Goal: Task Accomplishment & Management: Complete application form

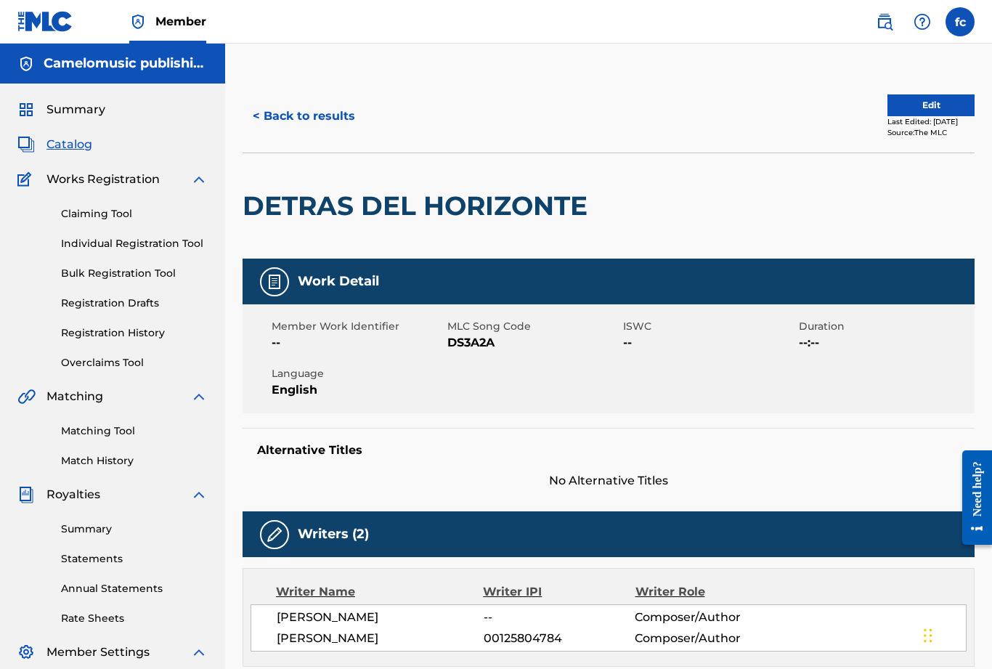
click at [105, 339] on link "Registration History" at bounding box center [134, 332] width 147 height 15
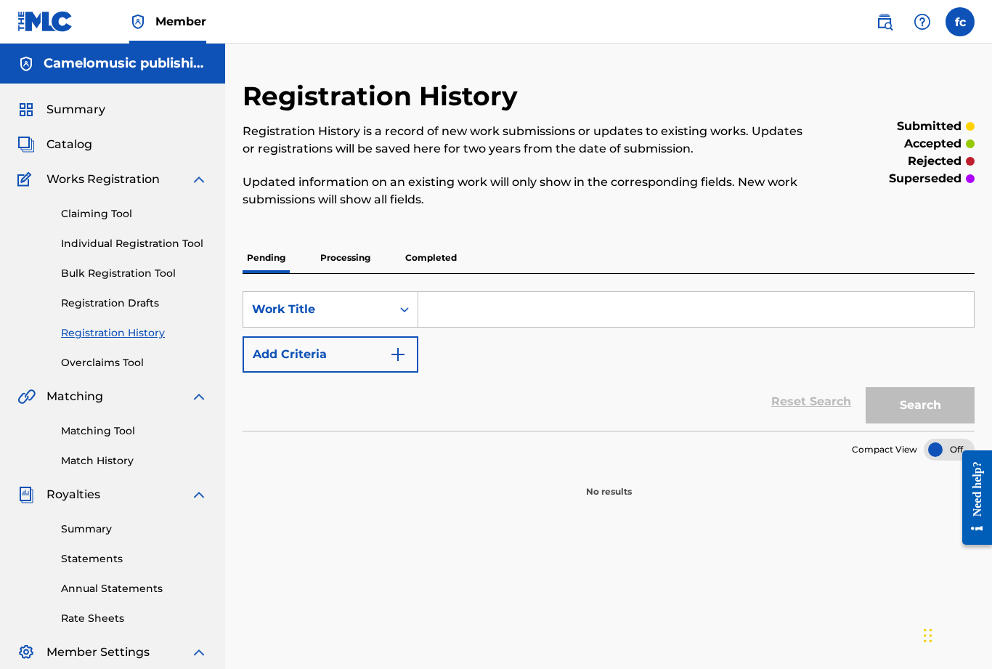
click at [437, 268] on p "Completed" at bounding box center [431, 258] width 60 height 30
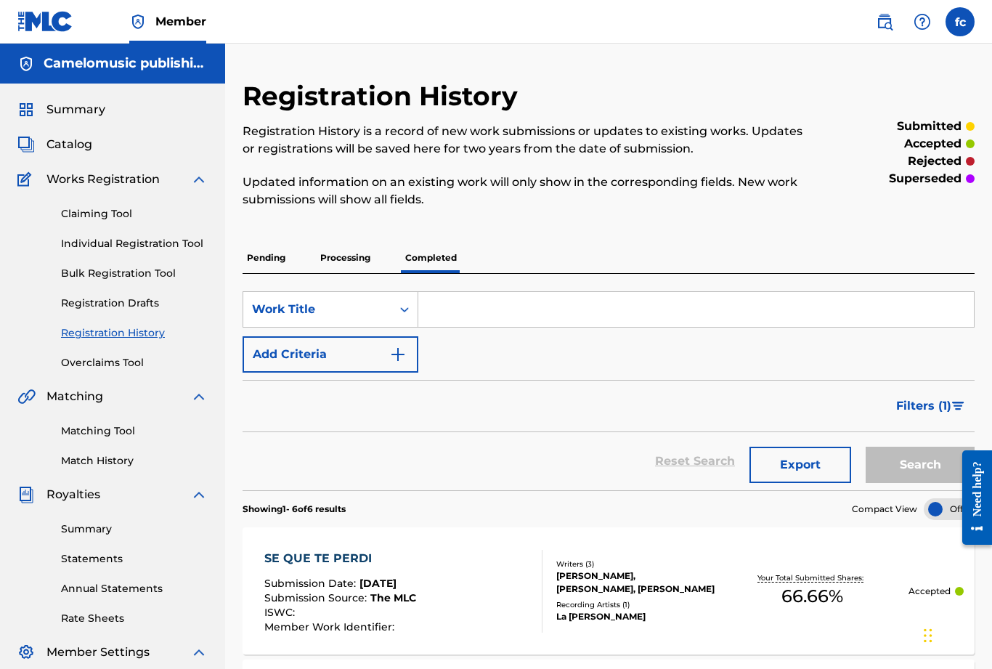
click at [121, 248] on link "Individual Registration Tool" at bounding box center [134, 243] width 147 height 15
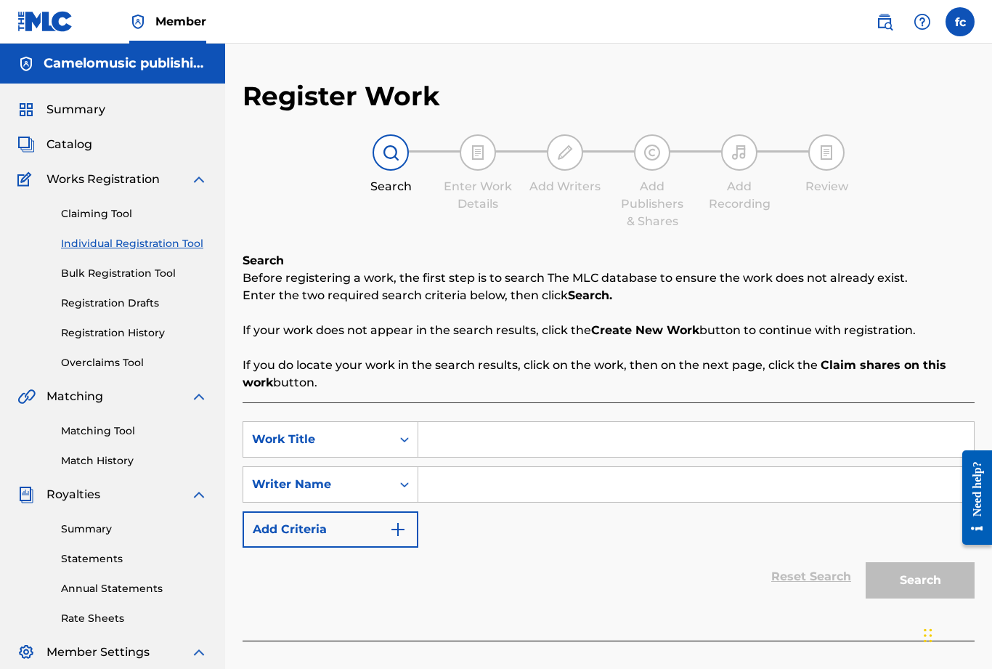
click at [468, 441] on input "Search Form" at bounding box center [695, 439] width 555 height 35
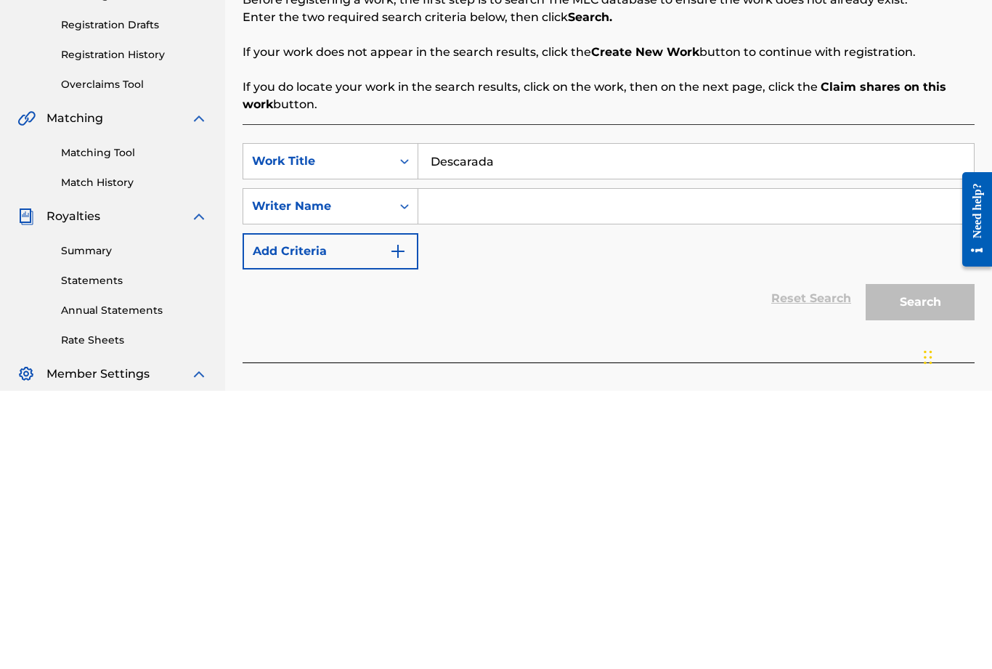
type input "Descarada"
click at [472, 467] on input "Search Form" at bounding box center [695, 484] width 555 height 35
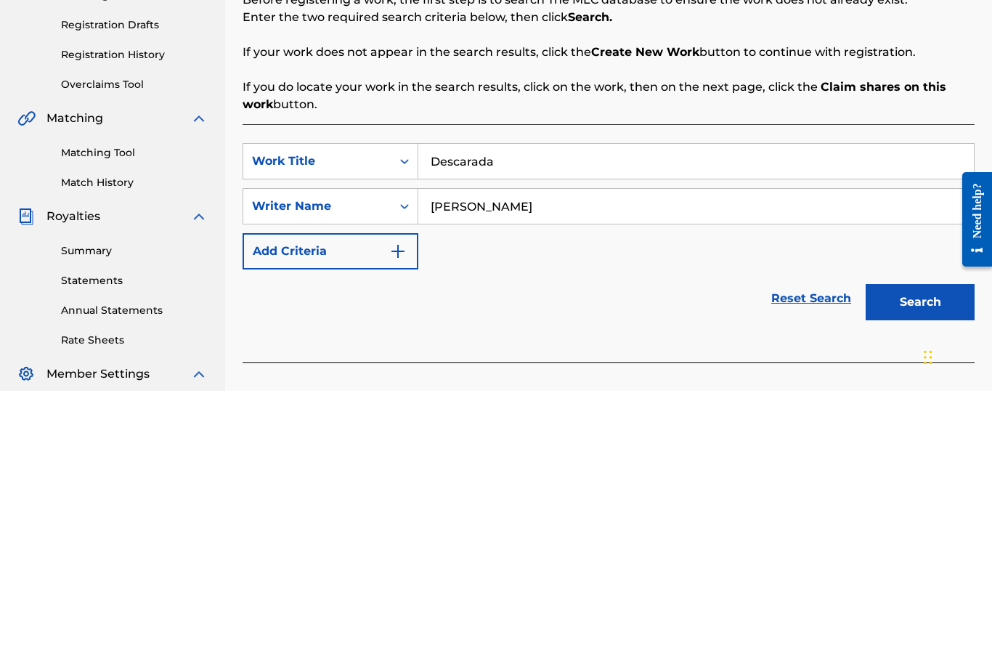
type input "[PERSON_NAME]"
click at [924, 562] on button "Search" at bounding box center [920, 580] width 109 height 36
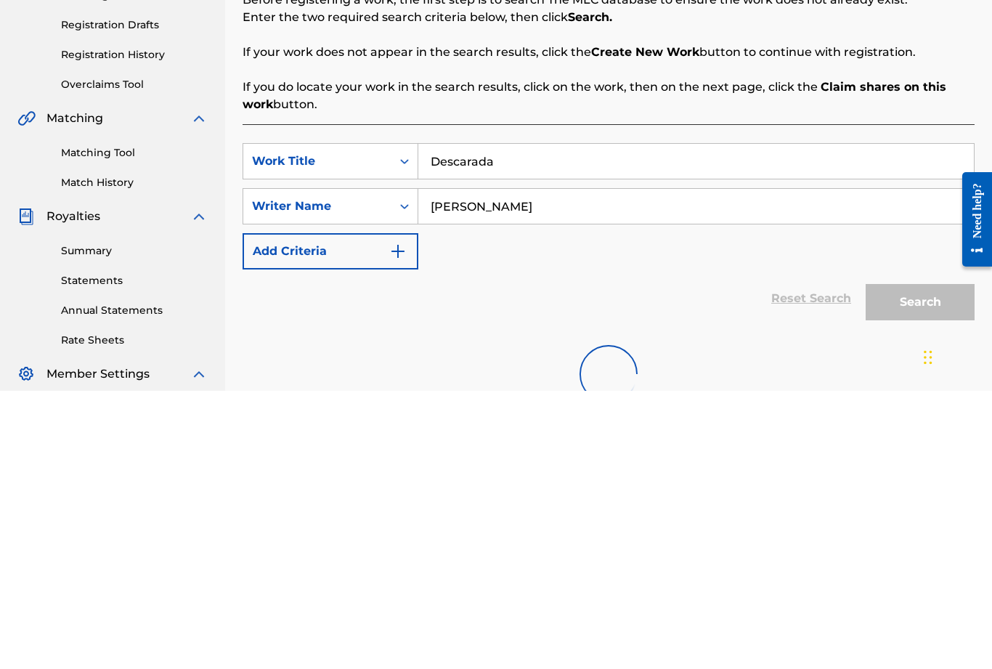
scroll to position [232, 0]
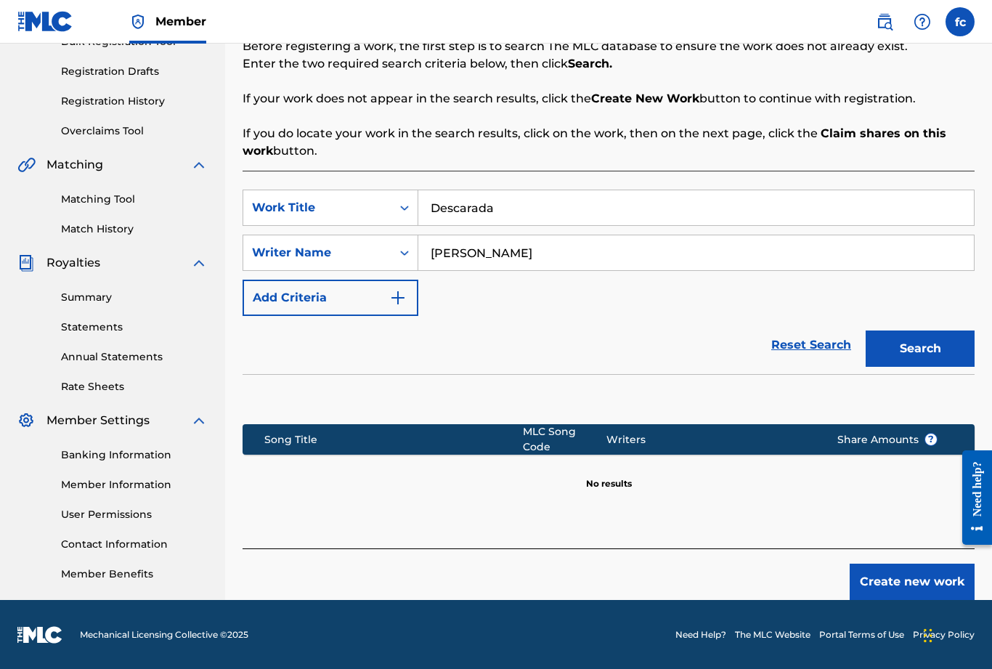
click at [904, 565] on button "Create new work" at bounding box center [912, 581] width 125 height 36
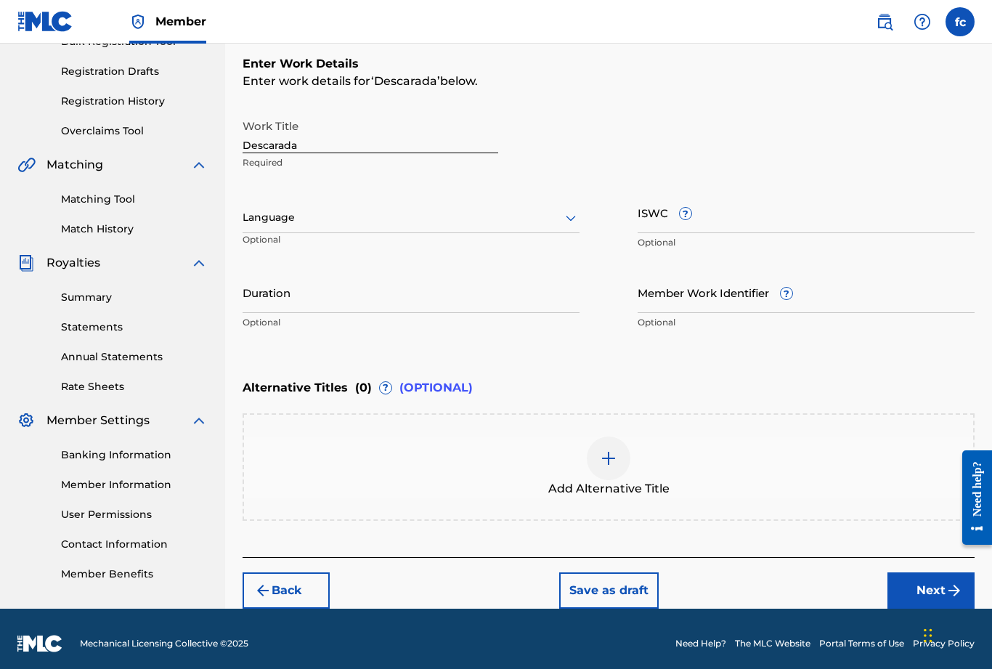
click at [606, 462] on img at bounding box center [608, 457] width 17 height 17
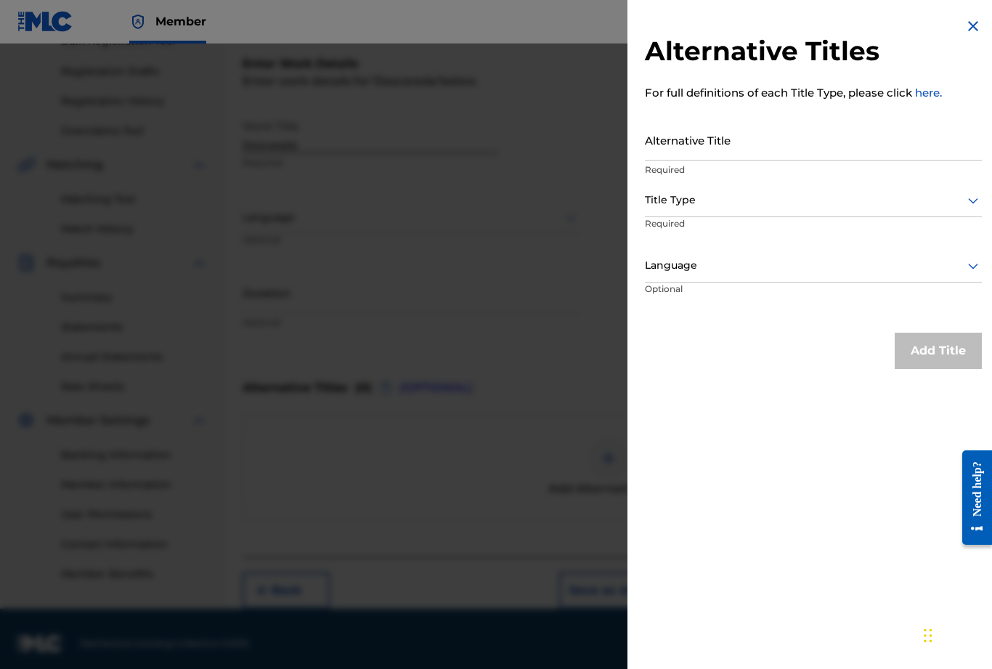
click at [716, 150] on input "Alternative Title" at bounding box center [813, 139] width 337 height 41
type input "DESCARADA"
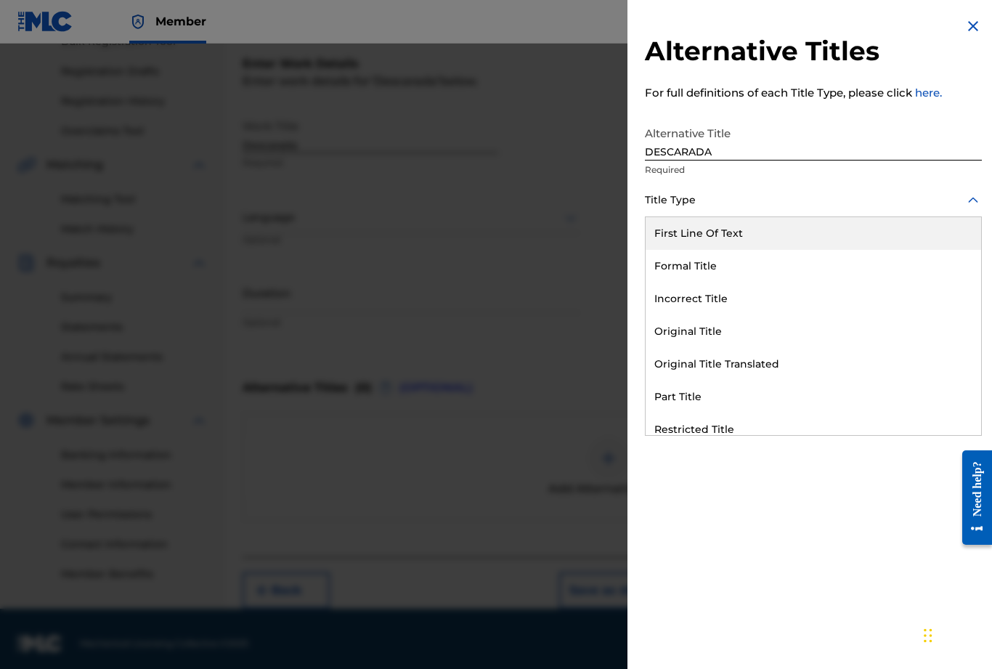
click at [867, 232] on div "First Line Of Text" at bounding box center [813, 233] width 335 height 33
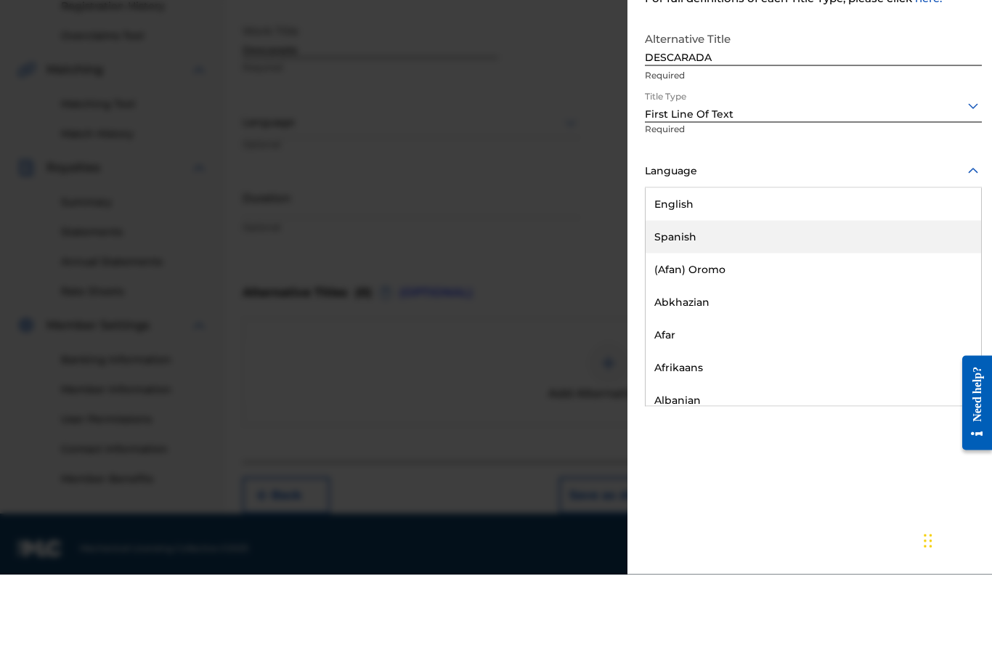
click at [725, 315] on div "Spanish" at bounding box center [813, 331] width 335 height 33
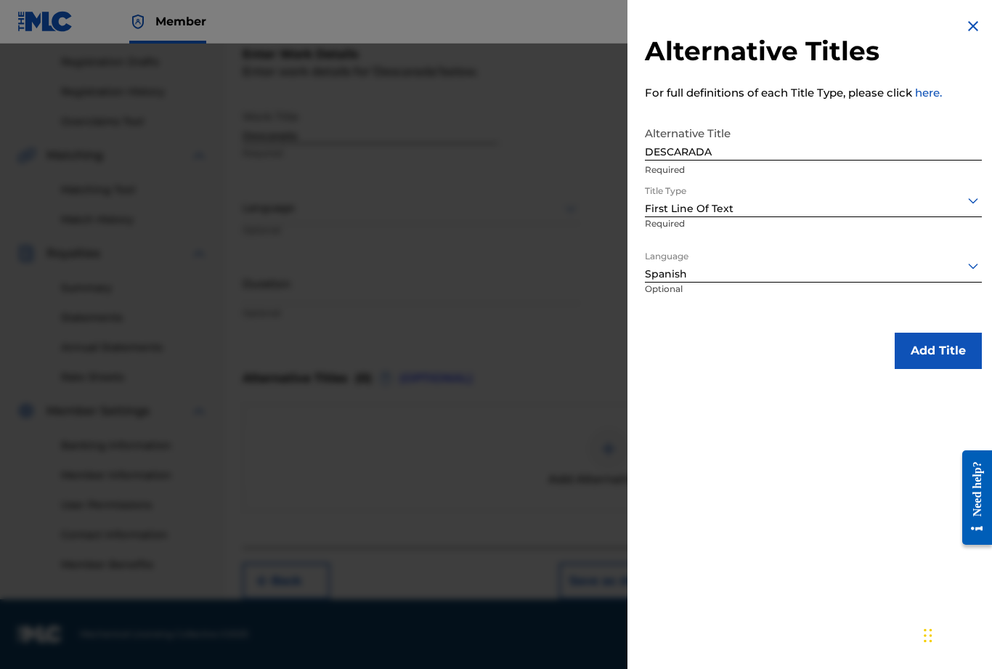
click at [939, 351] on button "Add Title" at bounding box center [938, 351] width 87 height 36
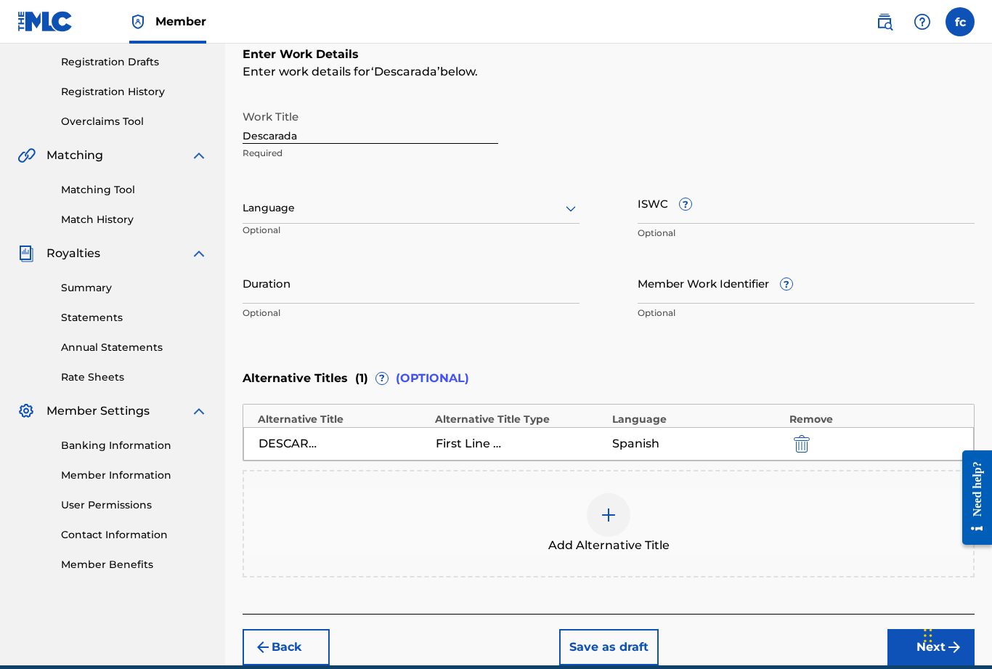
scroll to position [261, 0]
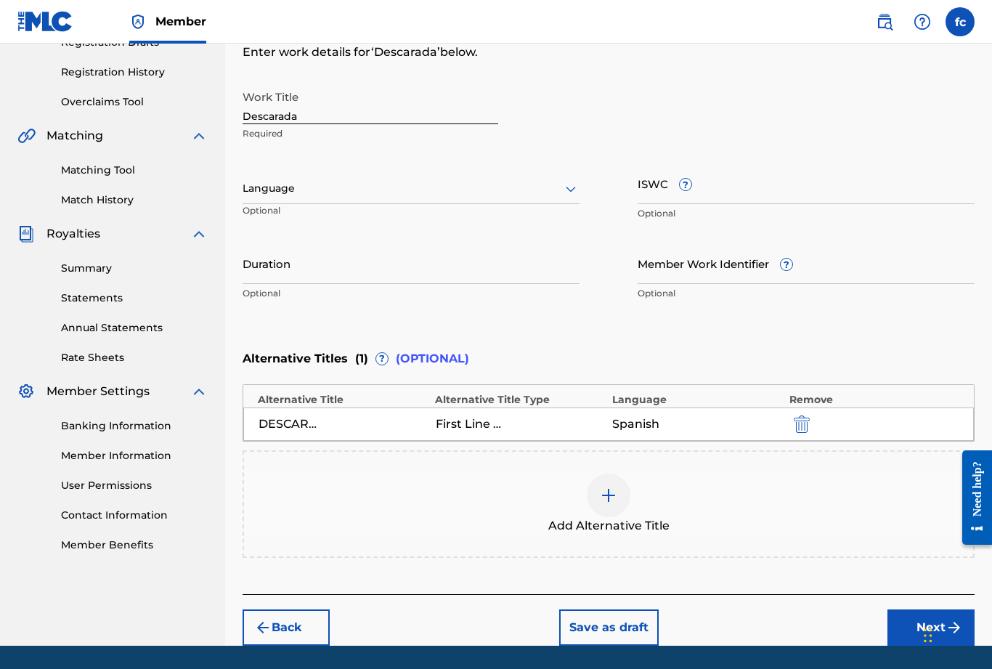
click at [921, 629] on button "Next" at bounding box center [930, 627] width 87 height 36
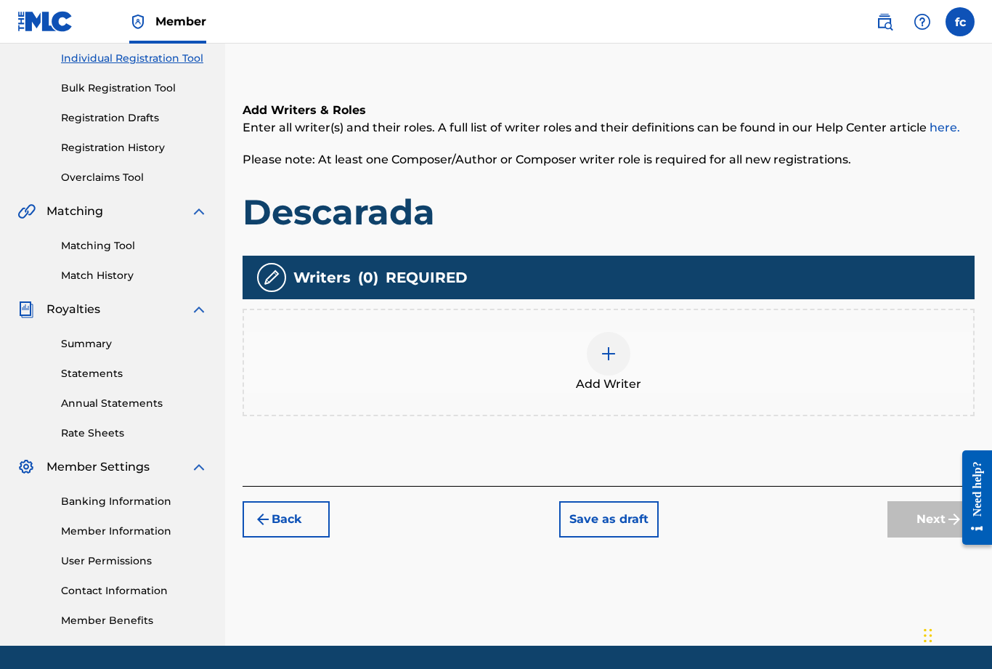
click at [611, 362] on img at bounding box center [608, 353] width 17 height 17
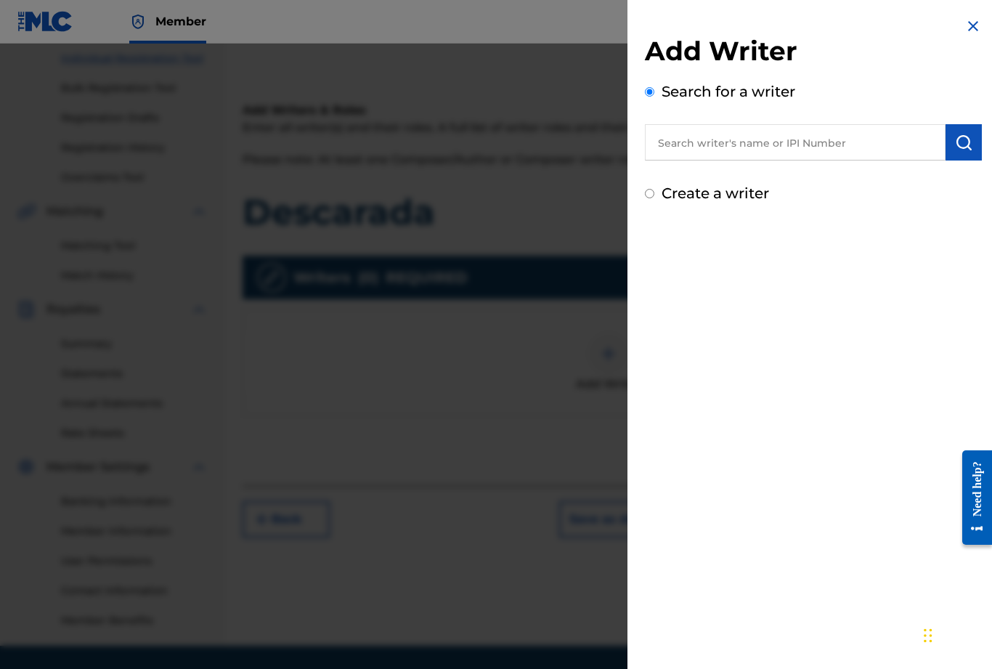
click at [694, 156] on input "text" at bounding box center [795, 142] width 301 height 36
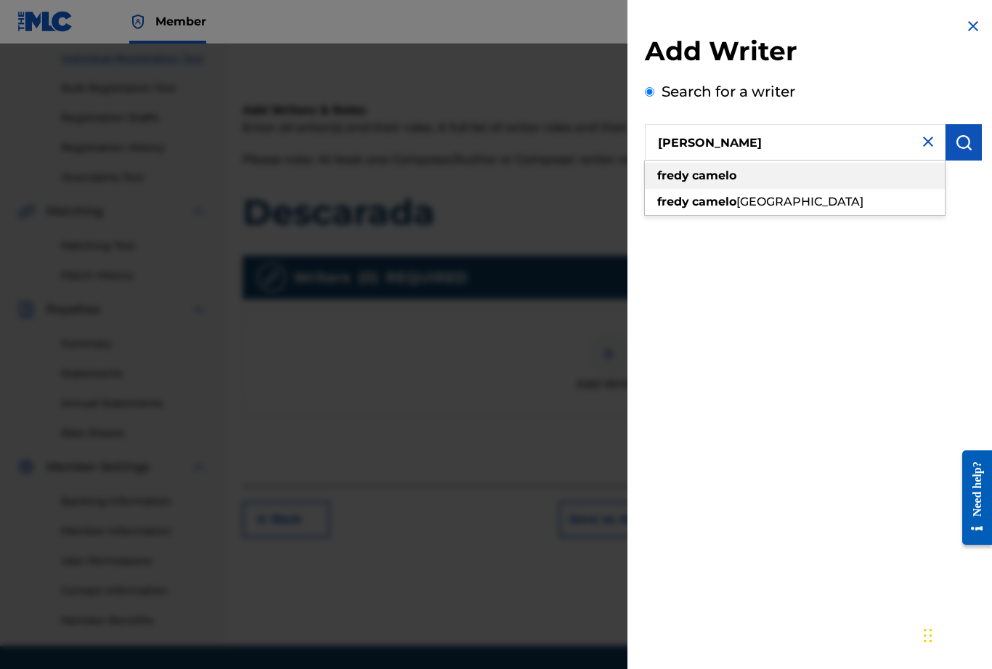
click at [723, 179] on strong "camelo" at bounding box center [714, 175] width 44 height 14
type input "fredy camelo"
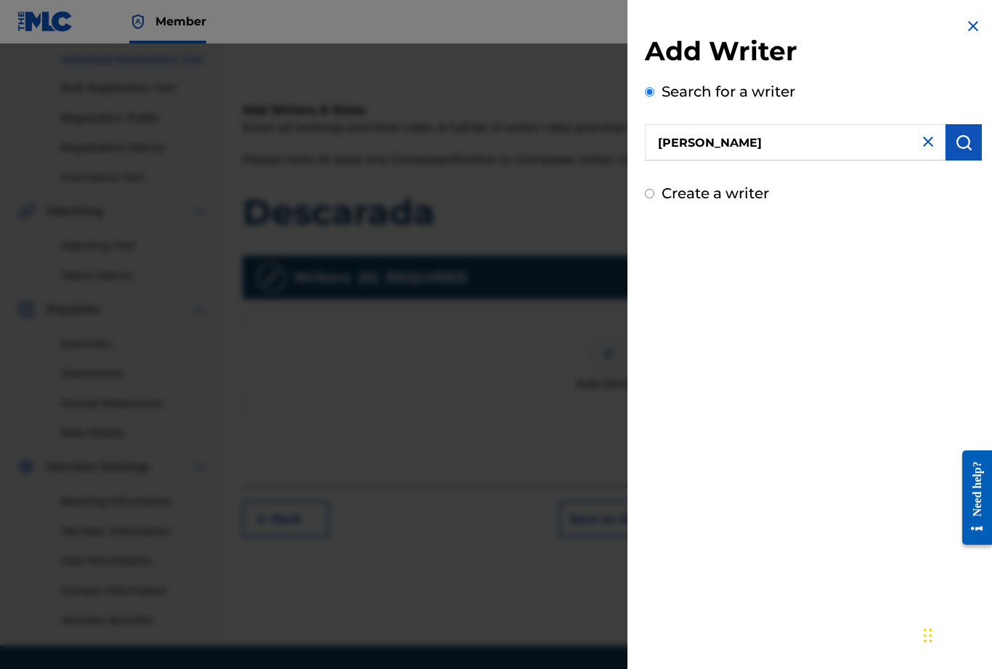
click at [969, 142] on img "submit" at bounding box center [963, 142] width 17 height 17
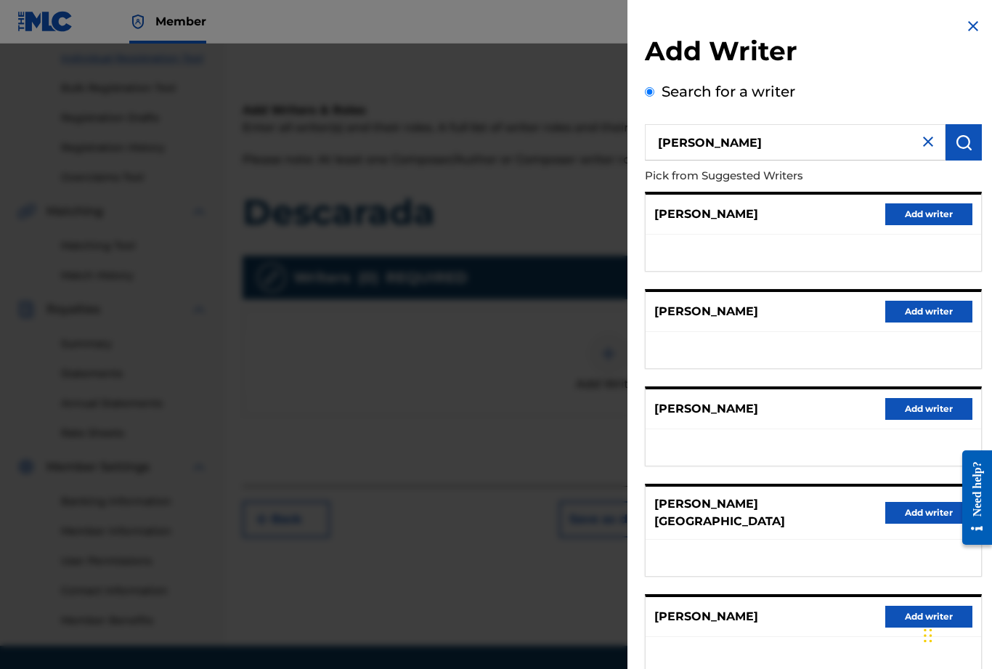
click at [929, 412] on button "Add writer" at bounding box center [928, 409] width 87 height 22
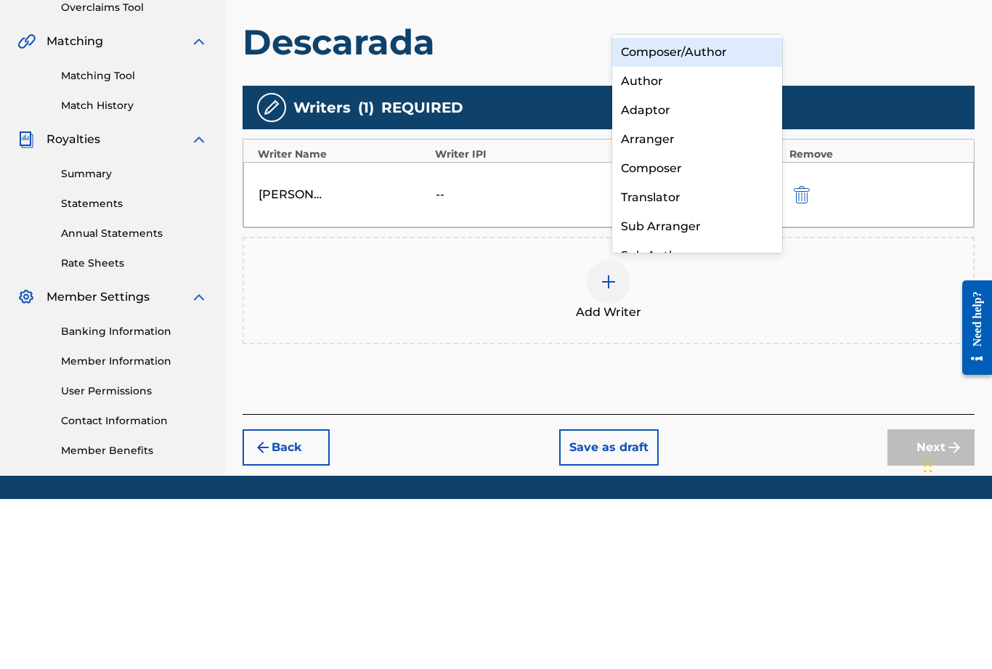
click at [695, 208] on div "Composer/Author" at bounding box center [697, 222] width 170 height 29
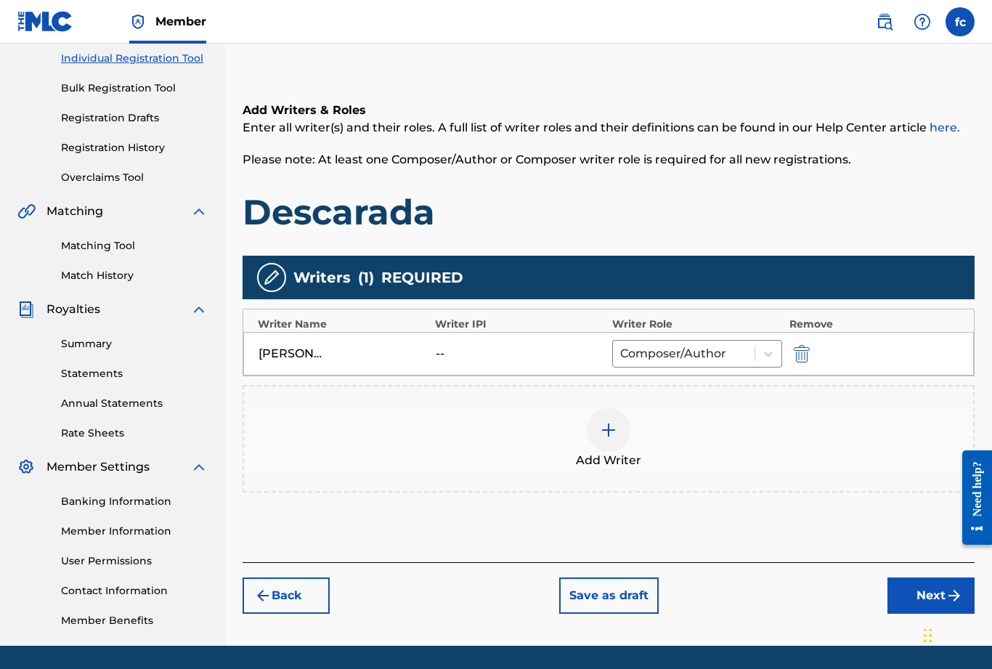
click at [610, 437] on img at bounding box center [608, 429] width 17 height 17
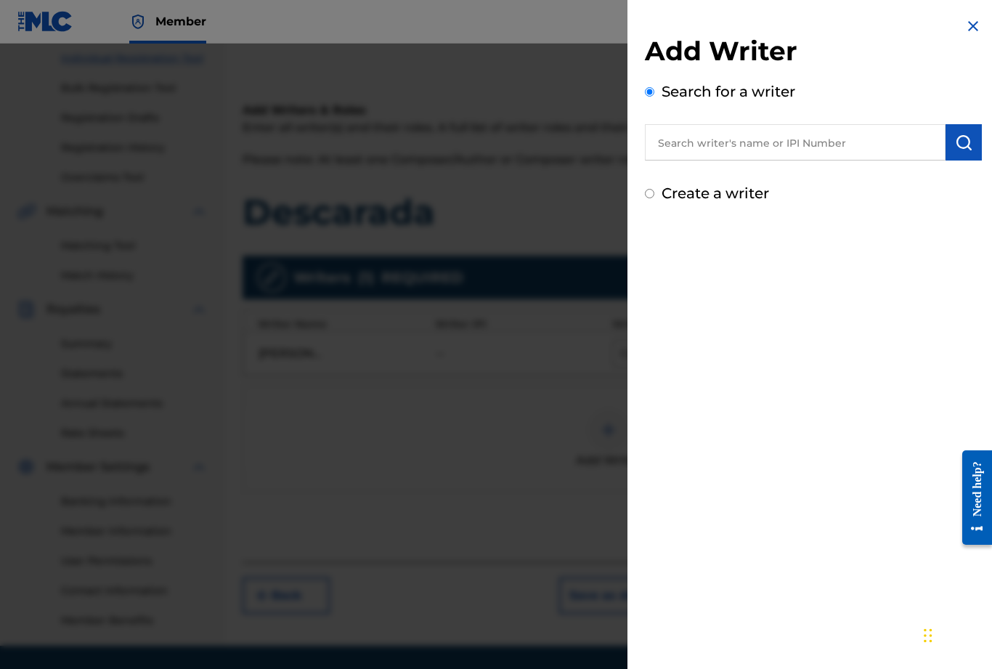
click at [717, 139] on input "text" at bounding box center [795, 142] width 301 height 36
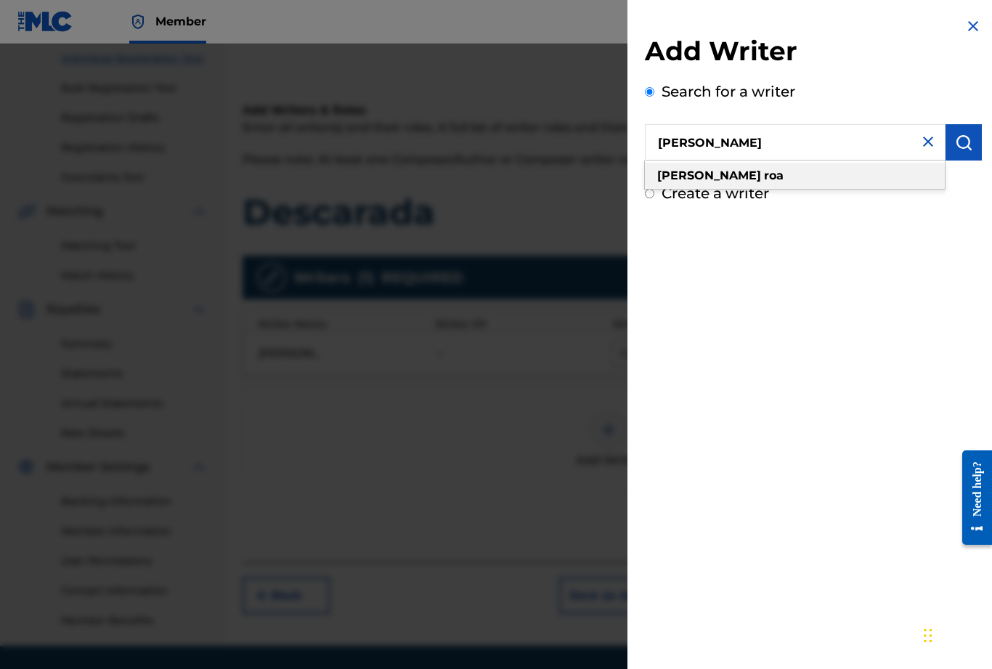
click at [764, 181] on strong "roa" at bounding box center [774, 175] width 20 height 14
type input "angelica roa"
click at [966, 149] on img "submit" at bounding box center [963, 142] width 17 height 17
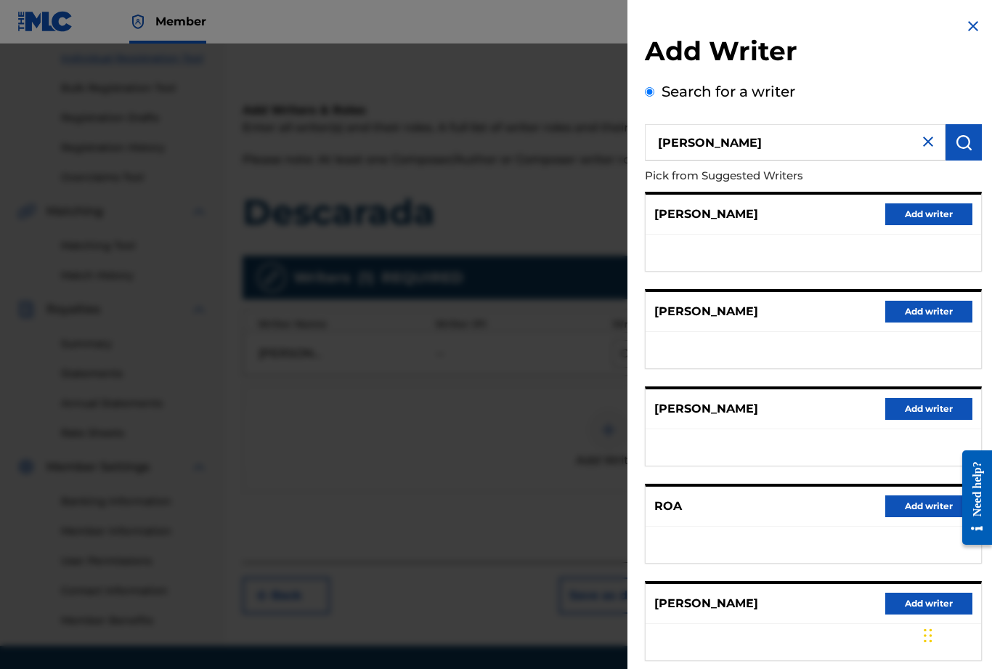
click at [916, 603] on button "Add writer" at bounding box center [928, 604] width 87 height 22
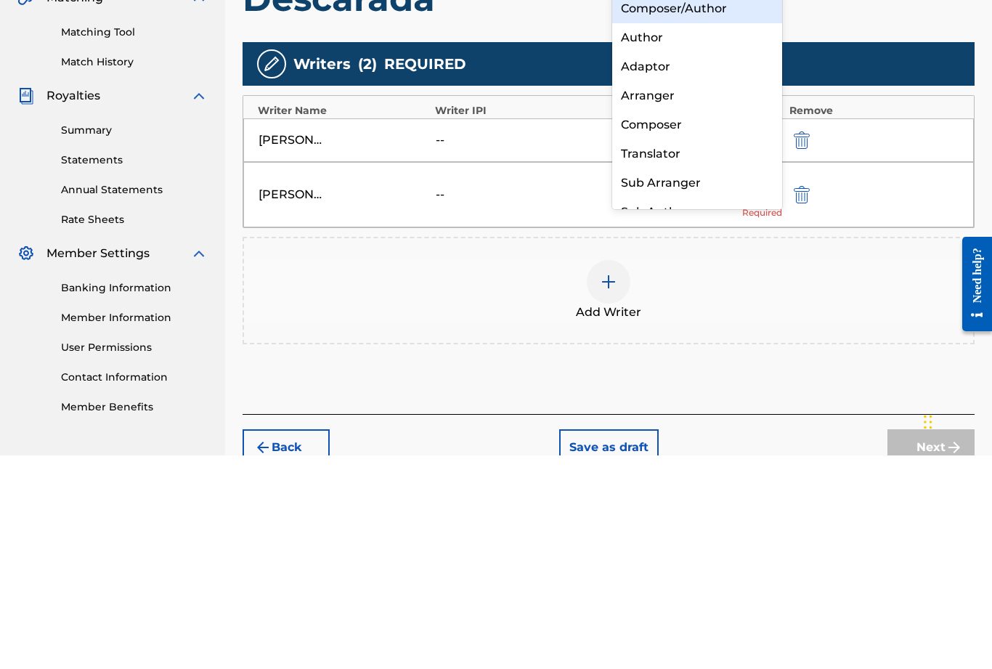
click at [679, 208] on div "Composer/Author" at bounding box center [697, 222] width 170 height 29
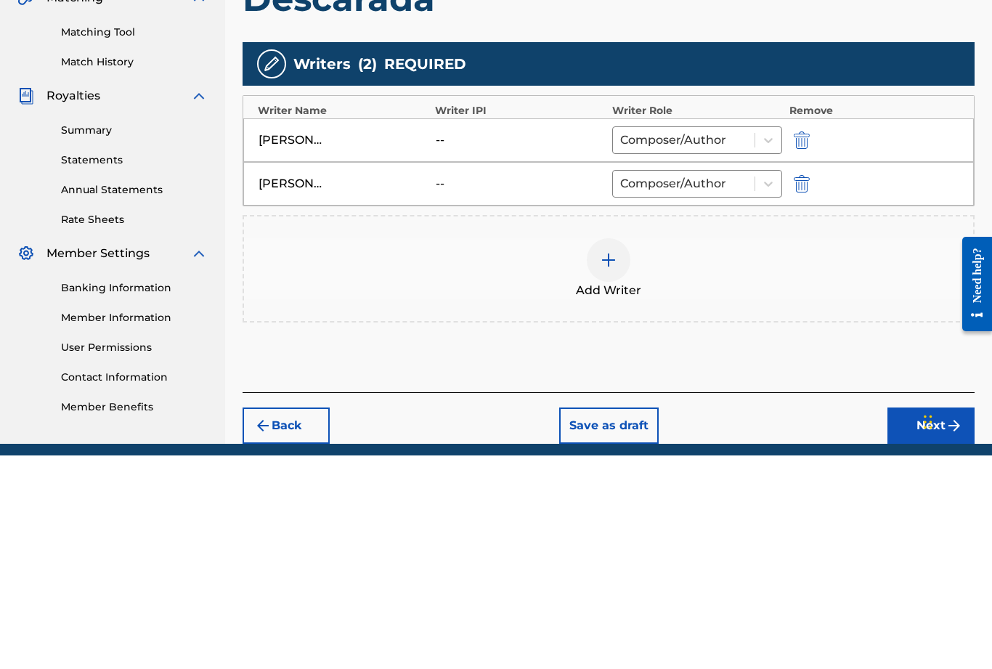
scroll to position [197, 0]
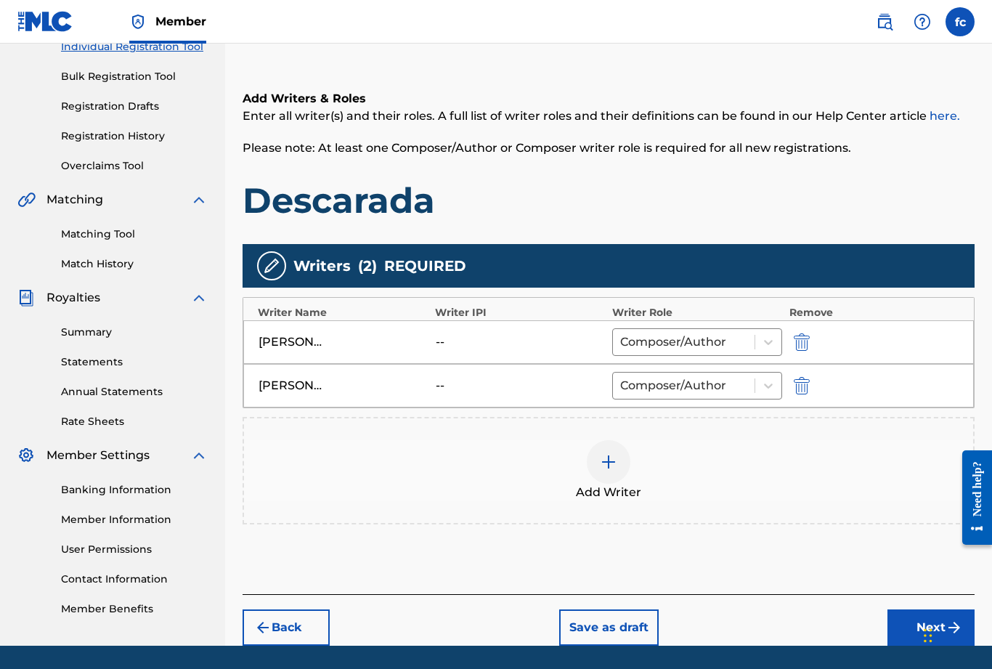
click at [609, 470] on img at bounding box center [608, 461] width 17 height 17
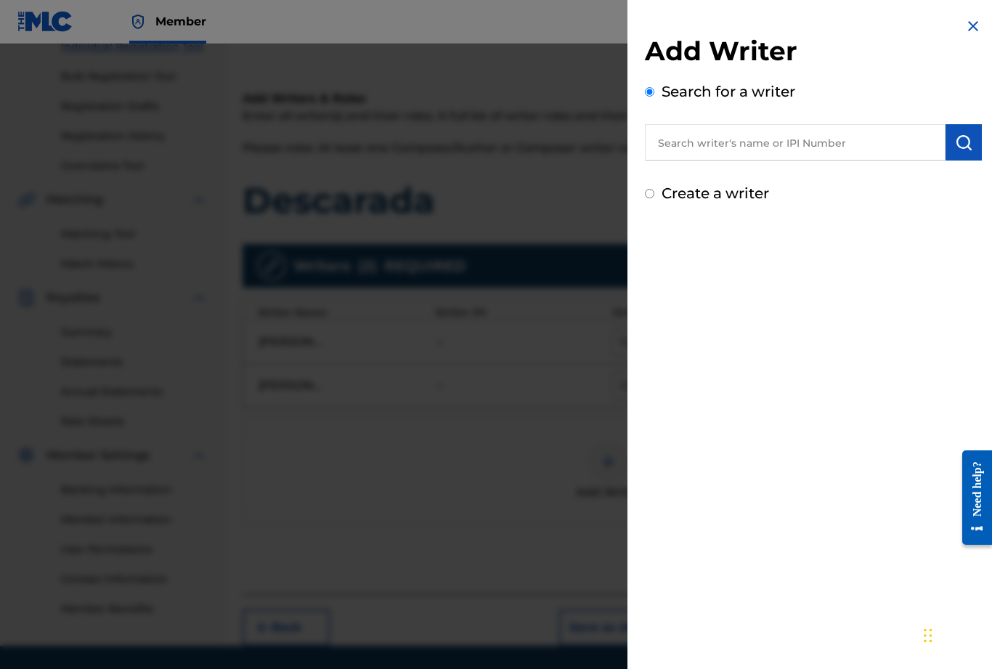
click at [735, 137] on input "text" at bounding box center [795, 142] width 301 height 36
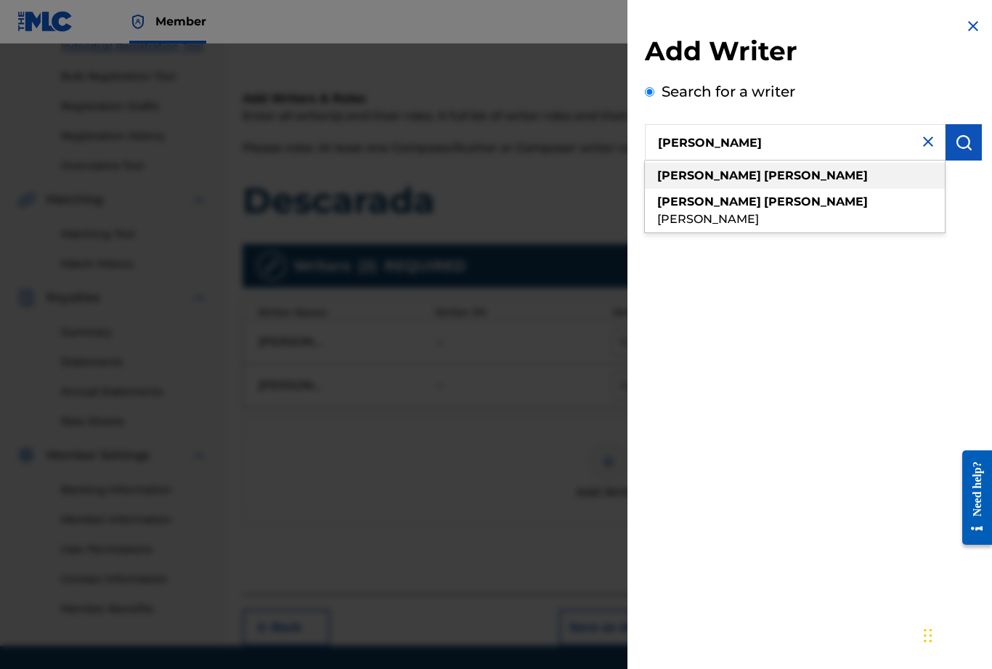
click at [742, 184] on div "juliana barrios" at bounding box center [795, 176] width 300 height 26
type input "juliana barrios"
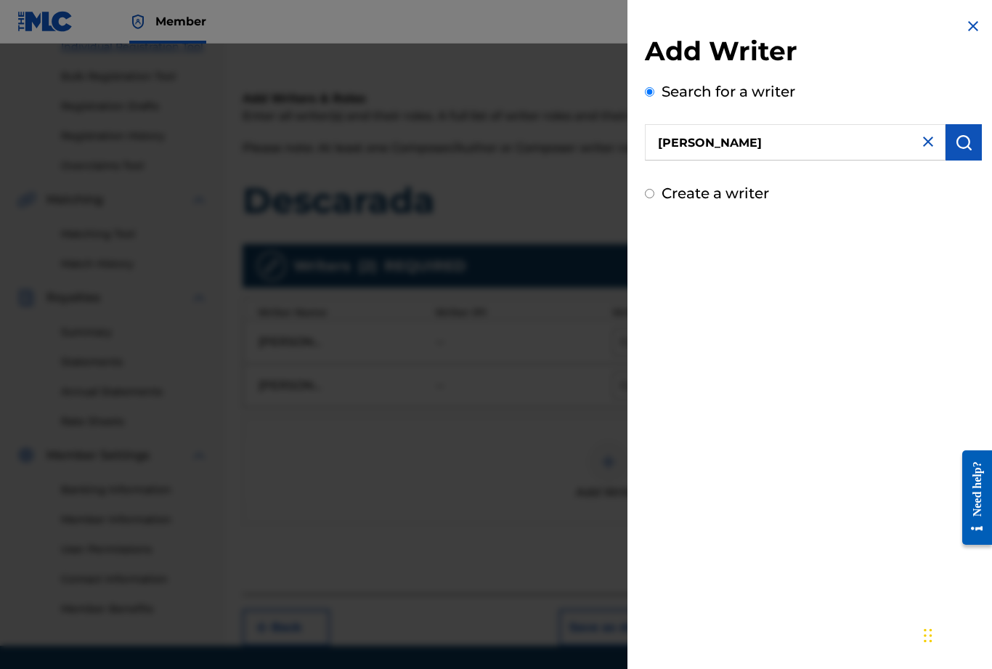
click at [966, 144] on img "submit" at bounding box center [963, 142] width 17 height 17
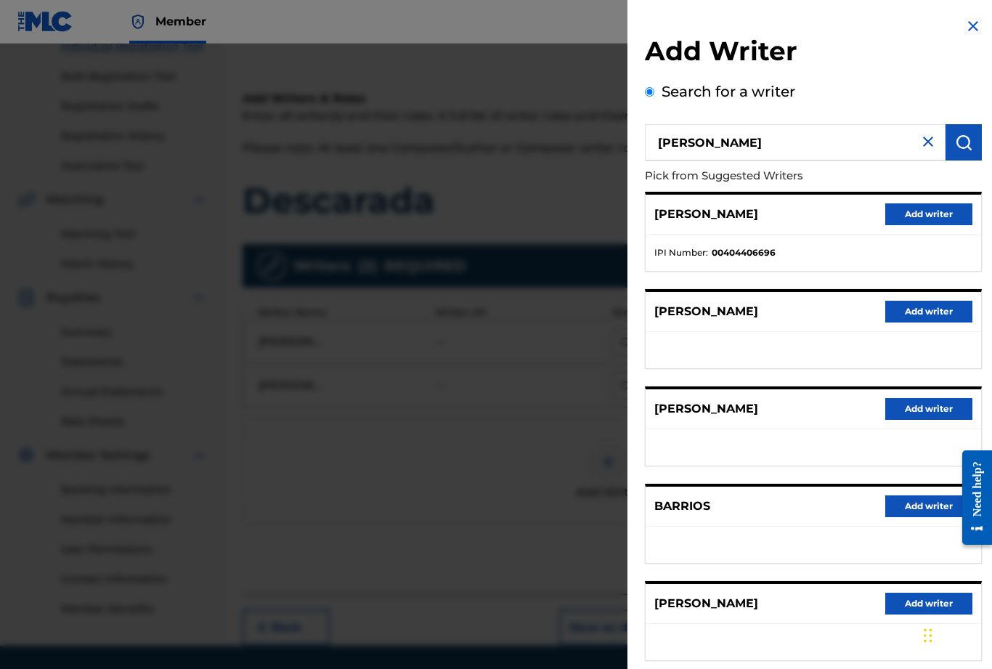
click at [924, 215] on button "Add writer" at bounding box center [928, 214] width 87 height 22
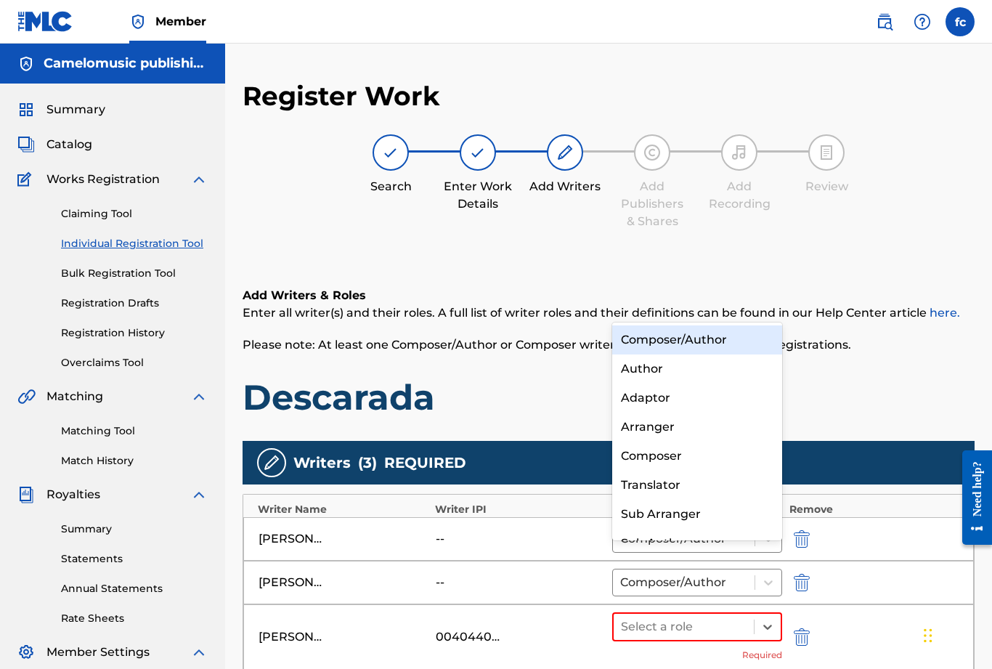
scroll to position [145, 0]
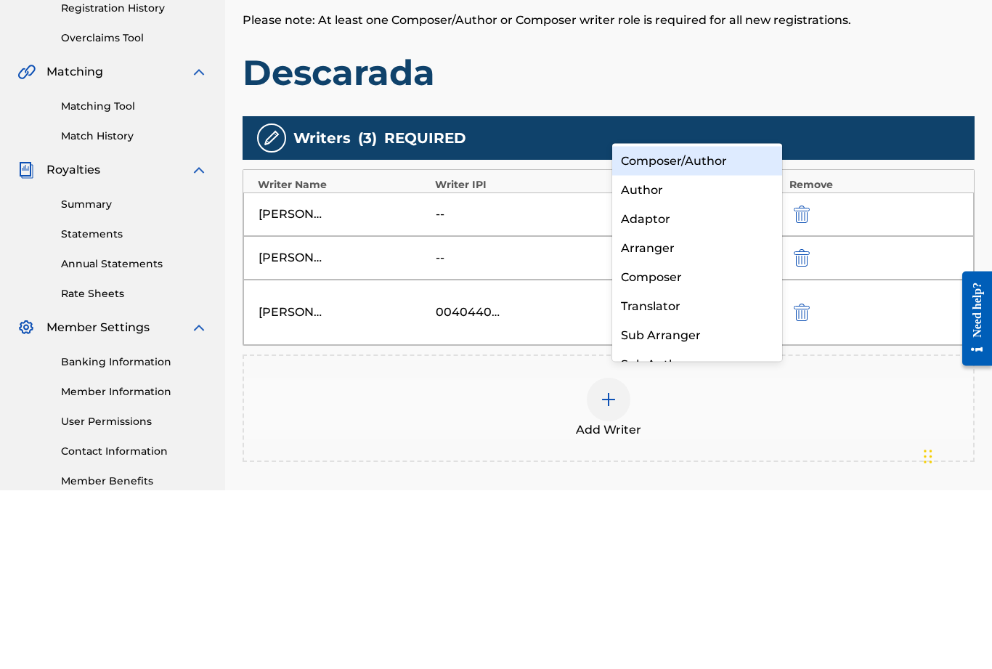
click at [723, 325] on div "Composer/Author" at bounding box center [697, 339] width 170 height 29
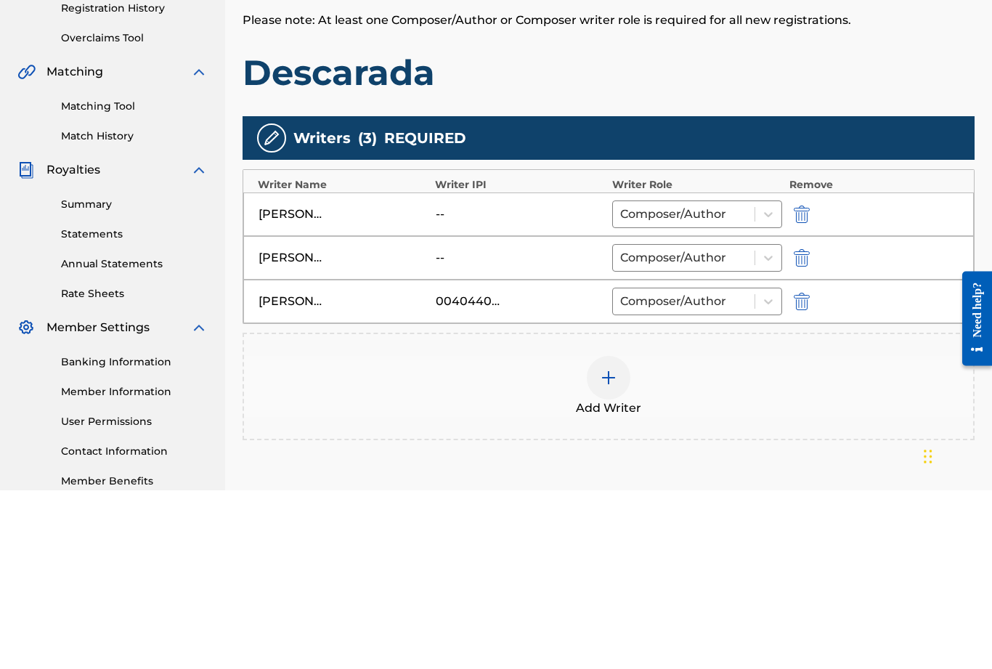
scroll to position [240, 0]
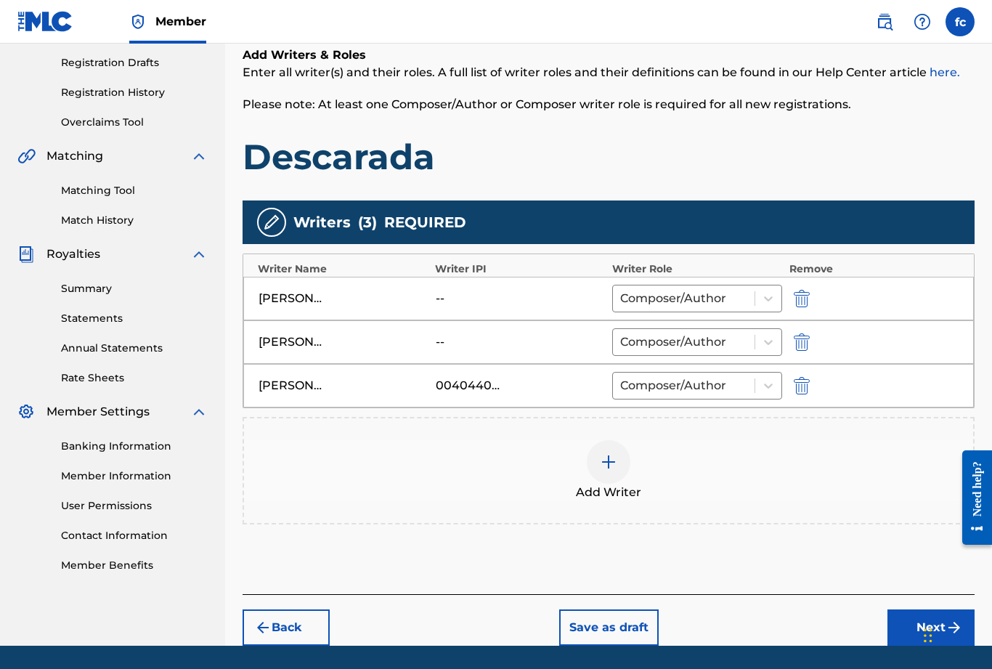
click at [921, 627] on button "Next" at bounding box center [930, 627] width 87 height 36
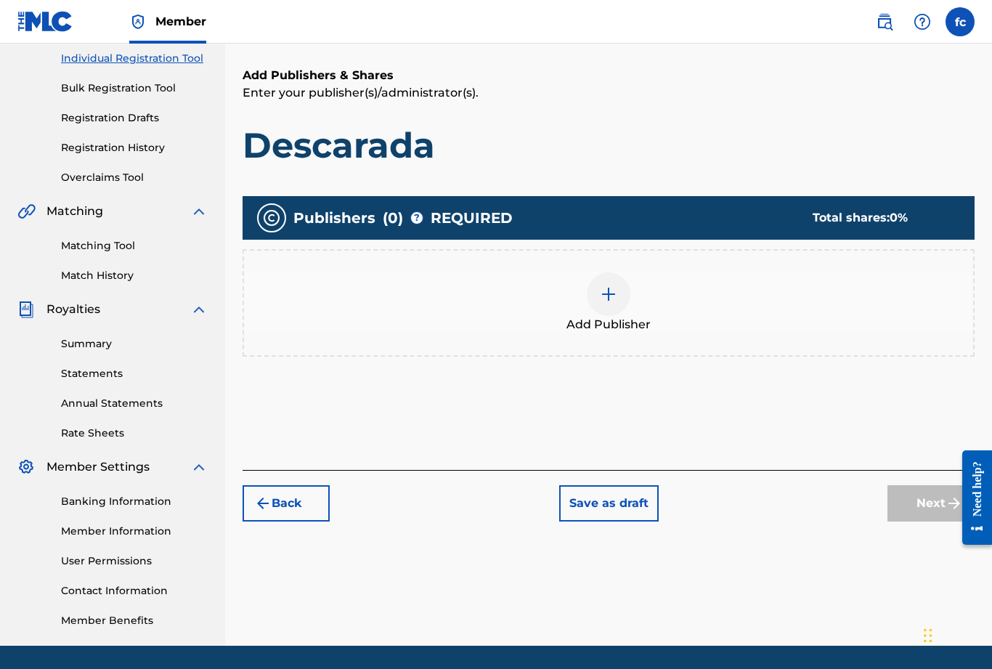
click at [608, 285] on img at bounding box center [608, 293] width 17 height 17
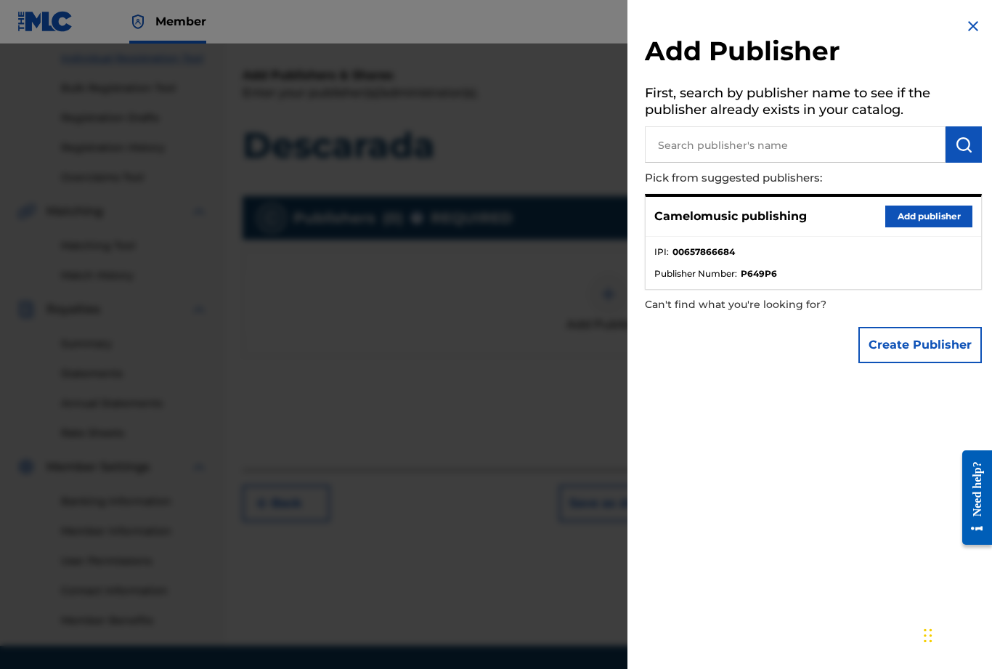
click at [758, 235] on div "Camelomusic publishing Add publisher" at bounding box center [813, 217] width 335 height 40
click at [927, 213] on button "Add publisher" at bounding box center [928, 216] width 87 height 22
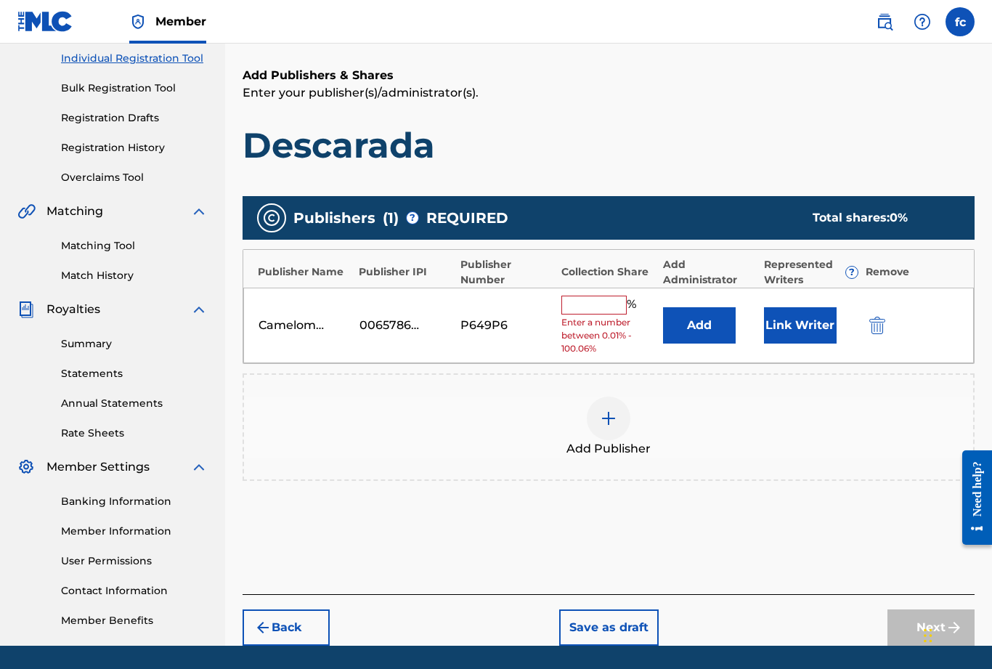
click at [593, 304] on input "text" at bounding box center [593, 305] width 65 height 19
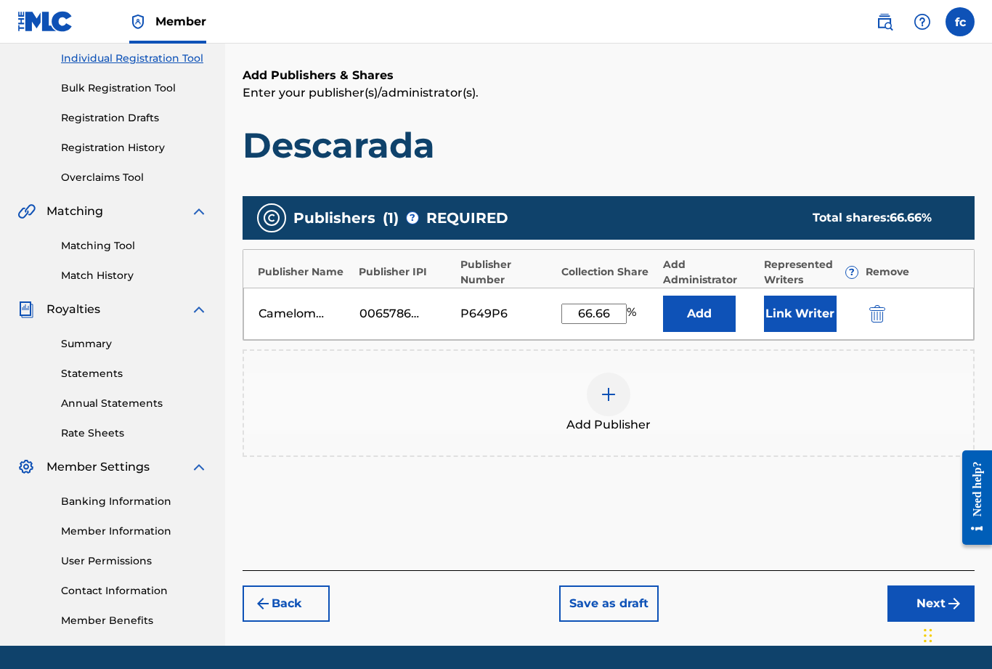
type input "66.66"
click at [703, 308] on button "Add" at bounding box center [699, 314] width 73 height 36
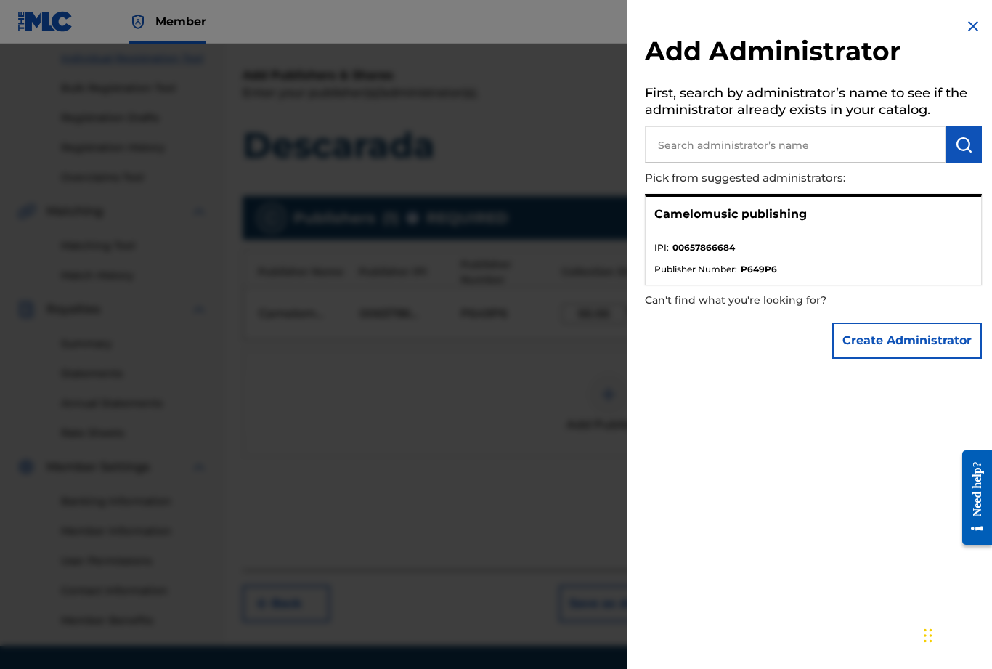
click at [977, 30] on img at bounding box center [972, 25] width 17 height 17
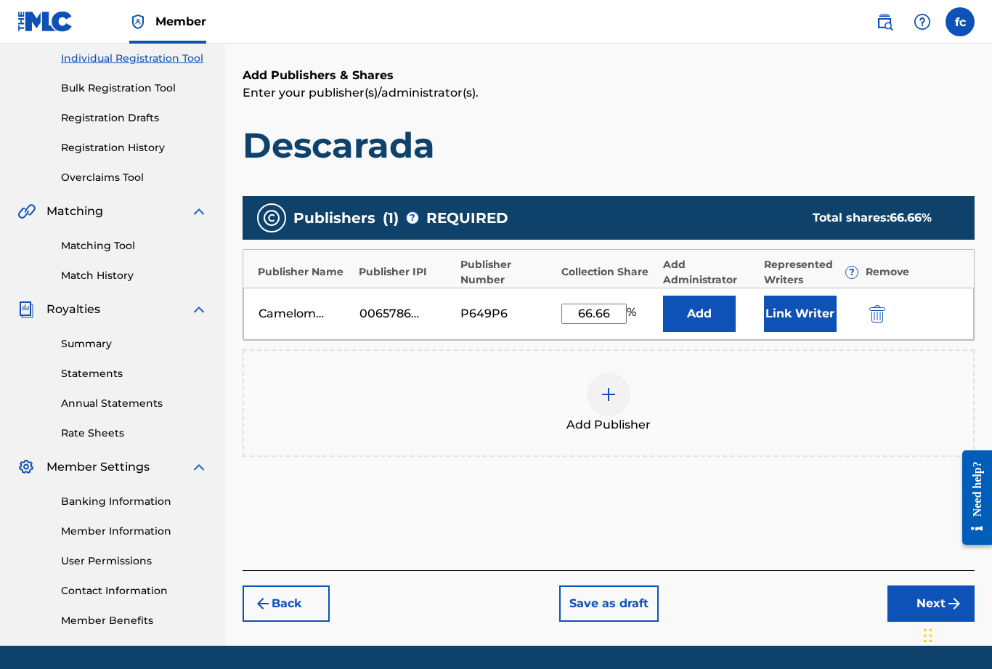
click at [616, 395] on img at bounding box center [608, 394] width 17 height 17
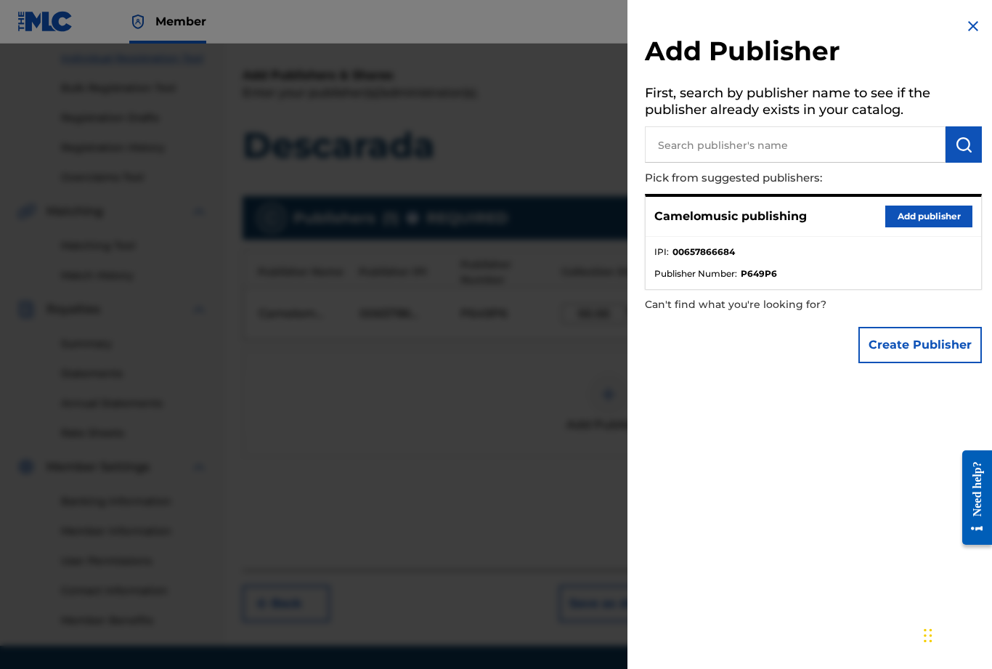
click at [704, 152] on input "text" at bounding box center [795, 144] width 301 height 36
type input "Mangabiche music"
click at [968, 148] on img "submit" at bounding box center [963, 144] width 17 height 17
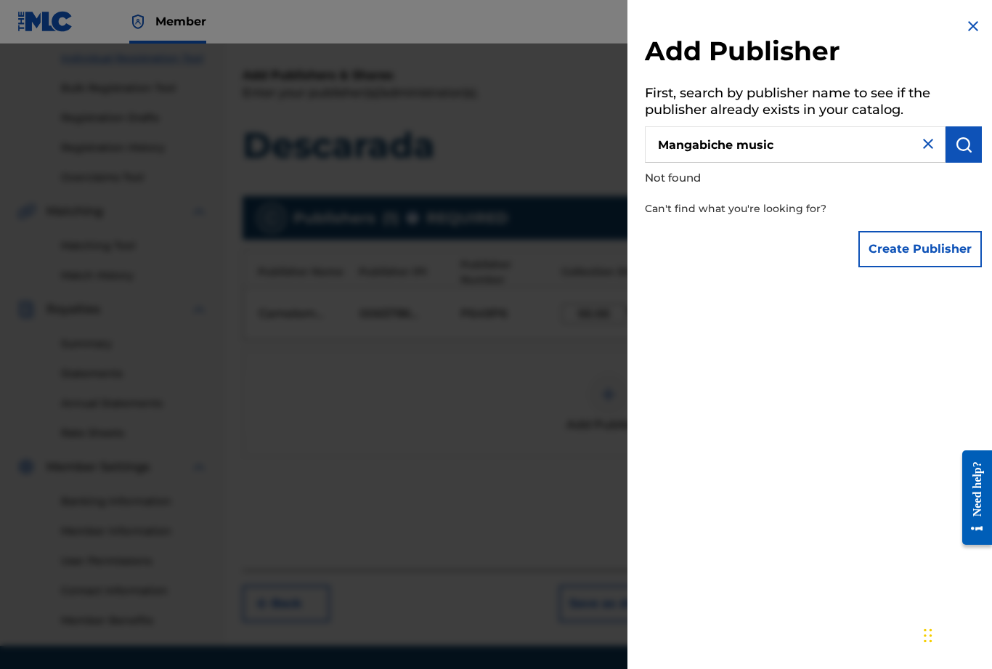
click at [971, 28] on img at bounding box center [972, 25] width 17 height 17
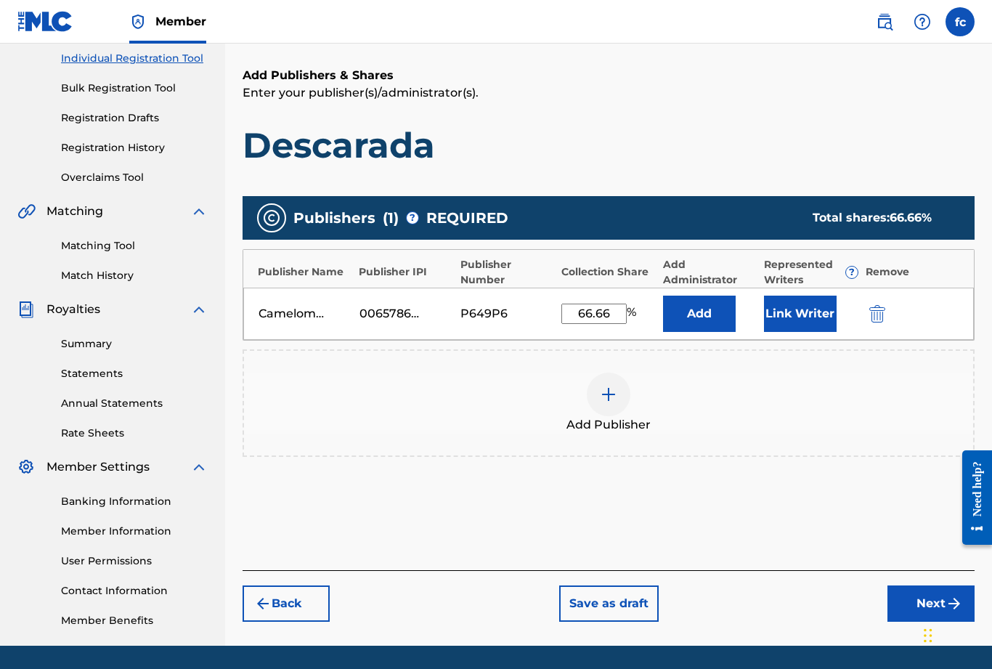
click at [928, 611] on button "Next" at bounding box center [930, 603] width 87 height 36
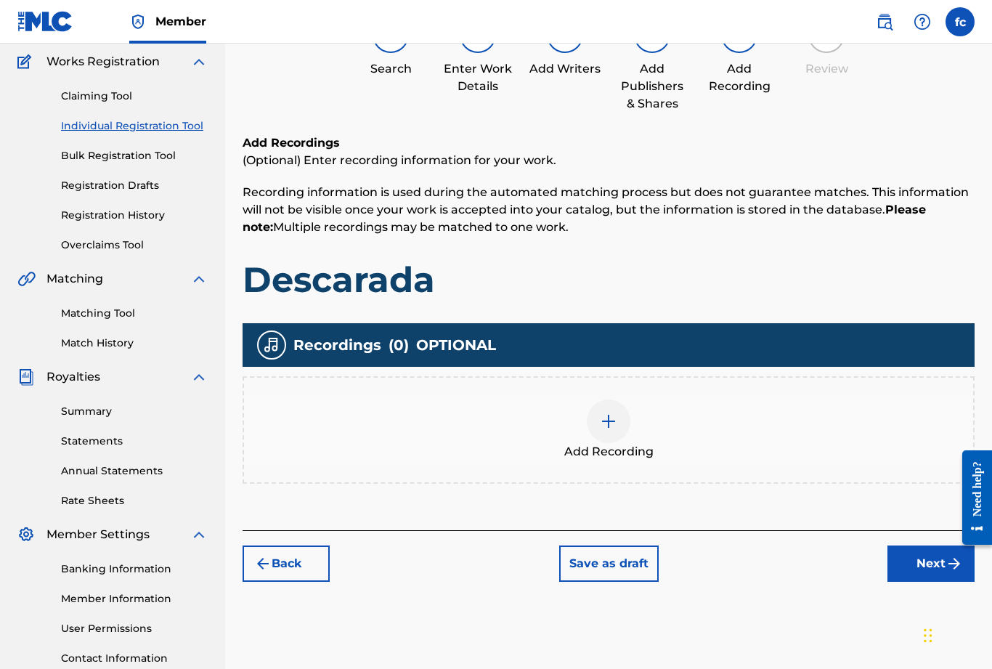
scroll to position [65, 0]
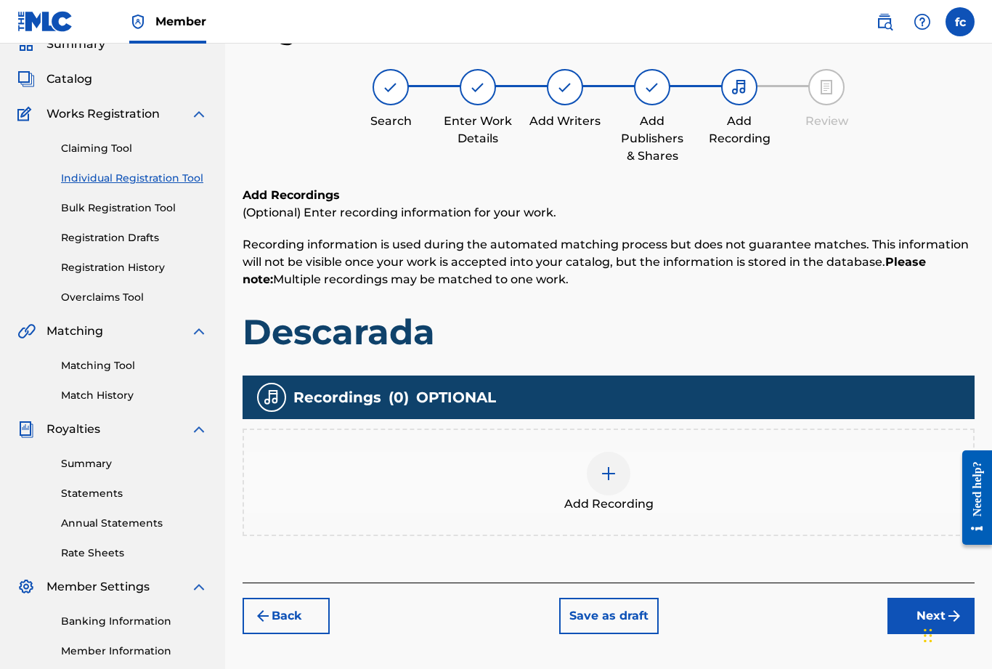
click at [606, 468] on img at bounding box center [608, 473] width 17 height 17
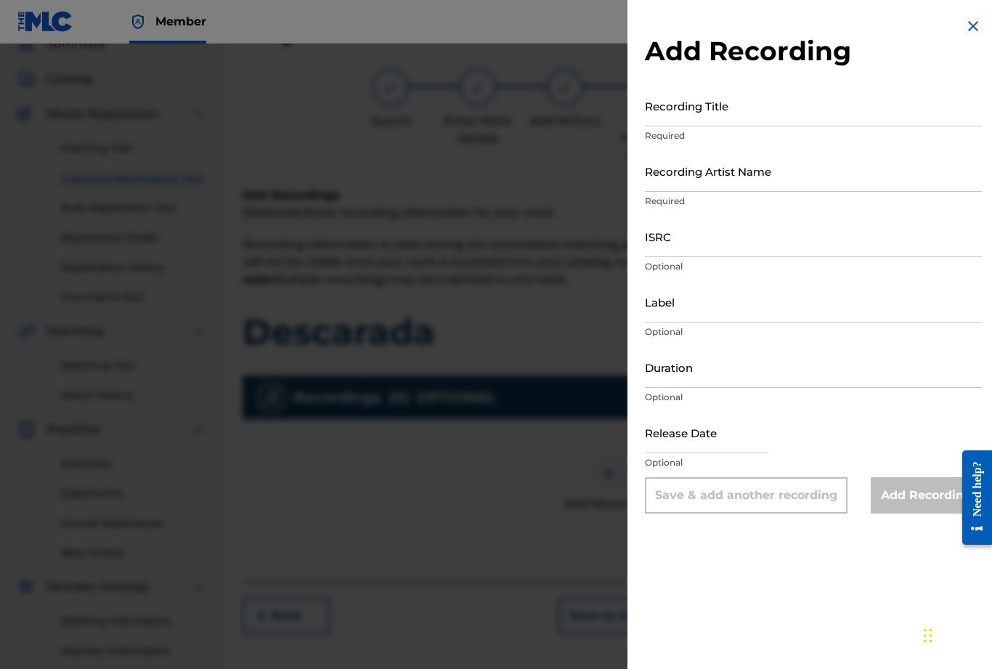
click at [702, 121] on input "Recording Title" at bounding box center [813, 105] width 337 height 41
type input "Descarada"
click at [684, 186] on input "Recording Artist Name" at bounding box center [813, 170] width 337 height 41
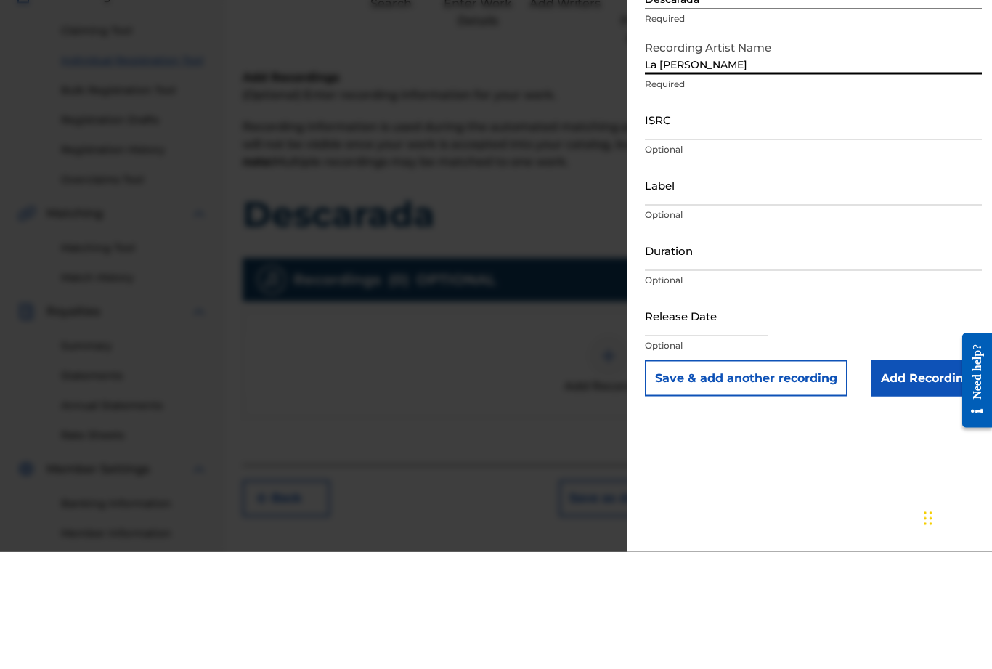
type input "La Niña roa"
click at [698, 216] on input "ISRC" at bounding box center [813, 236] width 337 height 41
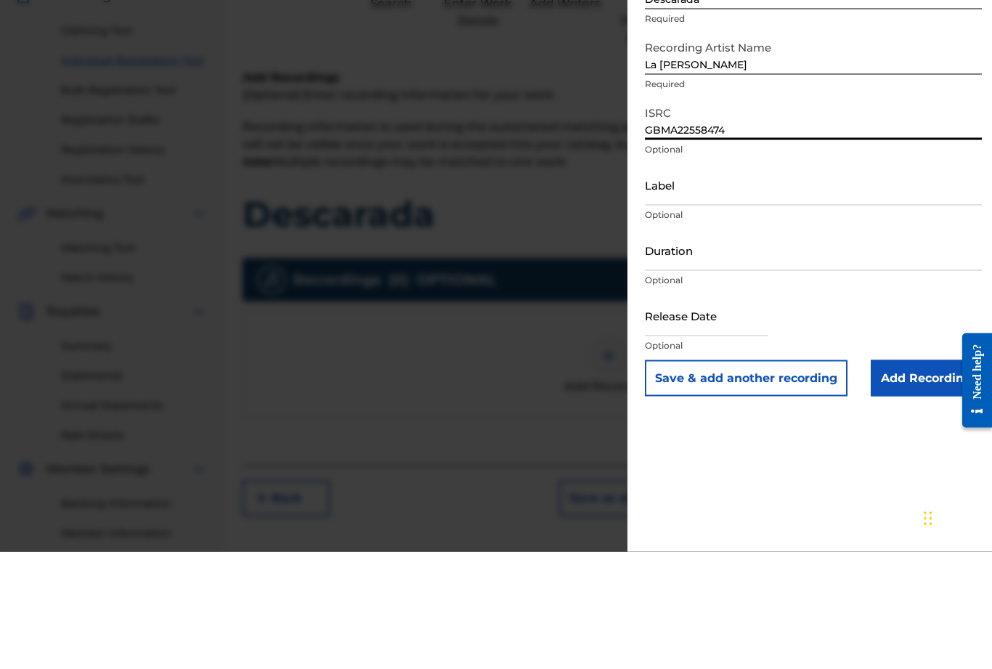
type input "GBMA22558474"
click at [833, 346] on input "Duration" at bounding box center [813, 366] width 337 height 41
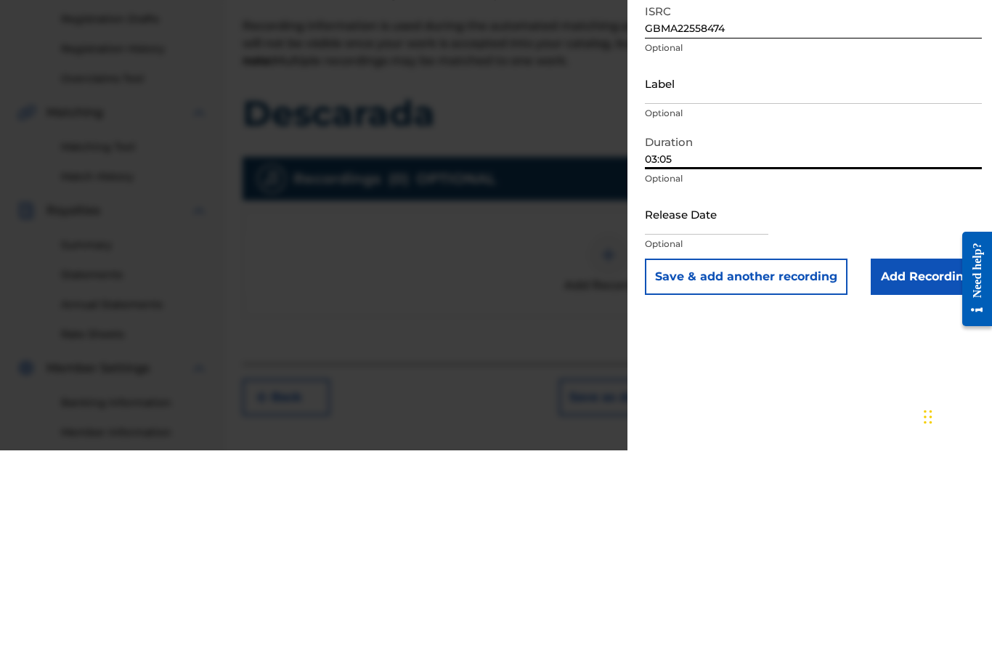
type input "03:05"
click at [677, 412] on input "text" at bounding box center [706, 432] width 123 height 41
select select "7"
select select "2025"
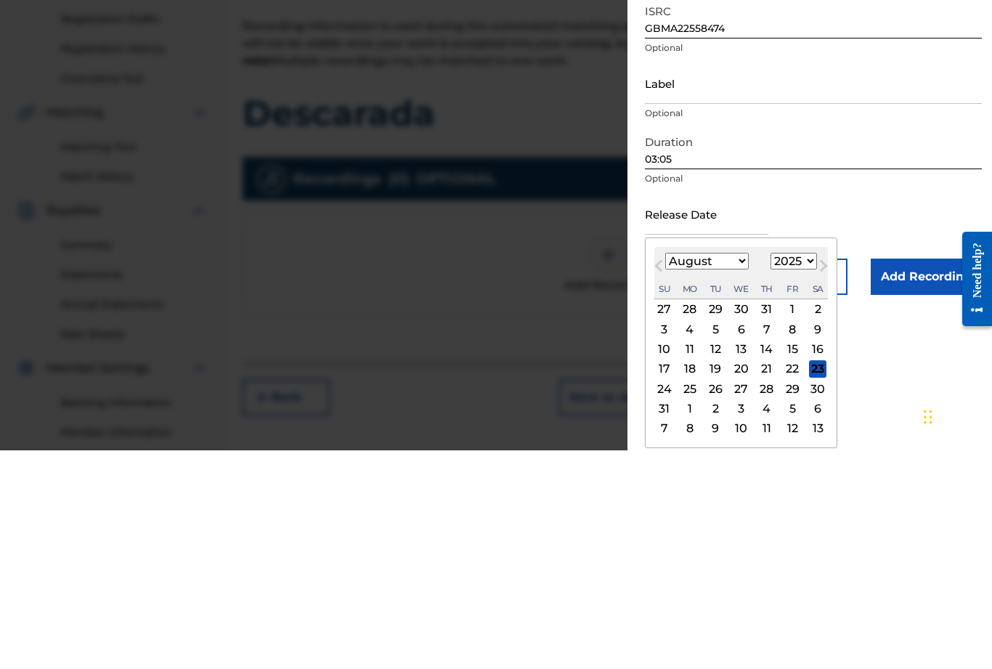
click at [748, 471] on select "January February March April May June July August September October November De…" at bounding box center [707, 479] width 84 height 17
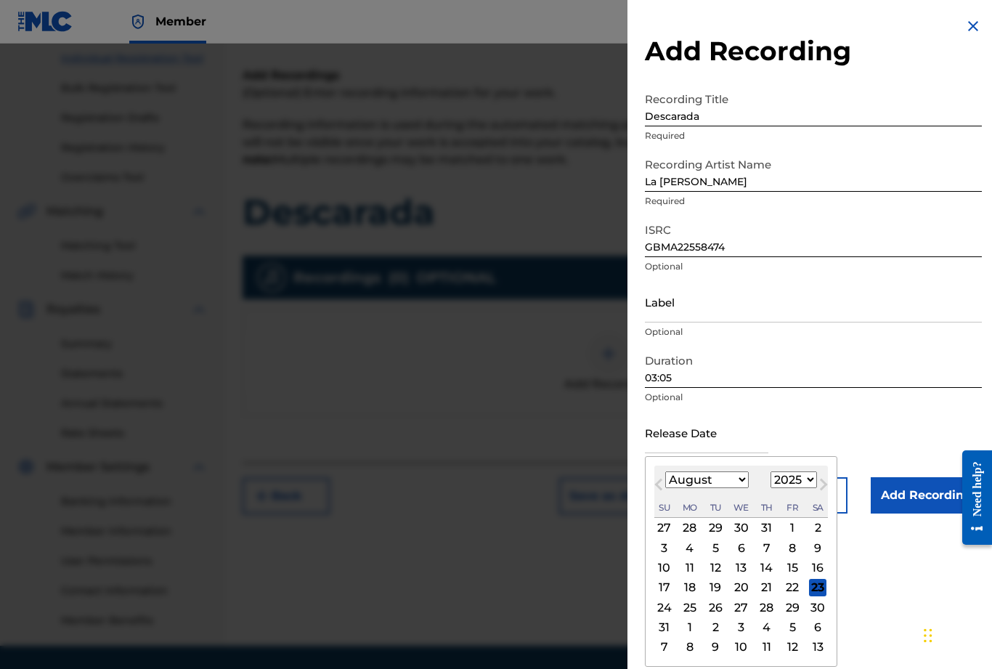
click at [747, 486] on select "January February March April May June July August September October November De…" at bounding box center [707, 479] width 84 height 17
select select "4"
click at [720, 595] on div "20" at bounding box center [715, 587] width 17 height 17
type input "May 20 2025"
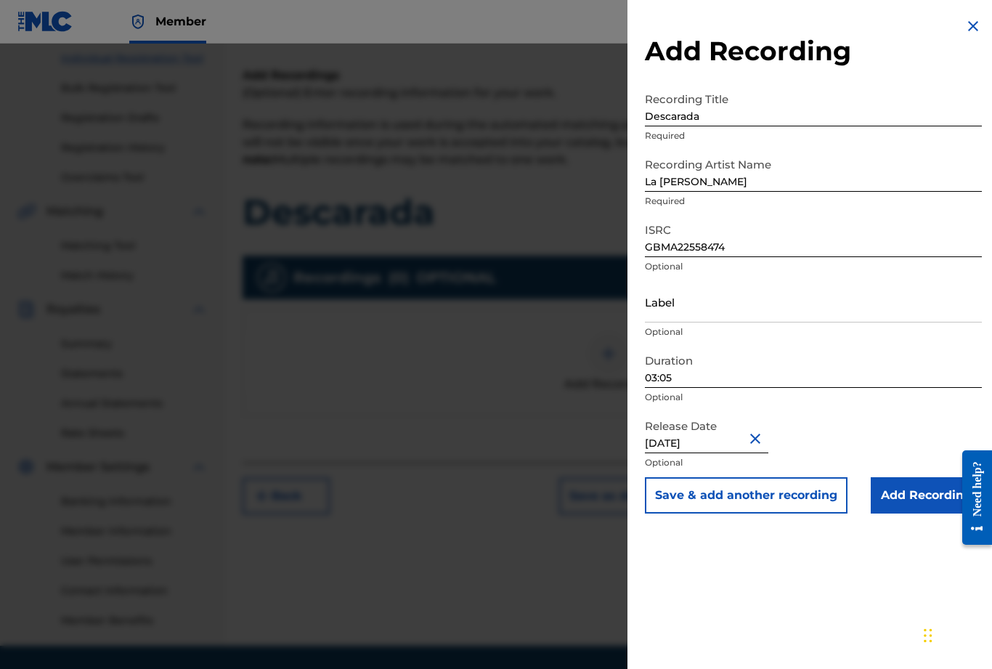
click at [903, 487] on input "Add Recording" at bounding box center [926, 495] width 111 height 36
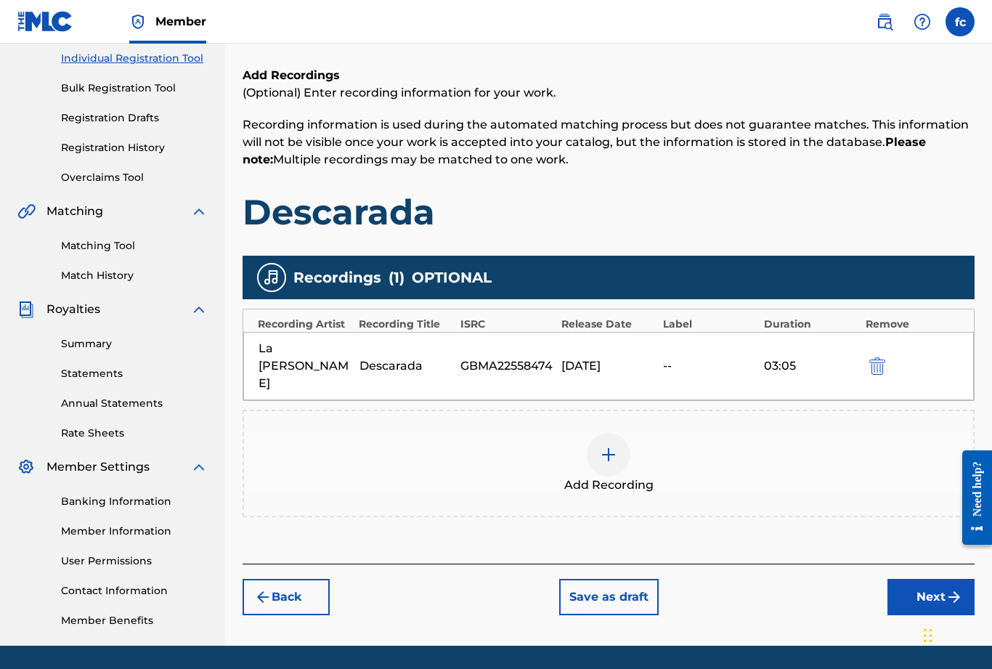
click at [929, 579] on button "Next" at bounding box center [930, 597] width 87 height 36
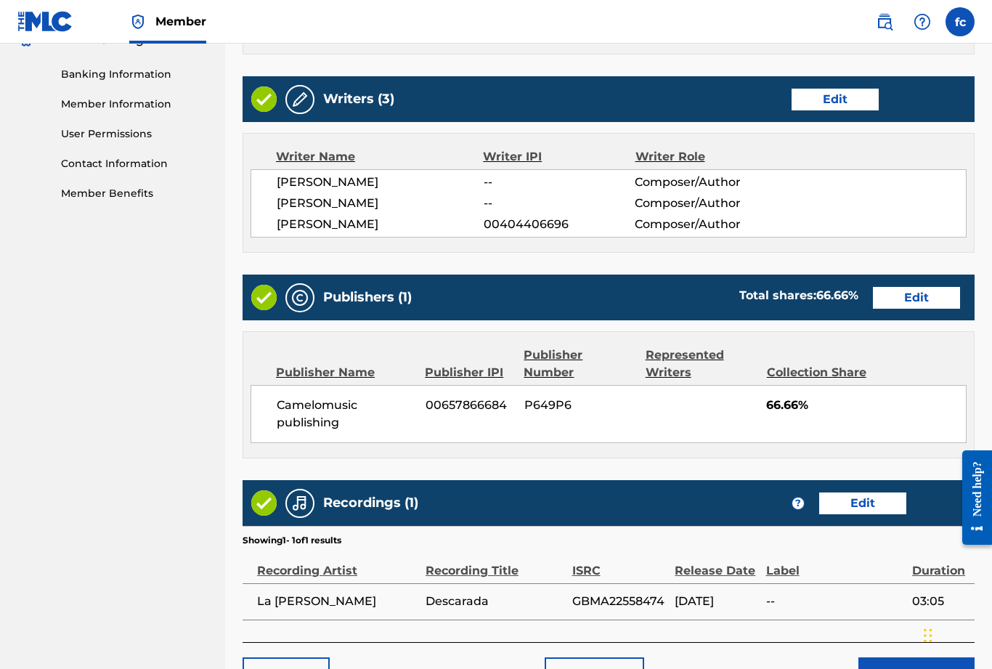
scroll to position [659, 0]
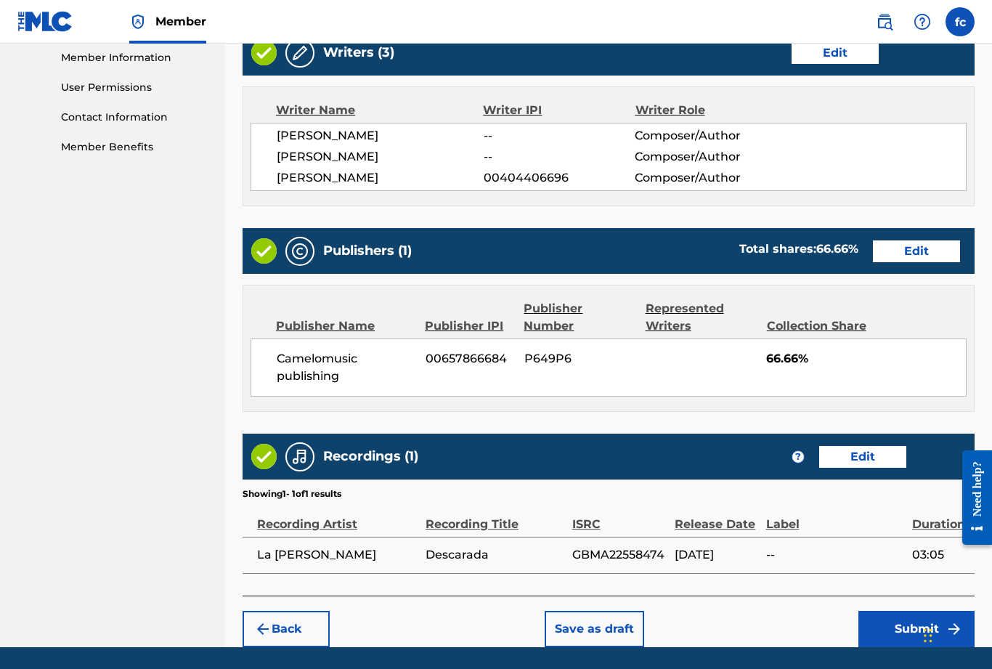
click at [907, 634] on button "Submit" at bounding box center [916, 629] width 116 height 36
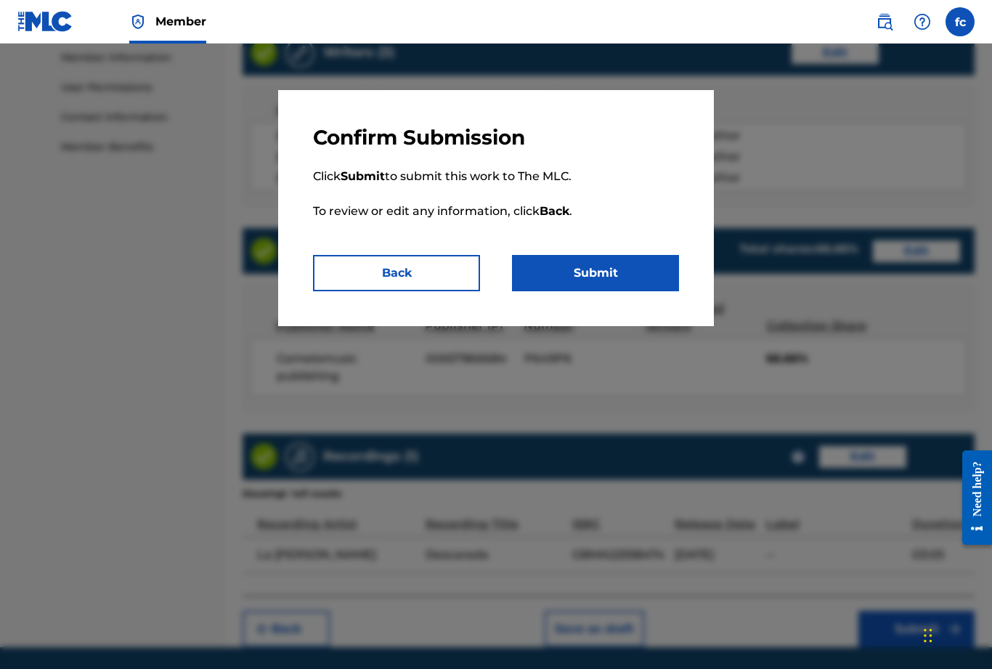
click at [628, 271] on button "Submit" at bounding box center [595, 273] width 167 height 36
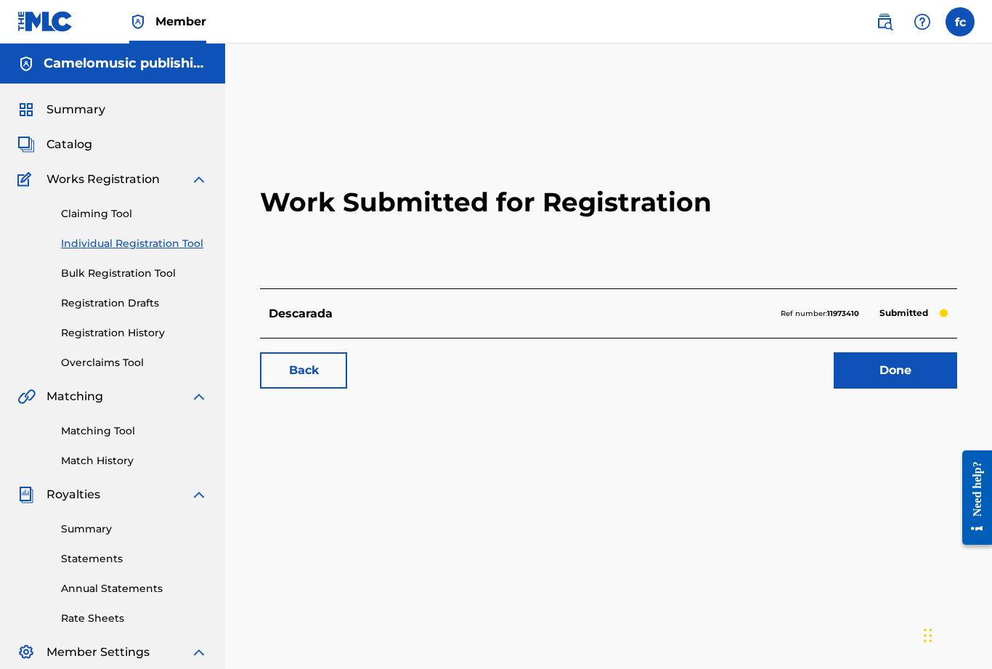
click at [899, 374] on link "Done" at bounding box center [895, 370] width 123 height 36
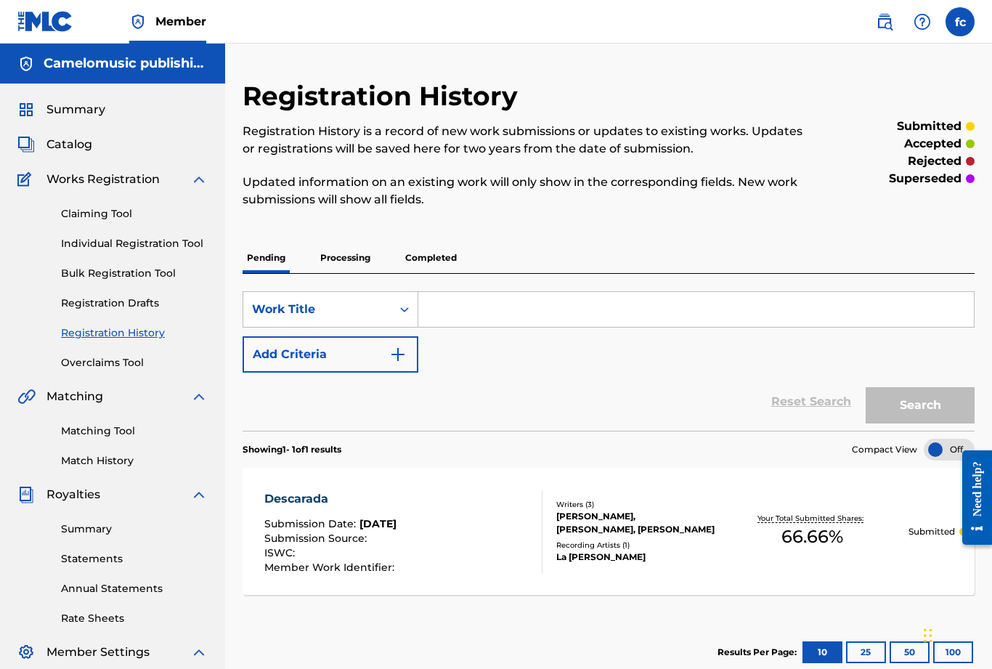
click at [438, 261] on p "Completed" at bounding box center [431, 258] width 60 height 30
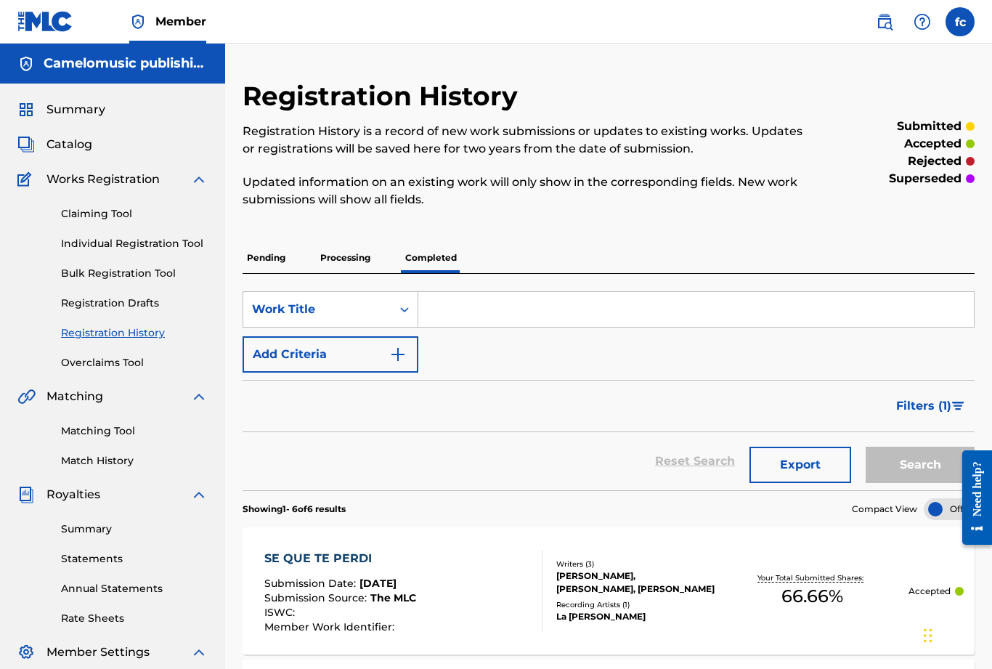
click at [343, 266] on p "Processing" at bounding box center [345, 258] width 59 height 30
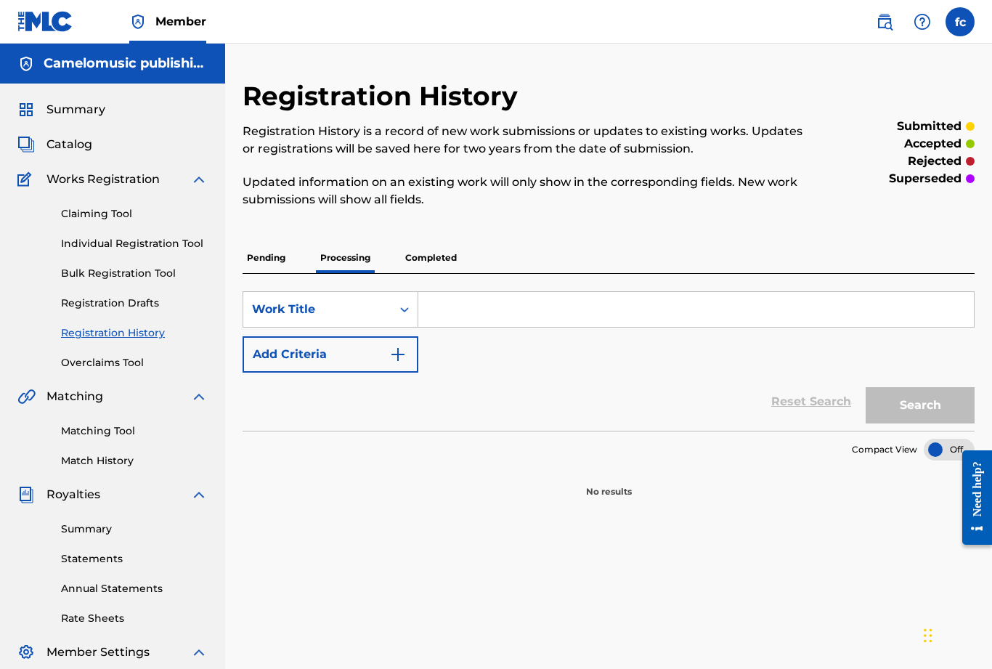
click at [270, 261] on p "Pending" at bounding box center [266, 258] width 47 height 30
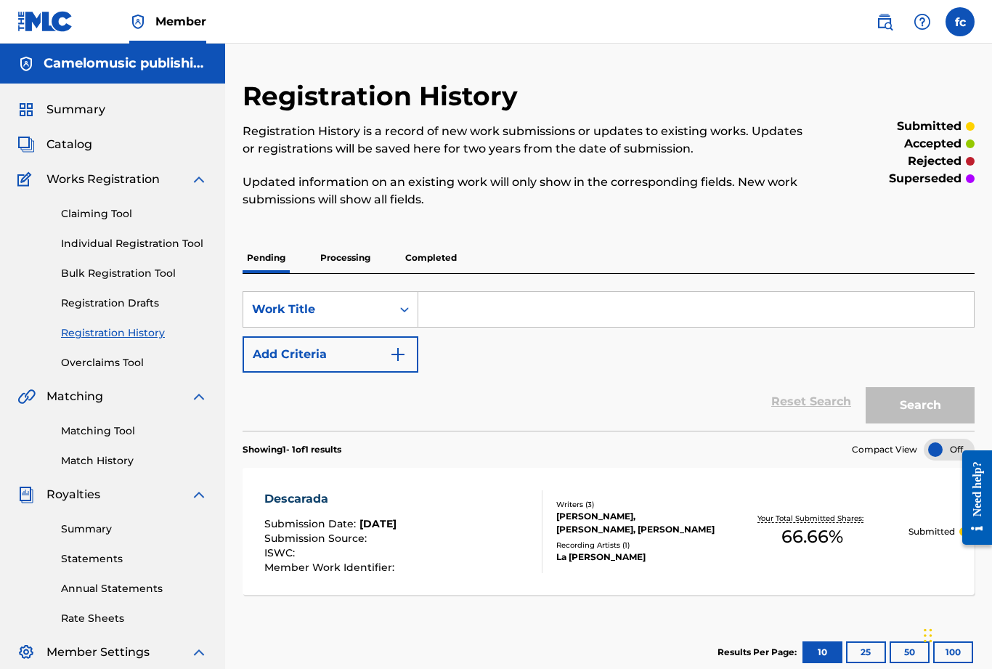
click at [434, 264] on p "Completed" at bounding box center [431, 258] width 60 height 30
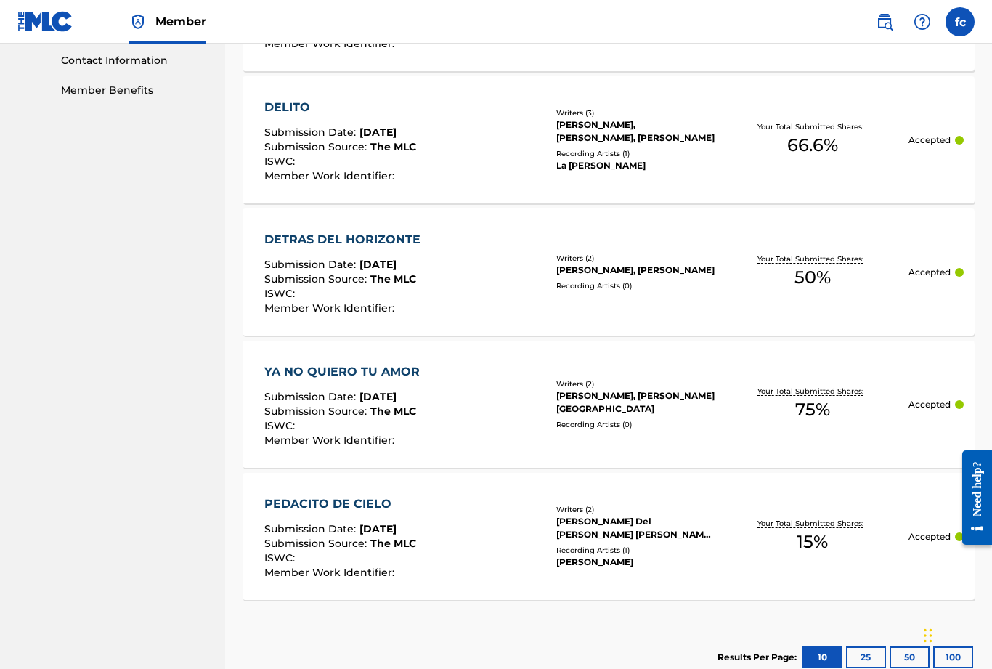
scroll to position [761, 0]
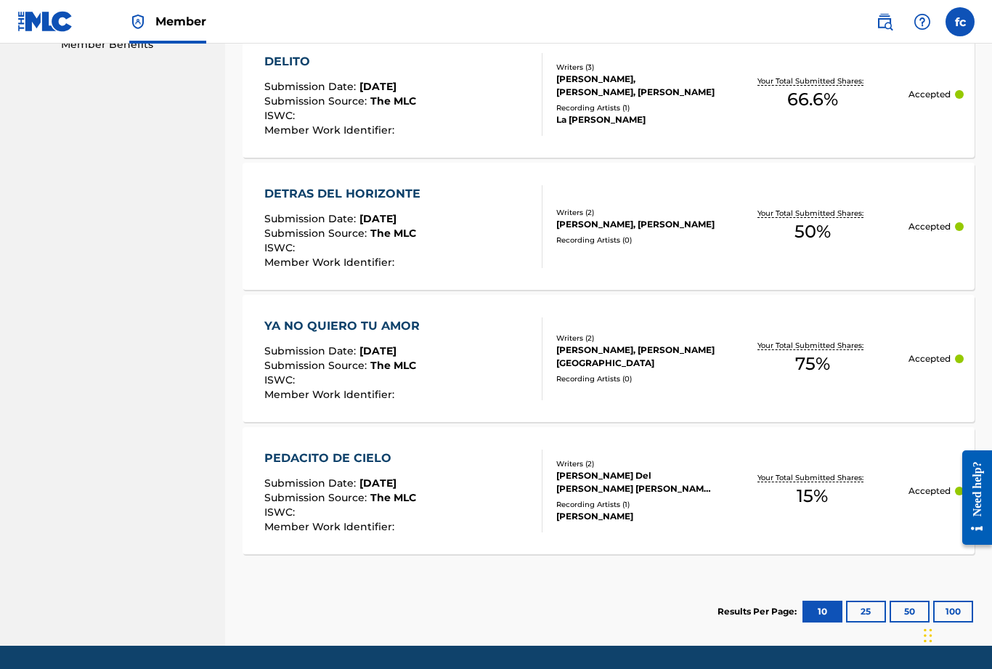
click at [875, 619] on button "25" at bounding box center [866, 612] width 40 height 22
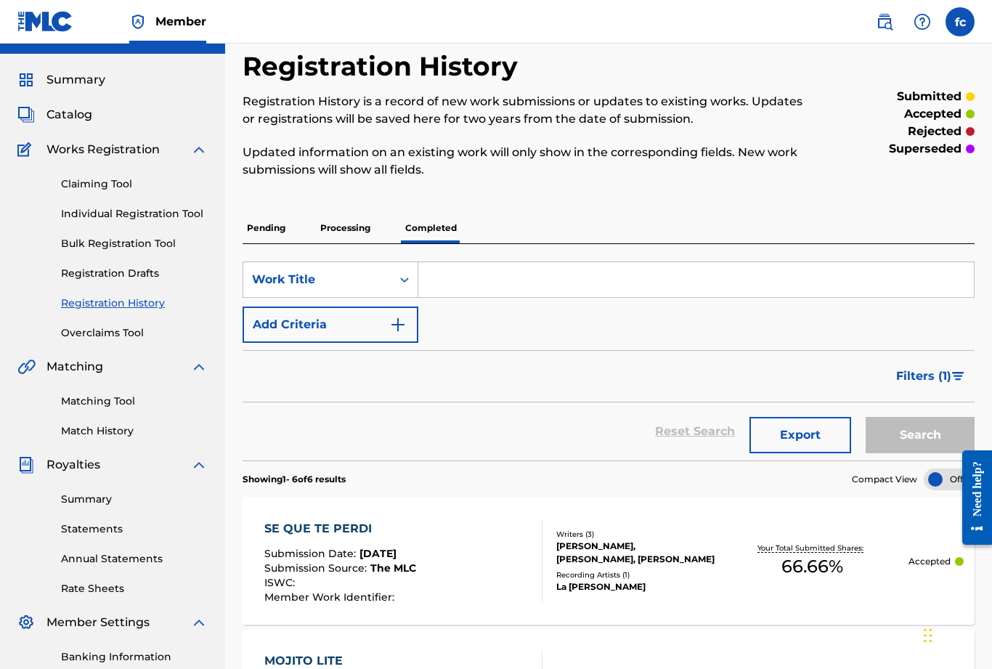
scroll to position [29, 0]
click at [113, 219] on link "Individual Registration Tool" at bounding box center [134, 214] width 147 height 15
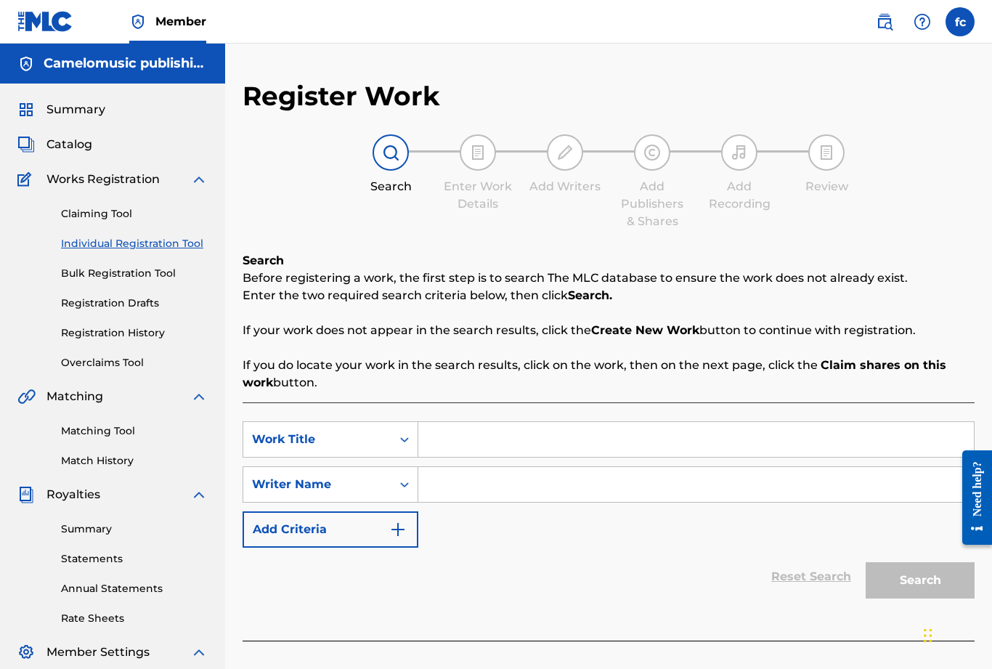
click at [483, 428] on input "Search Form" at bounding box center [695, 439] width 555 height 35
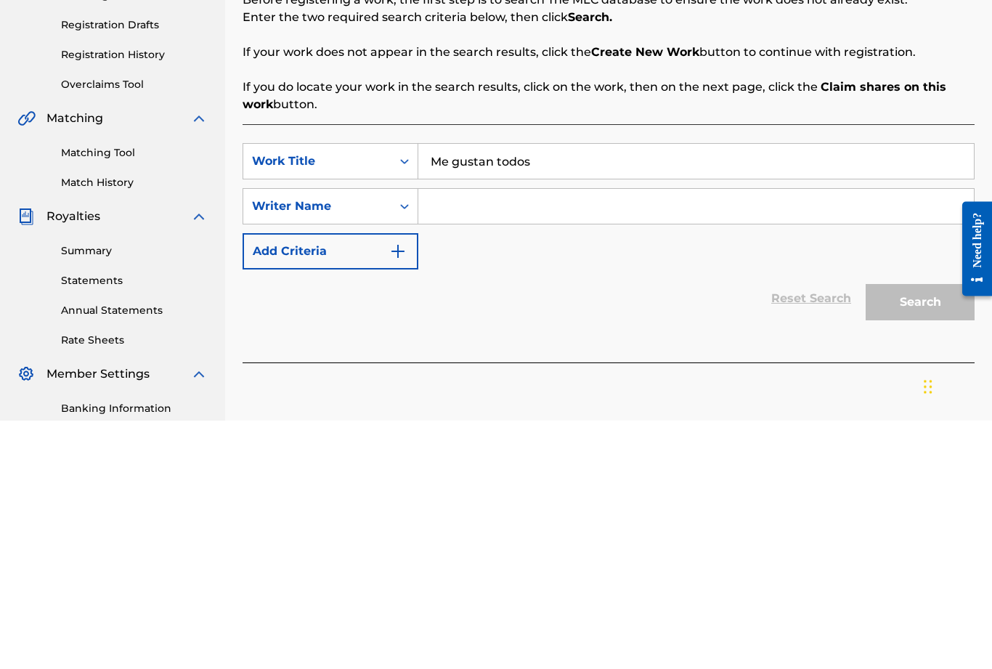
type input "Me gustan todos"
click at [528, 438] on input "Search Form" at bounding box center [695, 455] width 555 height 35
type input "Q"
click at [910, 533] on button "Search" at bounding box center [920, 551] width 109 height 36
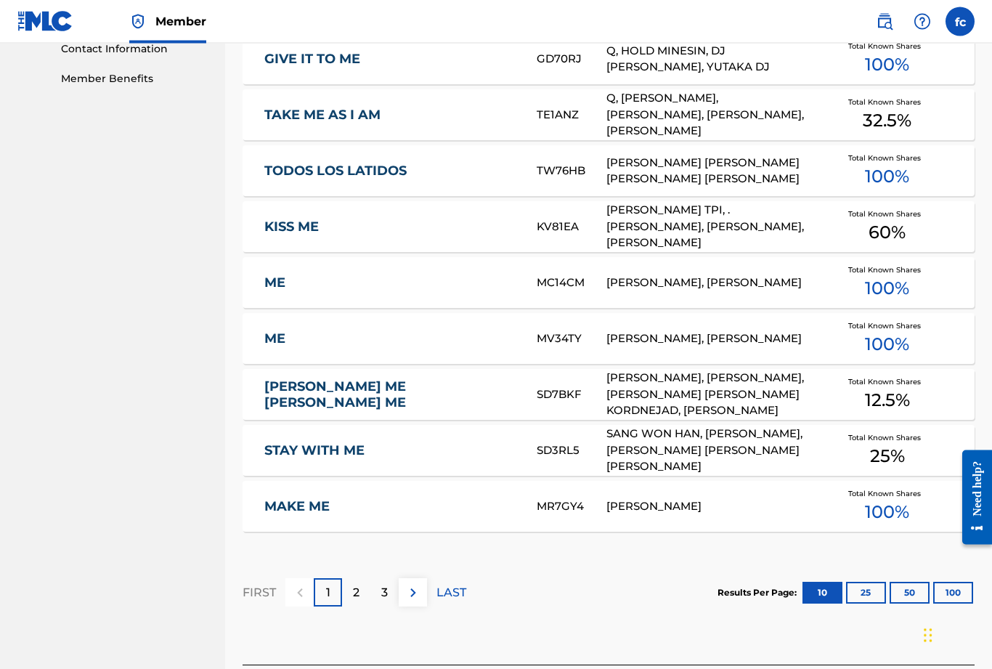
scroll to position [789, 0]
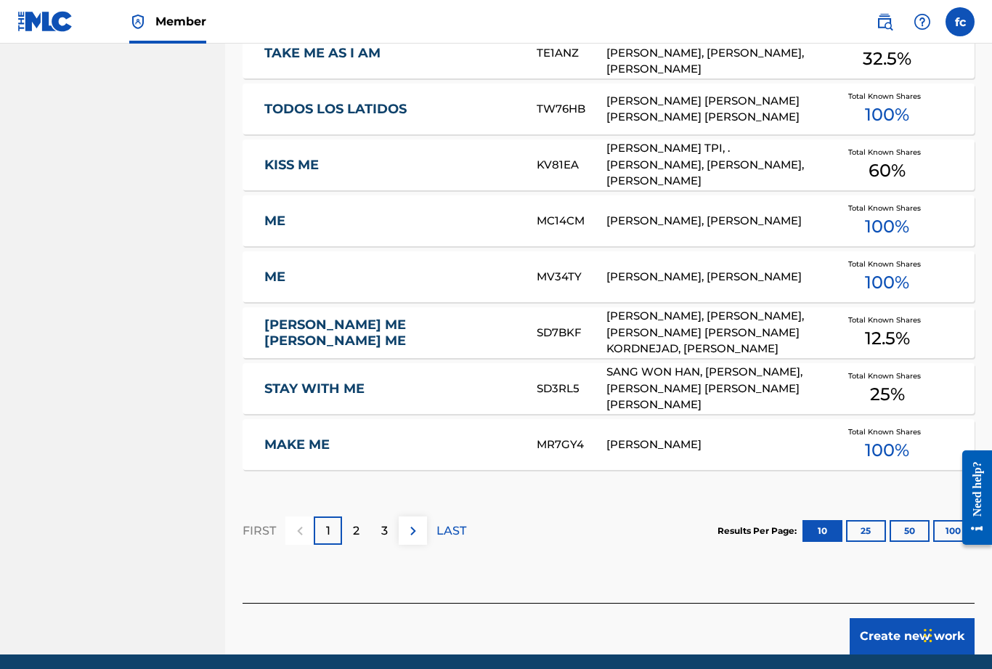
click at [908, 624] on button "Create new work" at bounding box center [912, 636] width 125 height 36
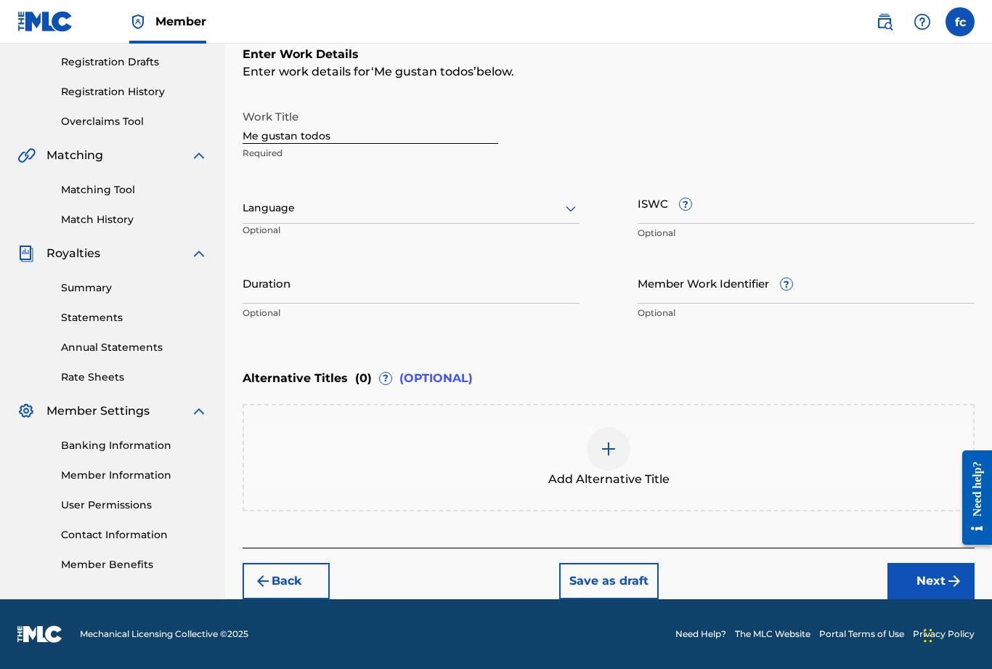
scroll to position [195, 0]
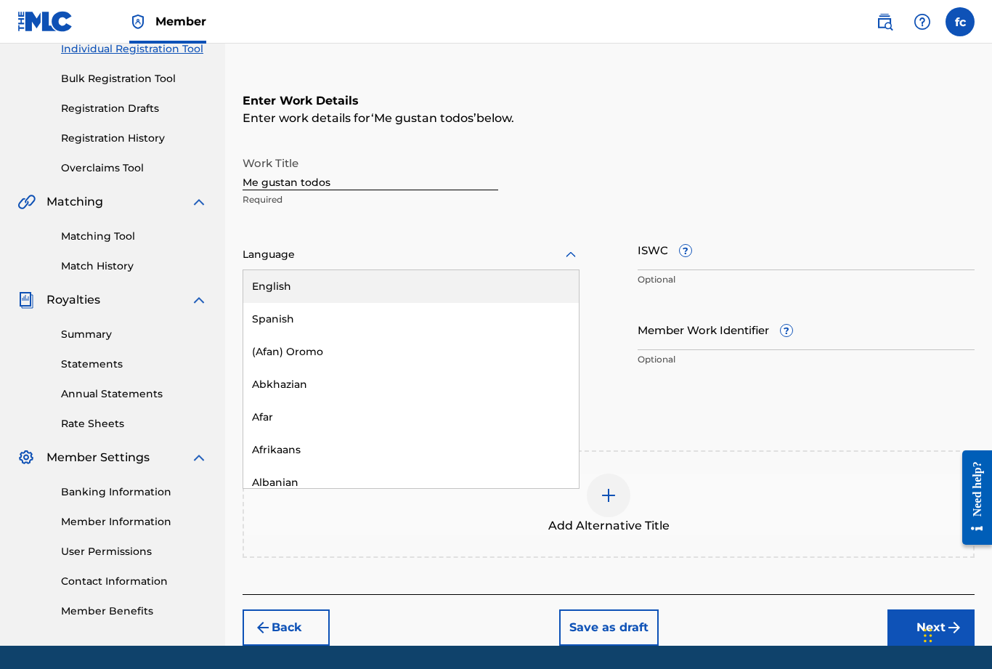
click at [290, 326] on div "Spanish" at bounding box center [410, 319] width 335 height 33
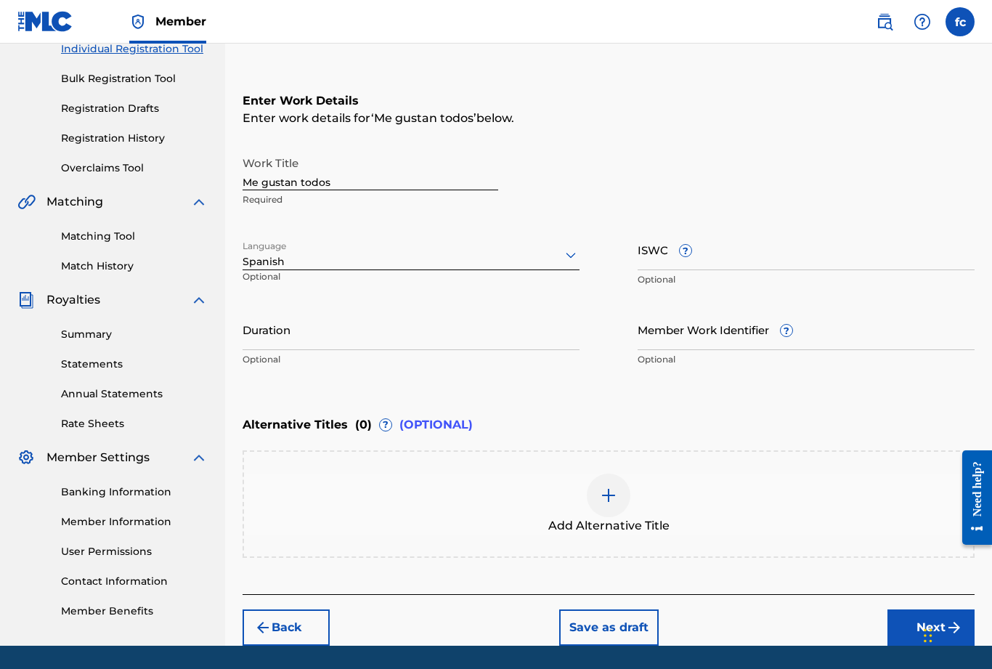
click at [305, 333] on input "Duration" at bounding box center [411, 329] width 337 height 41
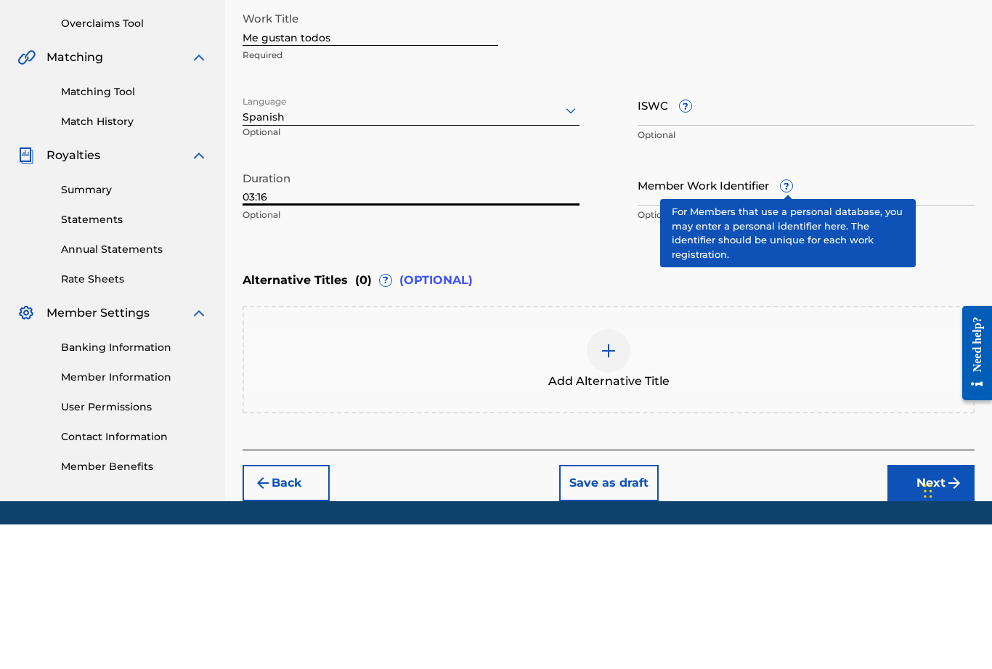
type input "03:16"
click at [789, 325] on span "?" at bounding box center [787, 331] width 12 height 12
click at [789, 309] on input "Member Work Identifier ?" at bounding box center [806, 329] width 337 height 41
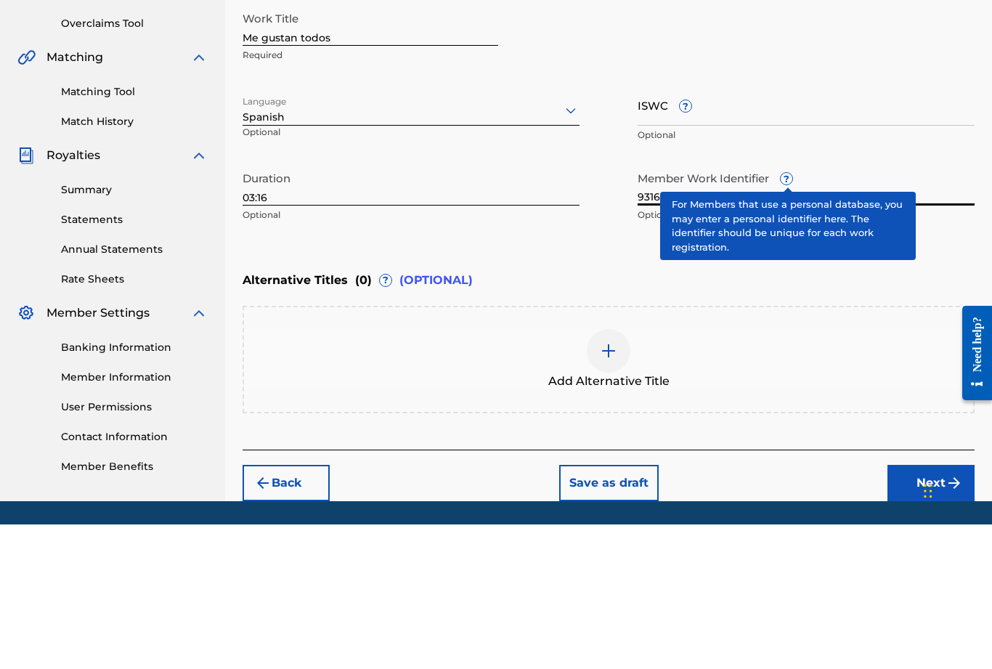
click at [615, 409] on div "Alternative Titles ( 0 ) ? (OPTIONAL)" at bounding box center [609, 425] width 732 height 32
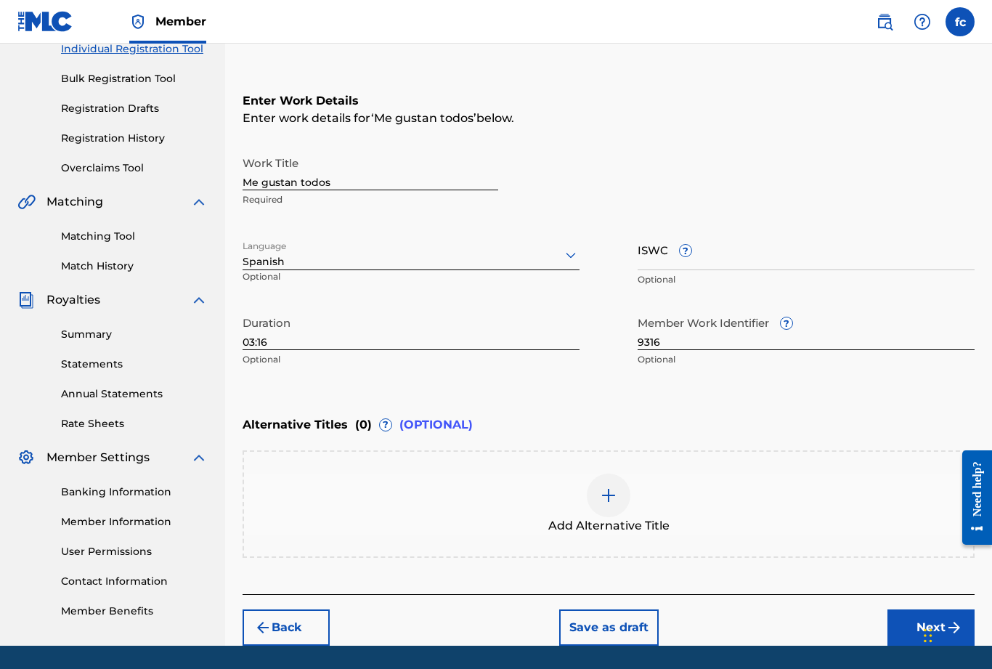
click at [693, 338] on input "9316" at bounding box center [806, 329] width 337 height 41
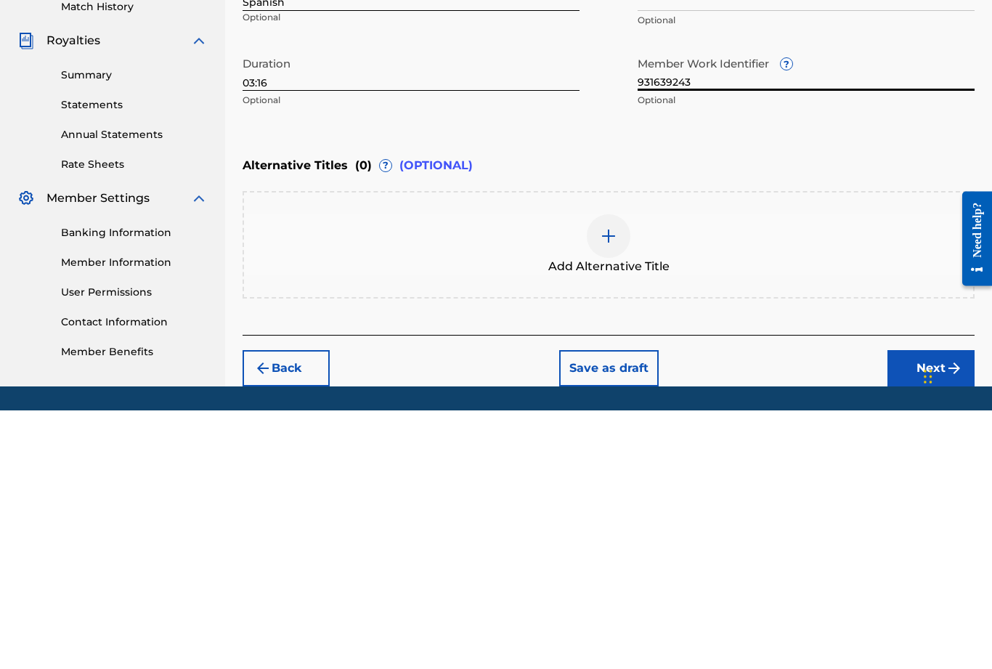
type input "931639243"
click at [601, 487] on img at bounding box center [608, 495] width 17 height 17
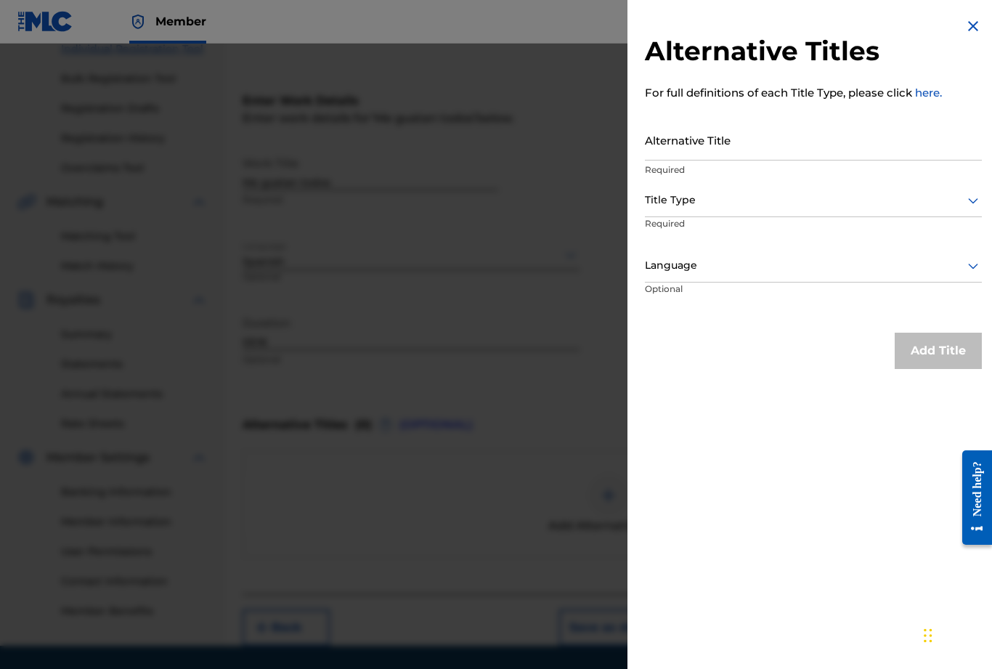
click at [739, 145] on input "Alternative Title" at bounding box center [813, 139] width 337 height 41
type input "ME GUSTAN TODOS"
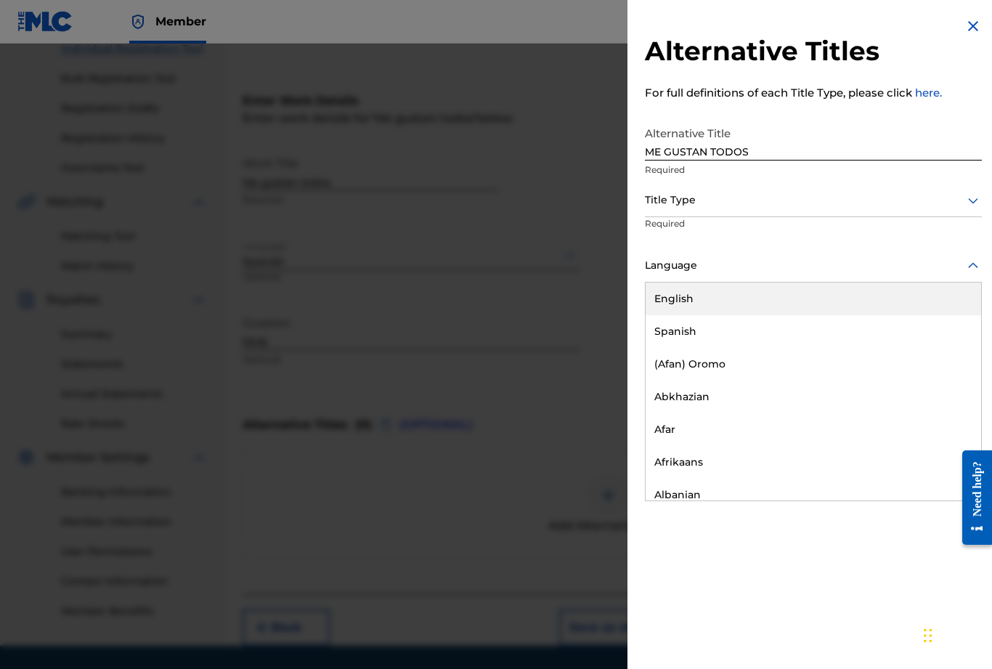
click at [720, 333] on div "Spanish" at bounding box center [813, 331] width 335 height 33
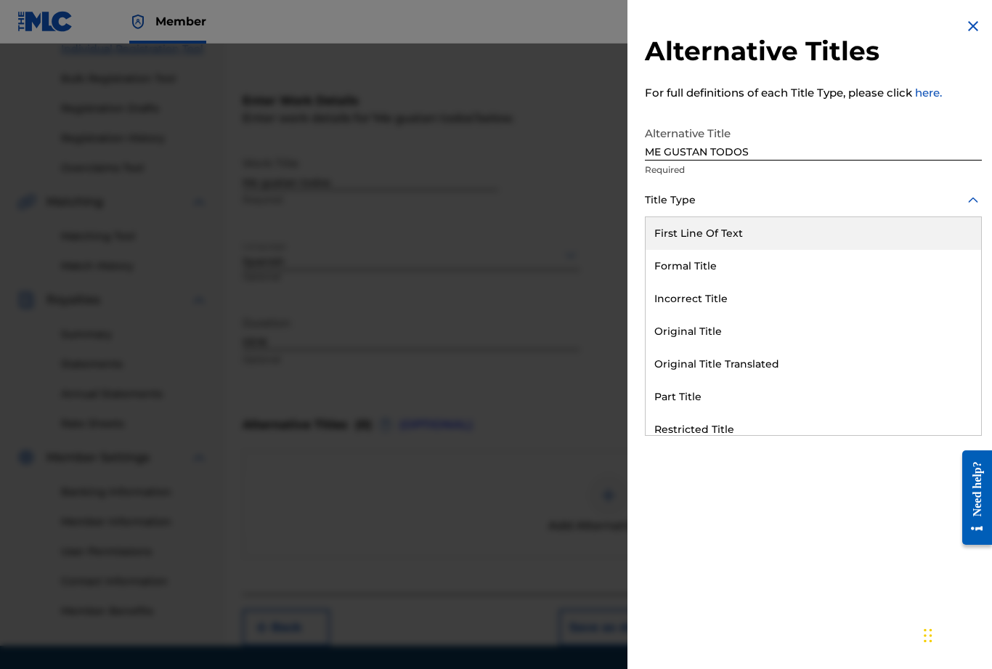
click at [768, 231] on div "First Line Of Text" at bounding box center [813, 233] width 335 height 33
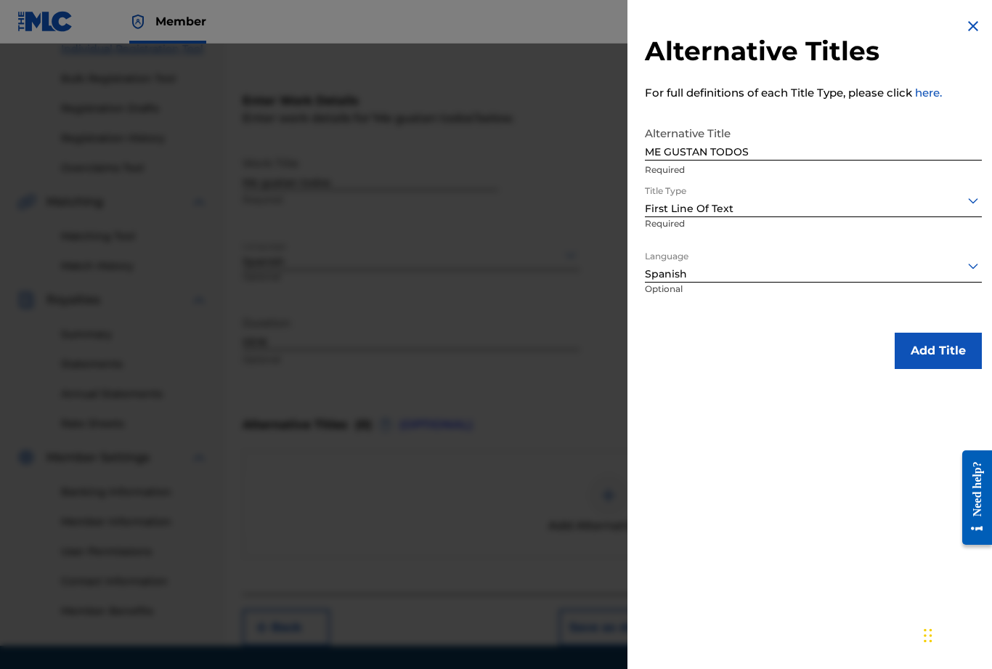
click at [947, 345] on button "Add Title" at bounding box center [938, 351] width 87 height 36
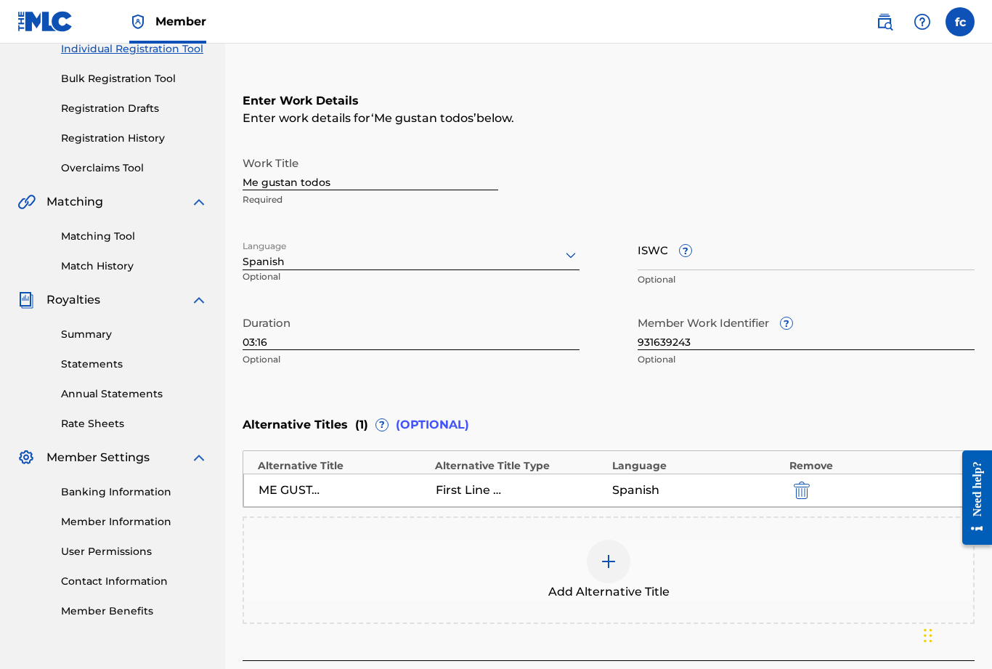
scroll to position [261, 0]
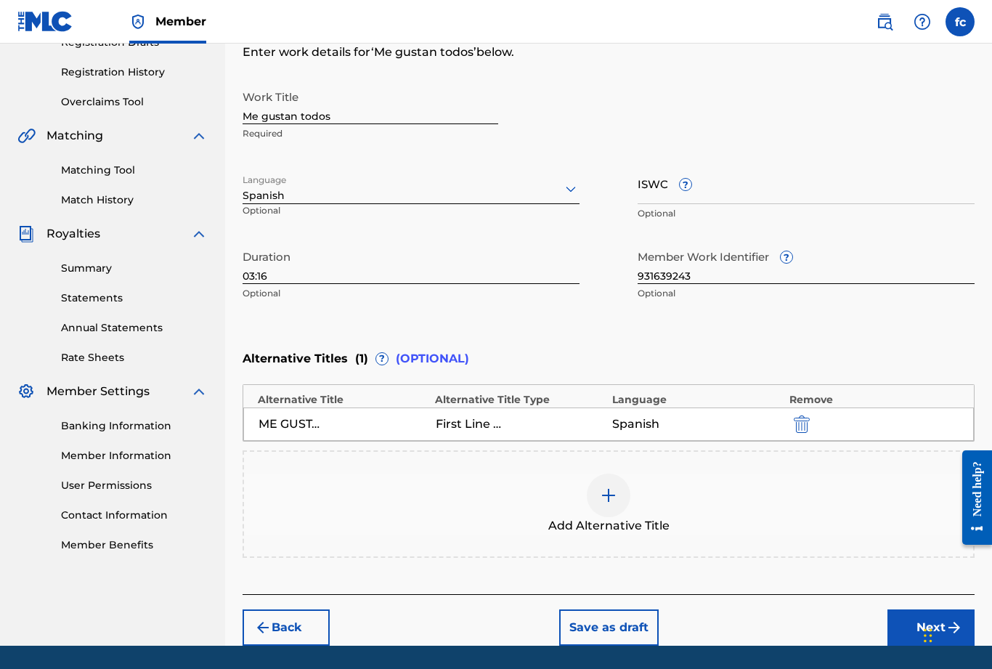
click at [910, 632] on button "Next" at bounding box center [930, 627] width 87 height 36
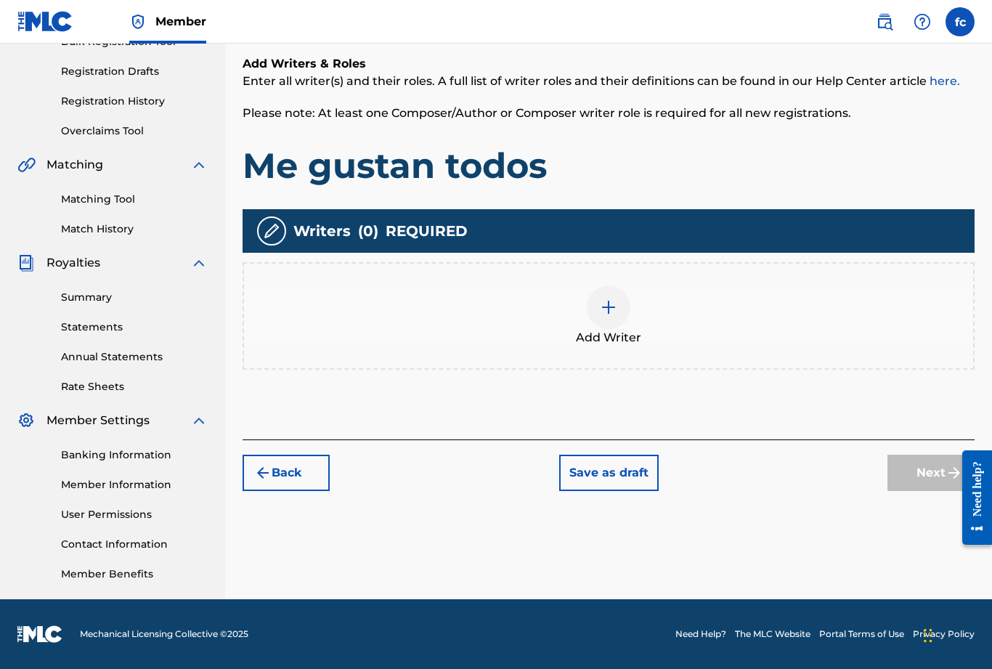
scroll to position [185, 0]
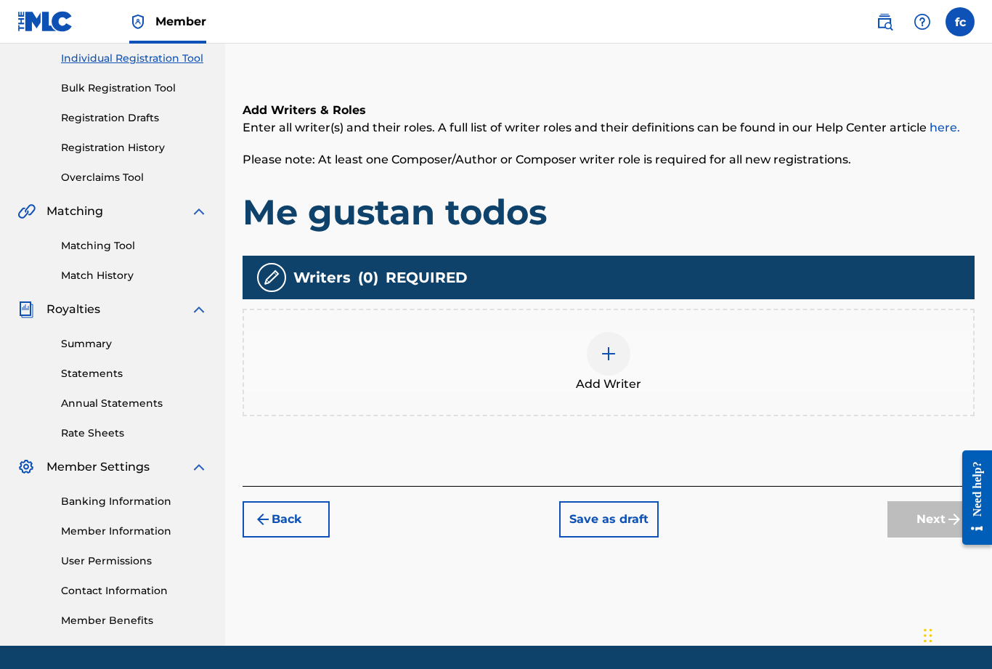
click at [600, 362] on img at bounding box center [608, 353] width 17 height 17
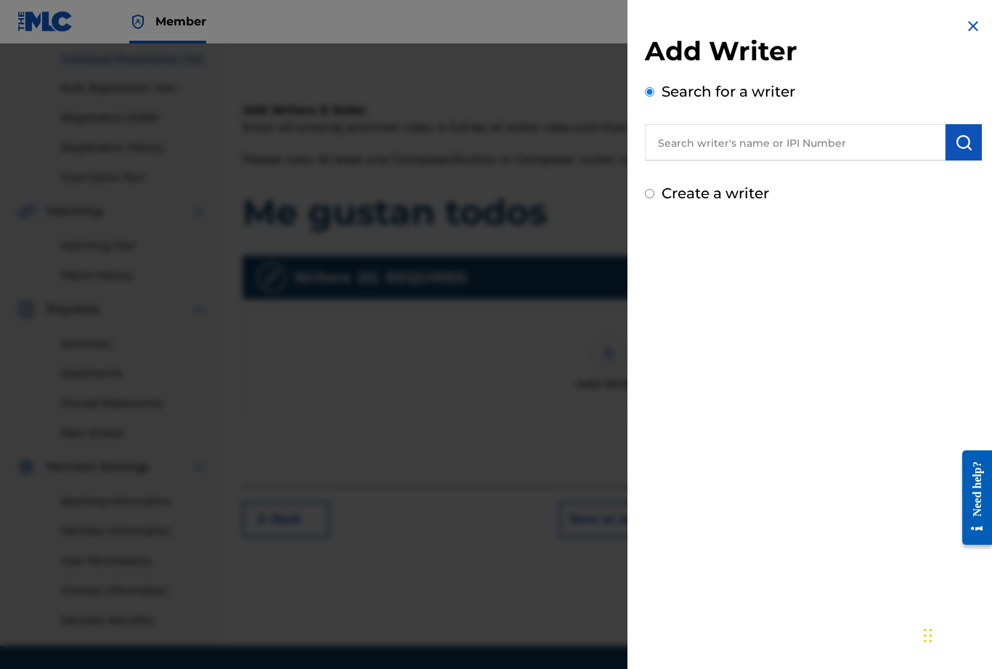
click at [793, 139] on input "text" at bounding box center [795, 142] width 301 height 36
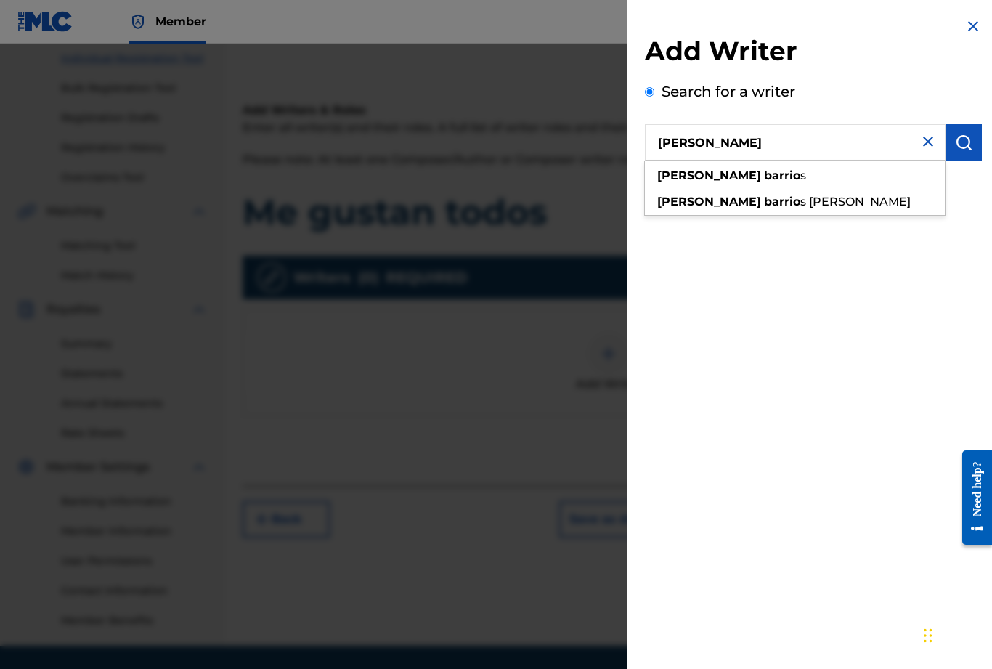
click at [800, 179] on span "s" at bounding box center [803, 175] width 6 height 14
type input "juliana barrios"
click at [969, 147] on img "submit" at bounding box center [963, 142] width 17 height 17
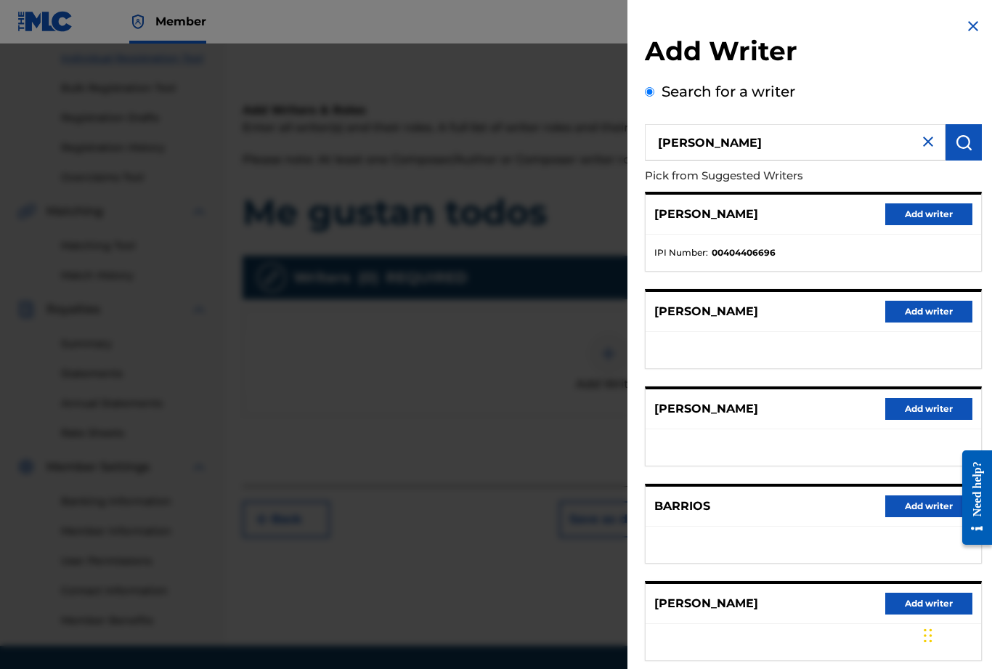
click at [932, 221] on button "Add writer" at bounding box center [928, 214] width 87 height 22
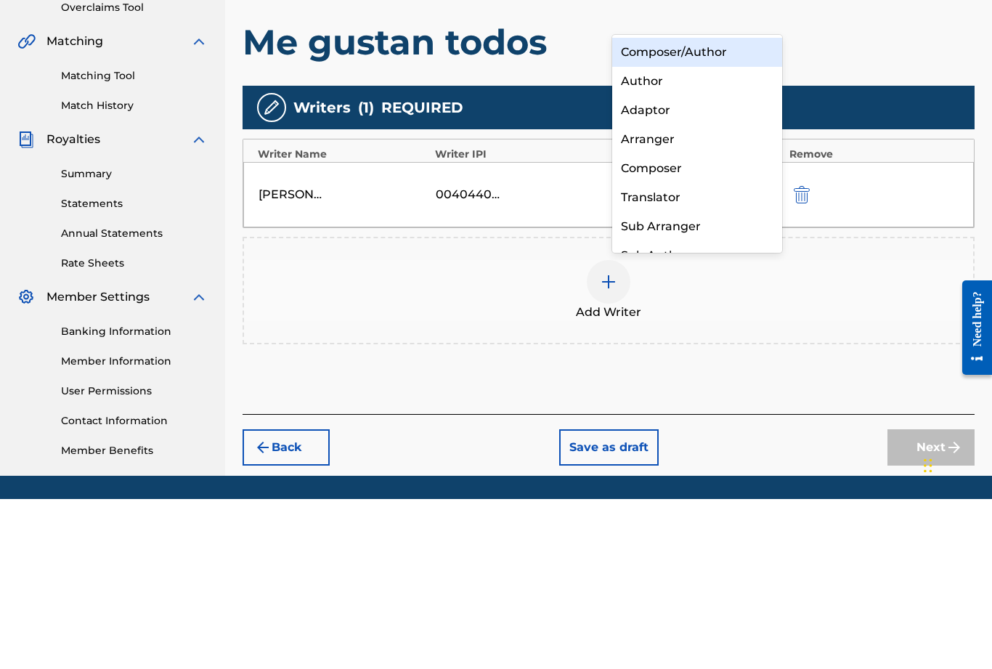
click at [691, 208] on div "Composer/Author" at bounding box center [697, 222] width 170 height 29
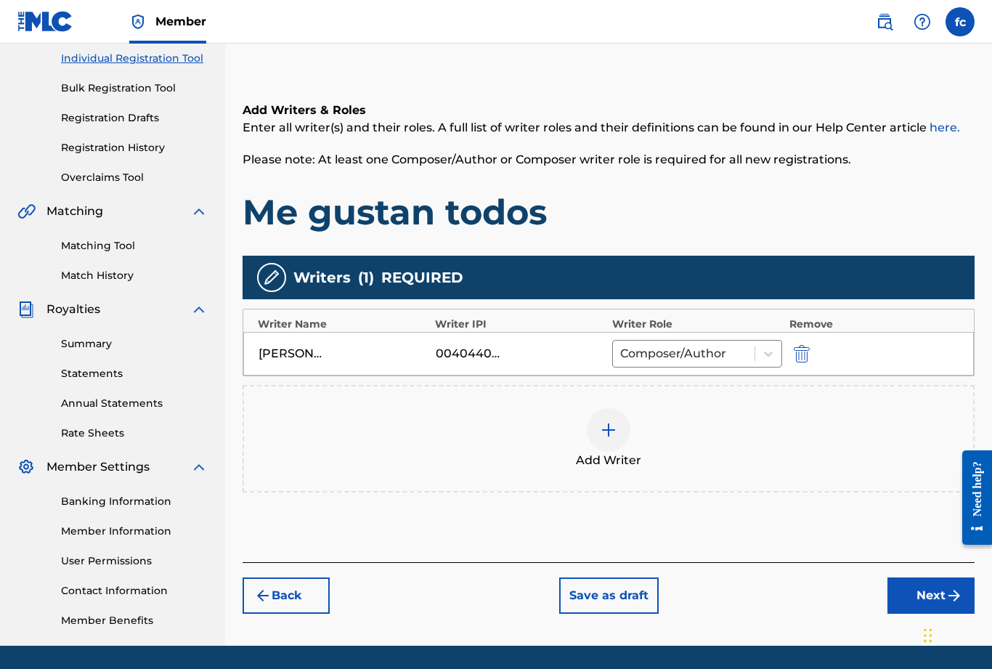
click at [610, 438] on img at bounding box center [608, 429] width 17 height 17
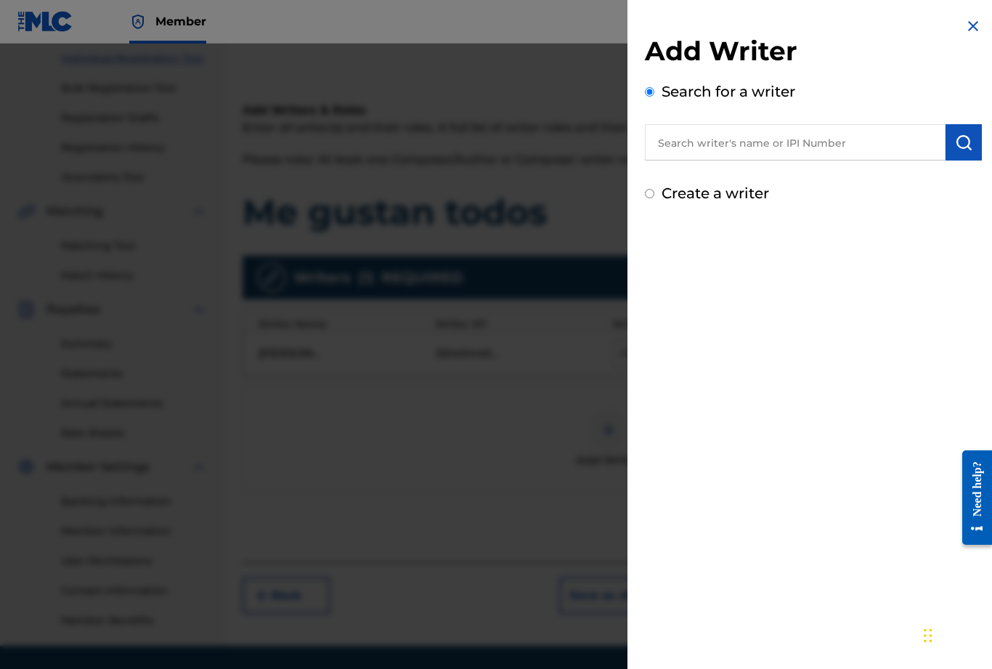
click at [741, 138] on input "text" at bounding box center [795, 142] width 301 height 36
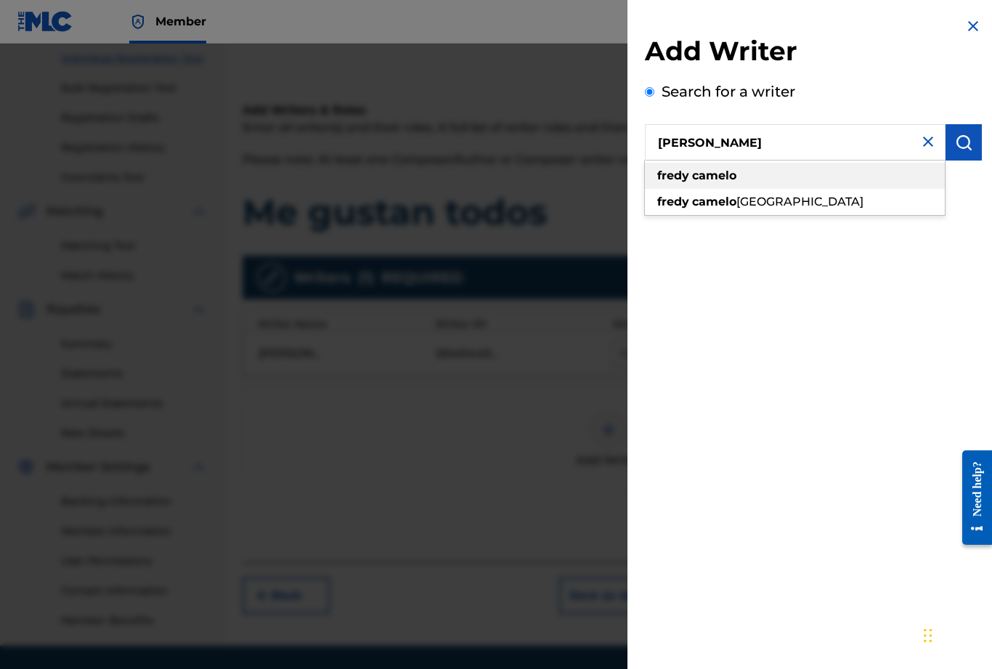
click at [734, 184] on div "fredy camelo" at bounding box center [795, 176] width 300 height 26
type input "fredy camelo"
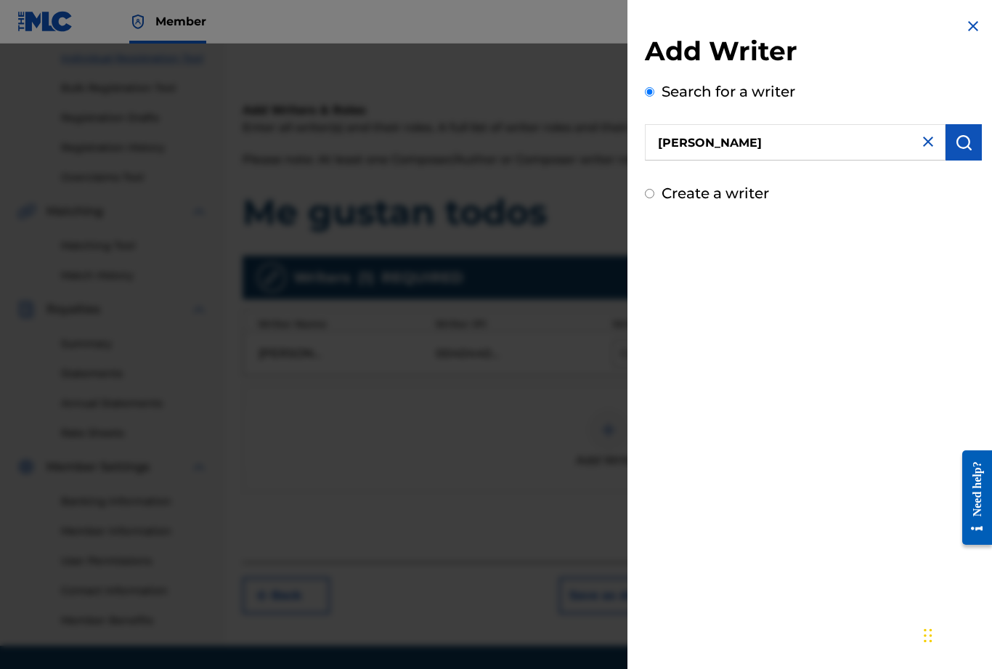
click at [962, 135] on img "submit" at bounding box center [963, 142] width 17 height 17
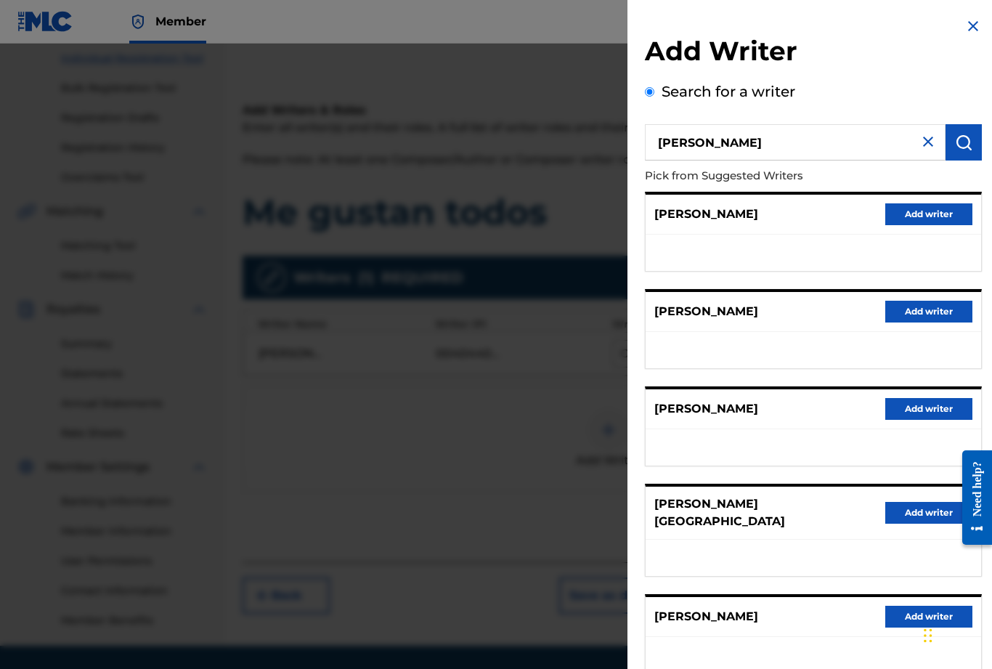
click at [937, 412] on button "Add writer" at bounding box center [928, 409] width 87 height 22
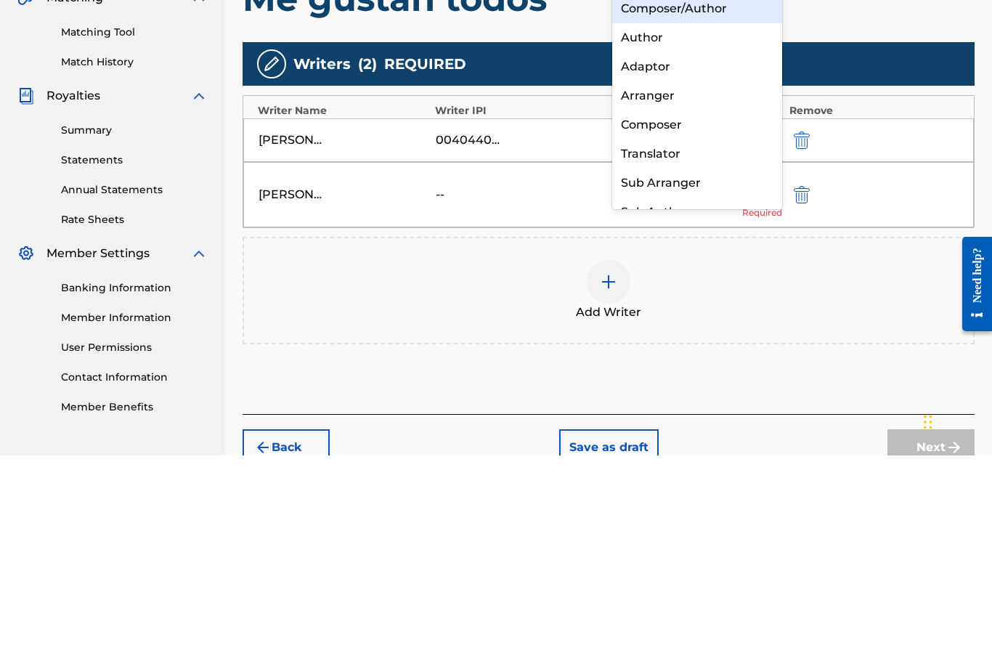
click at [696, 208] on div "Composer/Author" at bounding box center [697, 222] width 170 height 29
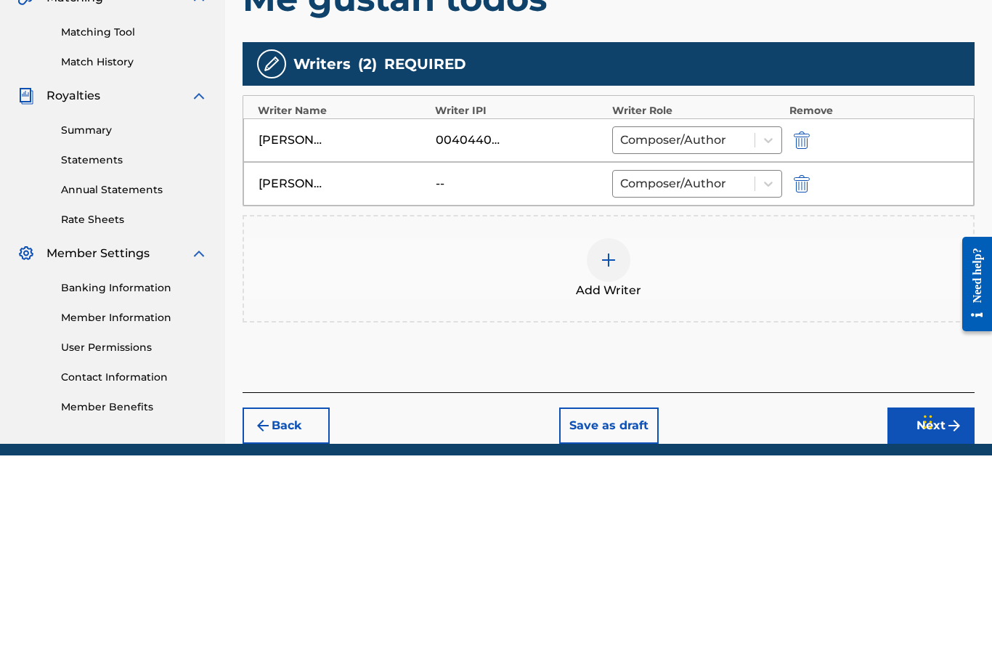
scroll to position [197, 0]
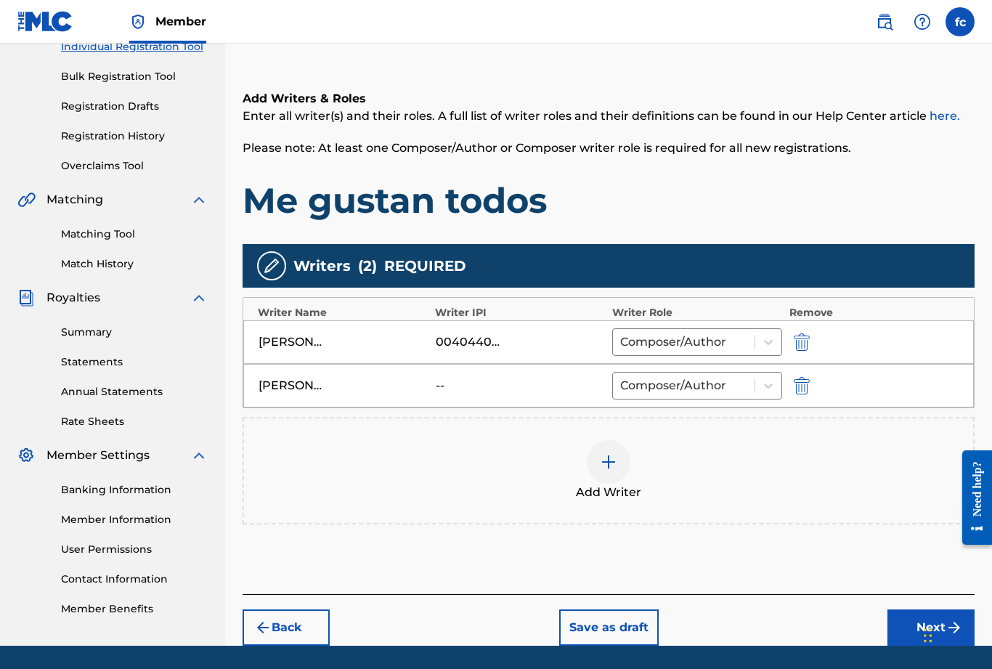
click at [609, 469] on img at bounding box center [608, 461] width 17 height 17
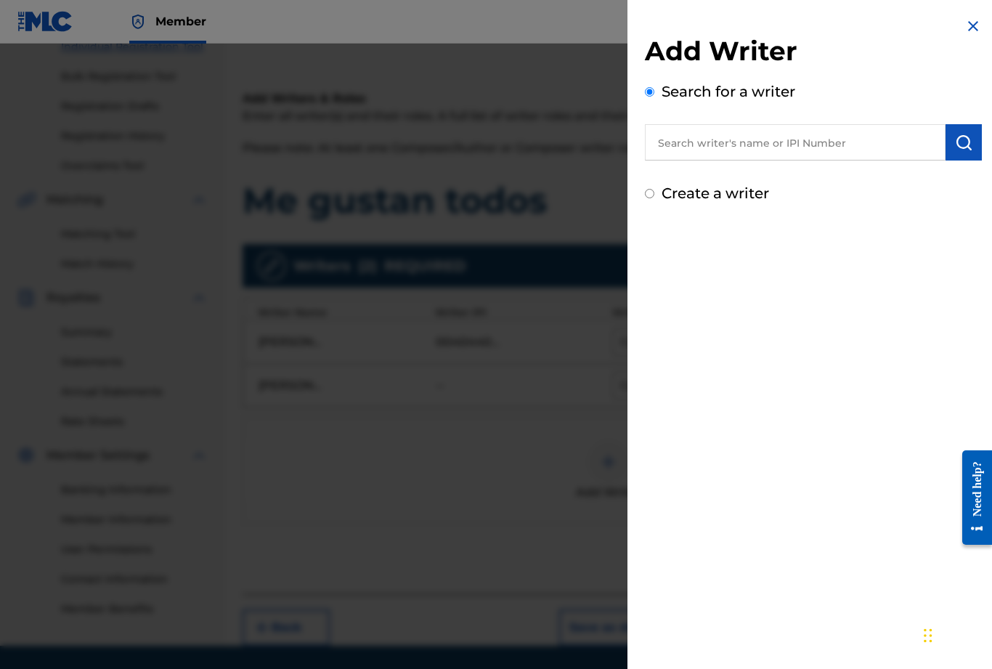
click at [719, 150] on input "text" at bounding box center [795, 142] width 301 height 36
type input "Angelica roa"
click at [966, 142] on img "submit" at bounding box center [963, 142] width 17 height 17
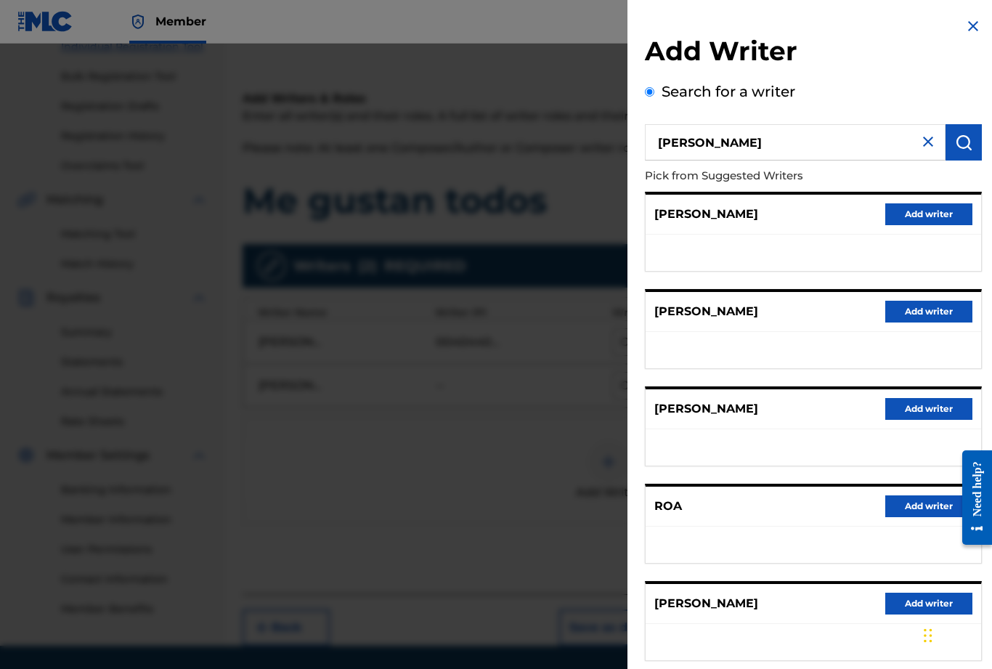
click at [929, 601] on button "Add writer" at bounding box center [928, 604] width 87 height 22
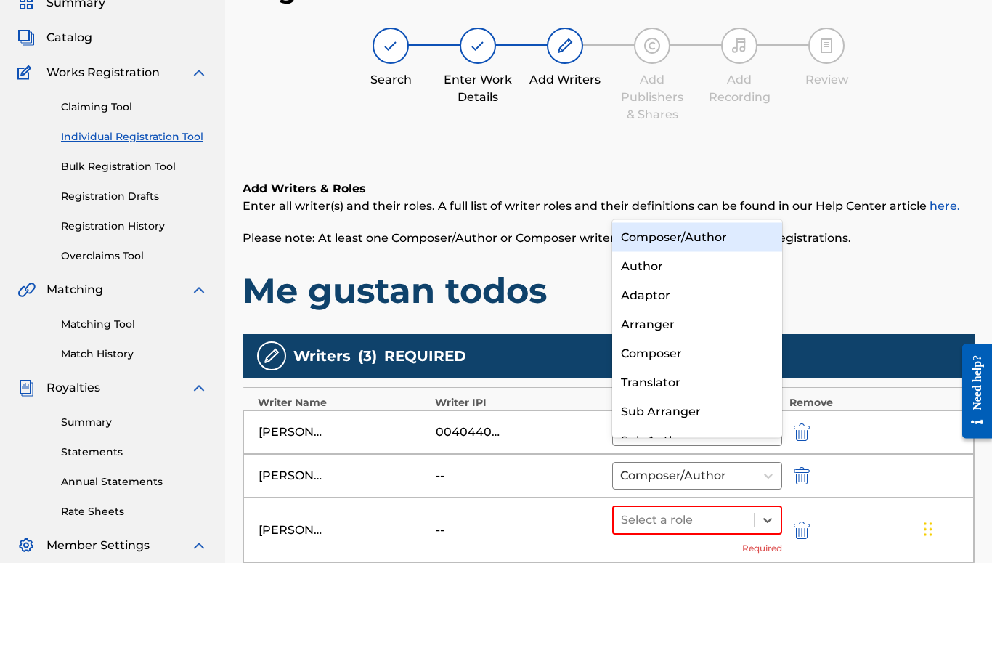
scroll to position [25, 0]
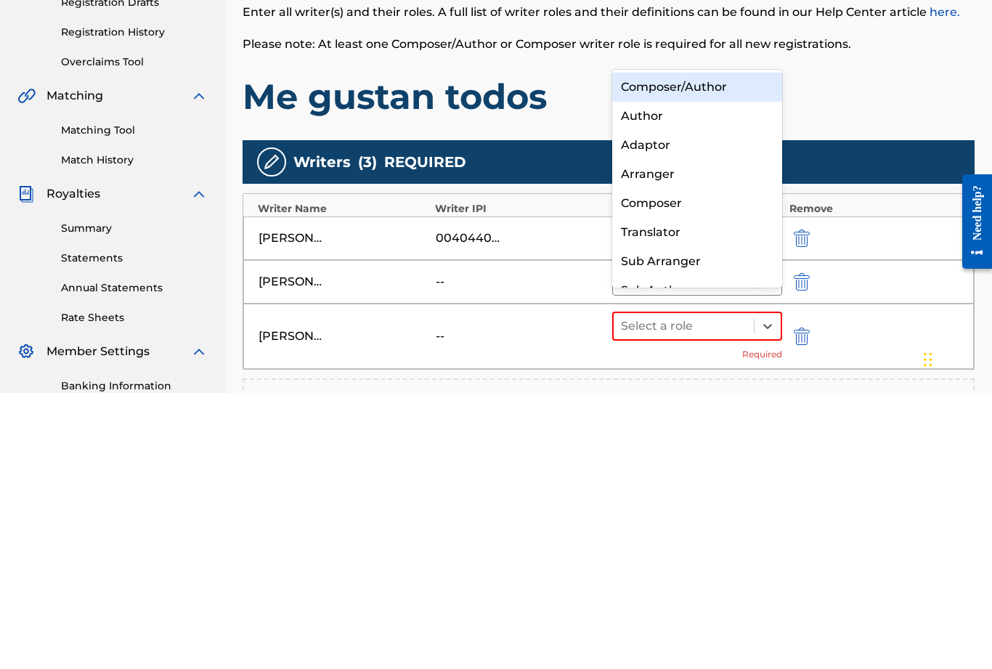
click at [727, 349] on div "Composer/Author" at bounding box center [697, 363] width 170 height 29
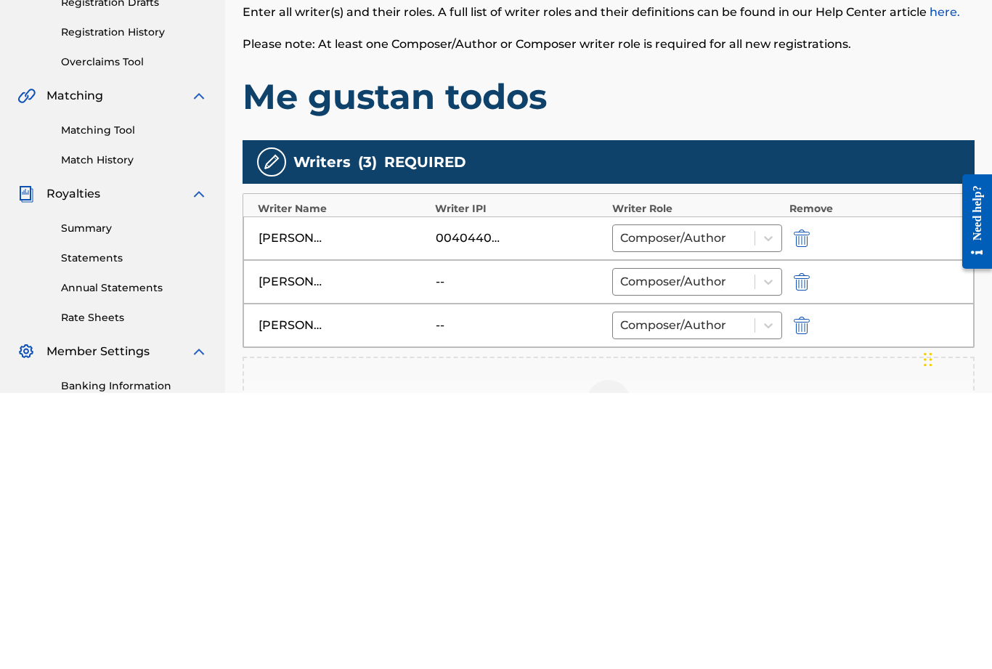
scroll to position [240, 0]
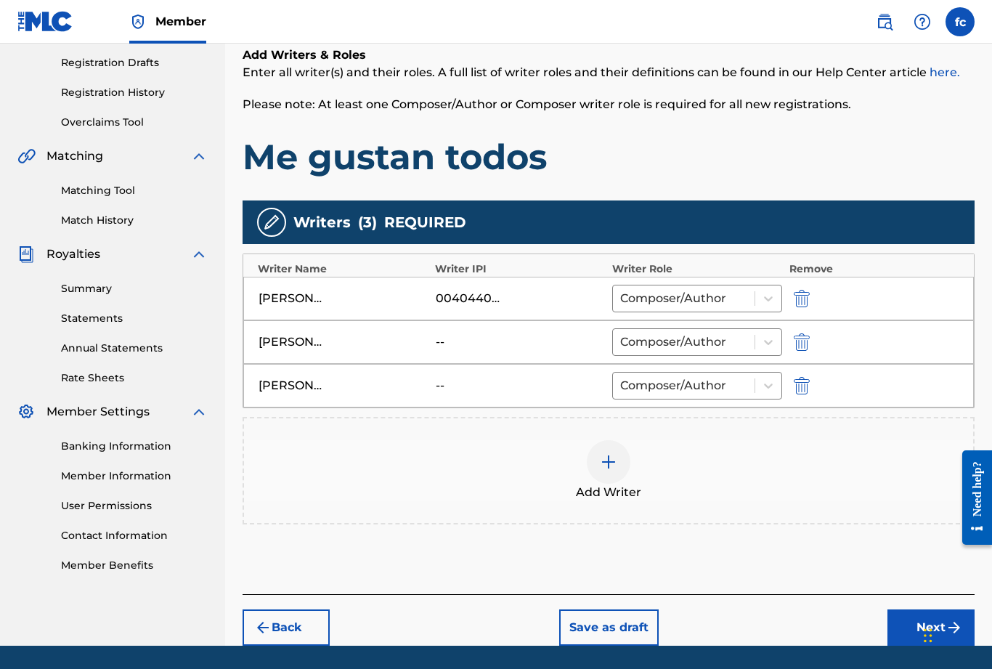
click at [937, 627] on button "Next" at bounding box center [930, 627] width 87 height 36
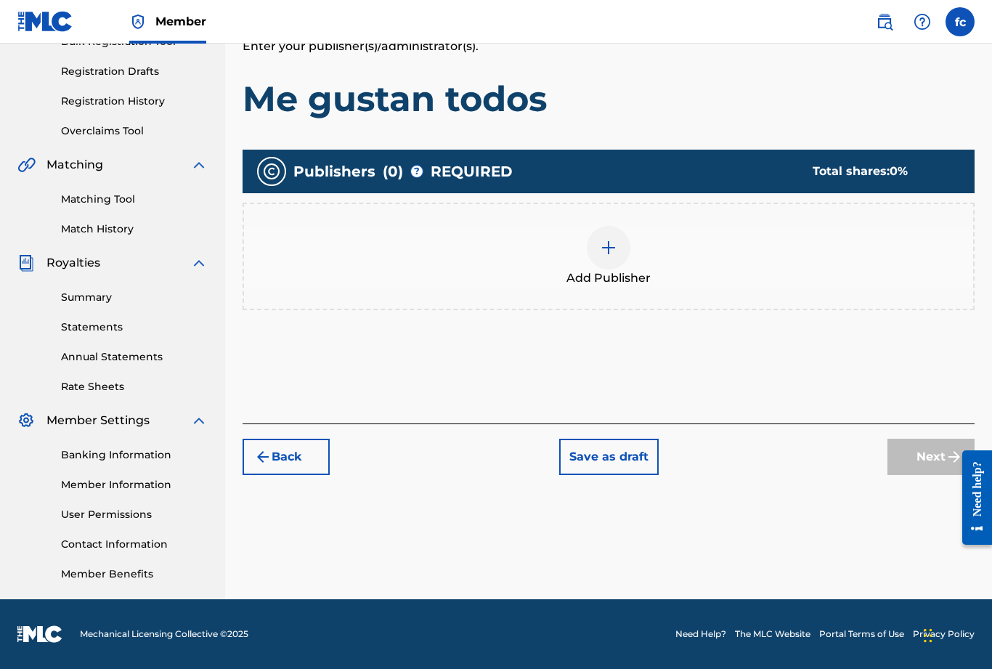
scroll to position [185, 0]
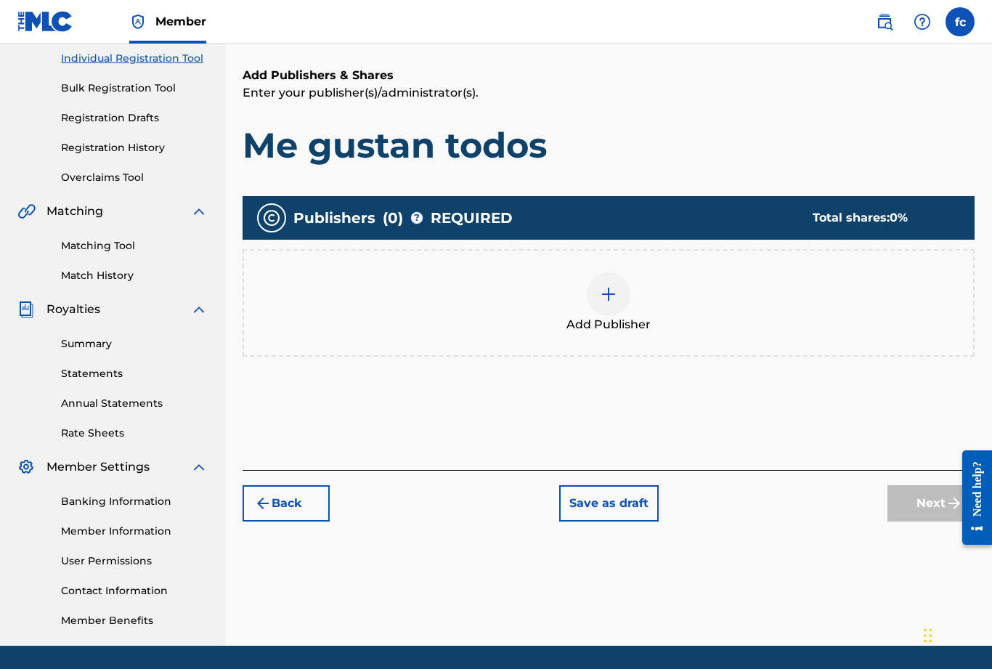
click at [608, 290] on img at bounding box center [608, 293] width 17 height 17
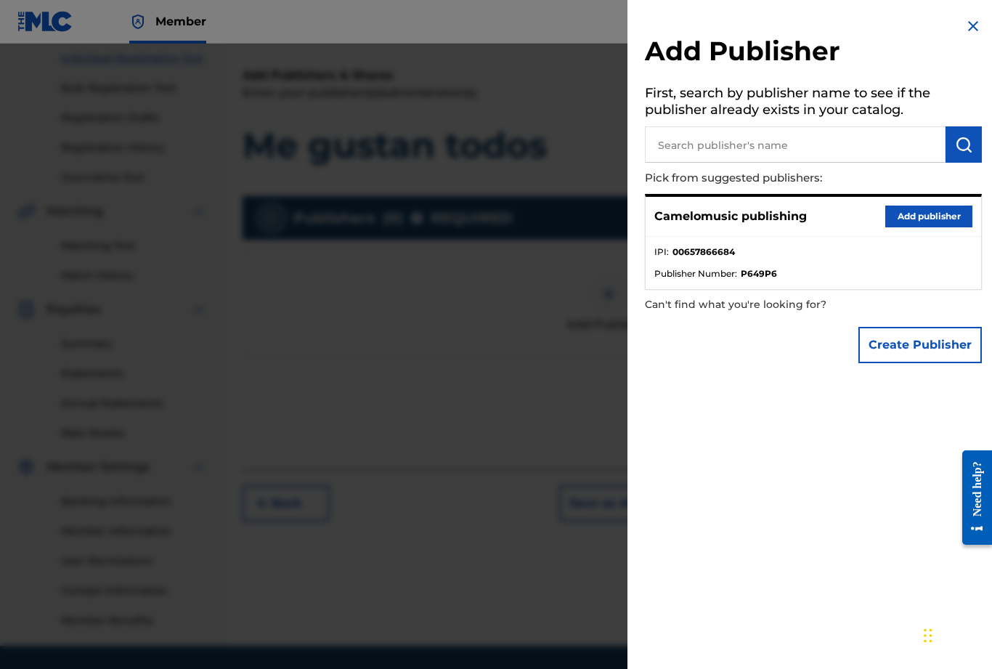
click at [757, 212] on p "Camelomusic publishing" at bounding box center [730, 216] width 152 height 17
click at [925, 220] on button "Add publisher" at bounding box center [928, 216] width 87 height 22
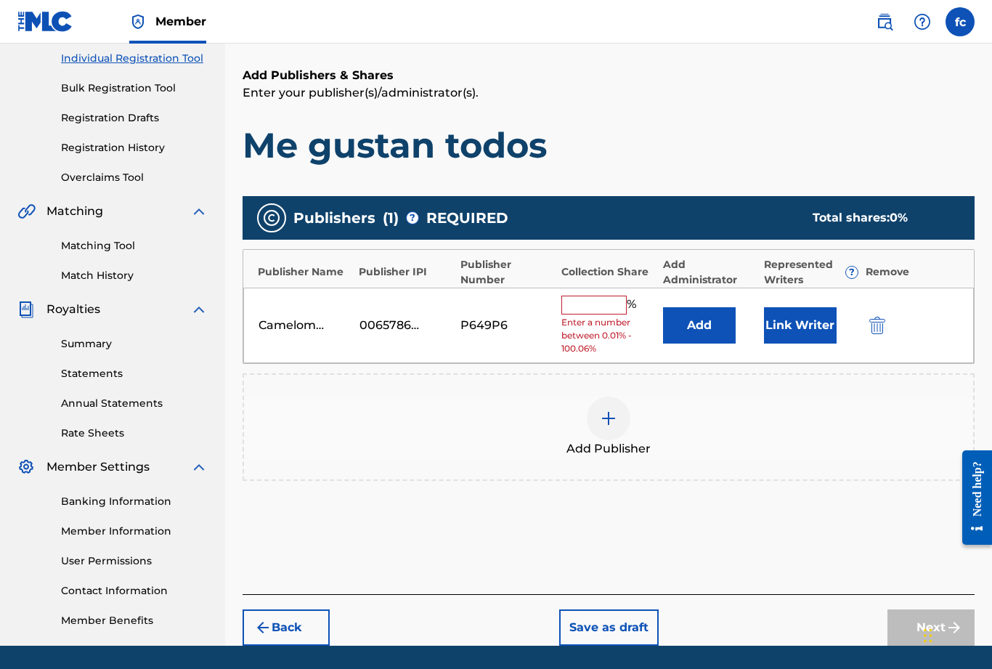
click at [599, 306] on input "text" at bounding box center [593, 305] width 65 height 19
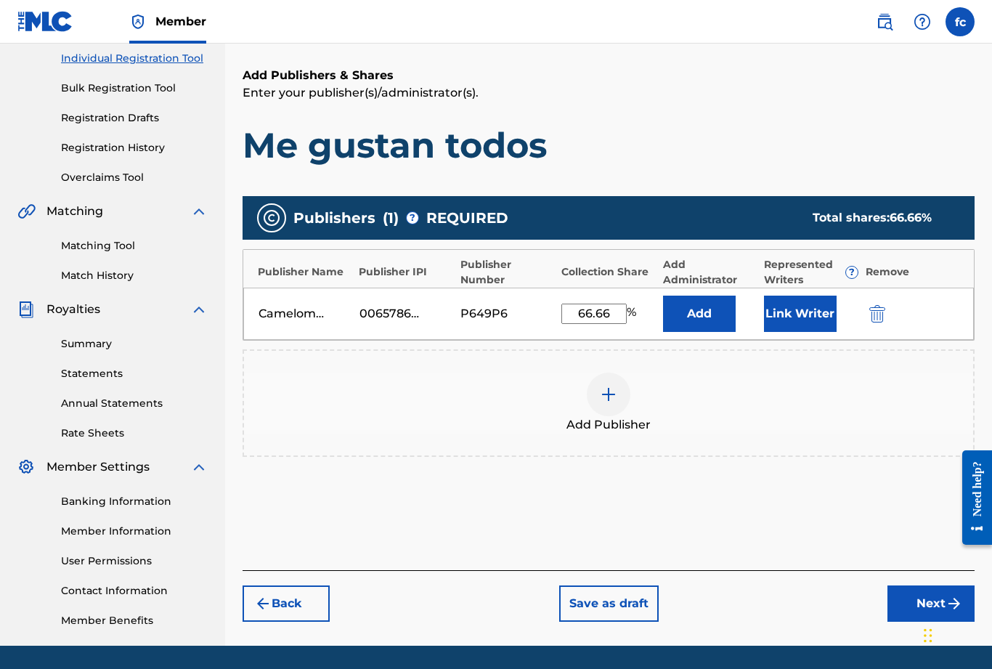
type input "66.66"
click at [810, 316] on button "Link Writer" at bounding box center [800, 314] width 73 height 36
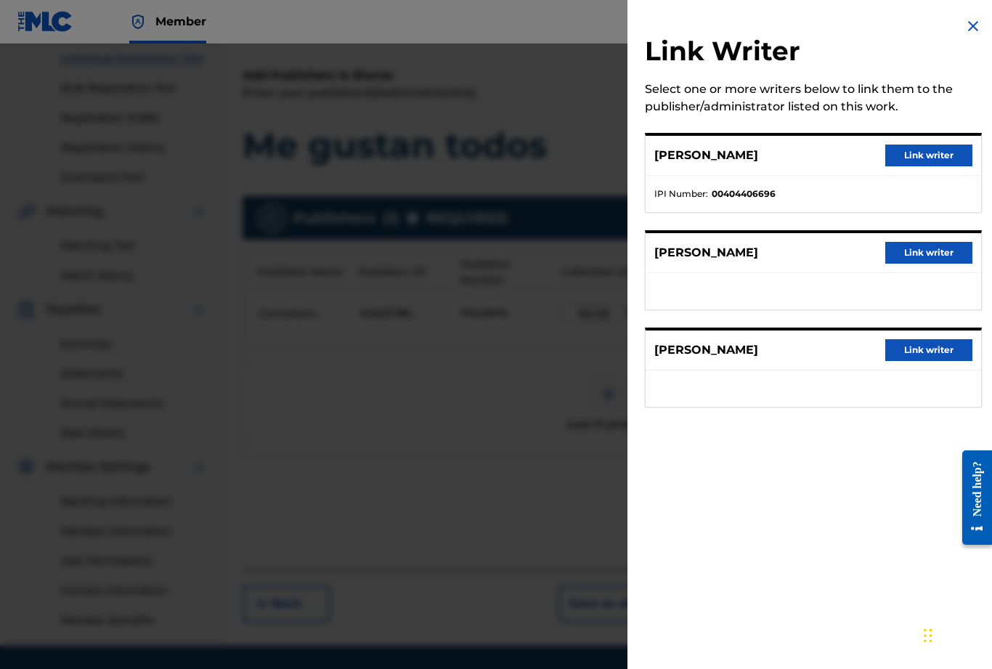
click at [937, 263] on button "Link writer" at bounding box center [928, 253] width 87 height 22
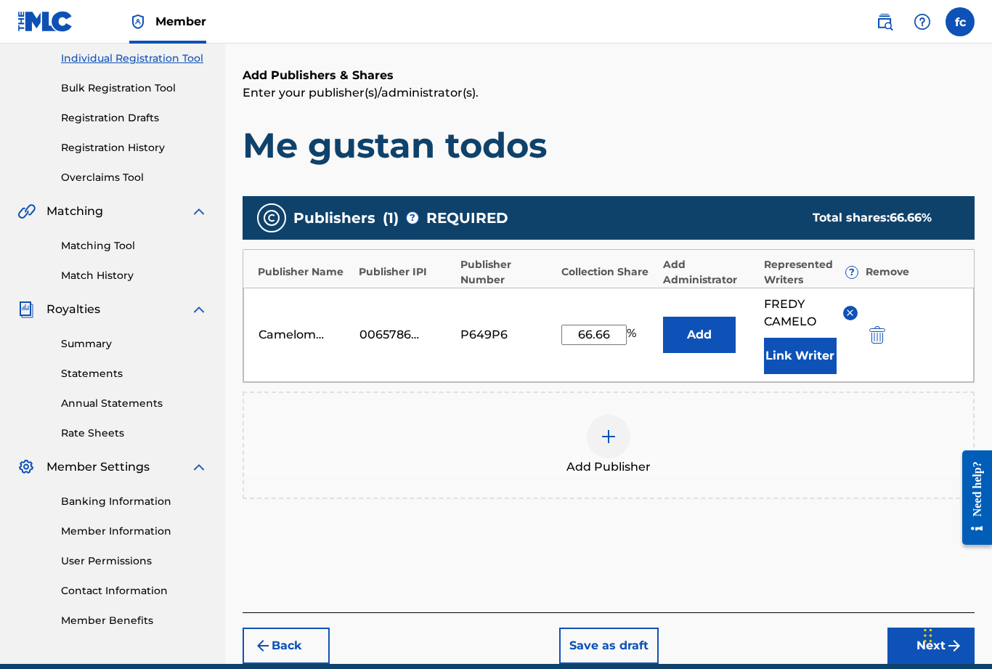
click at [807, 359] on button "Link Writer" at bounding box center [800, 356] width 73 height 36
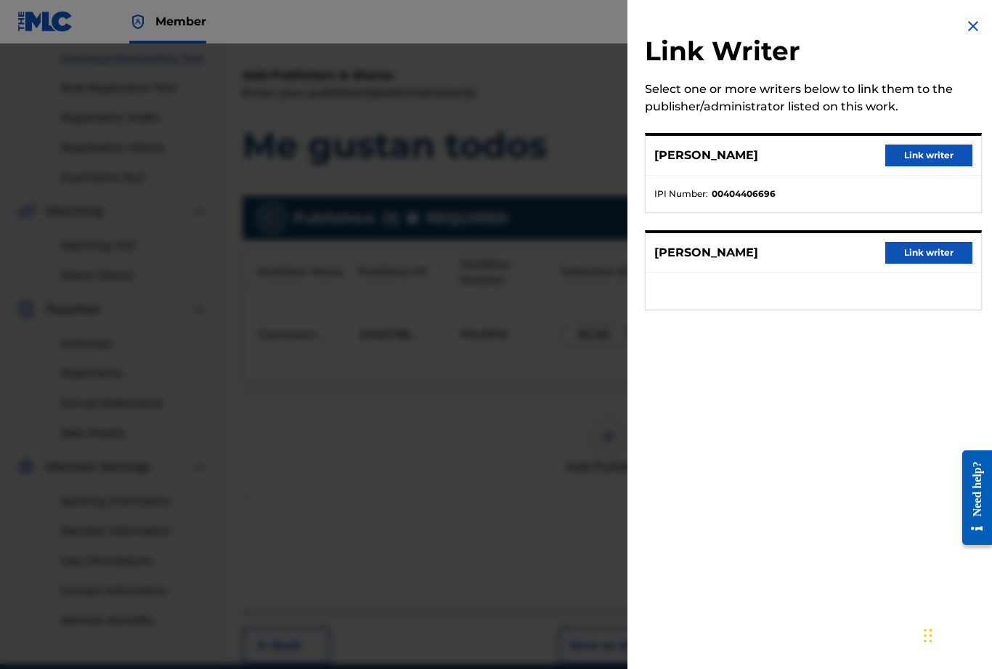
click at [936, 256] on button "Link writer" at bounding box center [928, 253] width 87 height 22
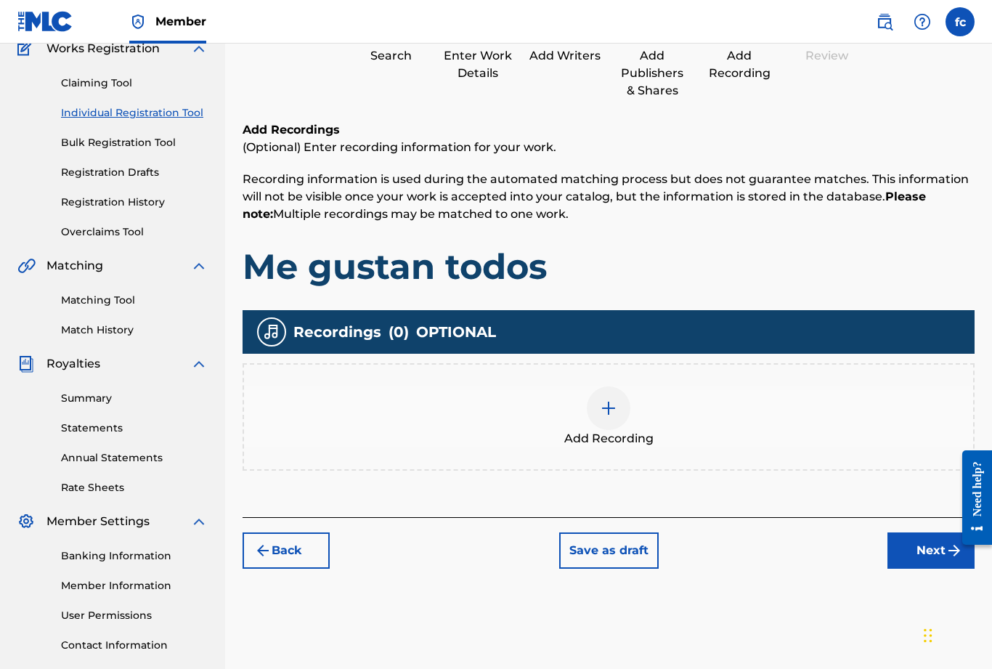
scroll to position [65, 0]
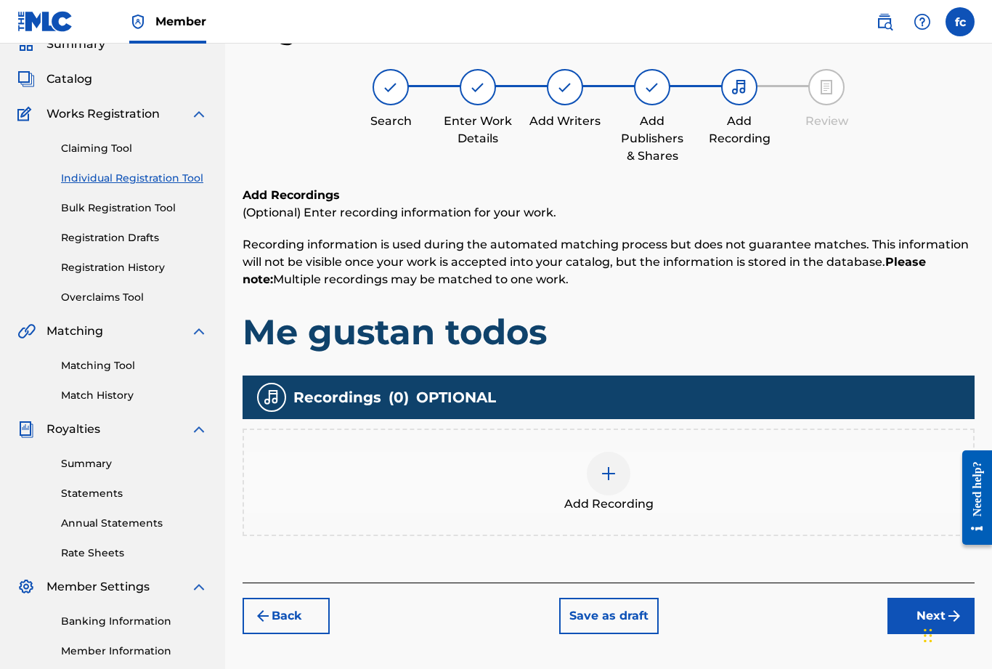
click at [923, 617] on button "Next" at bounding box center [930, 616] width 87 height 36
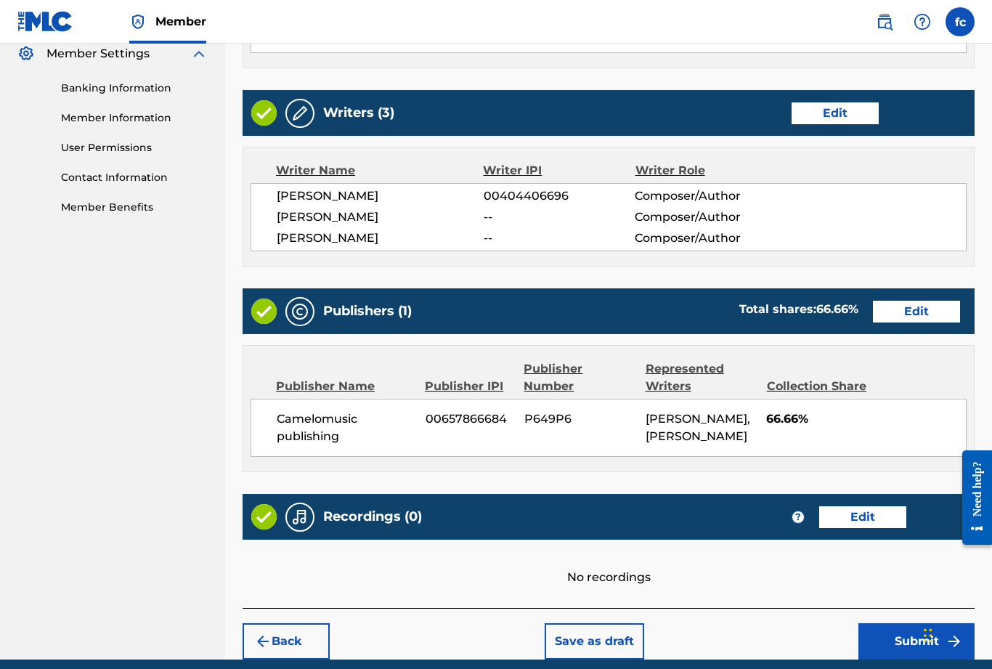
scroll to position [611, 0]
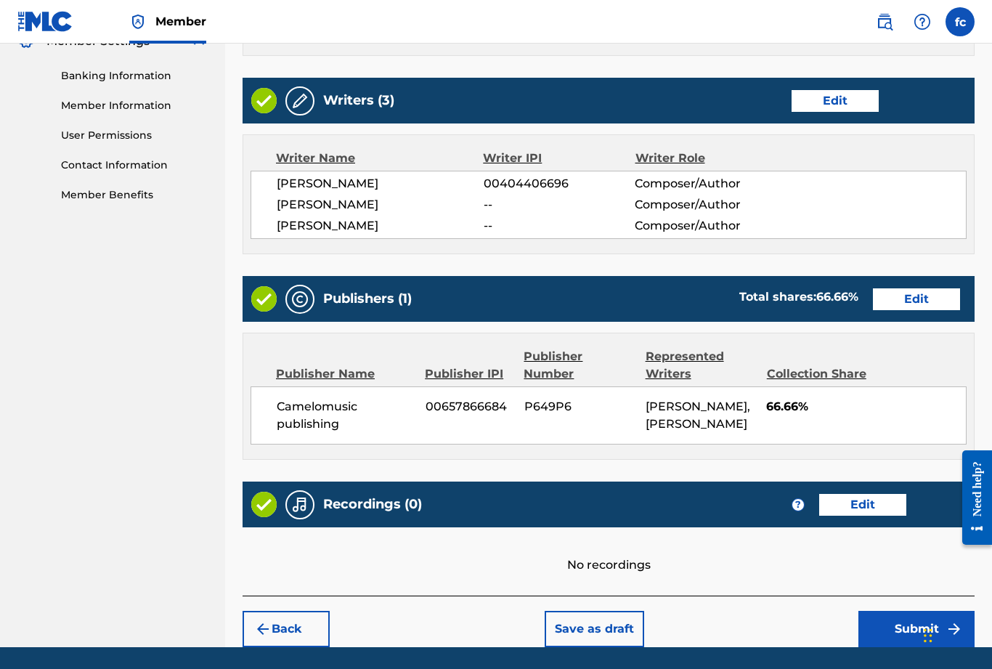
click at [869, 502] on button "Edit" at bounding box center [862, 505] width 87 height 22
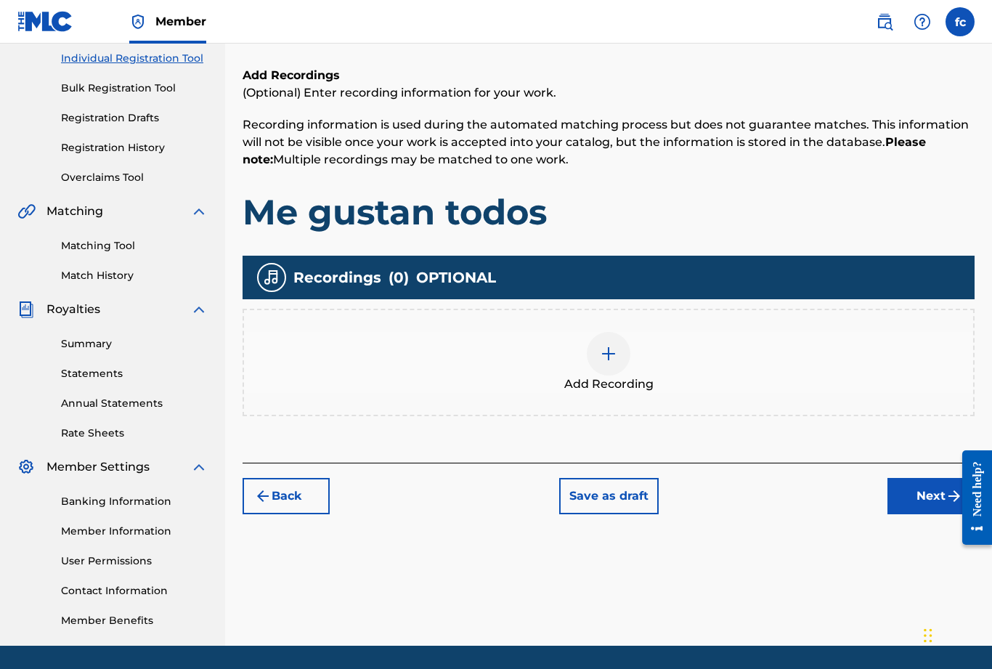
click at [615, 357] on img at bounding box center [608, 353] width 17 height 17
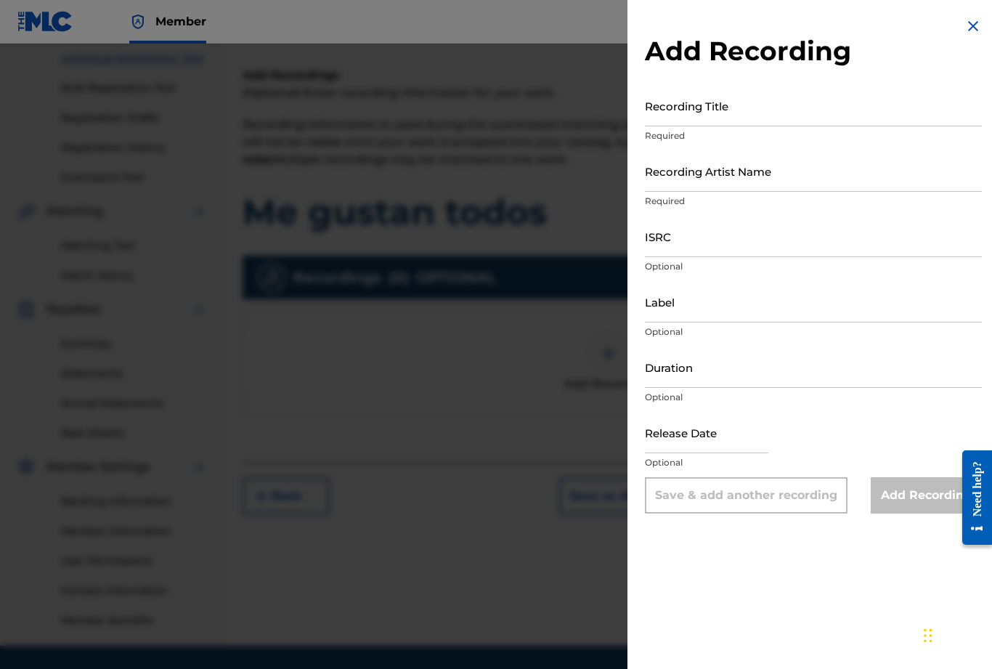
click at [711, 125] on input "Recording Title" at bounding box center [813, 105] width 337 height 41
type input "Me gustan todos"
click at [748, 181] on input "Recording Artist Name" at bounding box center [813, 170] width 337 height 41
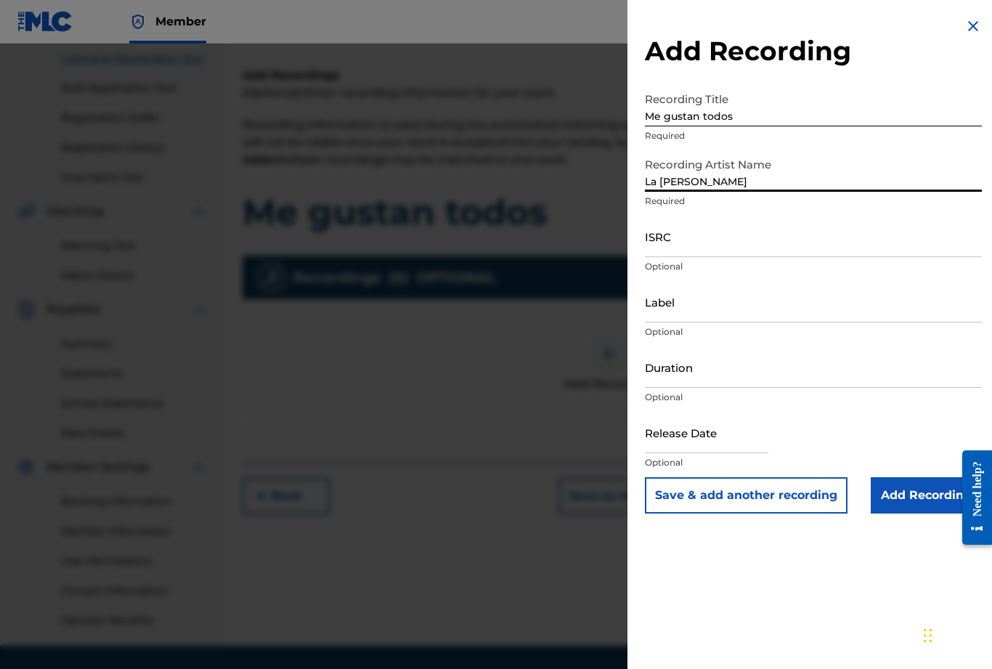
type input "La Niña roa"
click at [719, 245] on input "ISRC" at bounding box center [813, 236] width 337 height 41
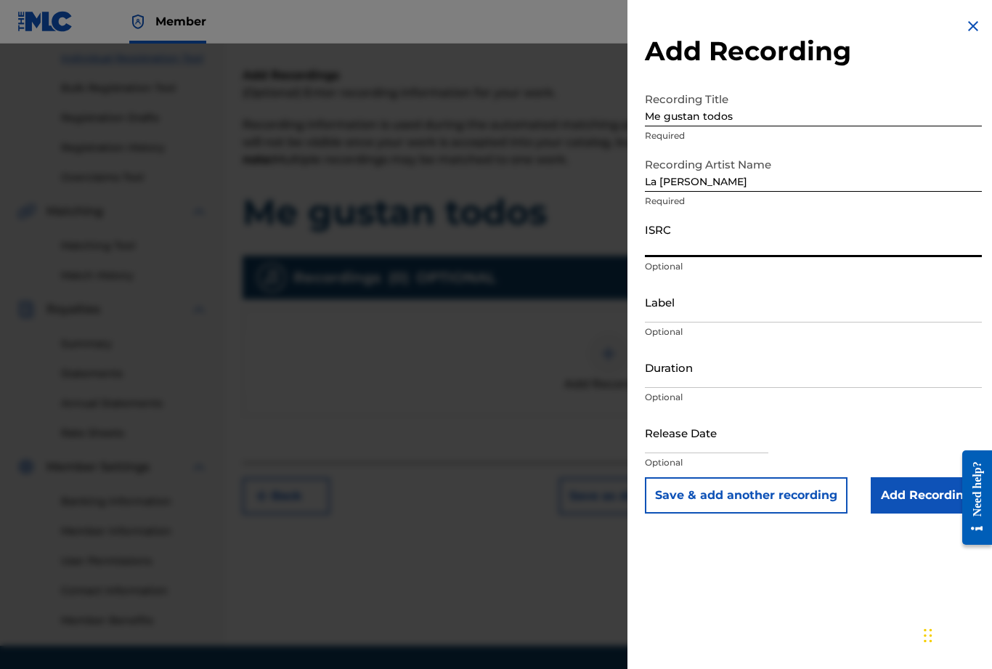
type input "B"
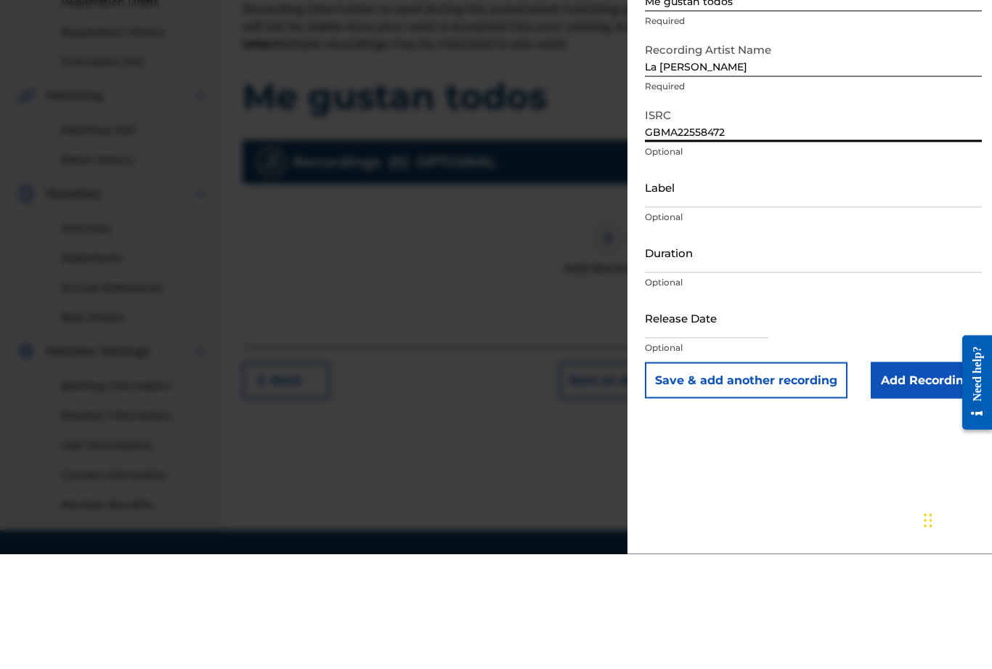
type input "GBMA22558472"
click at [687, 346] on input "Duration" at bounding box center [813, 366] width 337 height 41
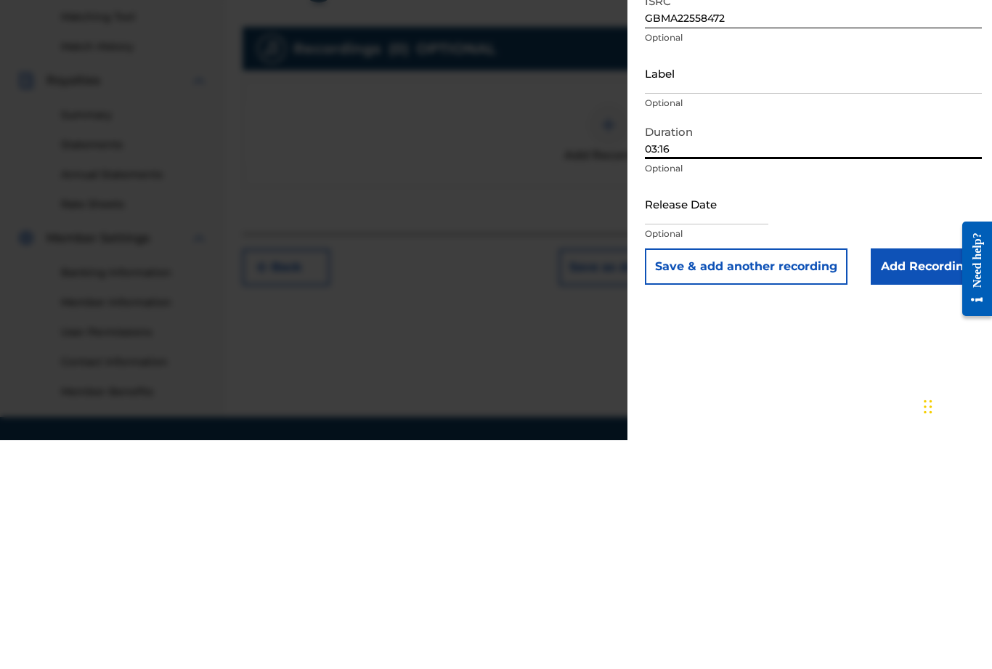
type input "03:16"
click at [675, 412] on input "text" at bounding box center [706, 432] width 123 height 41
select select "7"
select select "2025"
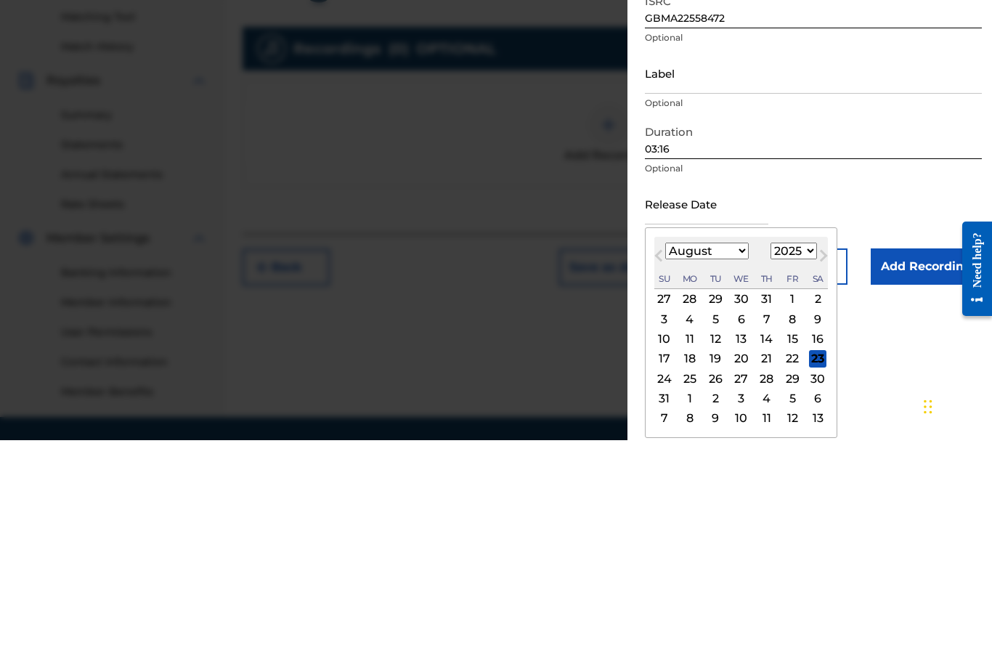
click at [657, 476] on button "Previous Month" at bounding box center [658, 487] width 23 height 23
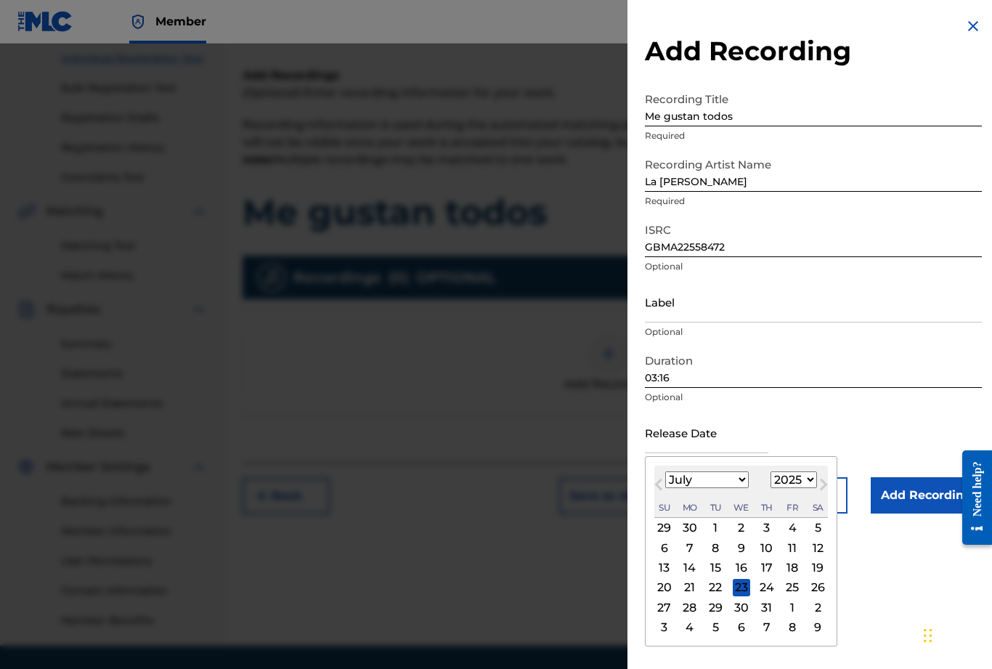
click at [656, 491] on button "Previous Month" at bounding box center [658, 487] width 23 height 23
click at [651, 489] on button "Previous Month" at bounding box center [658, 487] width 23 height 23
select select "4"
click at [724, 590] on div "20" at bounding box center [715, 587] width 17 height 17
type input "May 20 2025"
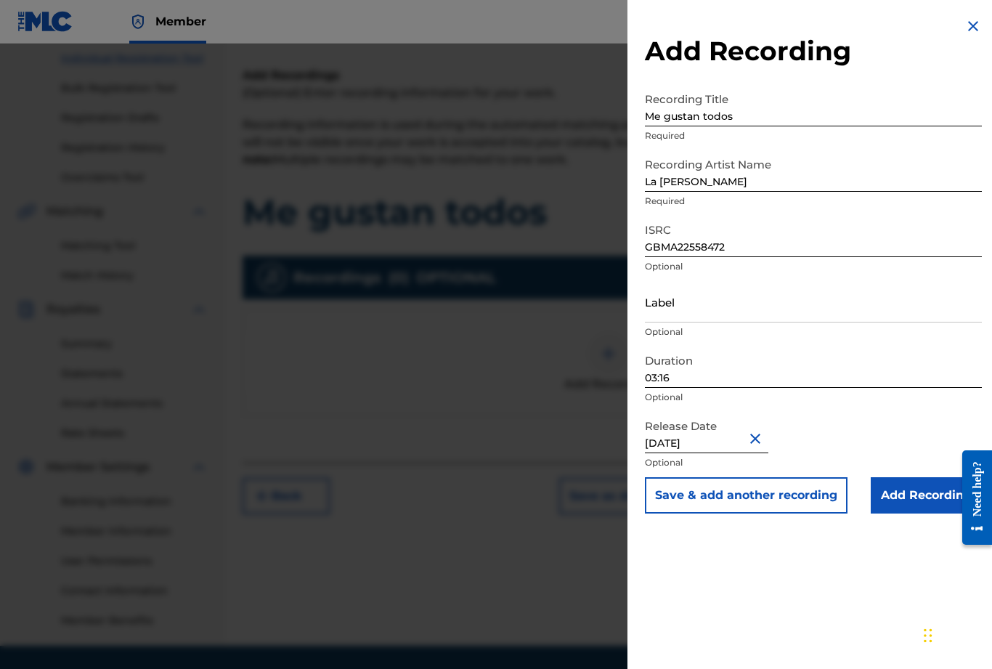
click at [917, 496] on input "Add Recording" at bounding box center [926, 495] width 111 height 36
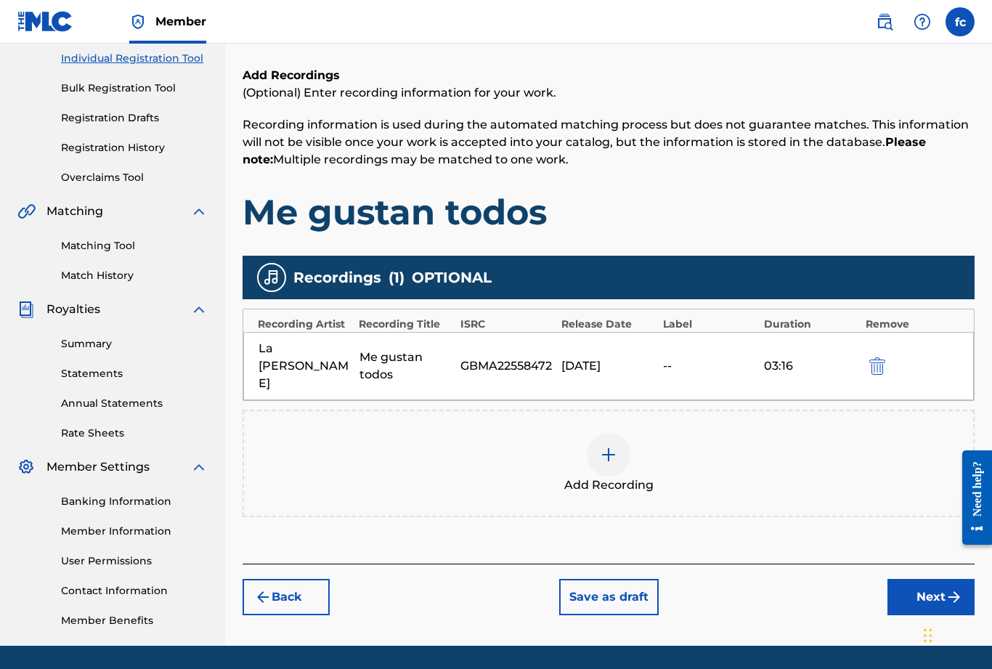
click at [919, 579] on button "Next" at bounding box center [930, 597] width 87 height 36
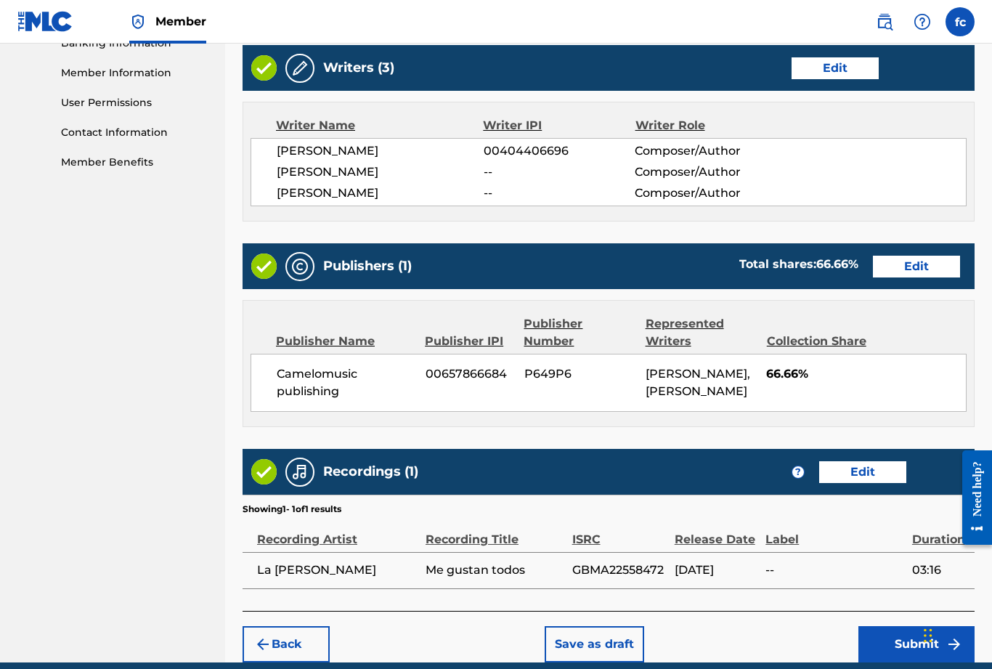
scroll to position [659, 0]
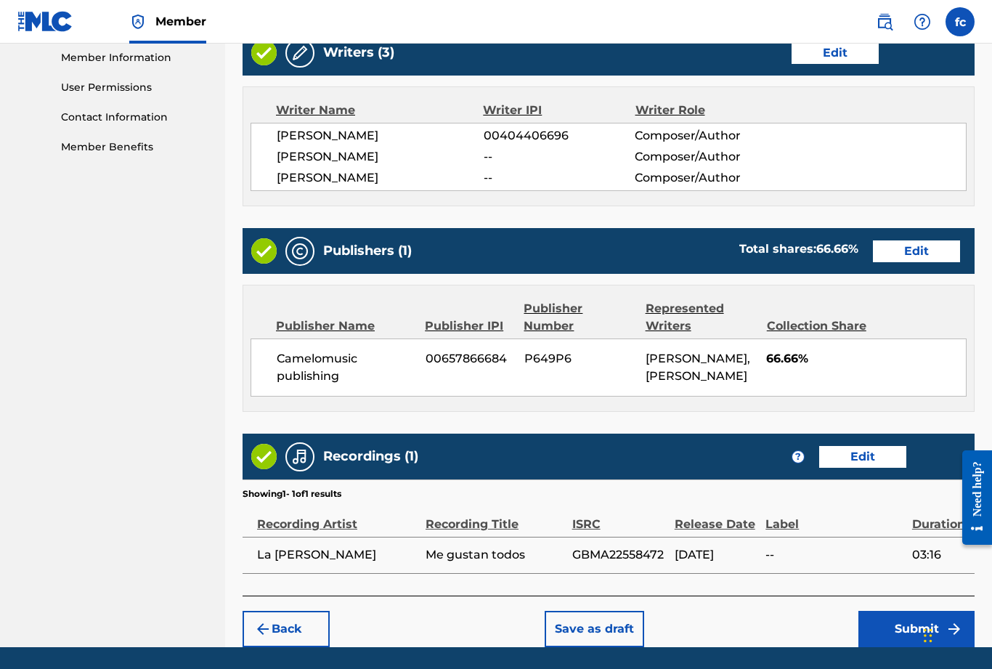
click at [920, 629] on button "Submit" at bounding box center [916, 629] width 116 height 36
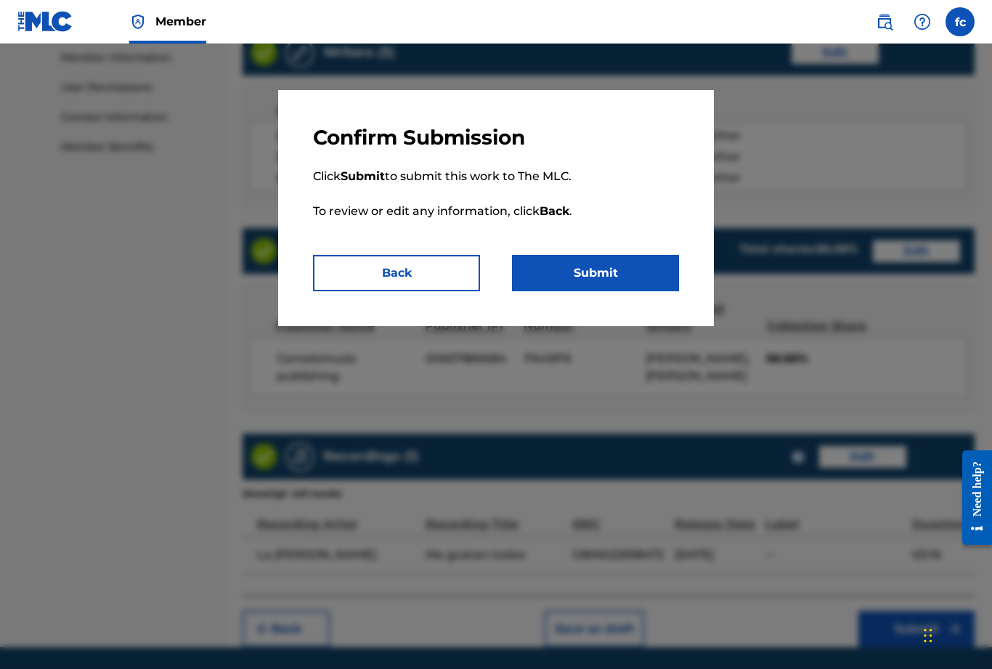
click at [604, 275] on button "Submit" at bounding box center [595, 273] width 167 height 36
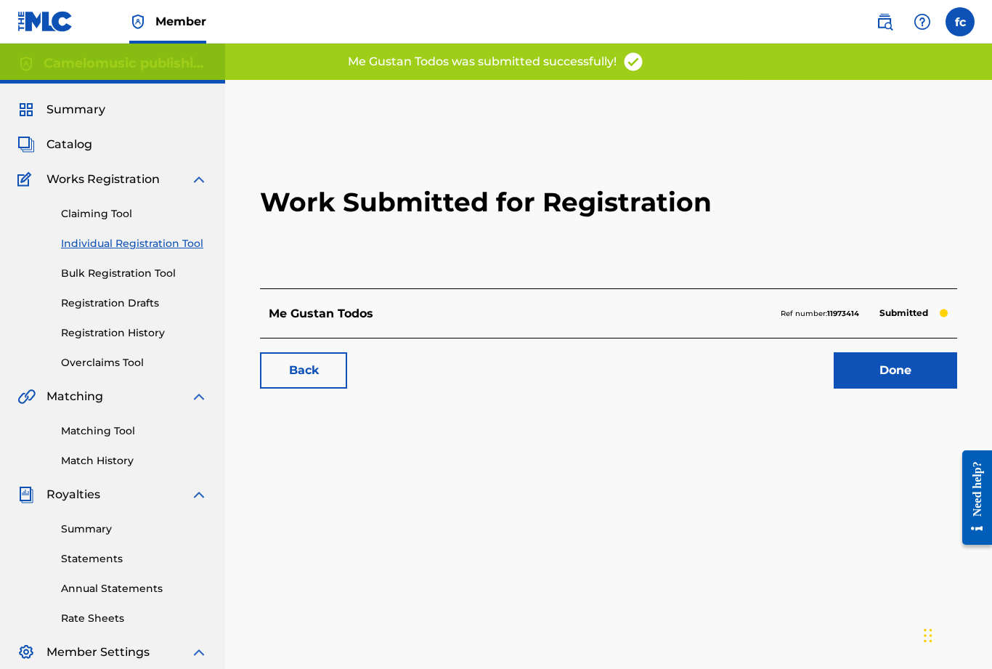
click at [105, 335] on link "Registration History" at bounding box center [134, 332] width 147 height 15
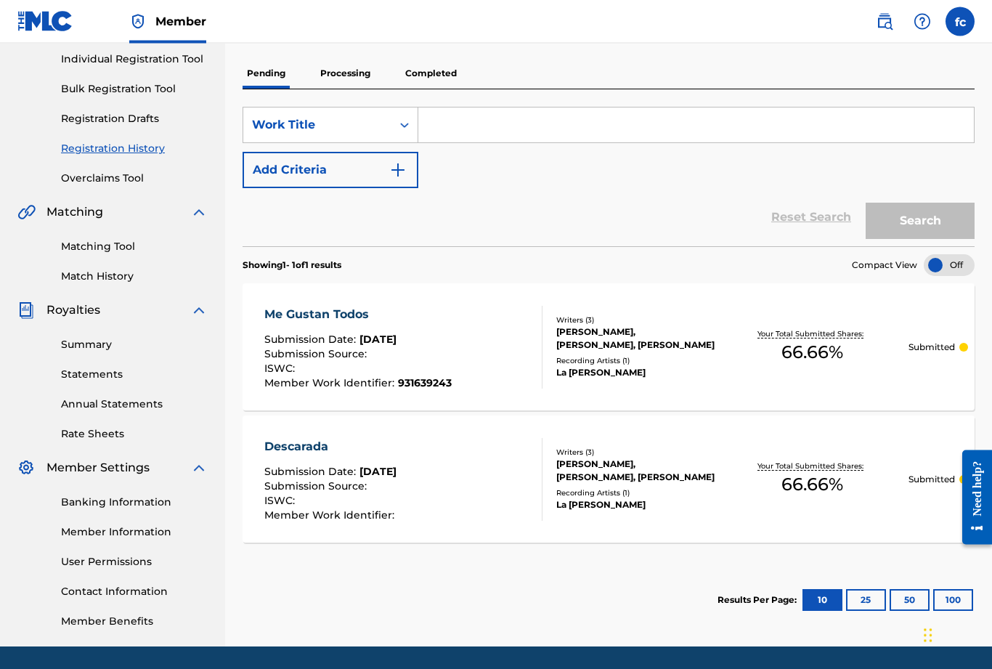
scroll to position [183, 0]
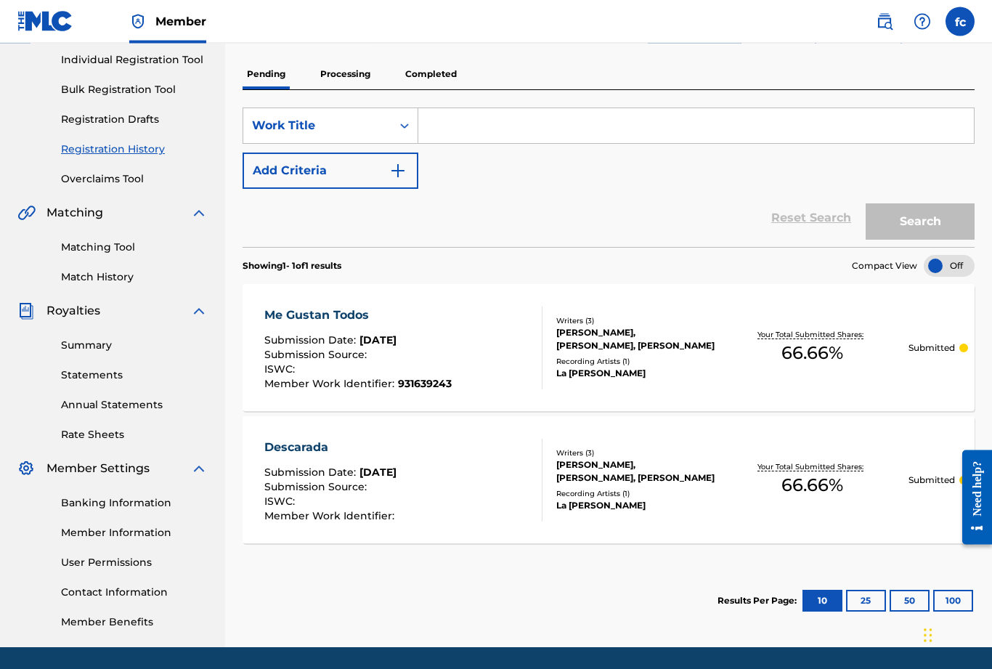
click at [659, 475] on div "JULIANA BARRIOS, ANGELICA ROA, FREDY CAMELO" at bounding box center [636, 472] width 160 height 26
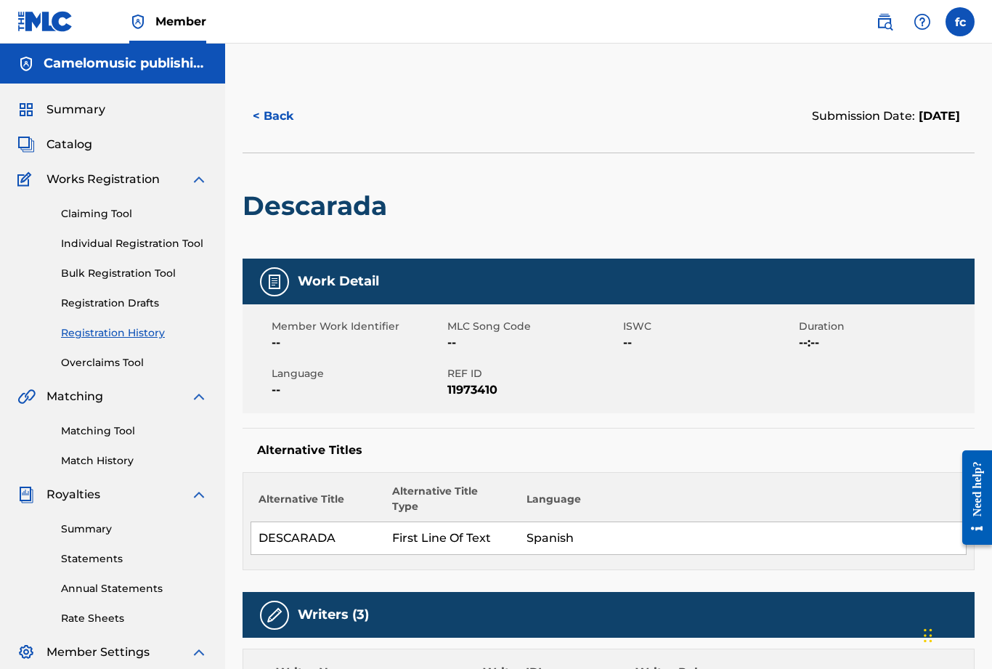
click at [71, 150] on span "Catalog" at bounding box center [69, 144] width 46 height 17
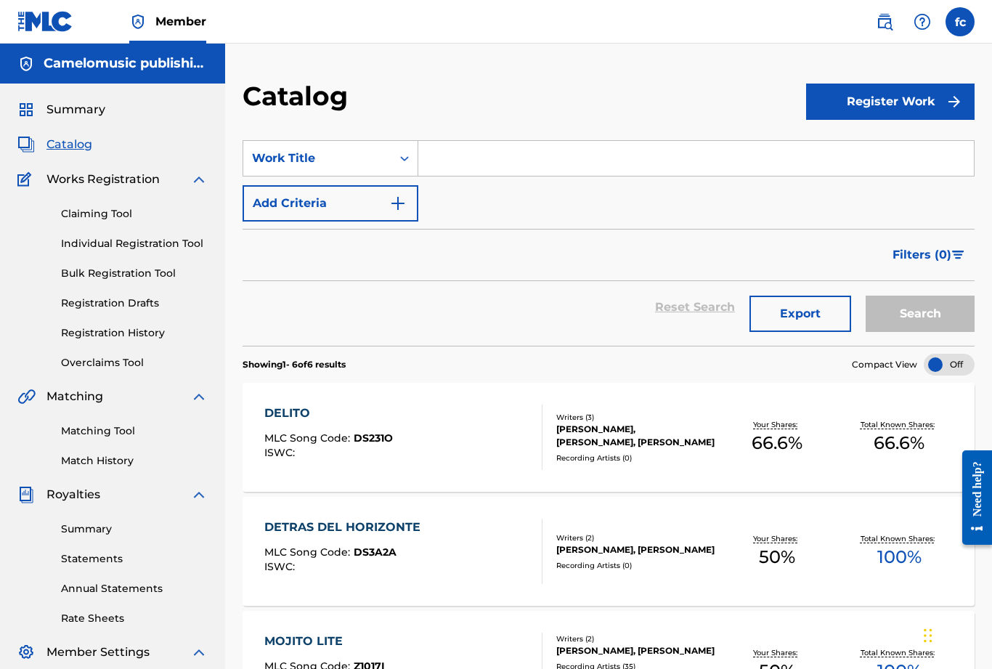
click at [107, 245] on link "Individual Registration Tool" at bounding box center [134, 243] width 147 height 15
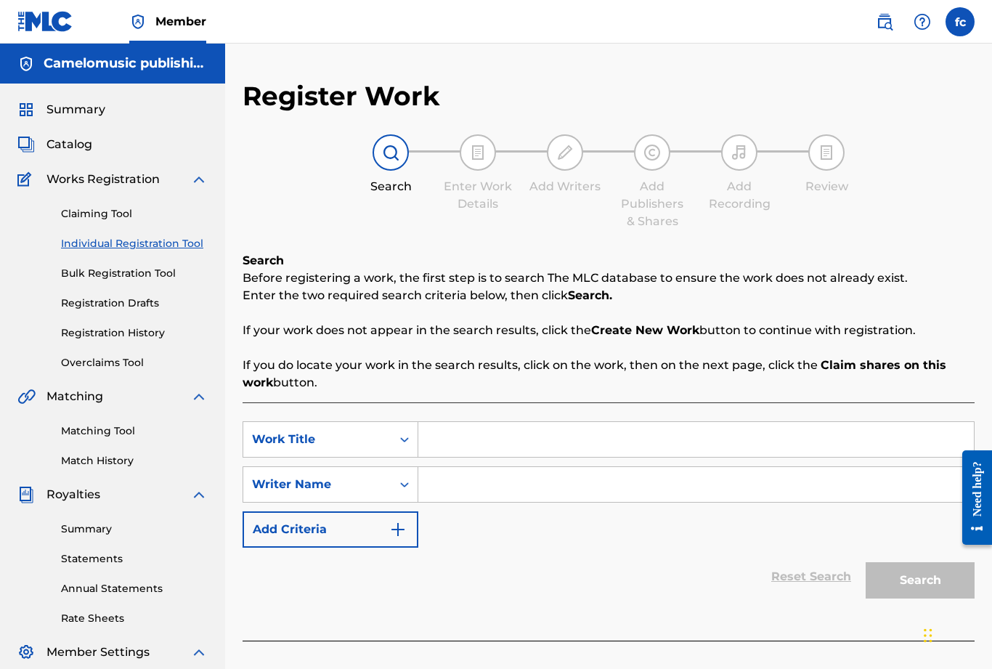
click at [105, 337] on link "Registration History" at bounding box center [134, 332] width 147 height 15
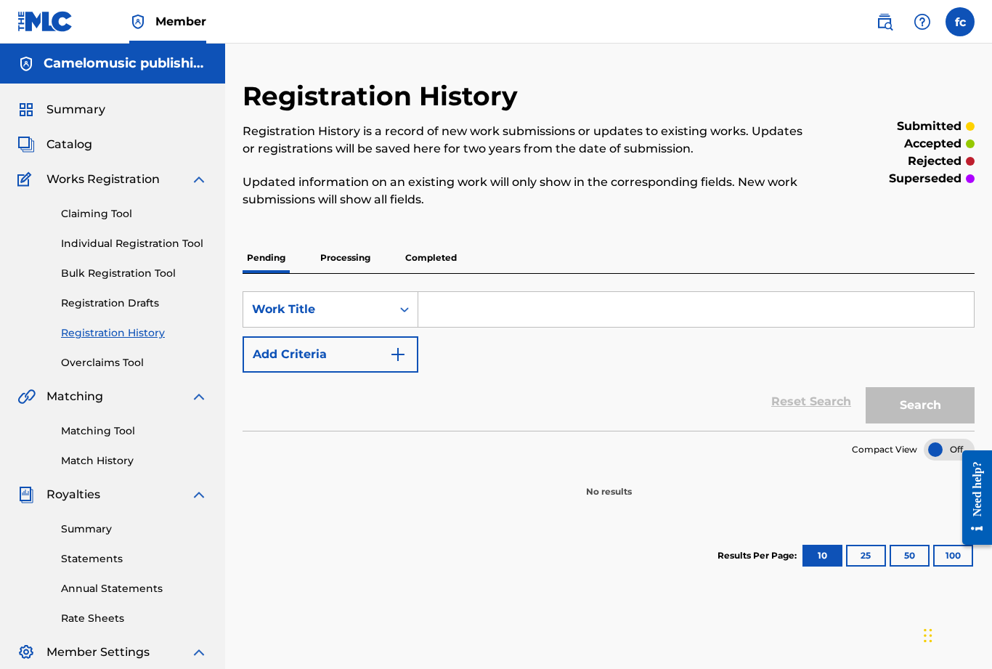
click at [346, 265] on p "Processing" at bounding box center [345, 258] width 59 height 30
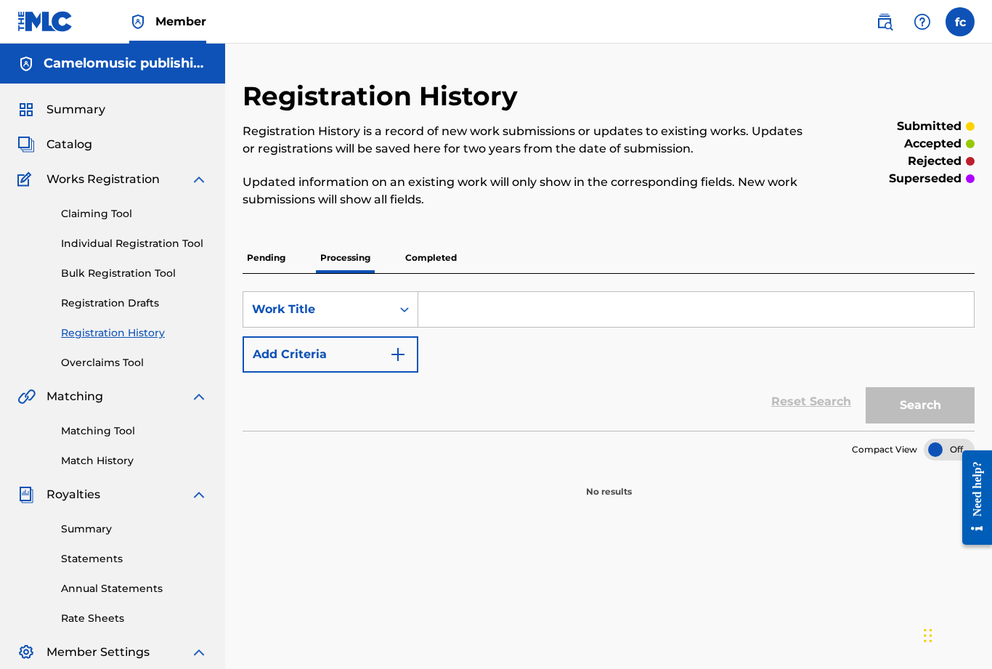
click at [274, 248] on p "Pending" at bounding box center [266, 258] width 47 height 30
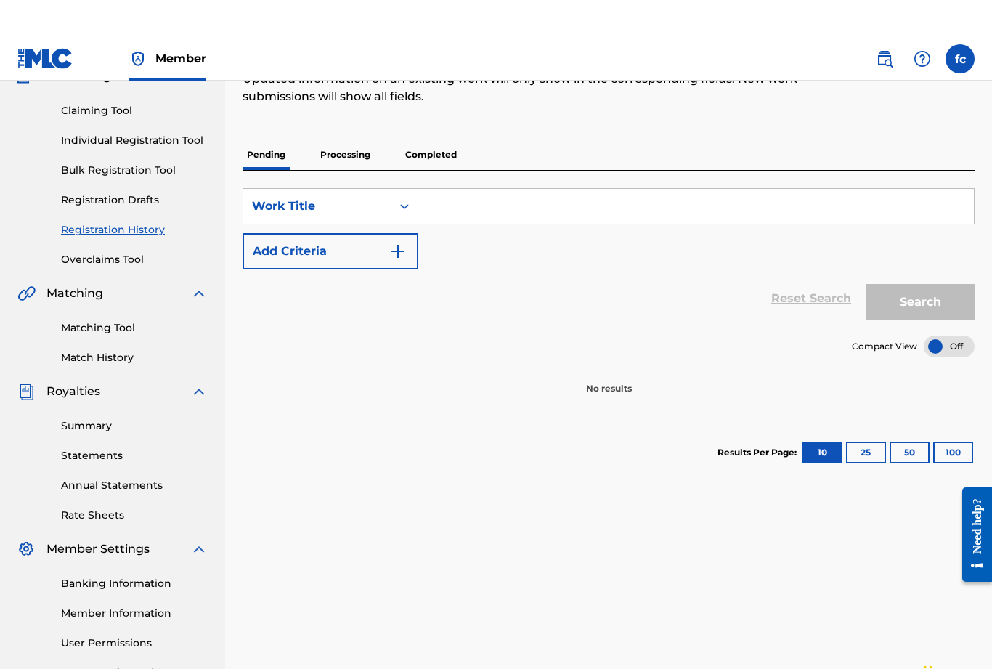
scroll to position [52, 0]
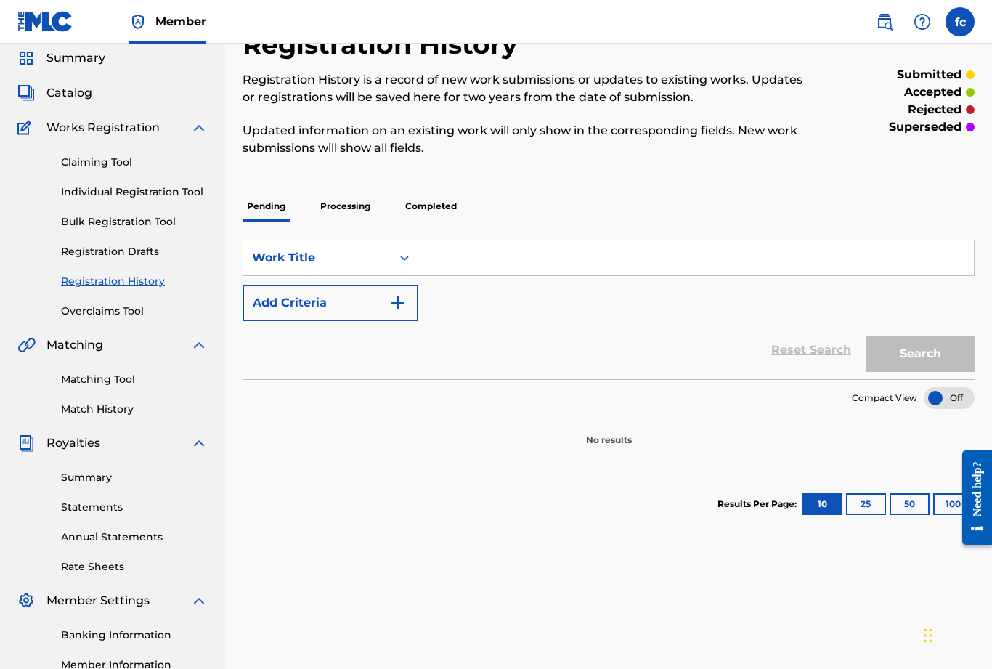
click at [343, 205] on p "Processing" at bounding box center [345, 206] width 59 height 30
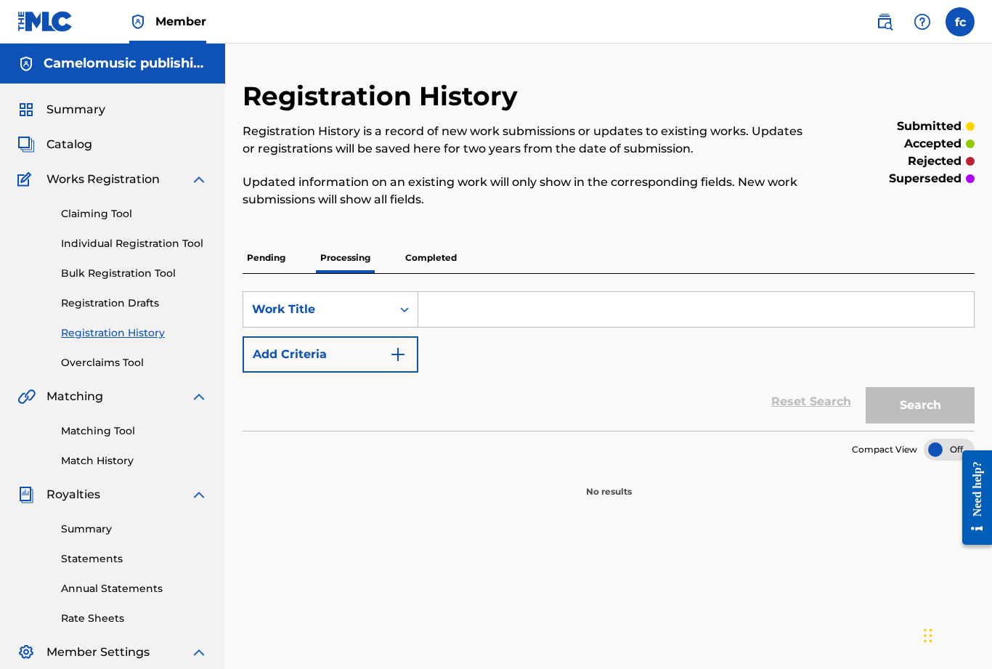
click at [425, 259] on p "Completed" at bounding box center [431, 258] width 60 height 30
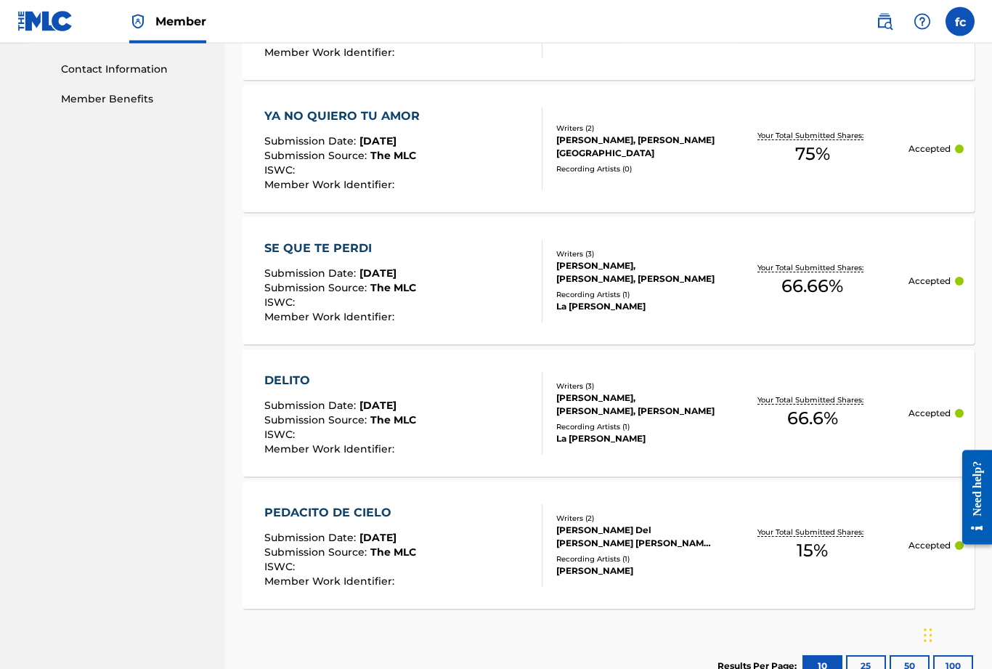
scroll to position [761, 0]
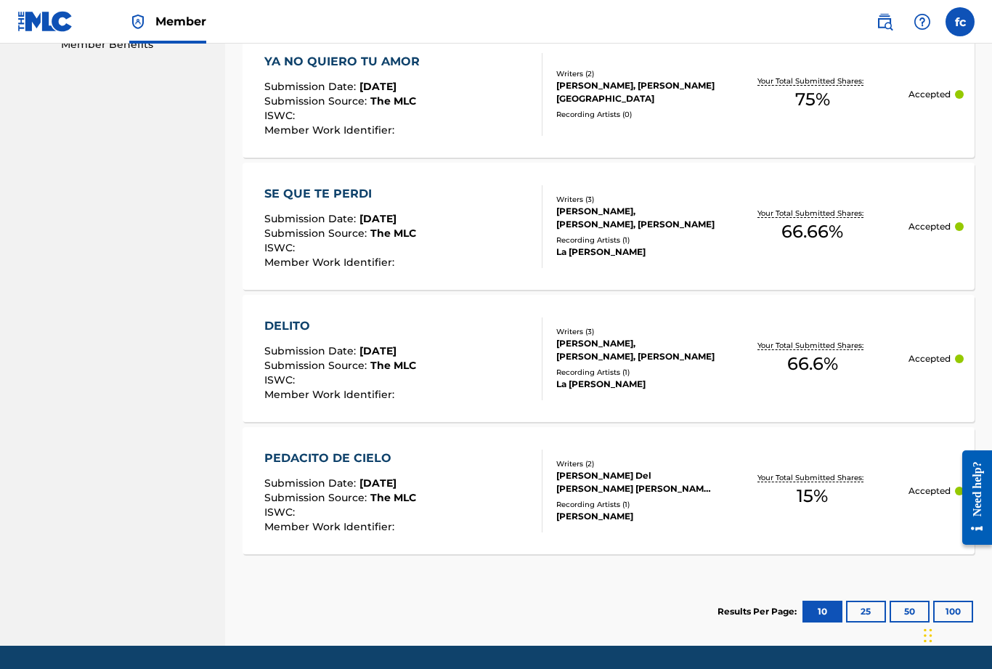
click at [871, 614] on button "25" at bounding box center [866, 612] width 40 height 22
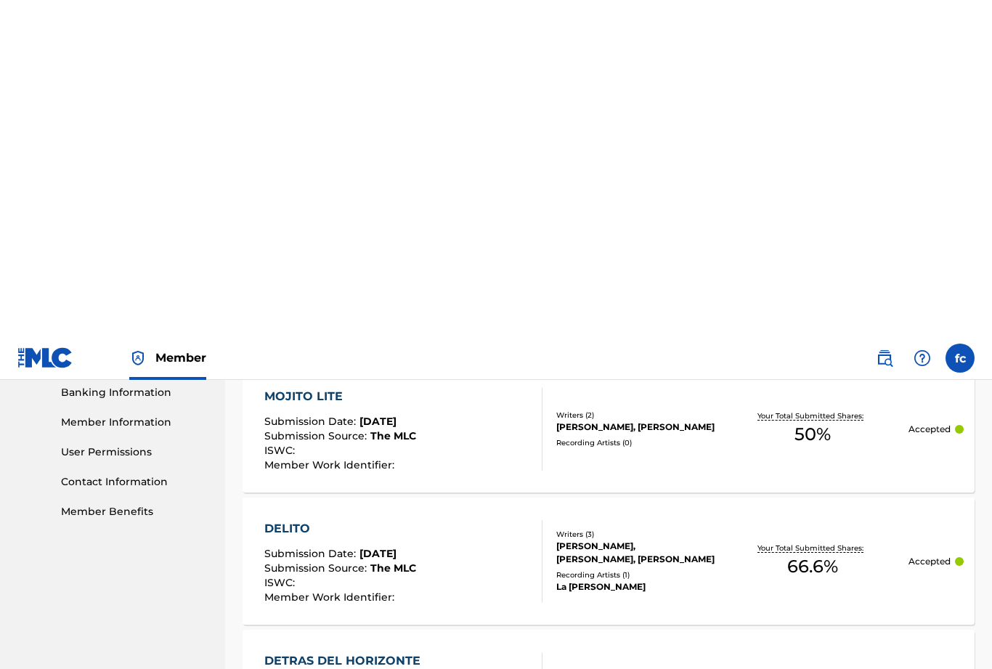
scroll to position [0, 0]
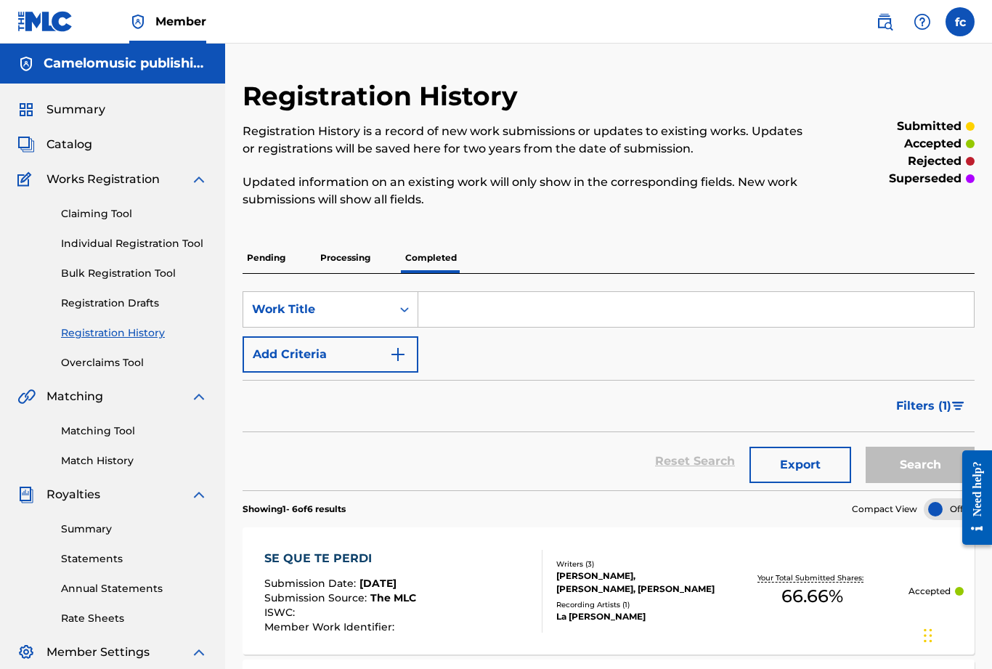
click at [93, 367] on link "Overclaims Tool" at bounding box center [134, 362] width 147 height 15
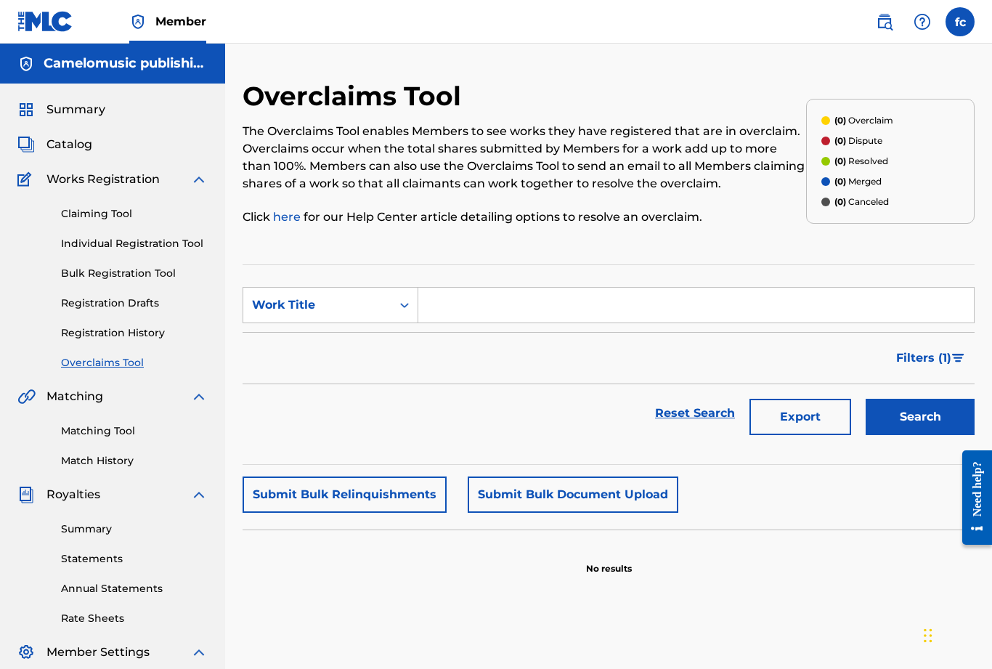
click at [106, 275] on link "Bulk Registration Tool" at bounding box center [134, 273] width 147 height 15
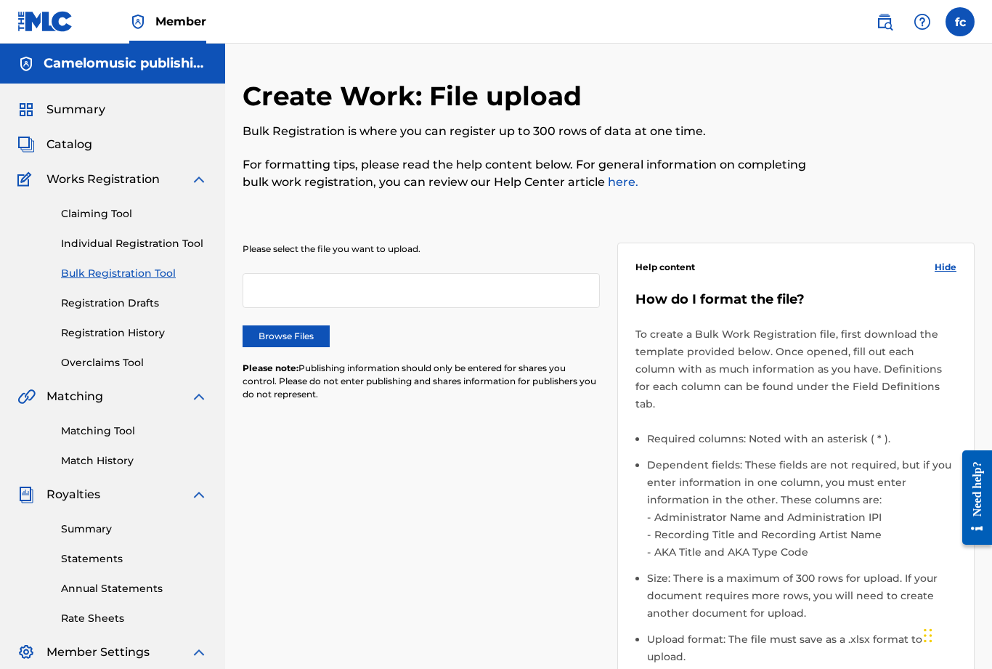
click at [108, 246] on link "Individual Registration Tool" at bounding box center [134, 243] width 147 height 15
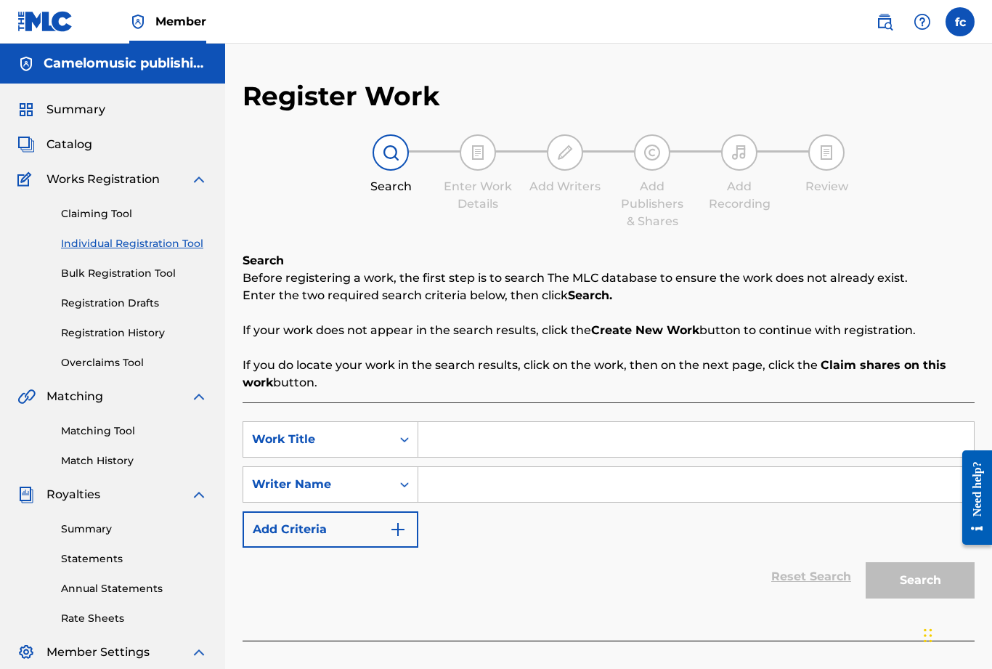
click at [97, 212] on link "Claiming Tool" at bounding box center [134, 213] width 147 height 15
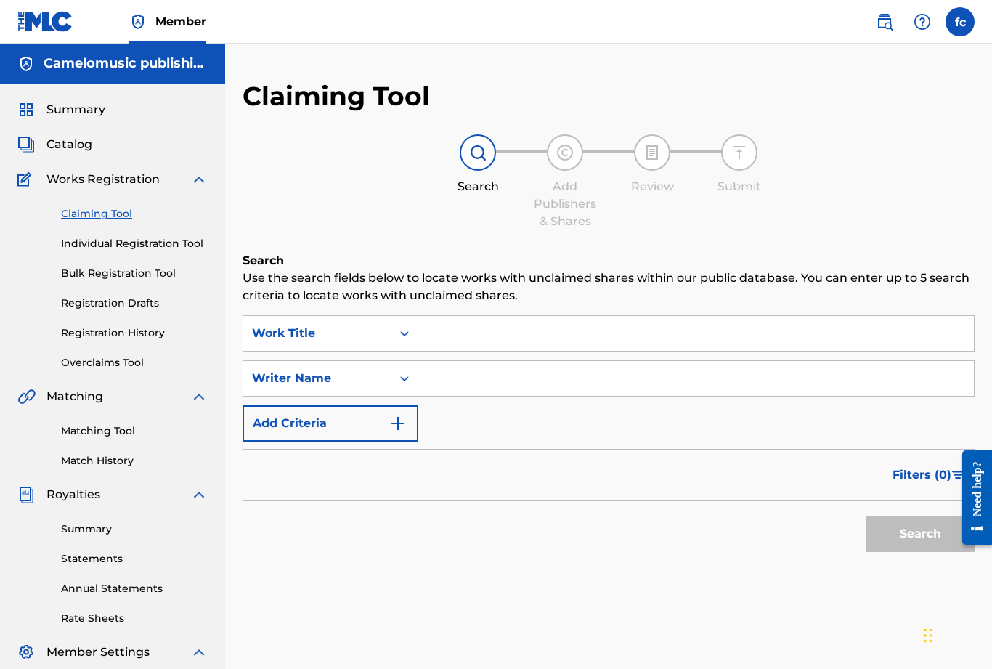
click at [107, 337] on link "Registration History" at bounding box center [134, 332] width 147 height 15
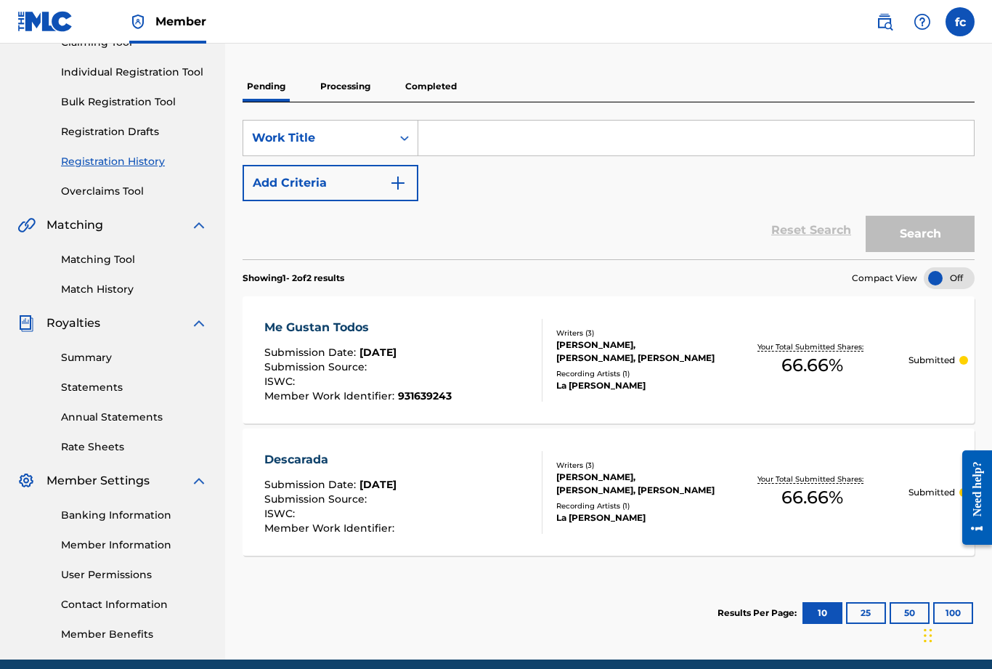
scroll to position [180, 0]
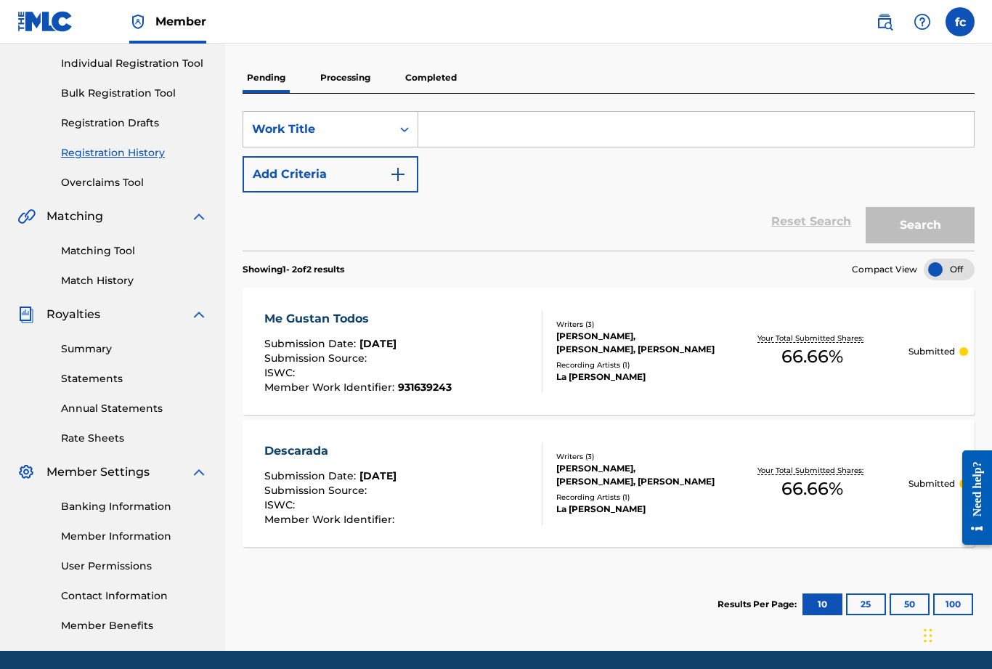
click at [459, 482] on div "Descarada Submission Date : Aug 23, 2025 Submission Source : ISWC : Member Work…" at bounding box center [403, 483] width 278 height 83
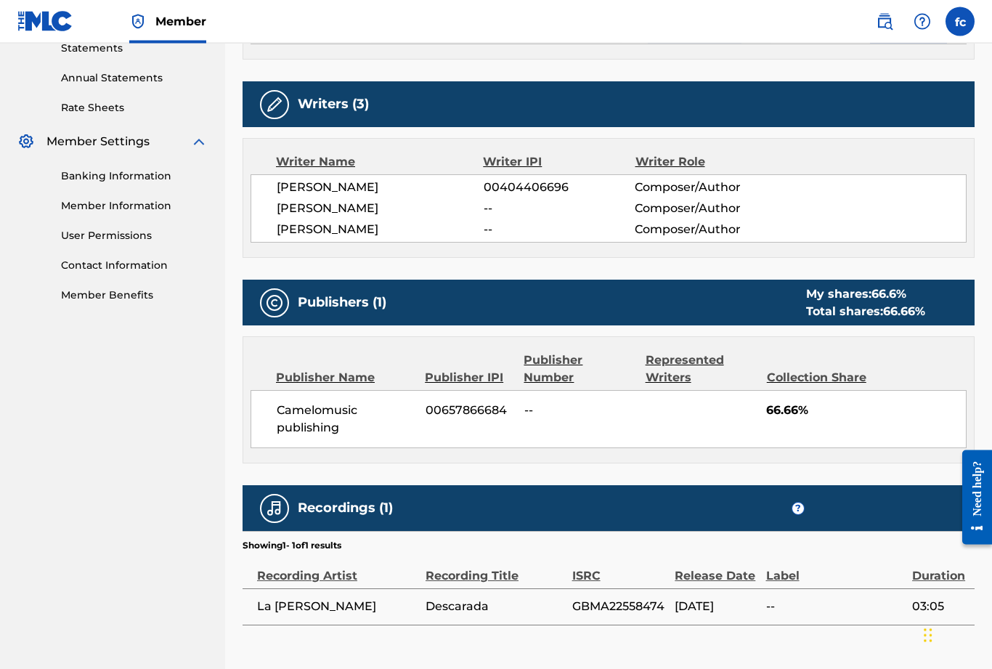
scroll to position [547, 0]
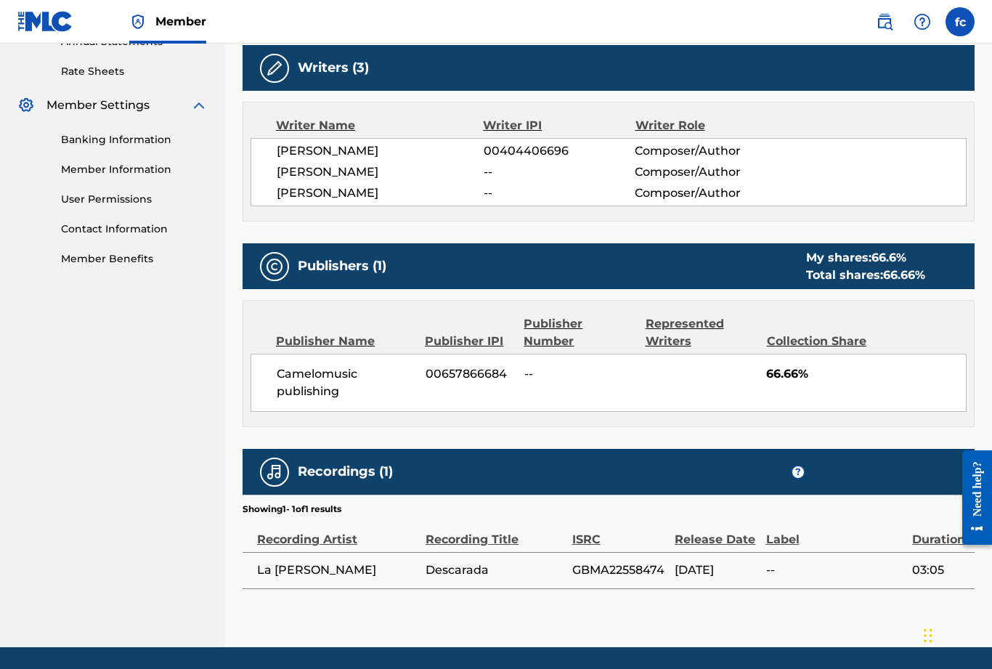
click at [830, 342] on div "Collection Share" at bounding box center [819, 341] width 104 height 17
click at [890, 274] on span "66.66 %" at bounding box center [904, 275] width 42 height 14
click at [380, 271] on h5 "Publishers (1)" at bounding box center [342, 266] width 89 height 17
click at [436, 382] on div "Camelomusic publishing 00657866684 -- 66.66%" at bounding box center [609, 383] width 716 height 58
click at [465, 382] on div "Camelomusic publishing 00657866684 -- 66.66%" at bounding box center [609, 383] width 716 height 58
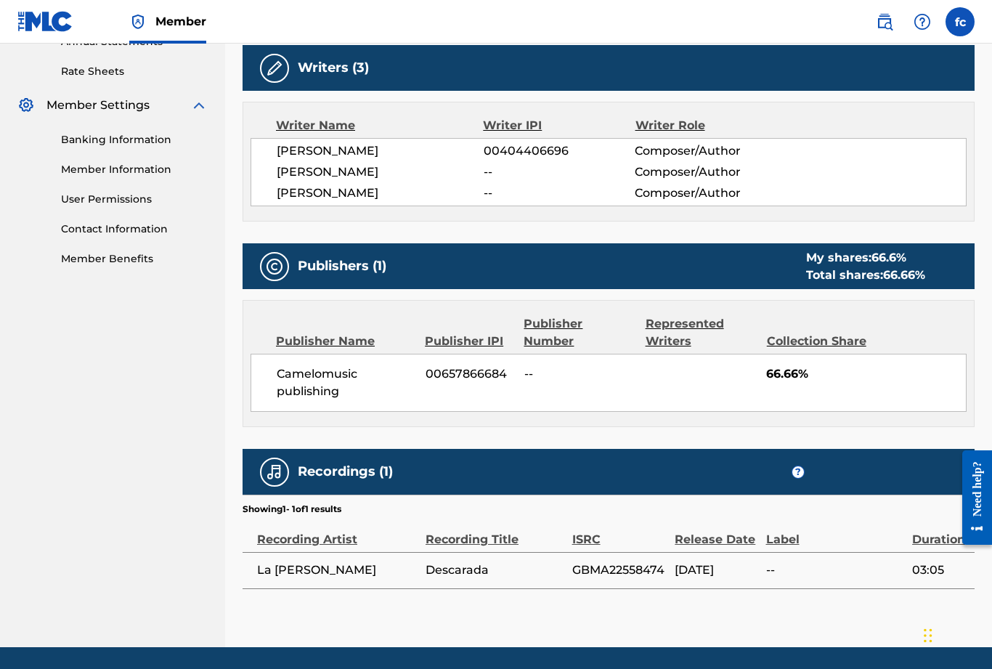
click at [493, 380] on span "00657866684" at bounding box center [470, 373] width 88 height 17
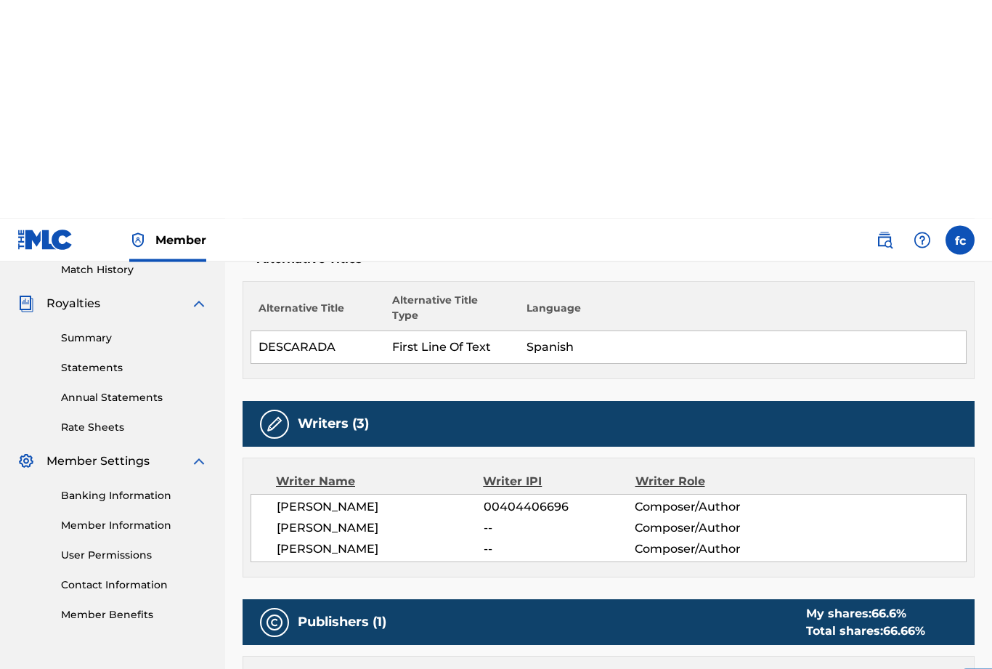
scroll to position [0, 0]
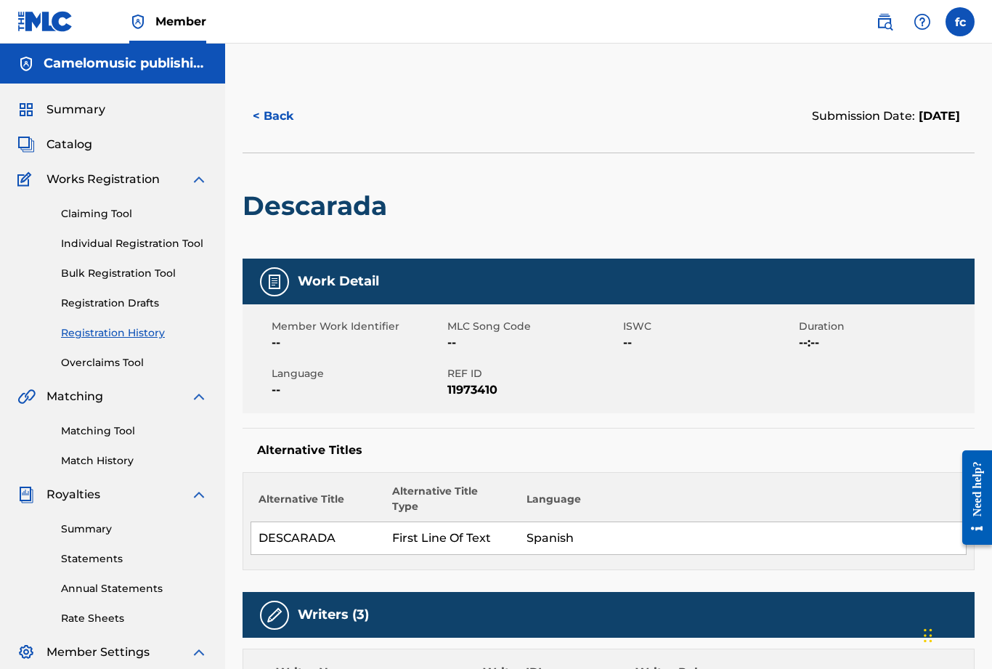
click at [77, 152] on span "Catalog" at bounding box center [69, 144] width 46 height 17
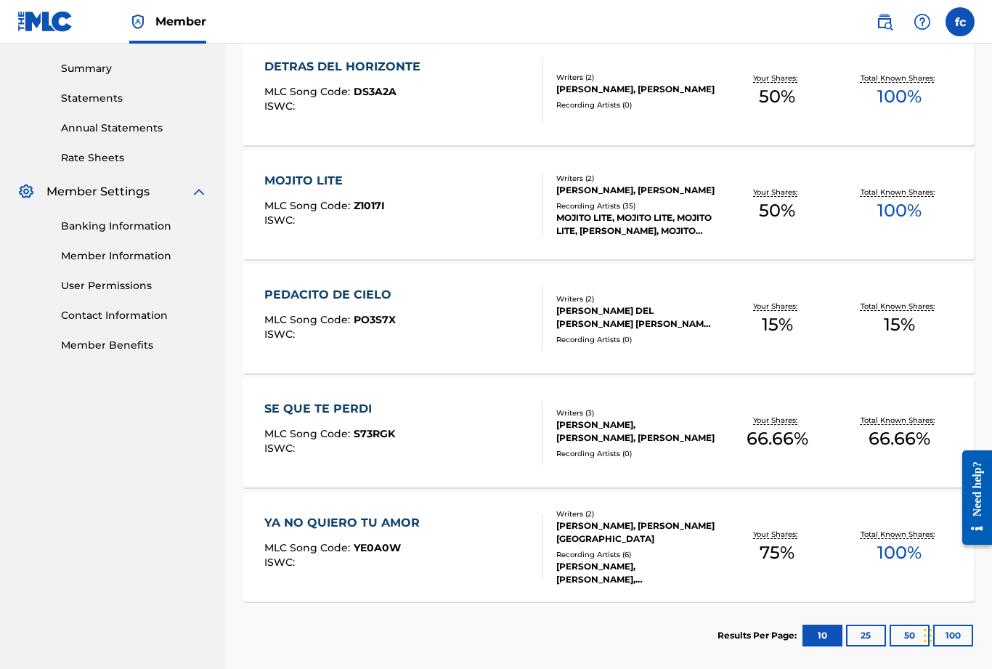
scroll to position [484, 0]
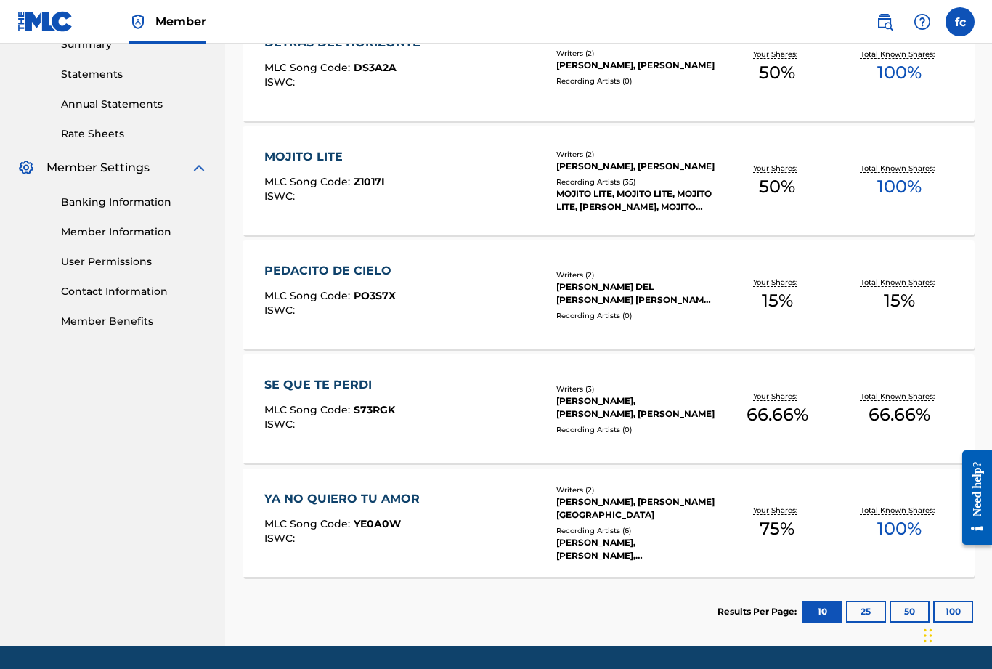
click at [863, 616] on button "25" at bounding box center [866, 612] width 40 height 22
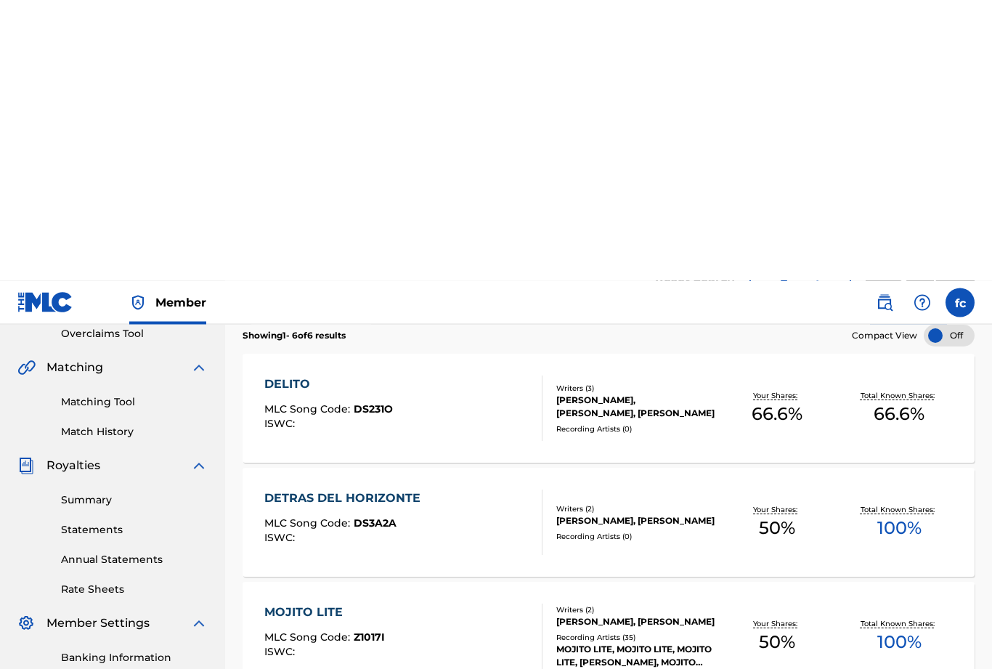
scroll to position [0, 0]
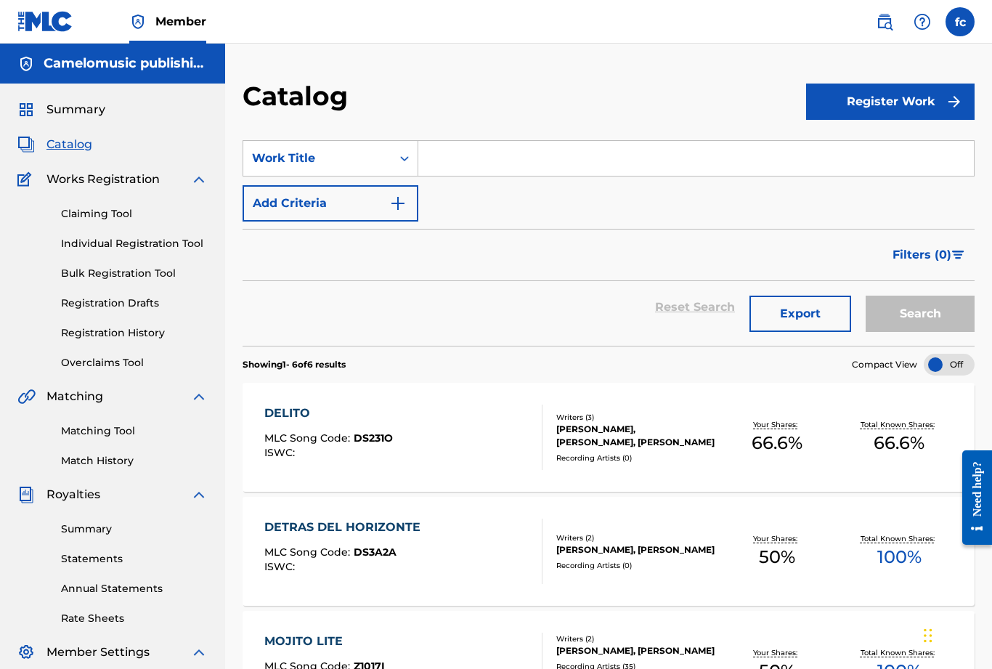
click at [903, 90] on button "Register Work" at bounding box center [890, 102] width 168 height 36
click at [865, 152] on link "Individual" at bounding box center [890, 148] width 168 height 35
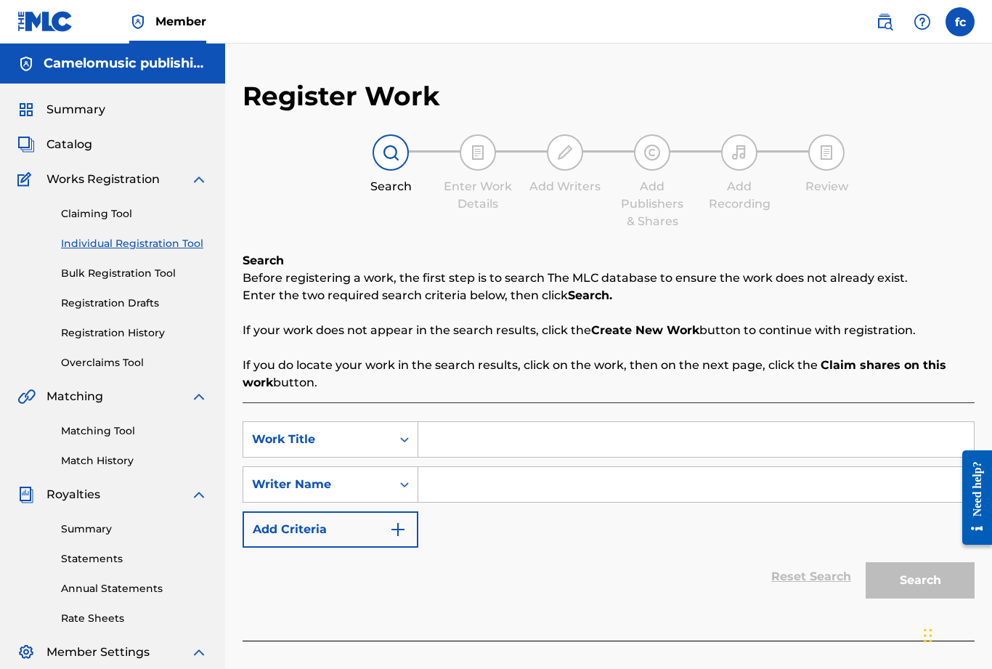
click at [70, 151] on span "Catalog" at bounding box center [69, 144] width 46 height 17
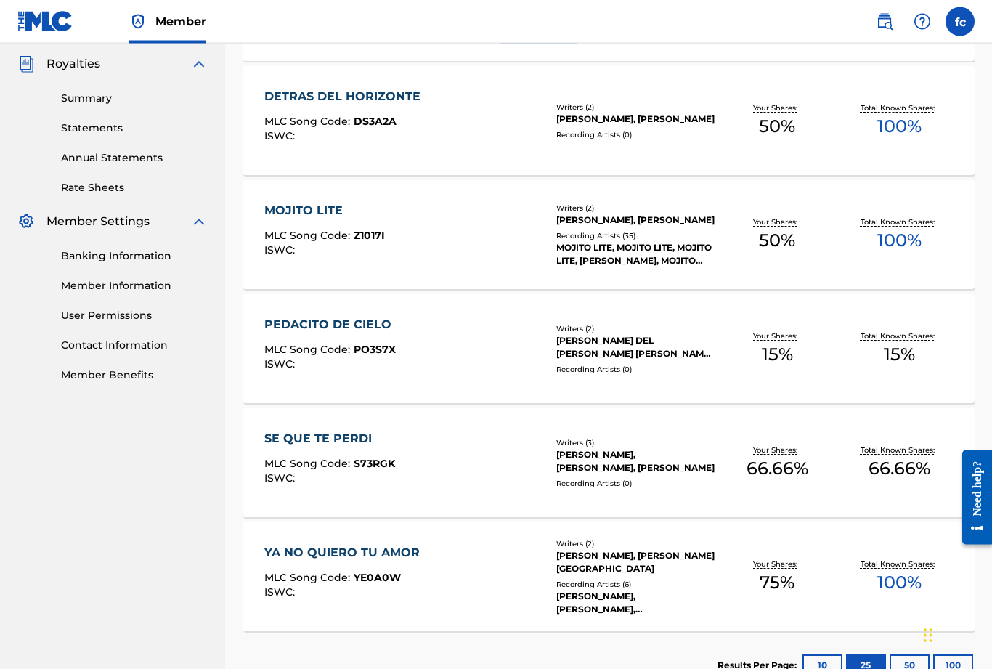
scroll to position [484, 0]
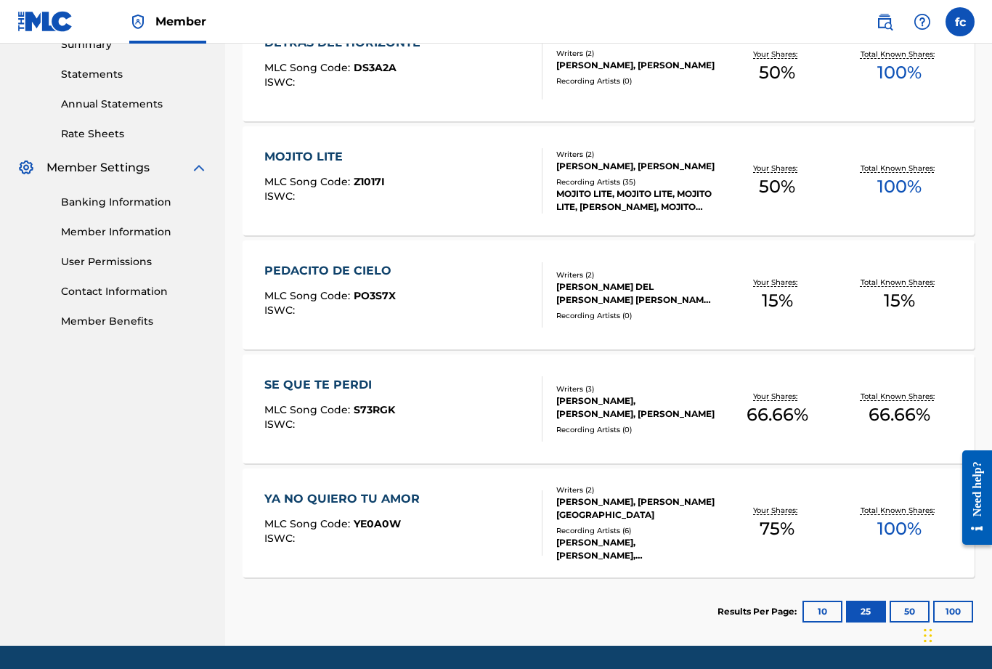
click at [907, 611] on button "50" at bounding box center [910, 612] width 40 height 22
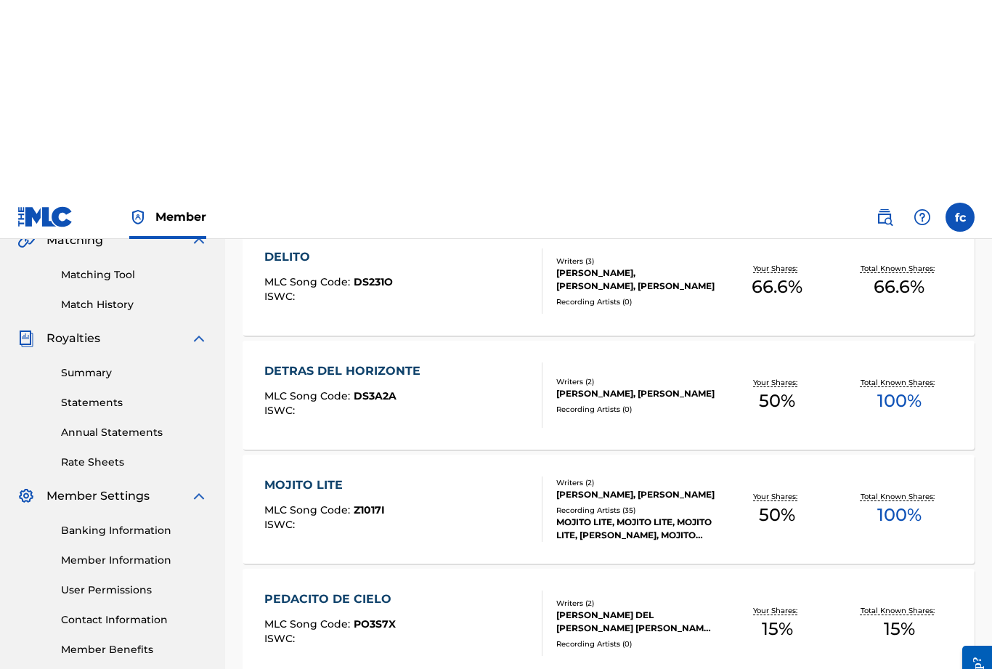
scroll to position [0, 0]
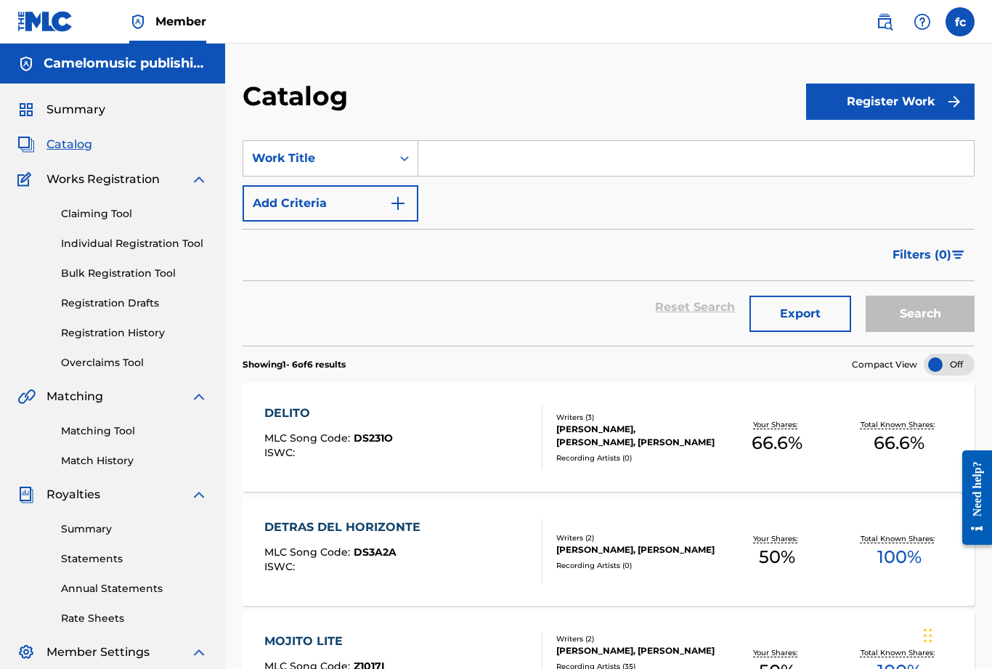
click at [901, 104] on button "Register Work" at bounding box center [890, 102] width 168 height 36
click at [852, 147] on link "Individual" at bounding box center [890, 148] width 168 height 35
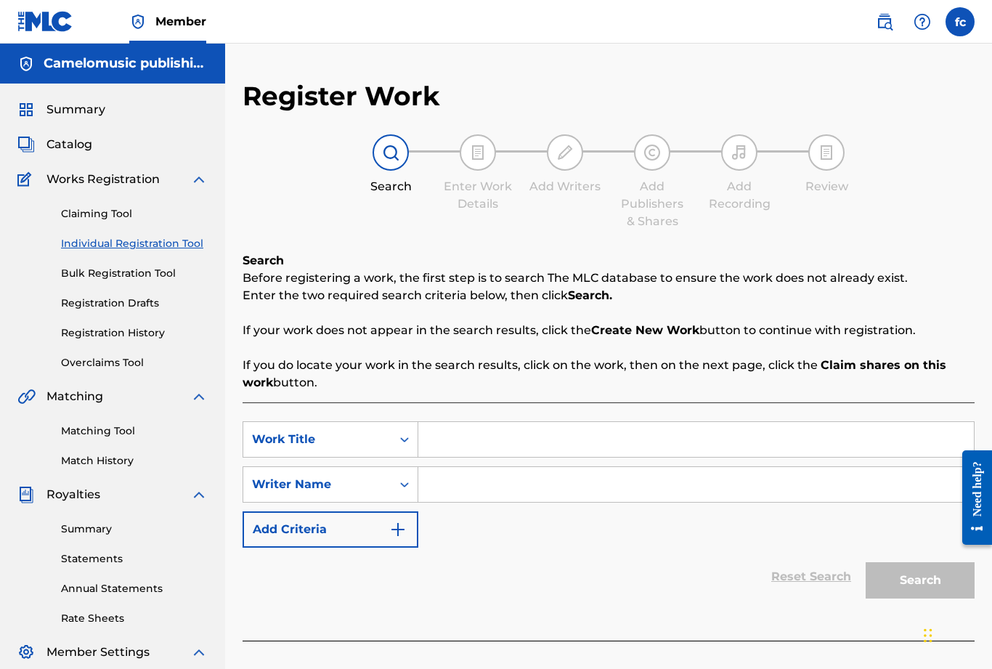
click at [499, 432] on input "Search Form" at bounding box center [695, 439] width 555 height 35
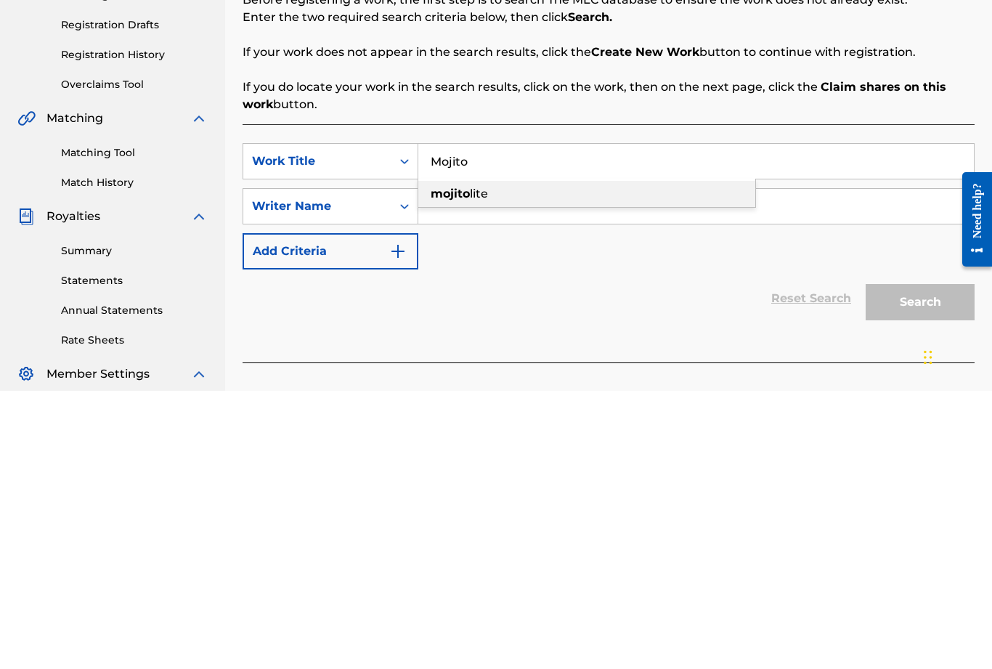
click at [492, 459] on div "mojito lite" at bounding box center [586, 472] width 337 height 26
type input "mojito lite"
click at [468, 467] on input "Search Form" at bounding box center [695, 484] width 555 height 35
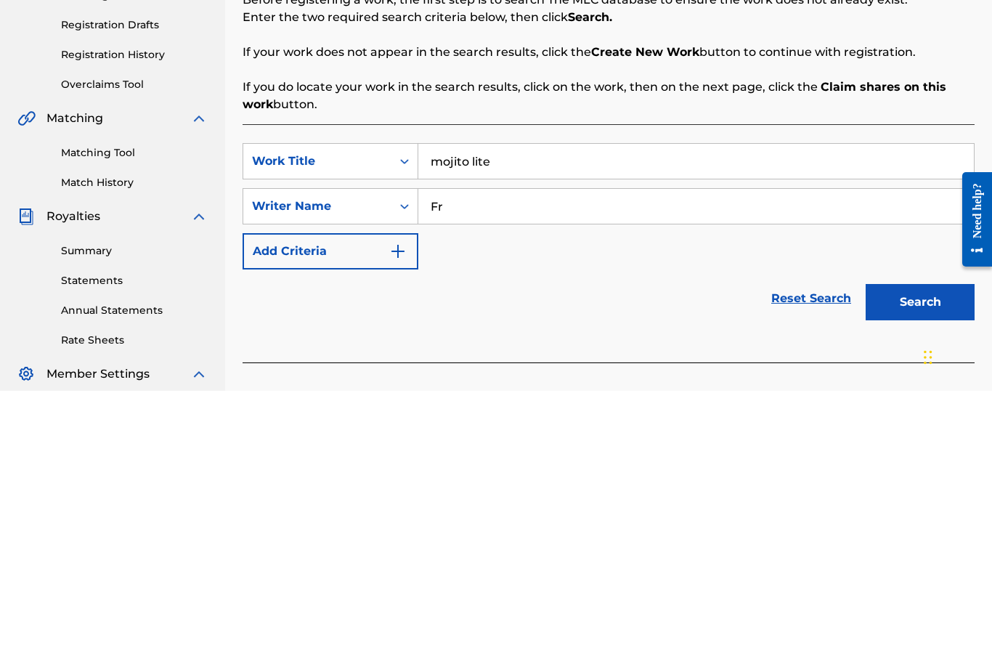
type input "F"
type input "Piloto"
click at [924, 562] on button "Search" at bounding box center [920, 580] width 109 height 36
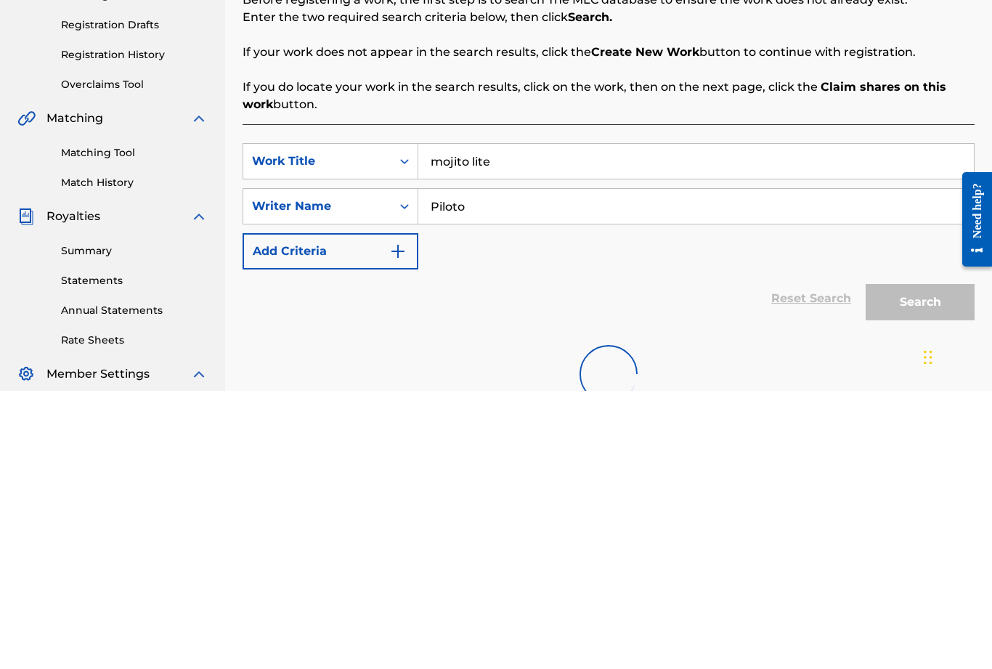
scroll to position [232, 0]
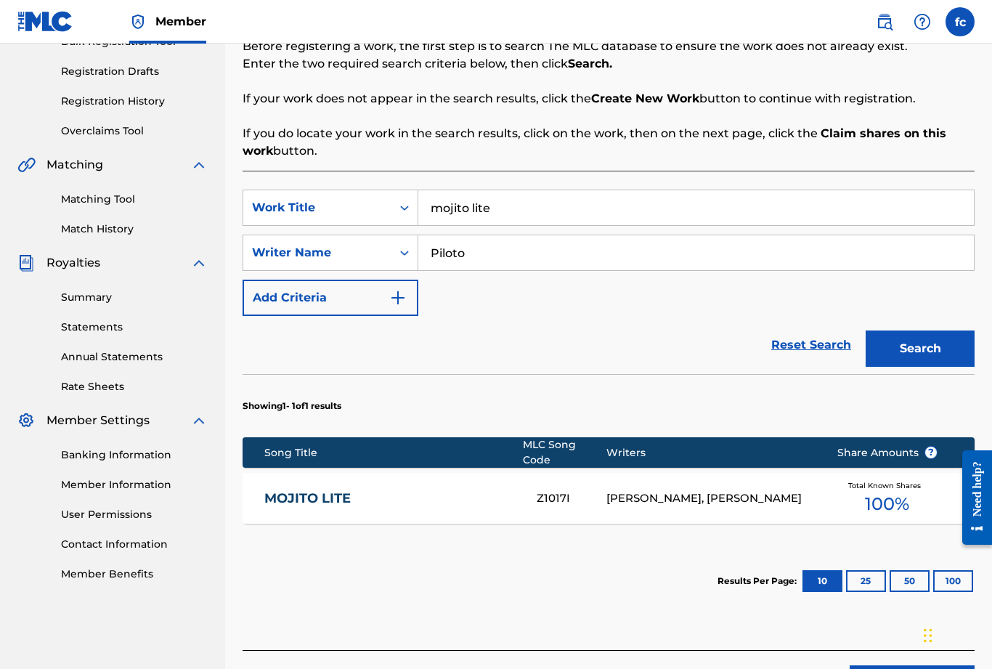
click at [693, 490] on div "[PERSON_NAME], [PERSON_NAME]" at bounding box center [710, 498] width 208 height 17
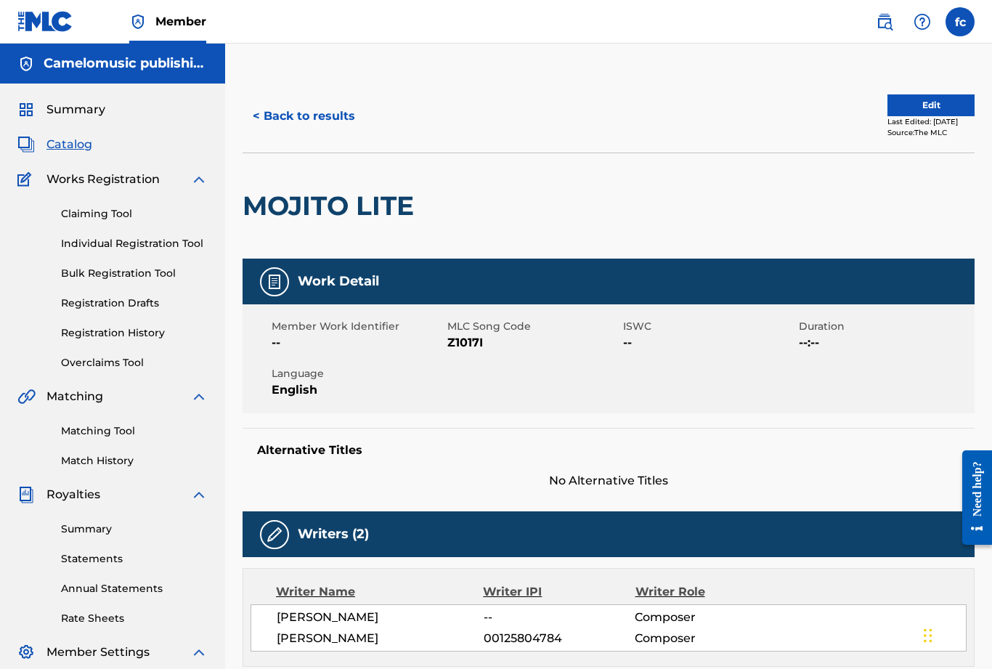
click at [919, 100] on button "Edit" at bounding box center [930, 105] width 87 height 22
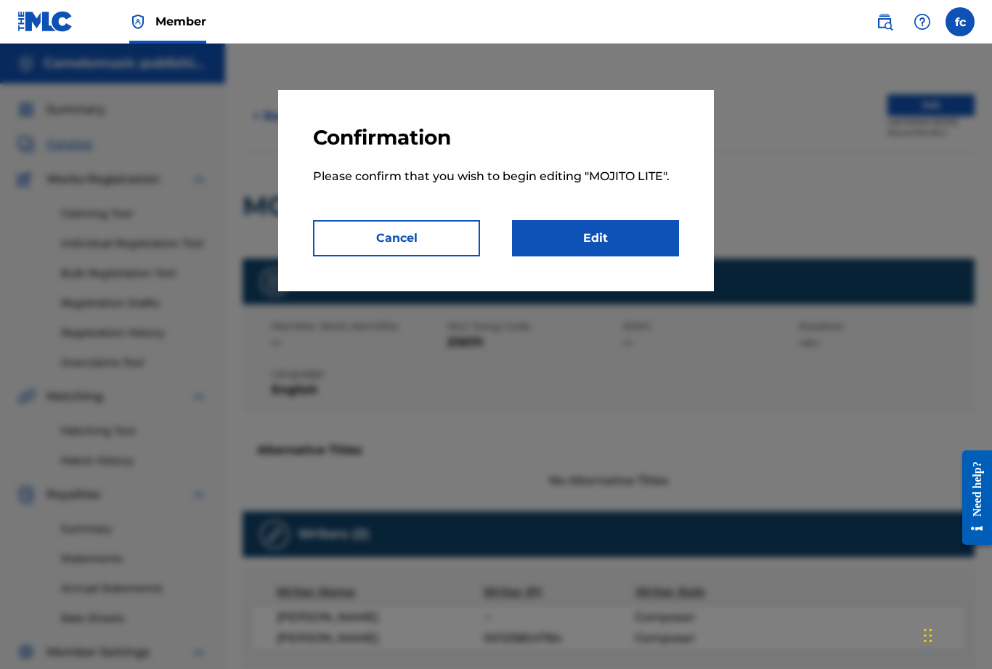
click at [613, 245] on link "Edit" at bounding box center [595, 238] width 167 height 36
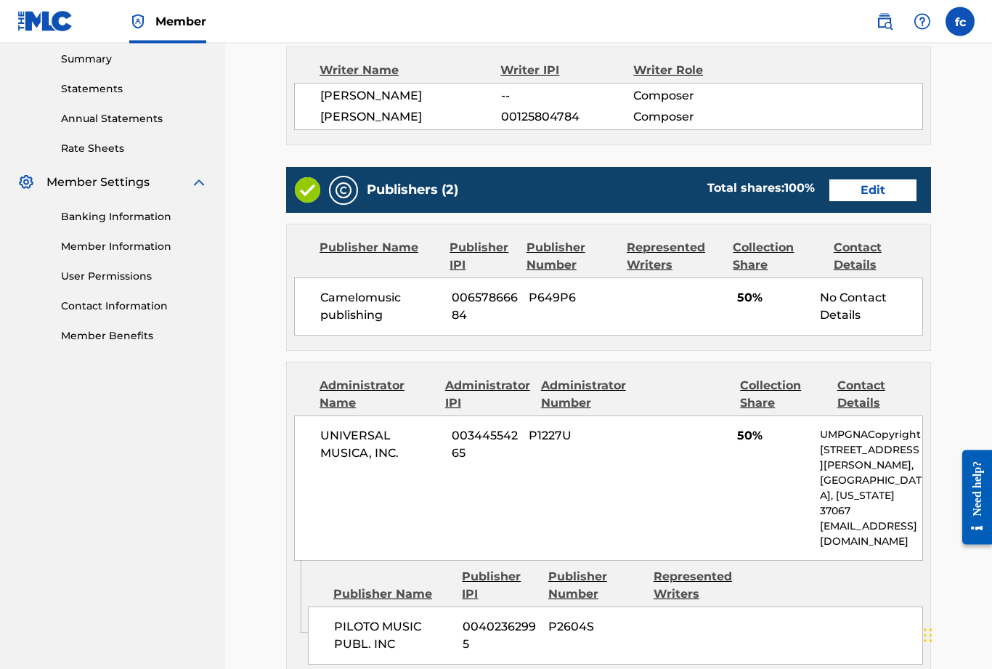
scroll to position [470, 0]
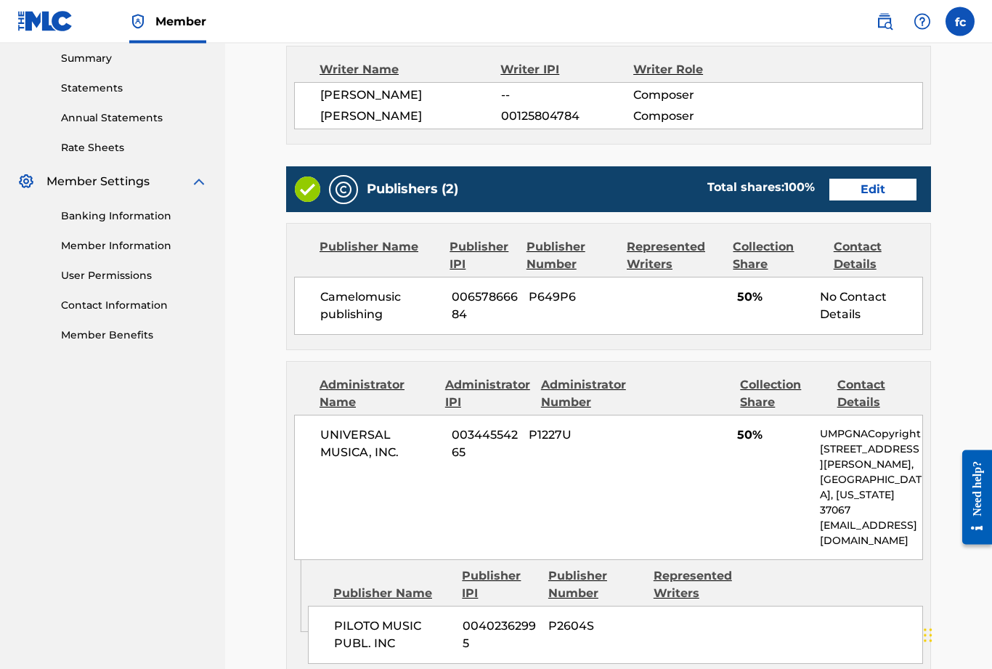
click at [625, 313] on div "Camelomusic publishing 00657866684 P649P6 50% No Contact Details" at bounding box center [608, 306] width 629 height 58
click at [882, 185] on link "Edit" at bounding box center [872, 190] width 87 height 22
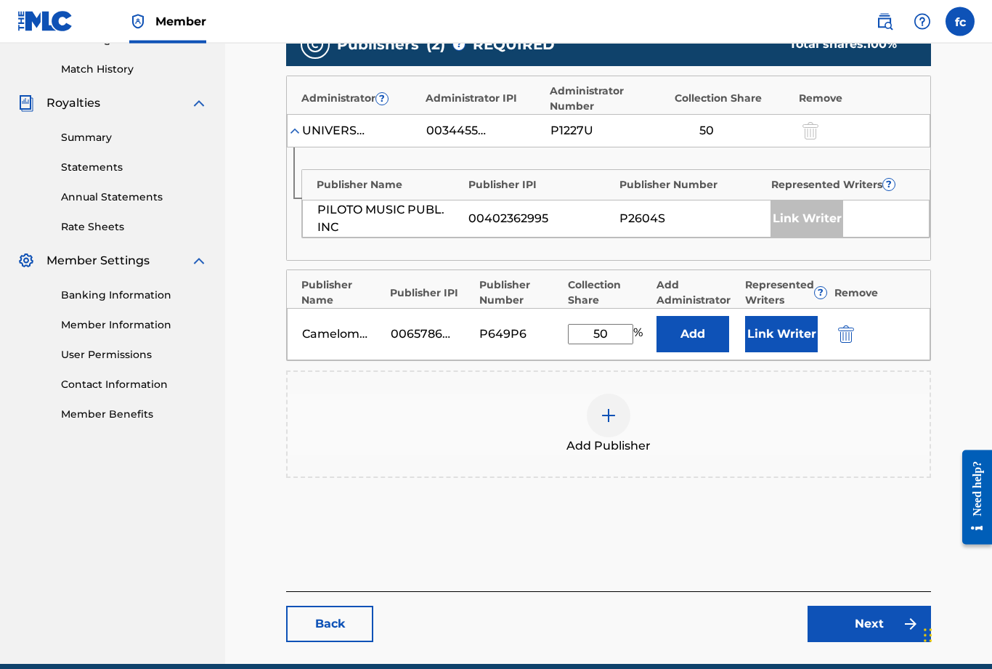
scroll to position [391, 0]
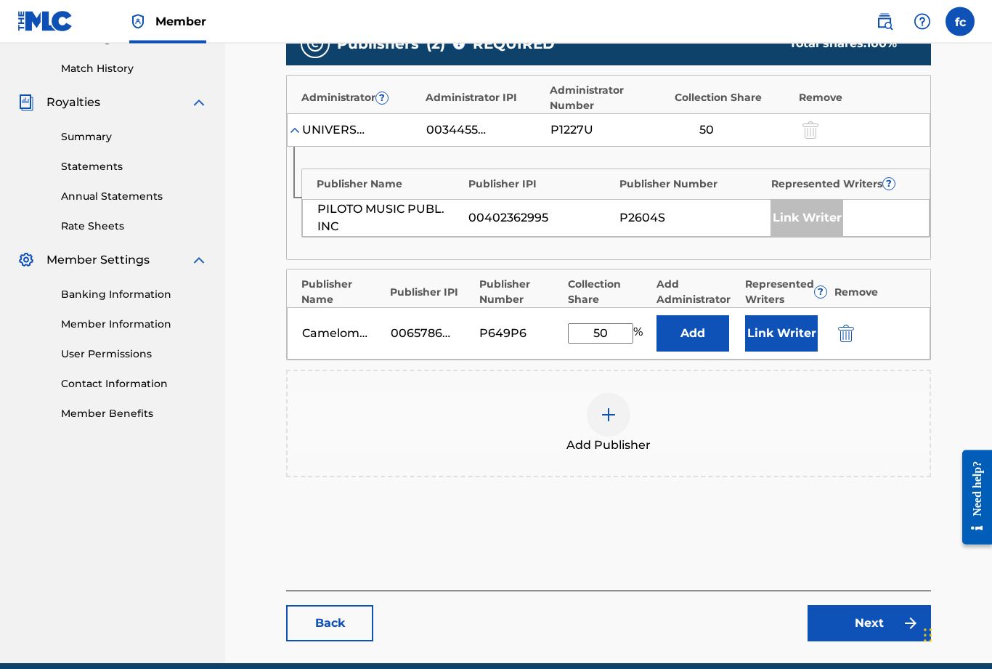
click at [786, 341] on button "Link Writer" at bounding box center [781, 334] width 73 height 36
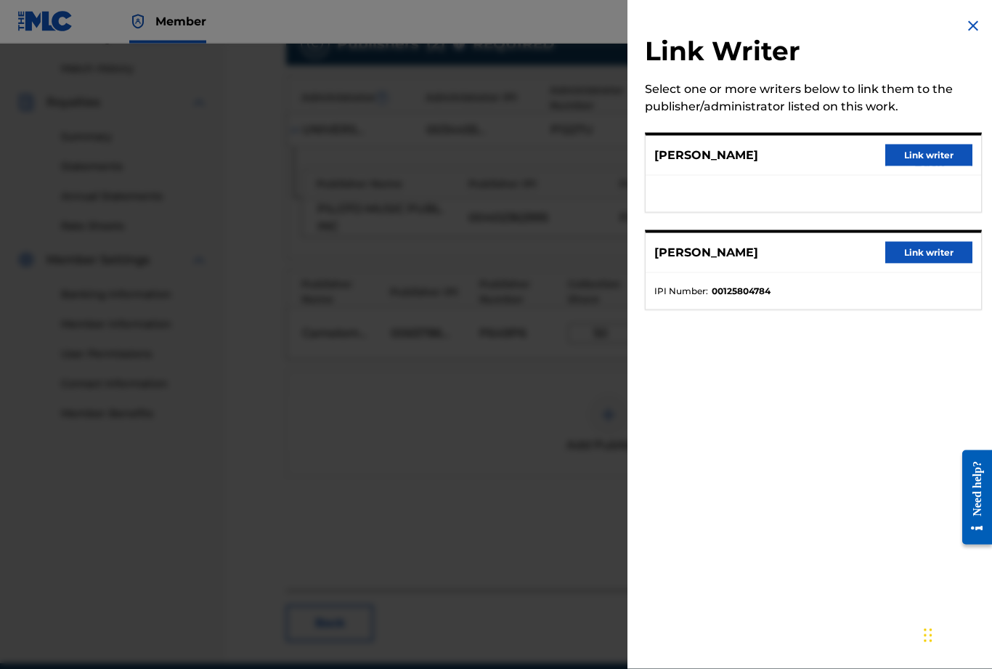
scroll to position [392, 0]
click at [932, 158] on button "Link writer" at bounding box center [928, 156] width 87 height 22
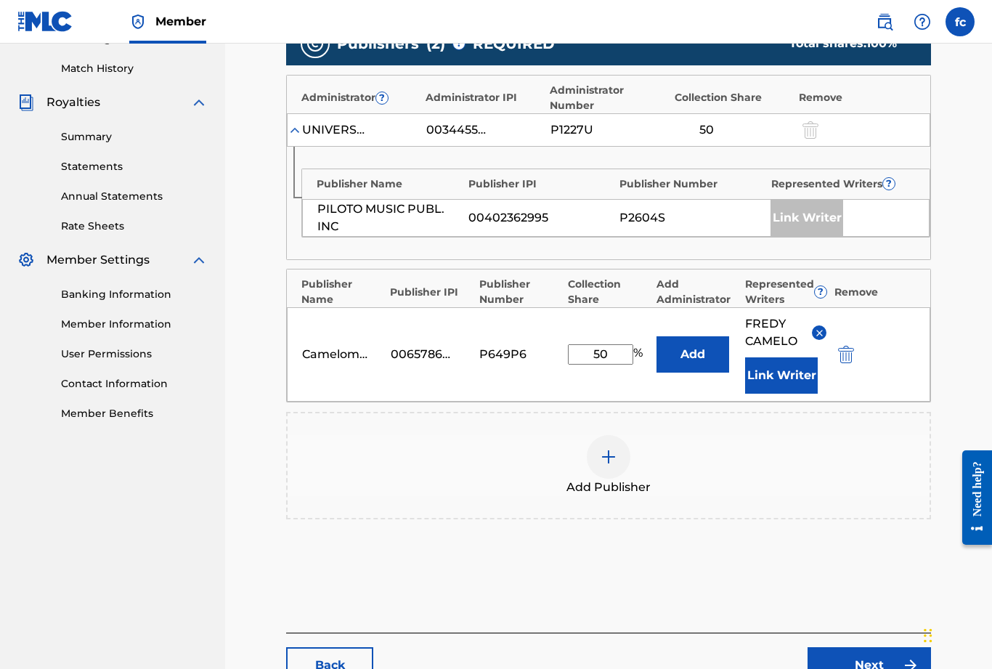
click at [868, 662] on link "Next" at bounding box center [868, 665] width 123 height 36
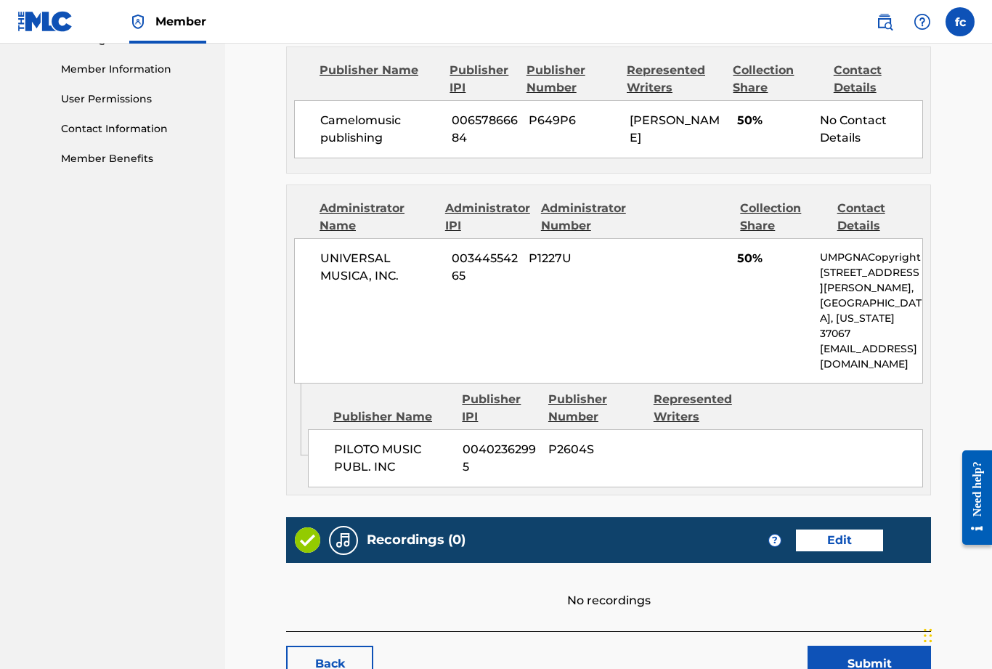
scroll to position [687, 0]
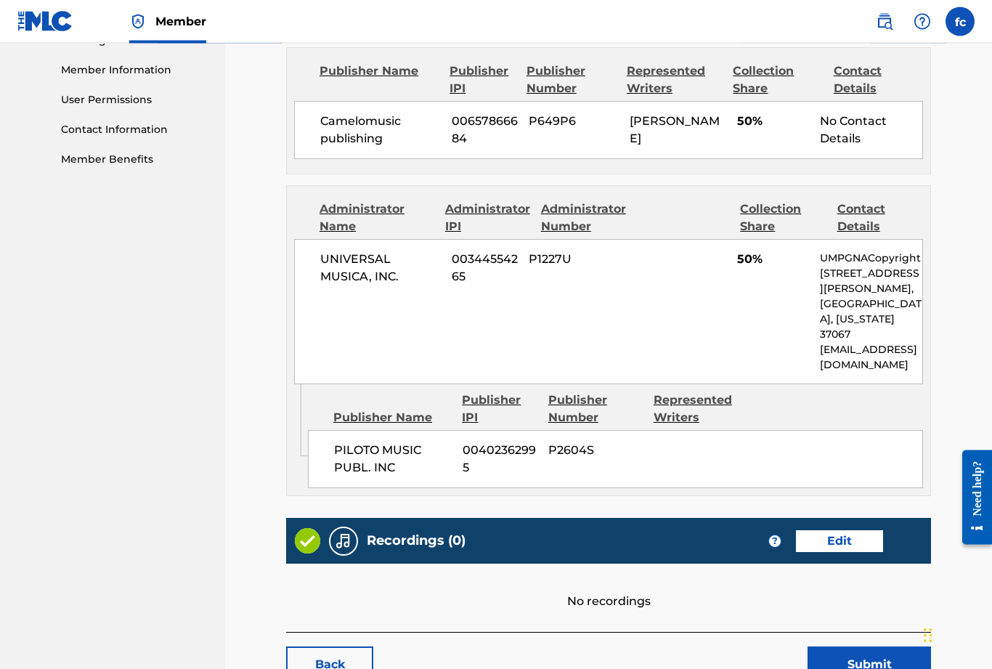
click at [878, 647] on button "Submit" at bounding box center [868, 665] width 123 height 36
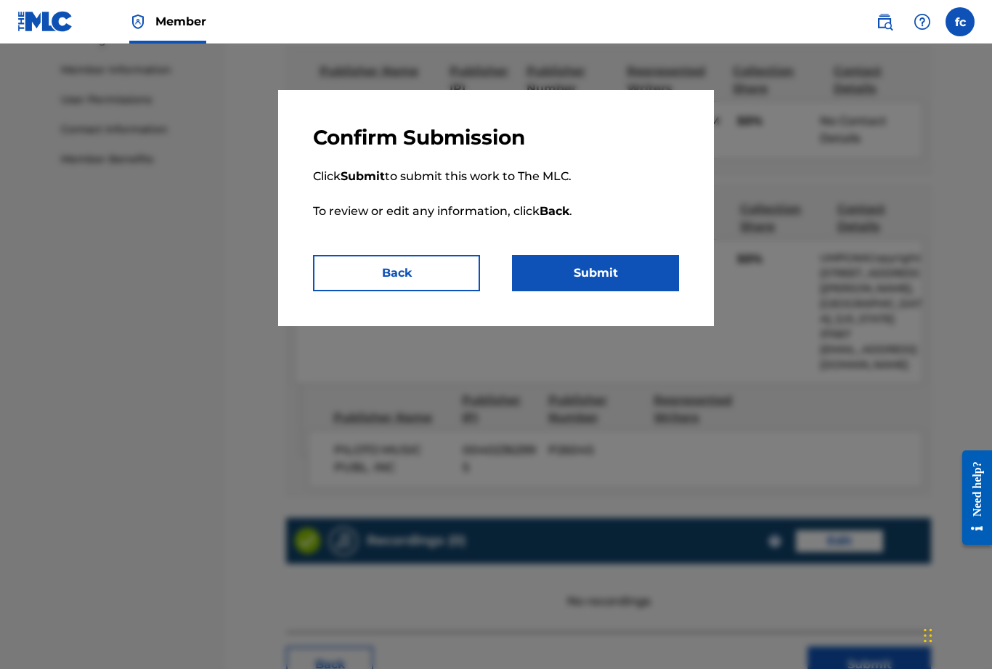
click at [593, 277] on button "Submit" at bounding box center [595, 273] width 167 height 36
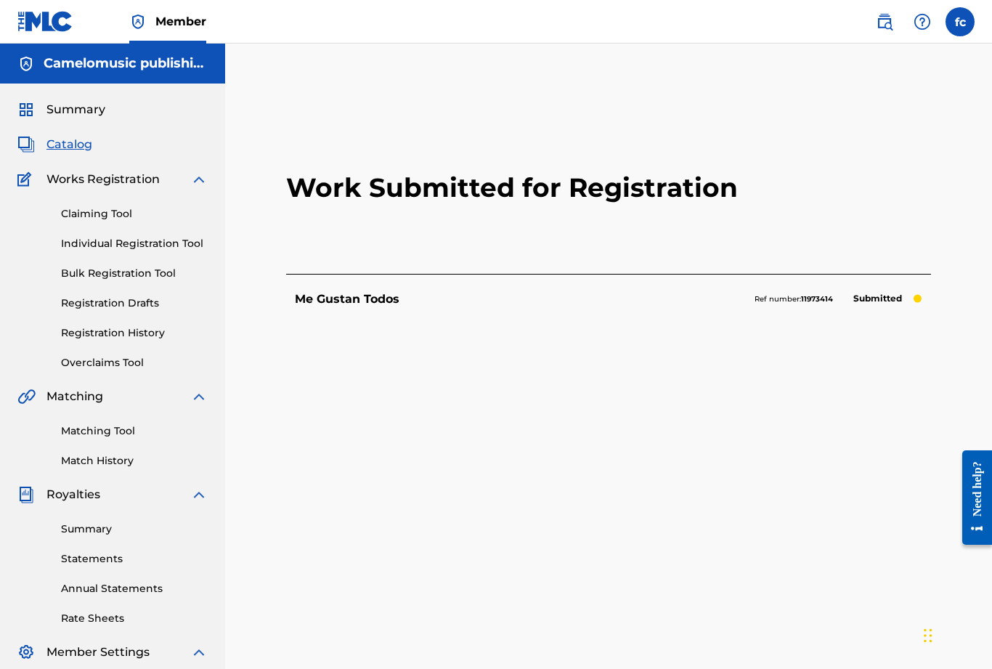
click at [73, 149] on span "Catalog" at bounding box center [69, 144] width 46 height 17
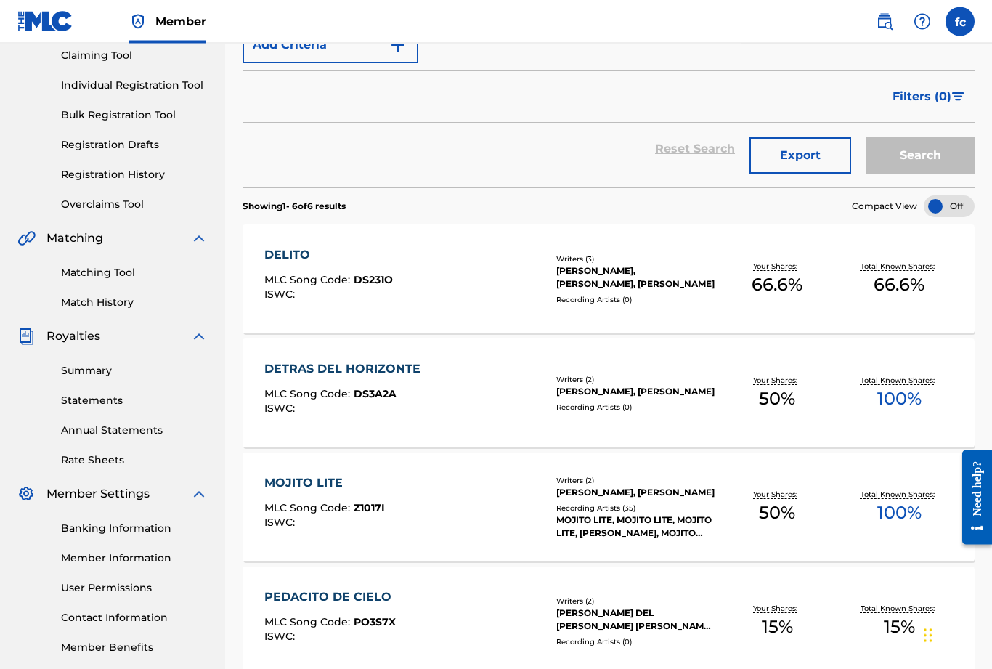
scroll to position [159, 0]
click at [431, 267] on div "DELITO MLC Song Code : DS231O ISWC :" at bounding box center [403, 277] width 278 height 65
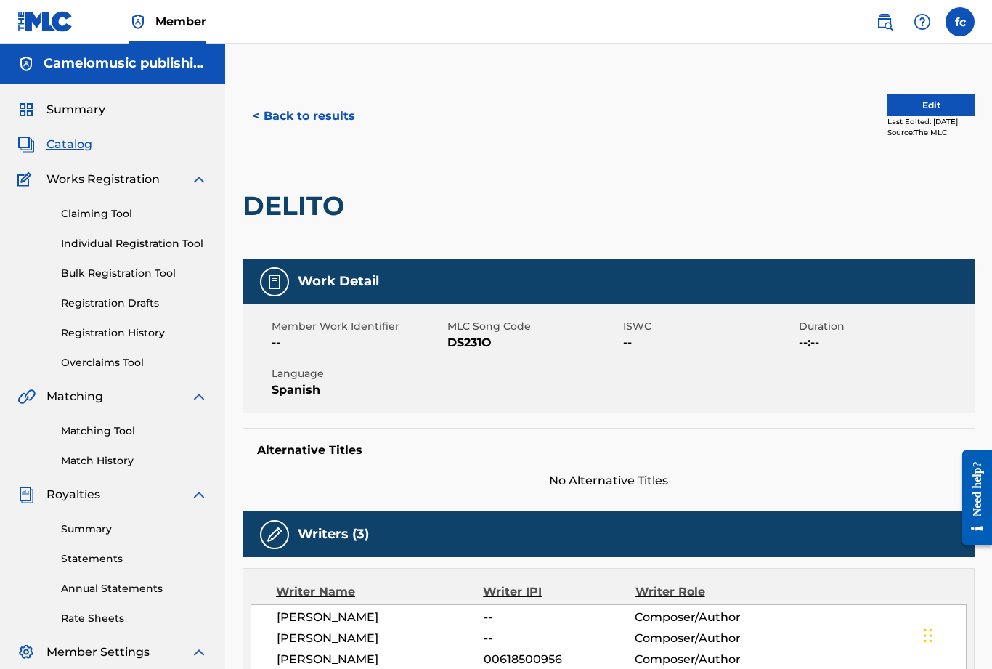
click at [309, 123] on button "< Back to results" at bounding box center [304, 116] width 123 height 36
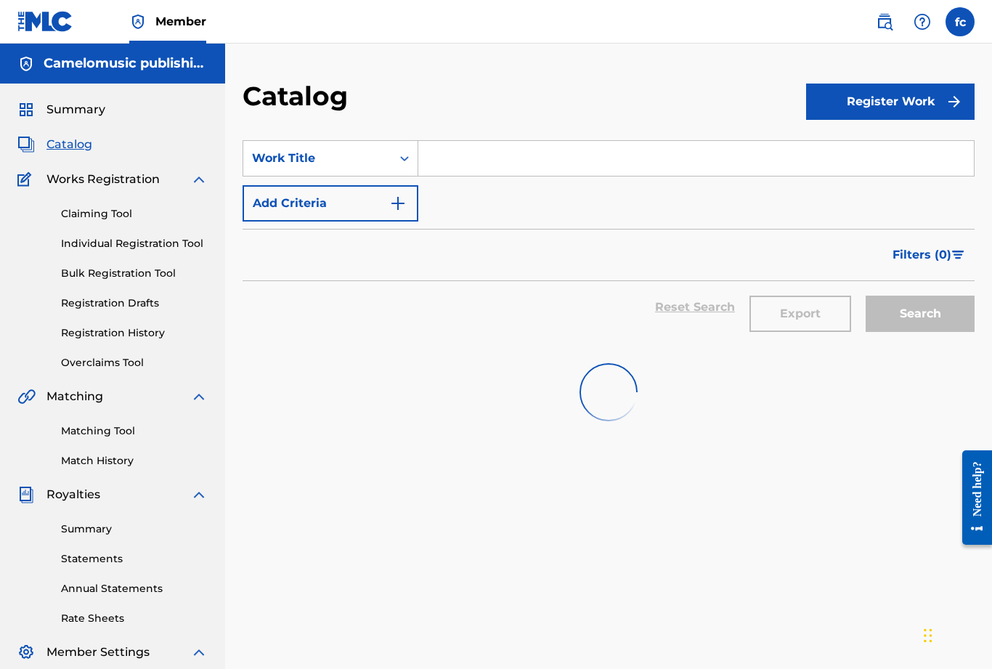
scroll to position [159, 0]
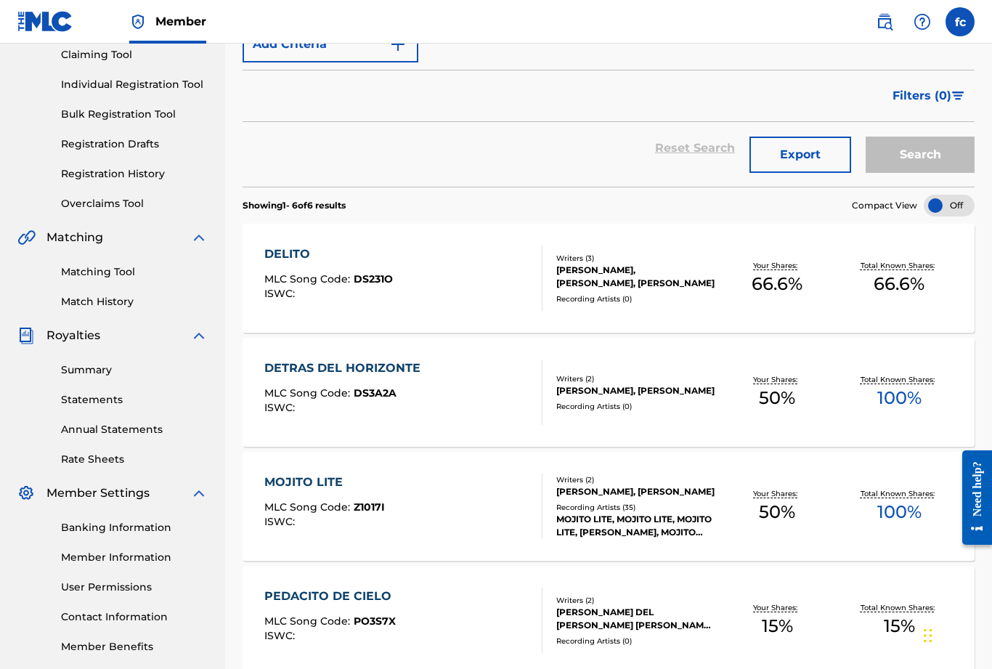
click at [365, 410] on div "ISWC :" at bounding box center [345, 407] width 163 height 11
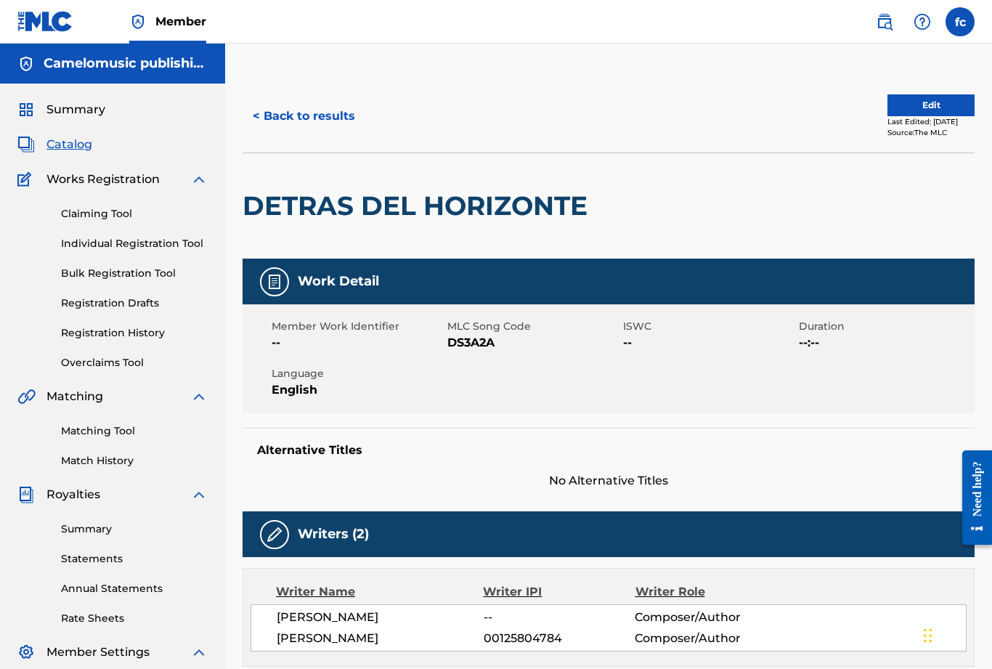
click at [925, 105] on button "Edit" at bounding box center [930, 105] width 87 height 22
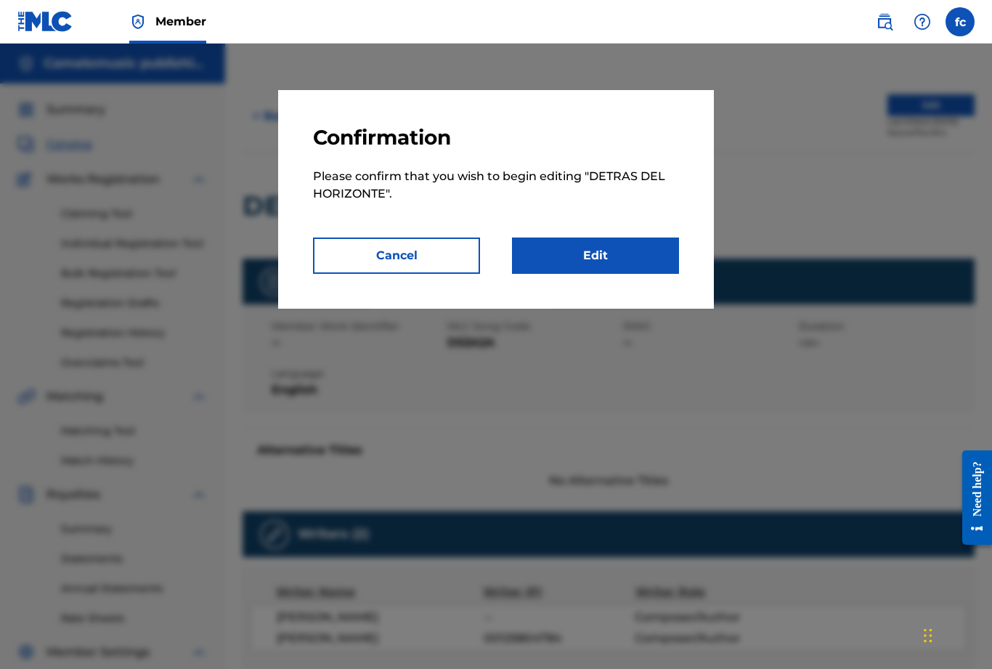
click at [608, 248] on link "Edit" at bounding box center [595, 255] width 167 height 36
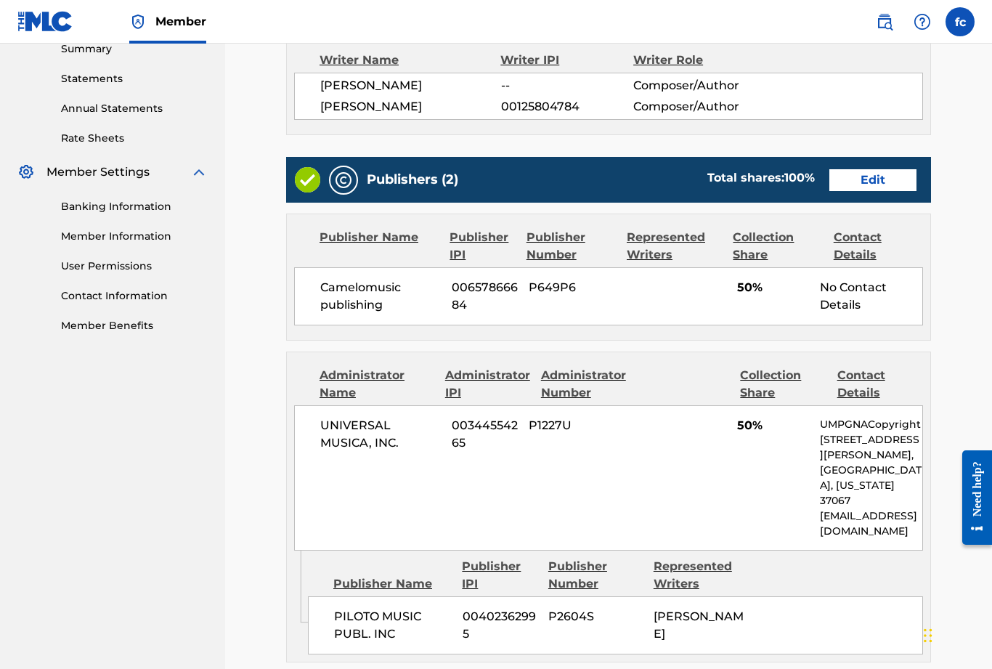
scroll to position [479, 0]
click at [873, 179] on link "Edit" at bounding box center [872, 181] width 87 height 22
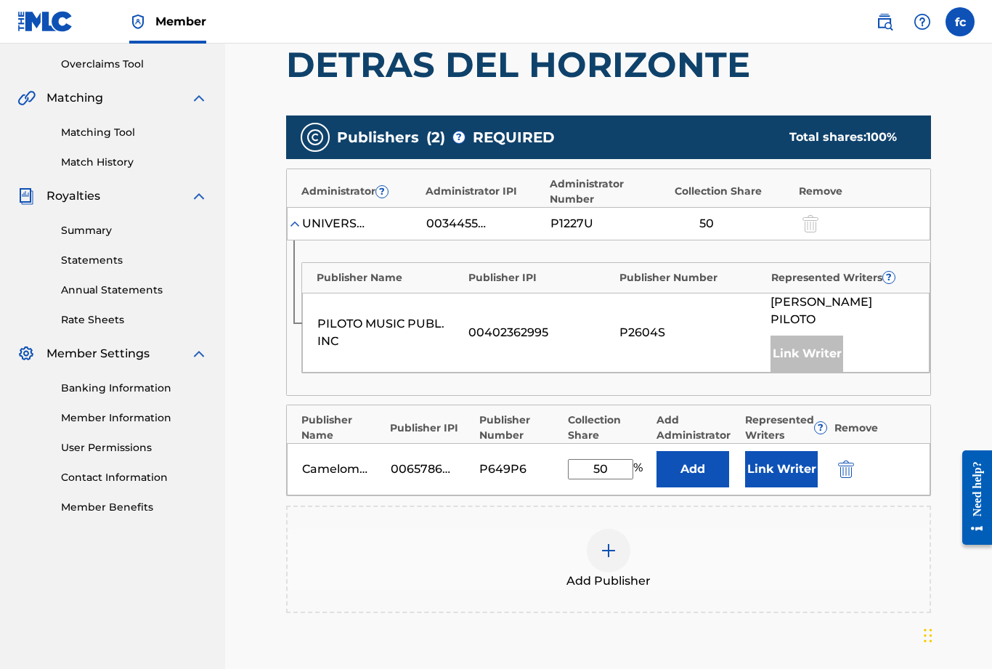
scroll to position [301, 0]
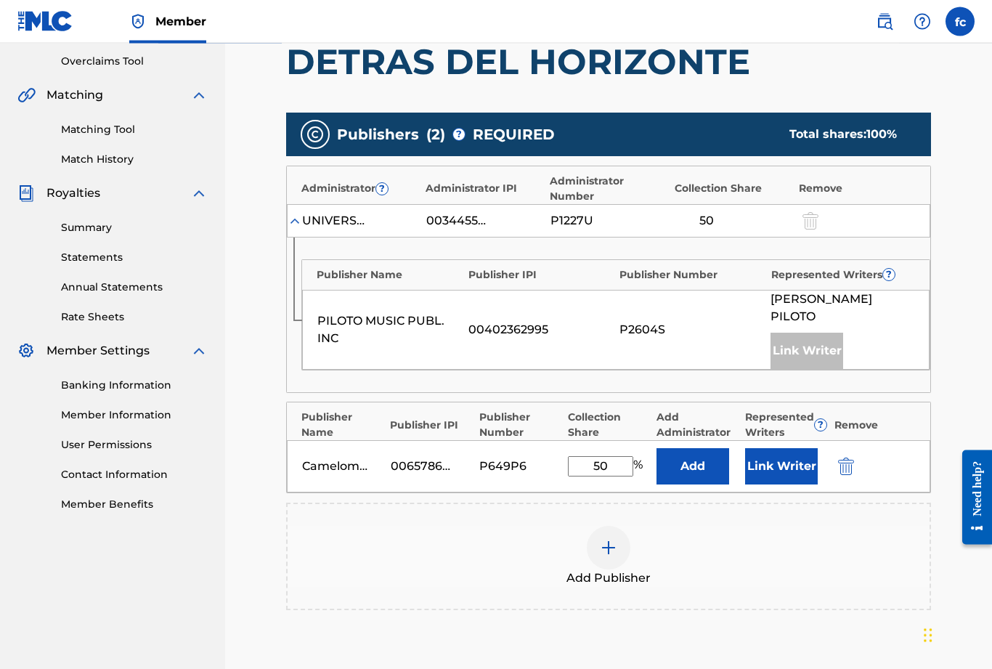
click at [778, 450] on button "Link Writer" at bounding box center [781, 467] width 73 height 36
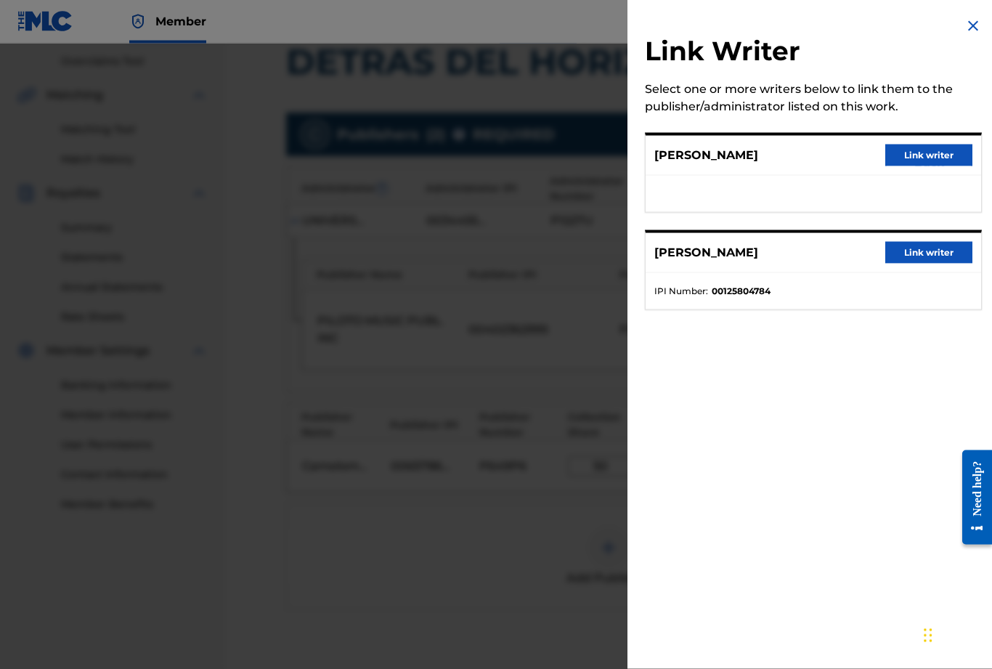
scroll to position [301, 0]
click at [934, 159] on button "Link writer" at bounding box center [928, 156] width 87 height 22
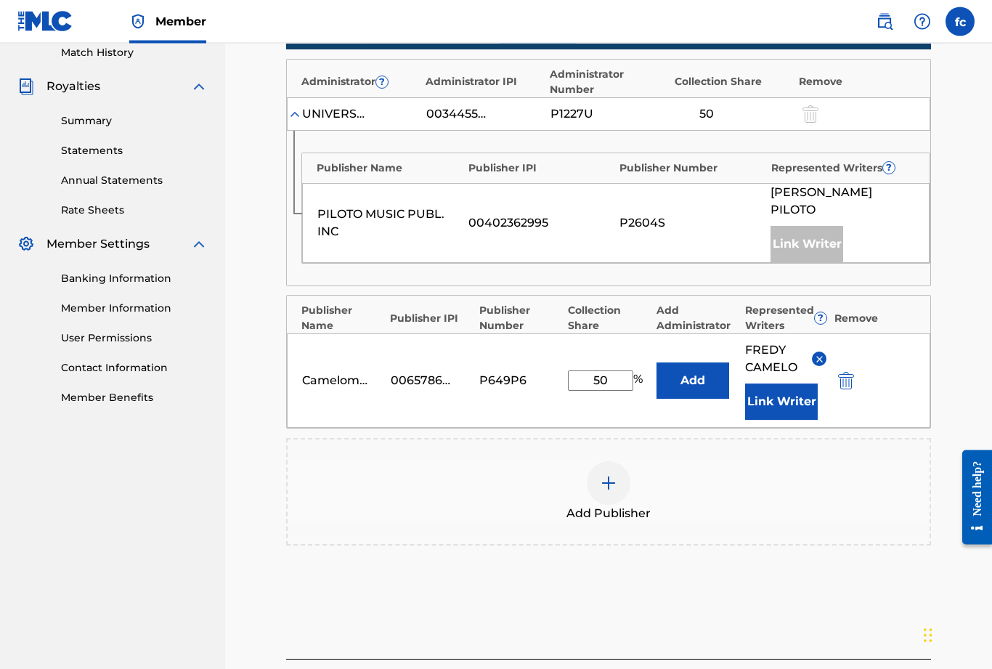
scroll to position [476, 0]
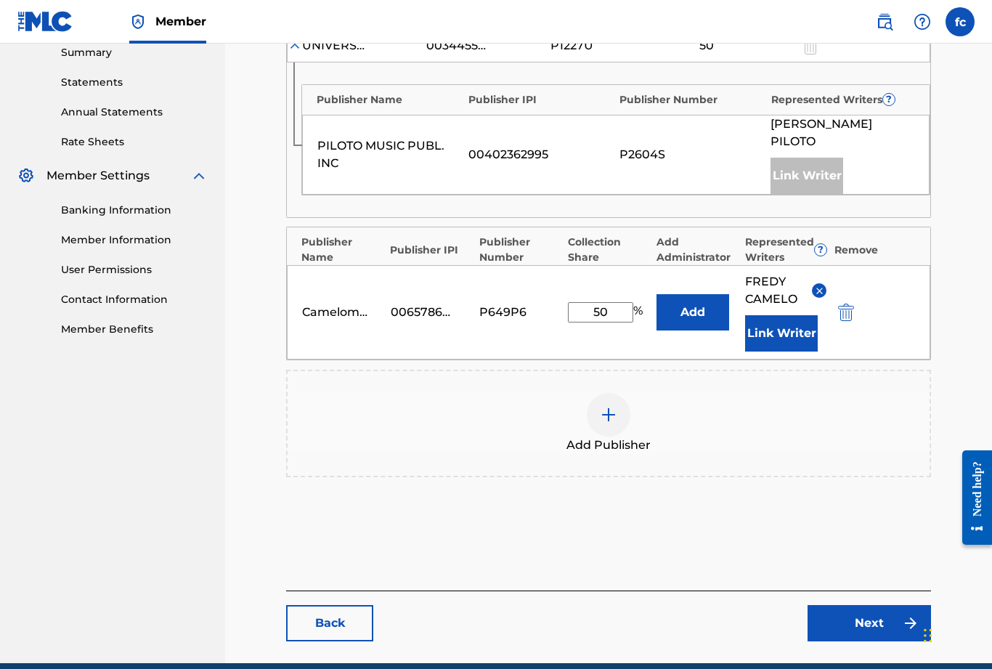
click at [873, 606] on link "Next" at bounding box center [868, 623] width 123 height 36
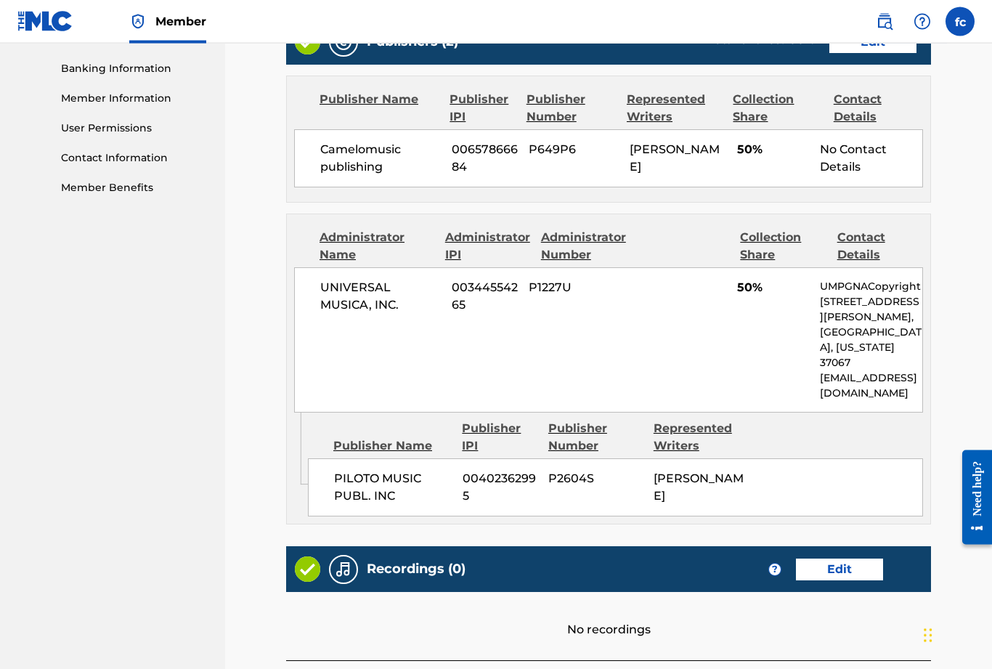
scroll to position [687, 0]
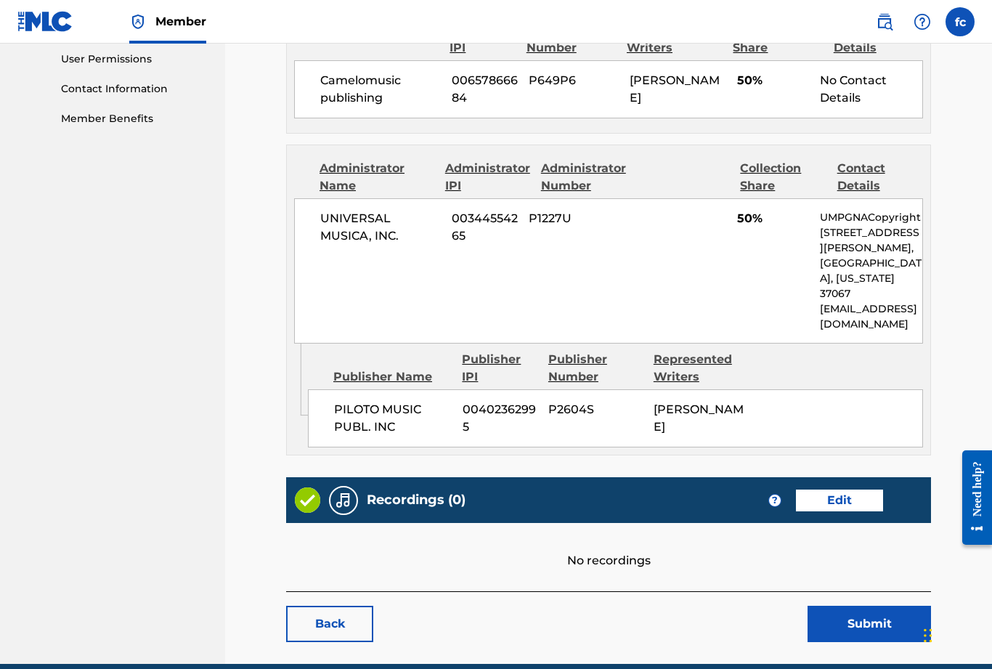
click at [883, 606] on button "Submit" at bounding box center [868, 624] width 123 height 36
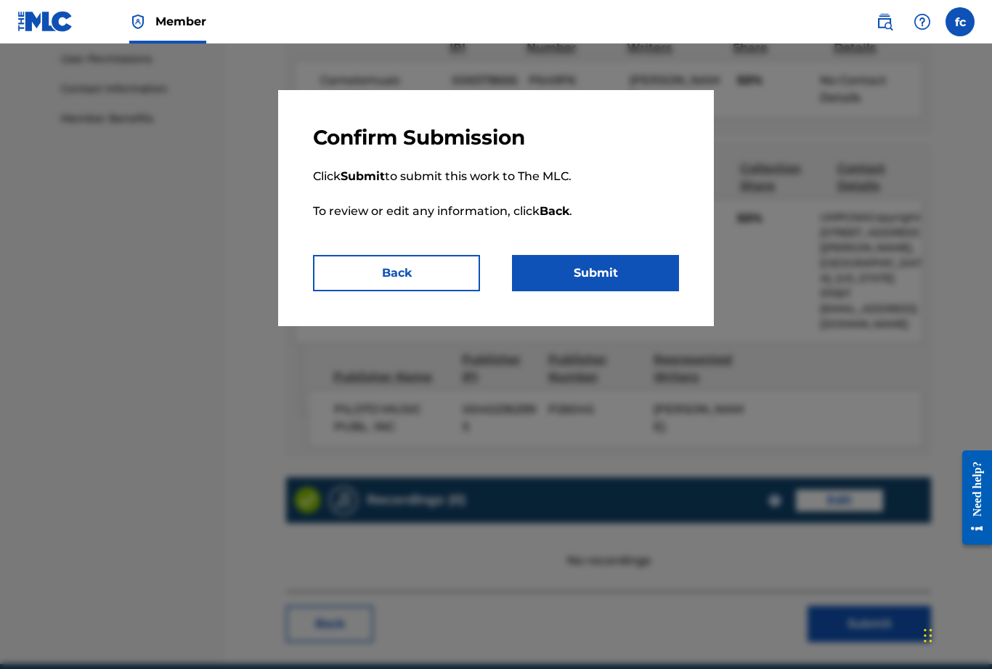
click at [589, 268] on button "Submit" at bounding box center [595, 273] width 167 height 36
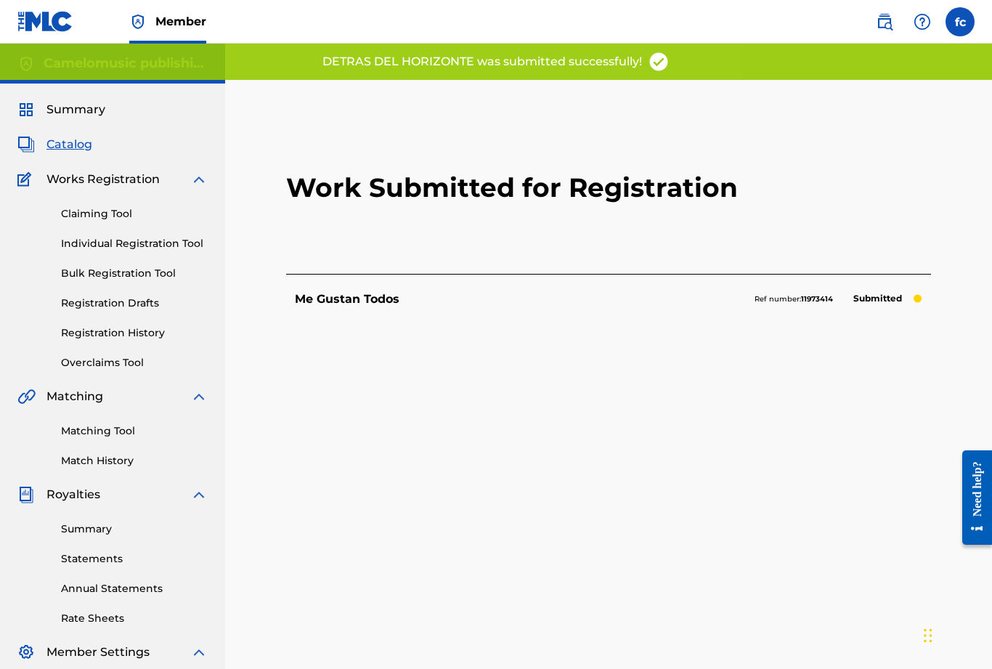
click at [68, 152] on span "Catalog" at bounding box center [69, 144] width 46 height 17
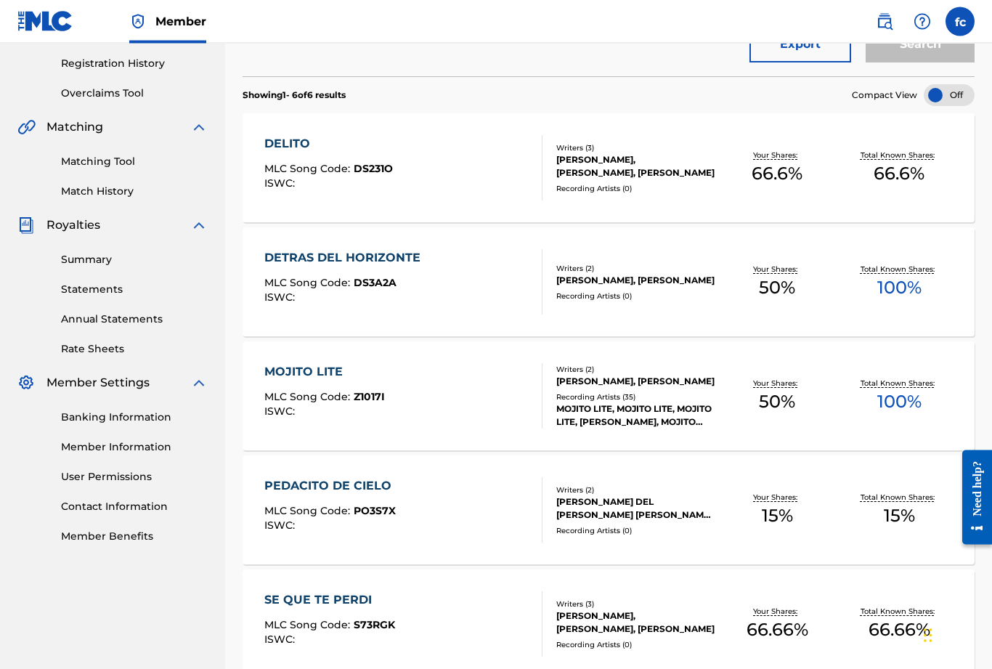
scroll to position [269, 0]
click at [412, 389] on div "MOJITO LITE MLC Song Code : Z1017I ISWC :" at bounding box center [403, 395] width 278 height 65
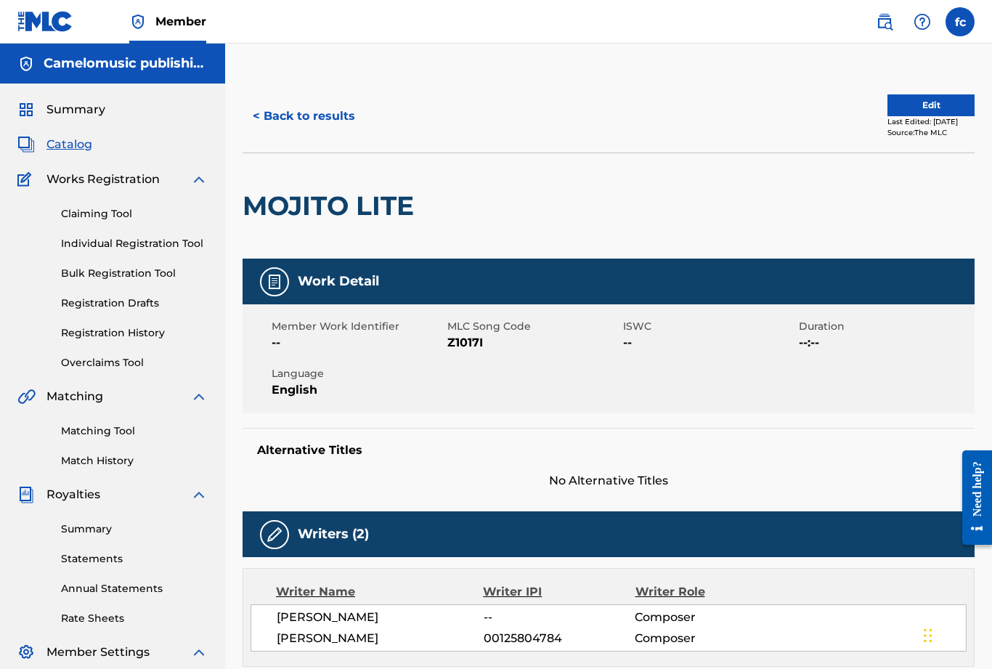
click at [929, 113] on button "Edit" at bounding box center [930, 105] width 87 height 22
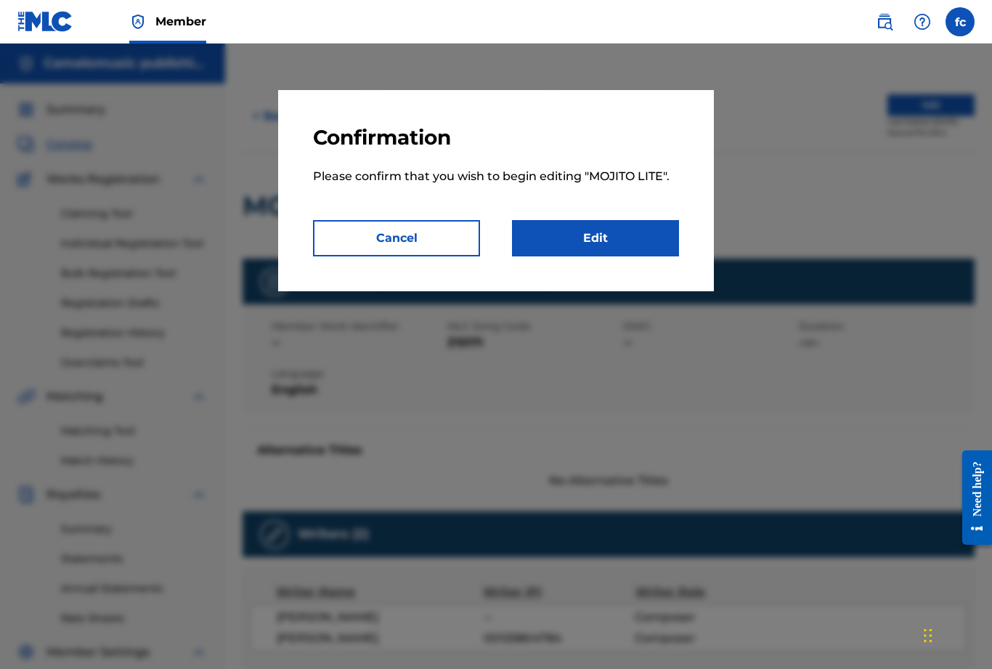
click at [621, 236] on link "Edit" at bounding box center [595, 238] width 167 height 36
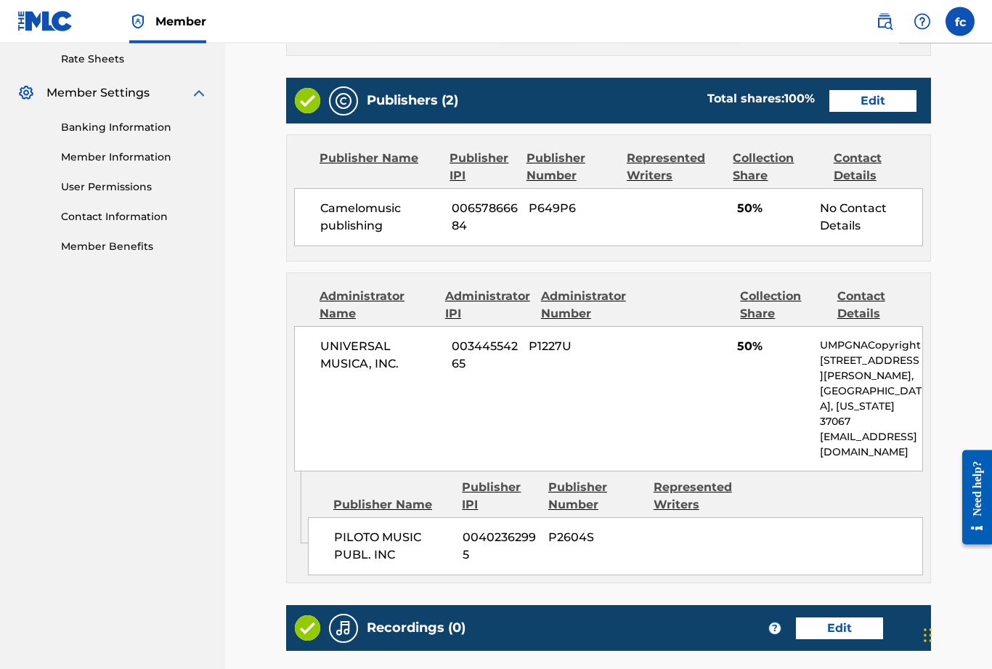
scroll to position [559, 0]
click at [882, 105] on link "Edit" at bounding box center [872, 101] width 87 height 22
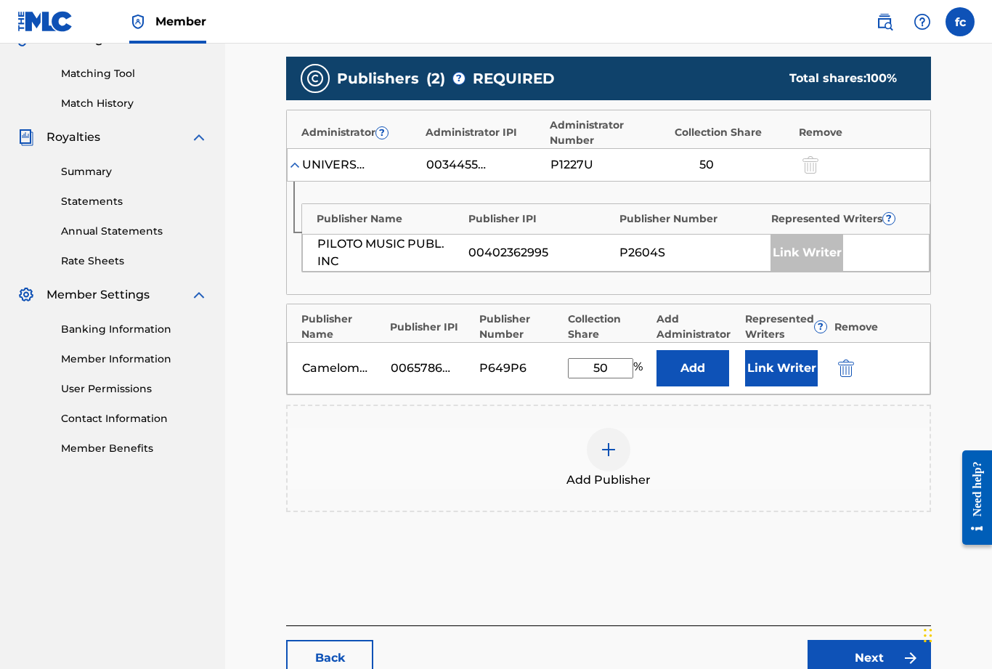
scroll to position [378, 0]
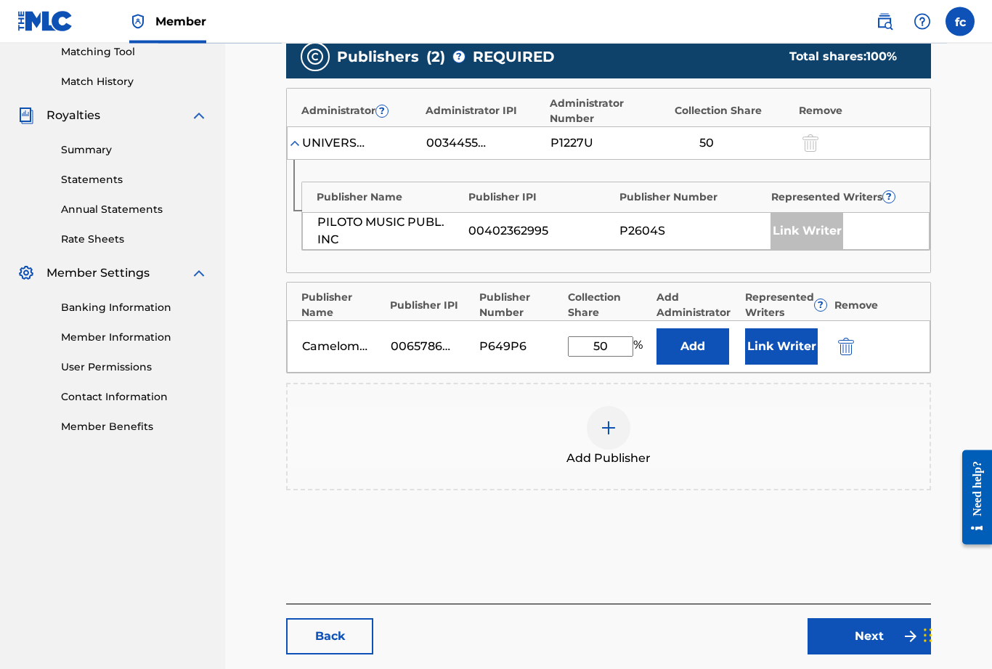
click at [791, 352] on button "Link Writer" at bounding box center [781, 347] width 73 height 36
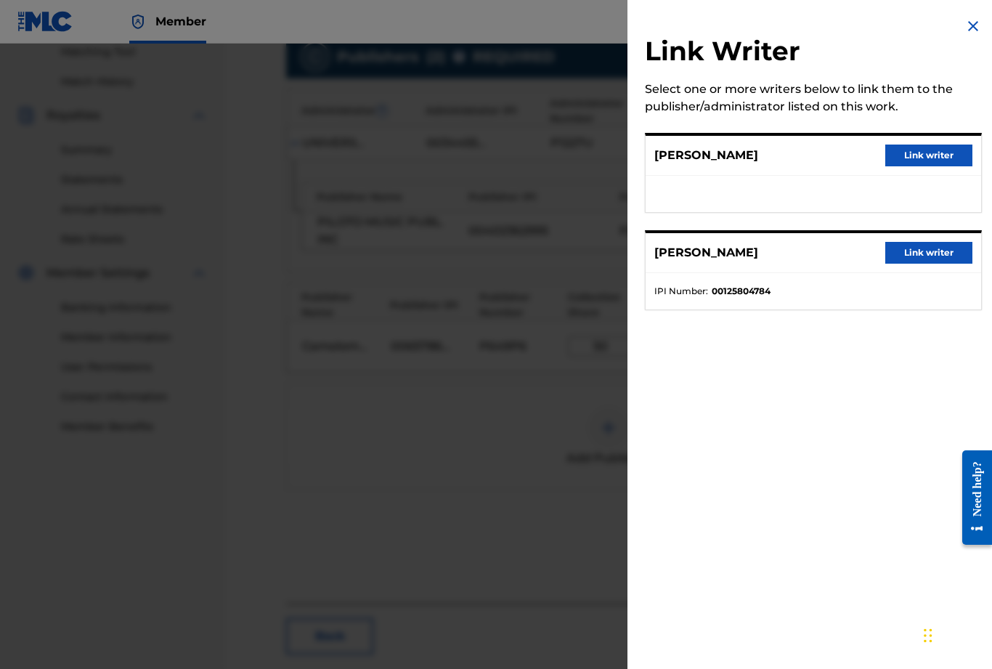
click at [936, 155] on button "Link writer" at bounding box center [928, 156] width 87 height 22
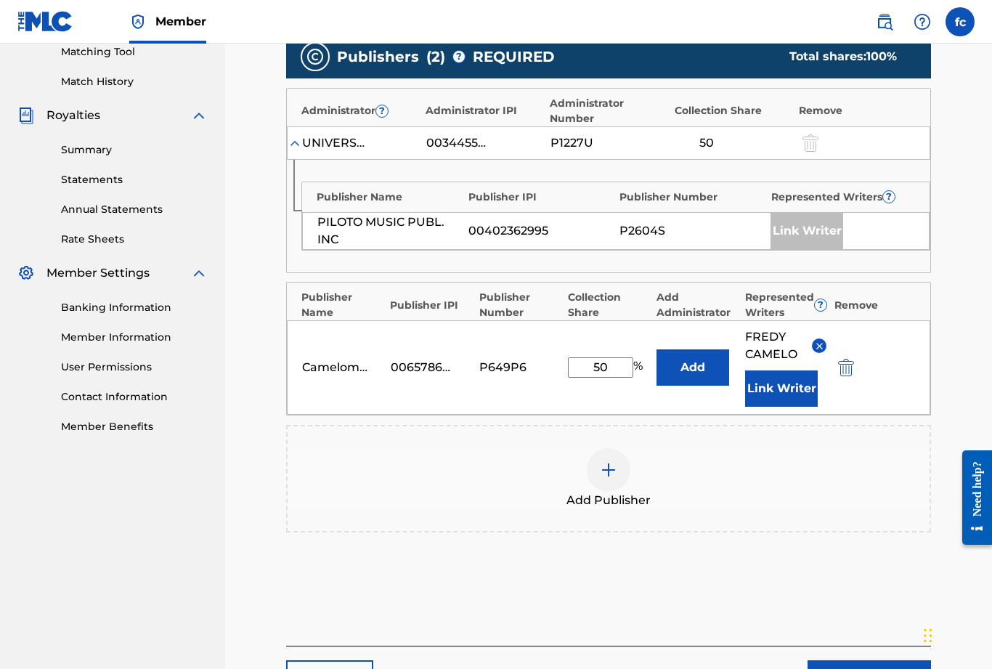
click at [875, 668] on link "Next" at bounding box center [868, 678] width 123 height 36
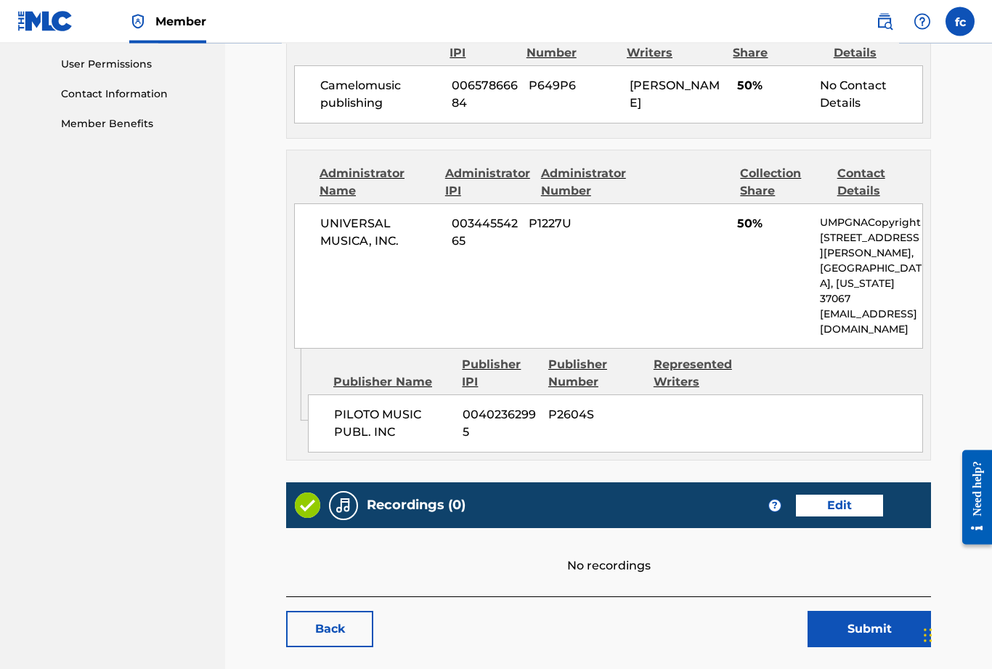
scroll to position [687, 0]
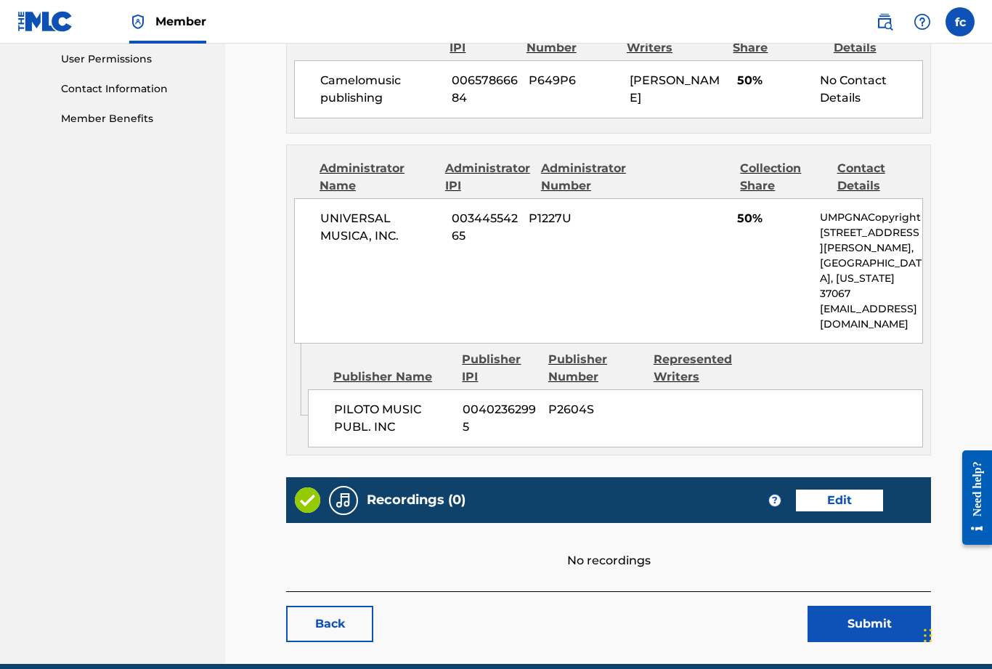
click at [881, 609] on button "Submit" at bounding box center [868, 624] width 123 height 36
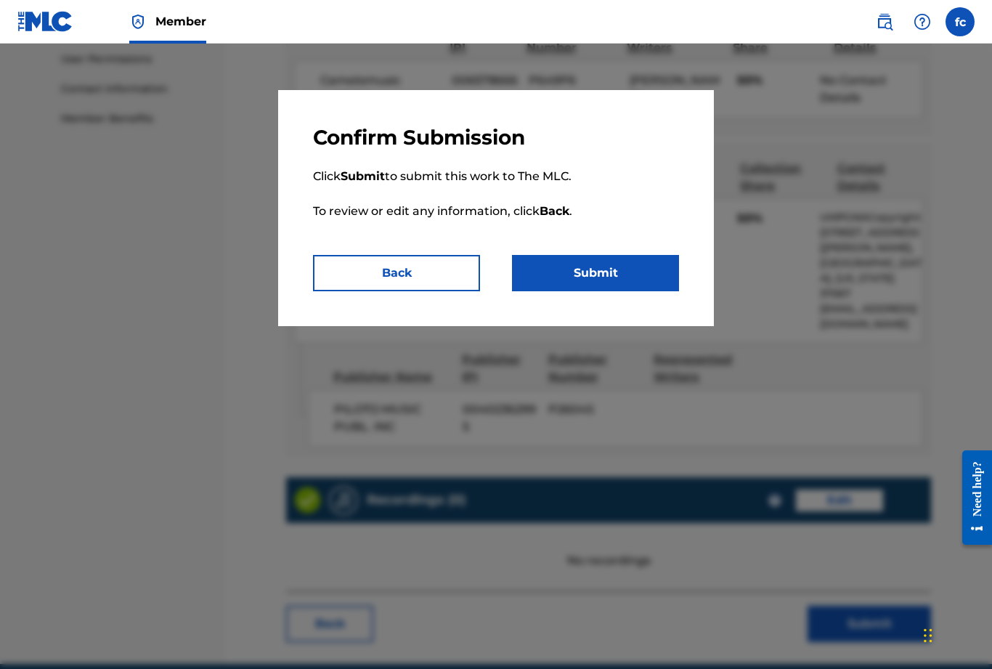
click at [586, 271] on button "Submit" at bounding box center [595, 273] width 167 height 36
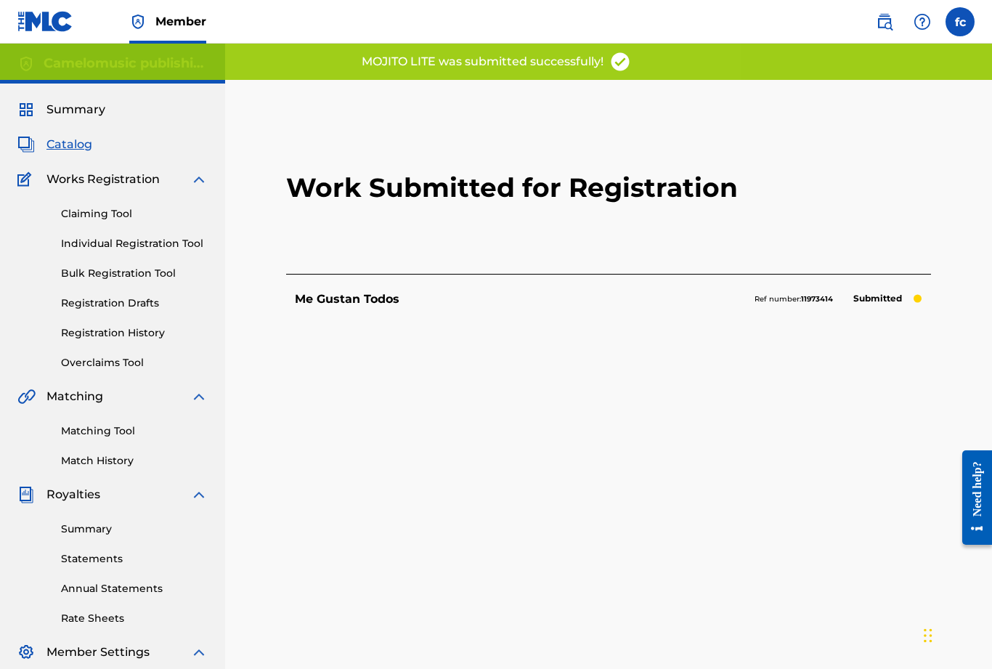
click at [74, 145] on span "Catalog" at bounding box center [69, 144] width 46 height 17
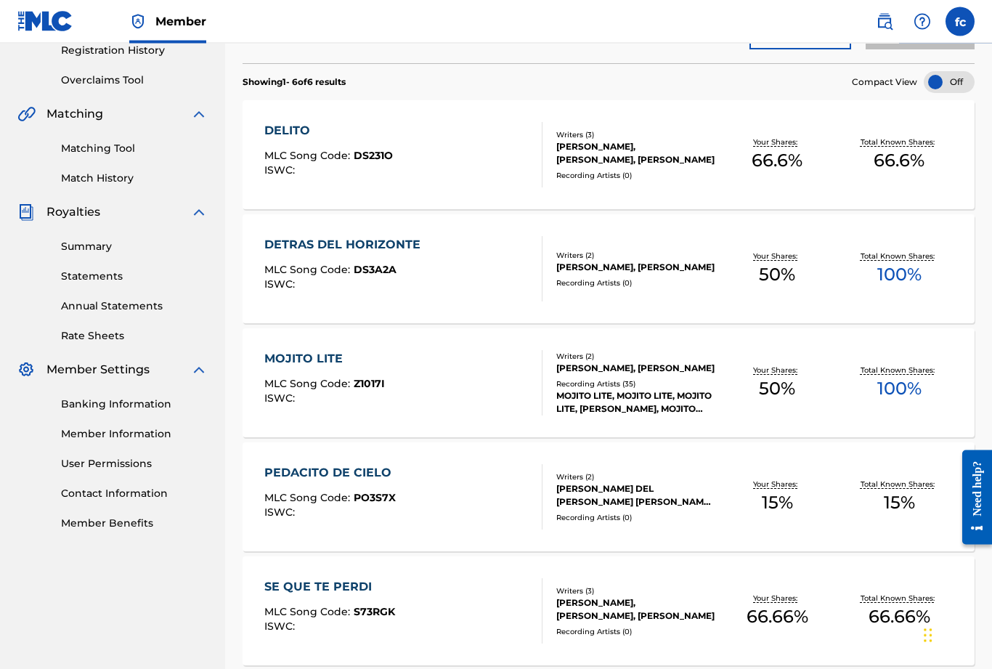
scroll to position [285, 0]
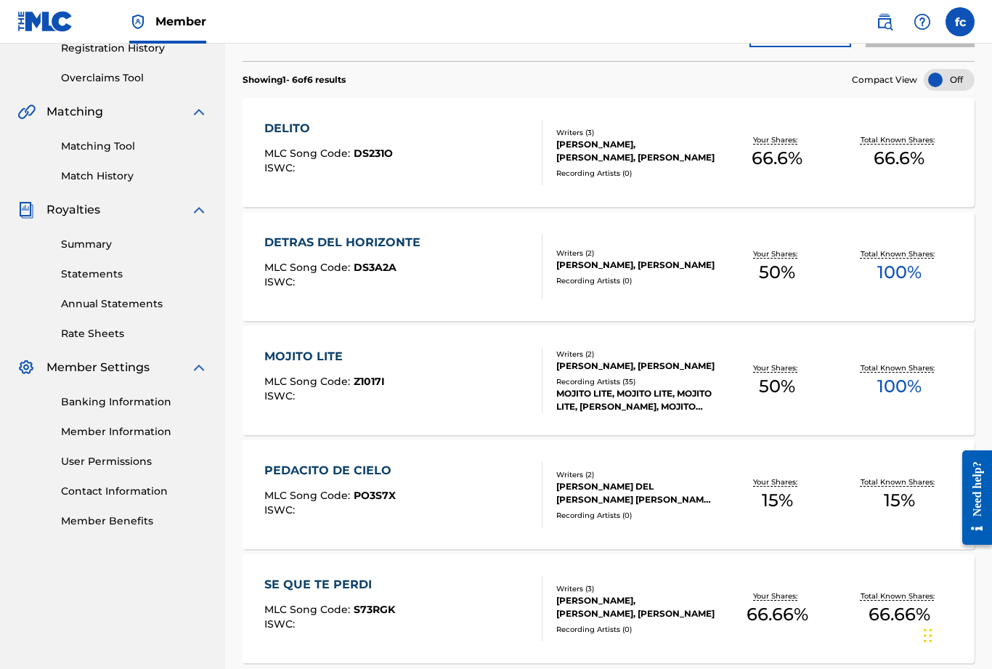
click at [444, 355] on div "MOJITO LITE MLC Song Code : Z1017I ISWC :" at bounding box center [403, 380] width 278 height 65
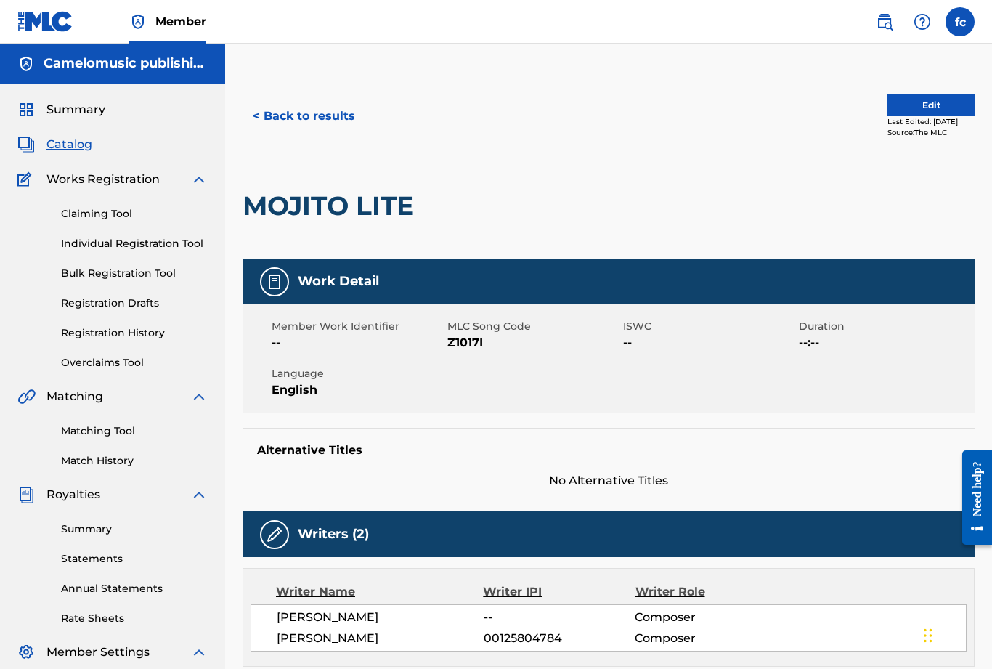
click at [70, 151] on span "Catalog" at bounding box center [69, 144] width 46 height 17
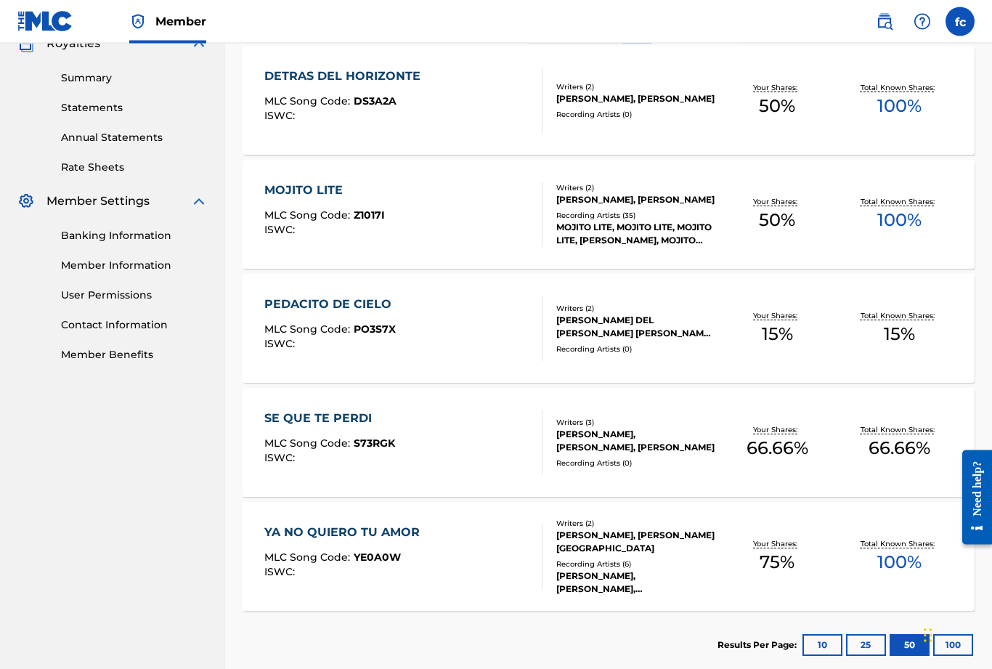
scroll to position [484, 0]
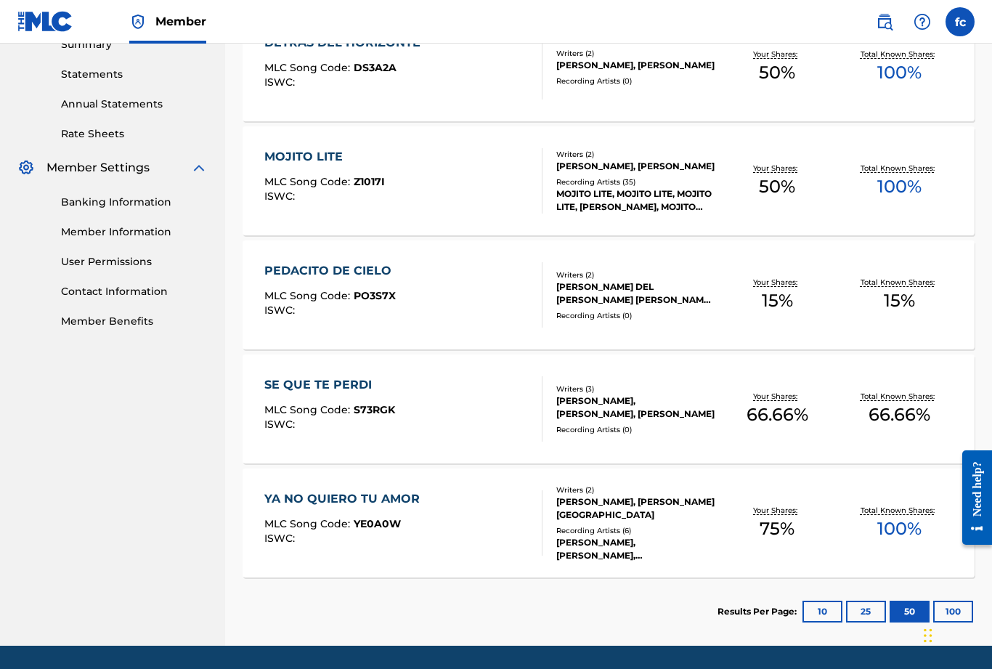
click at [470, 305] on div "PEDACITO DE CIELO MLC Song Code : PO3S7X ISWC :" at bounding box center [403, 294] width 278 height 65
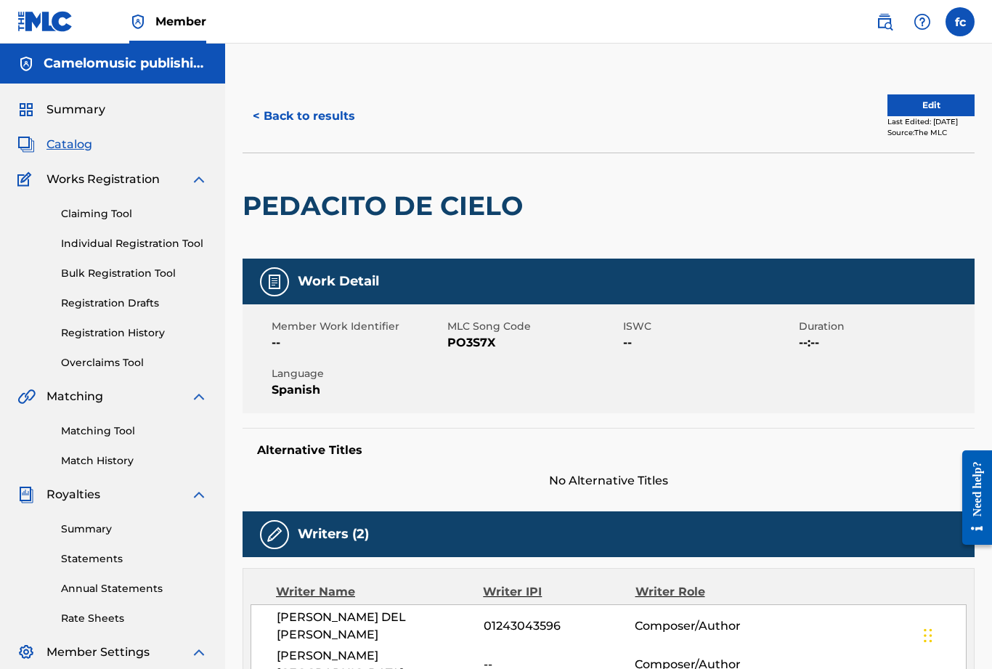
click at [302, 132] on button "< Back to results" at bounding box center [304, 116] width 123 height 36
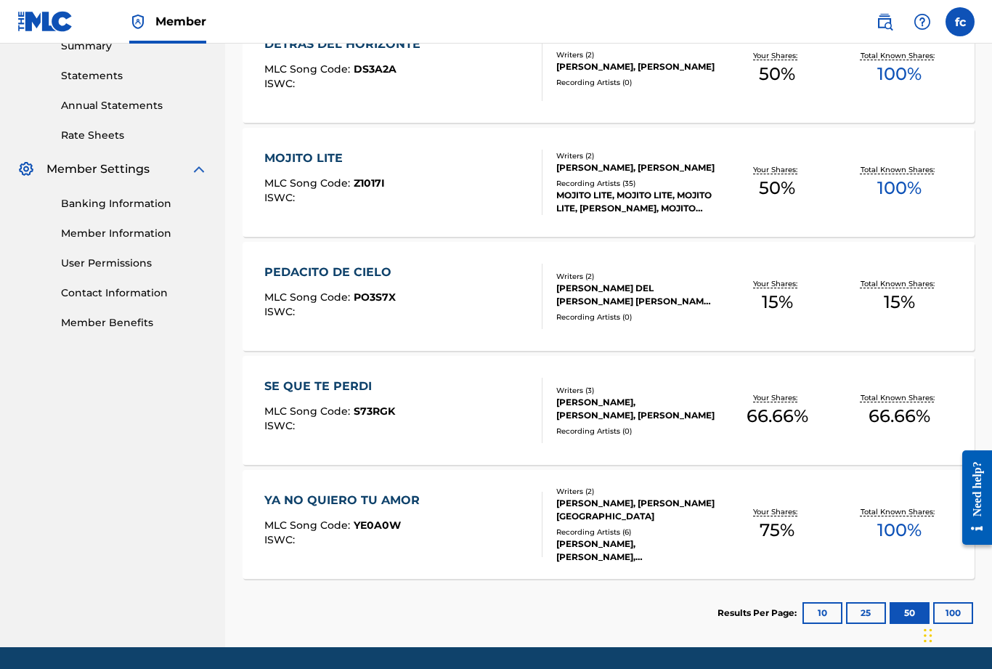
scroll to position [484, 0]
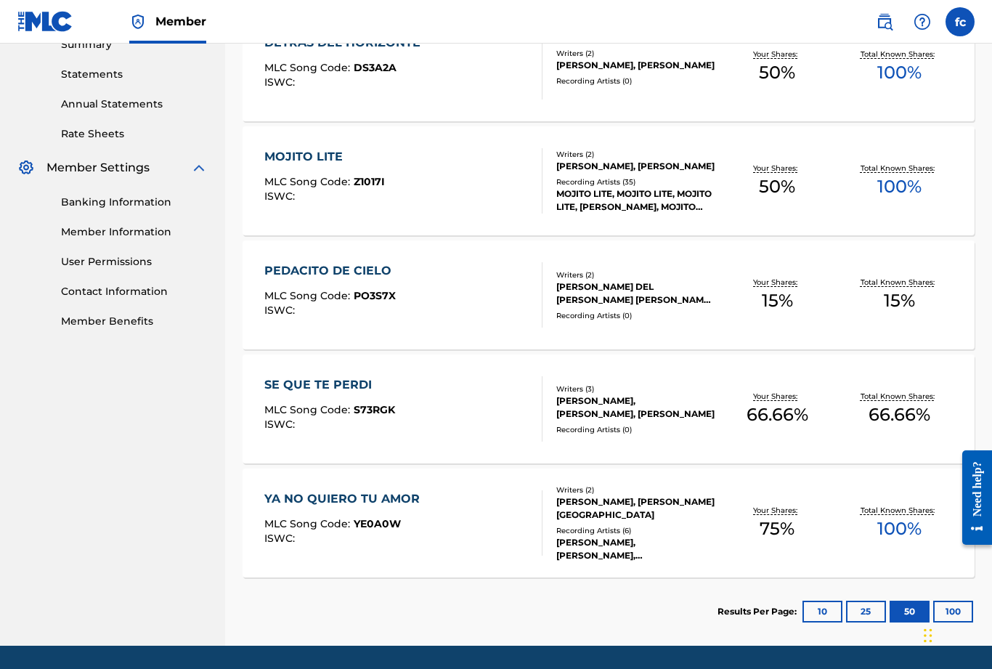
click at [503, 406] on div "SE QUE TE PERDI MLC Song Code : S73RGK ISWC :" at bounding box center [403, 408] width 278 height 65
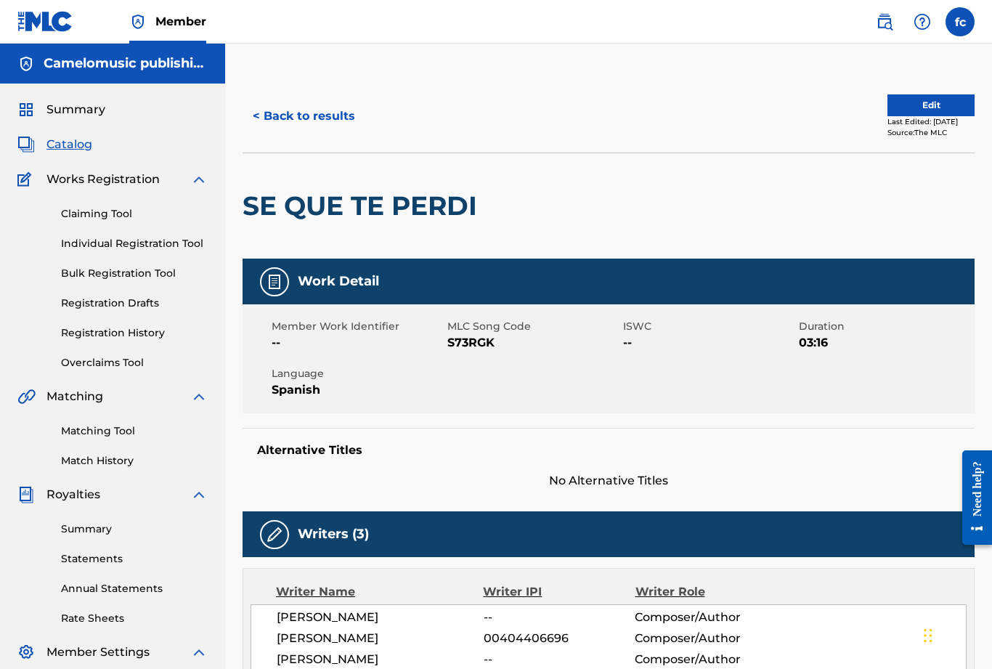
click at [300, 129] on button "< Back to results" at bounding box center [304, 116] width 123 height 36
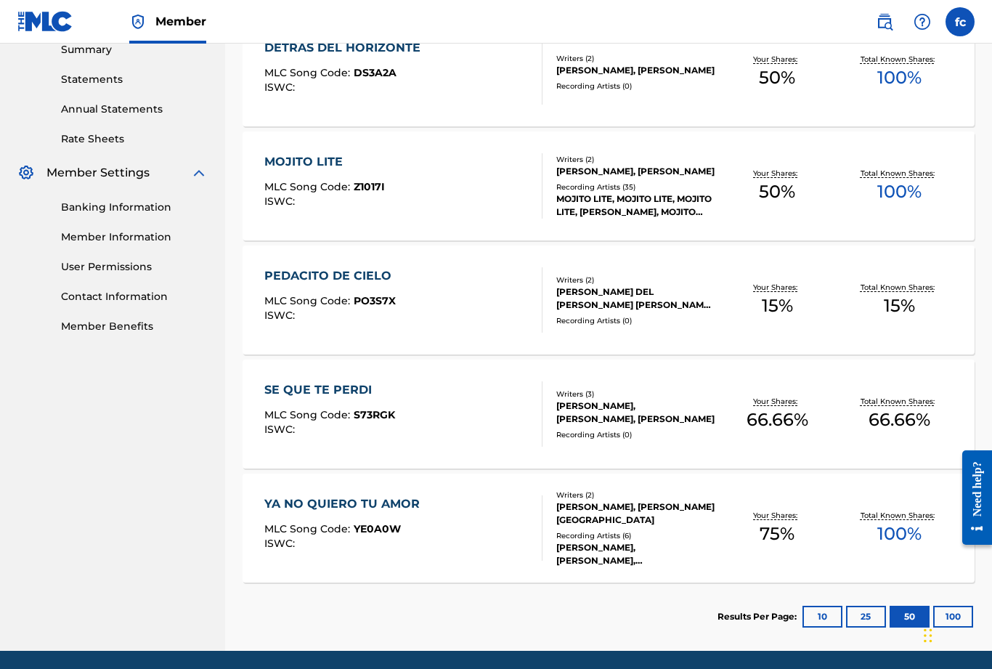
scroll to position [483, 0]
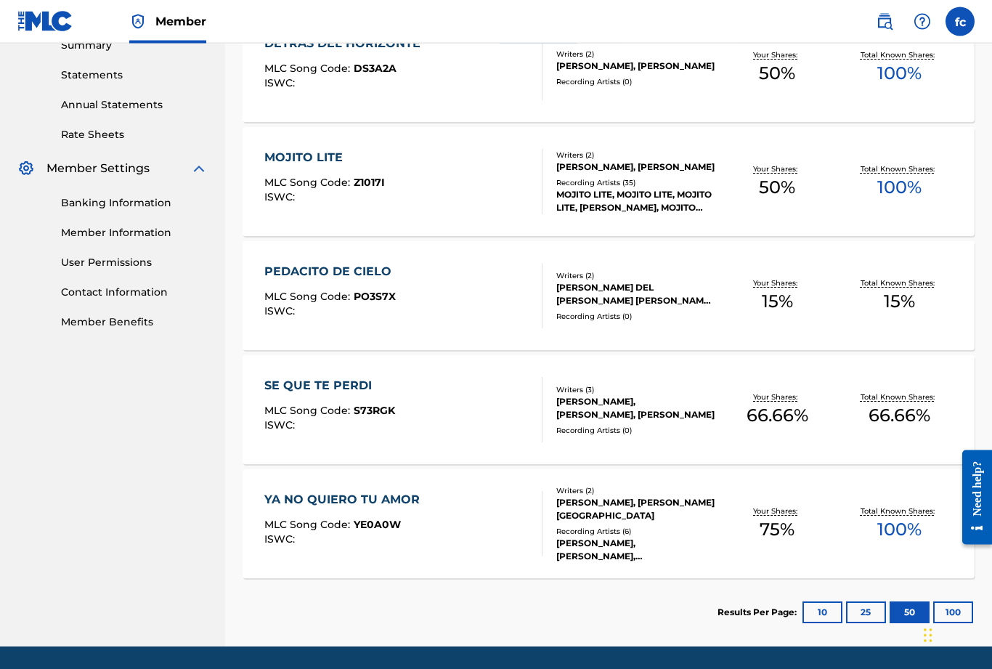
click at [390, 520] on span "YE0A0W" at bounding box center [377, 524] width 47 height 13
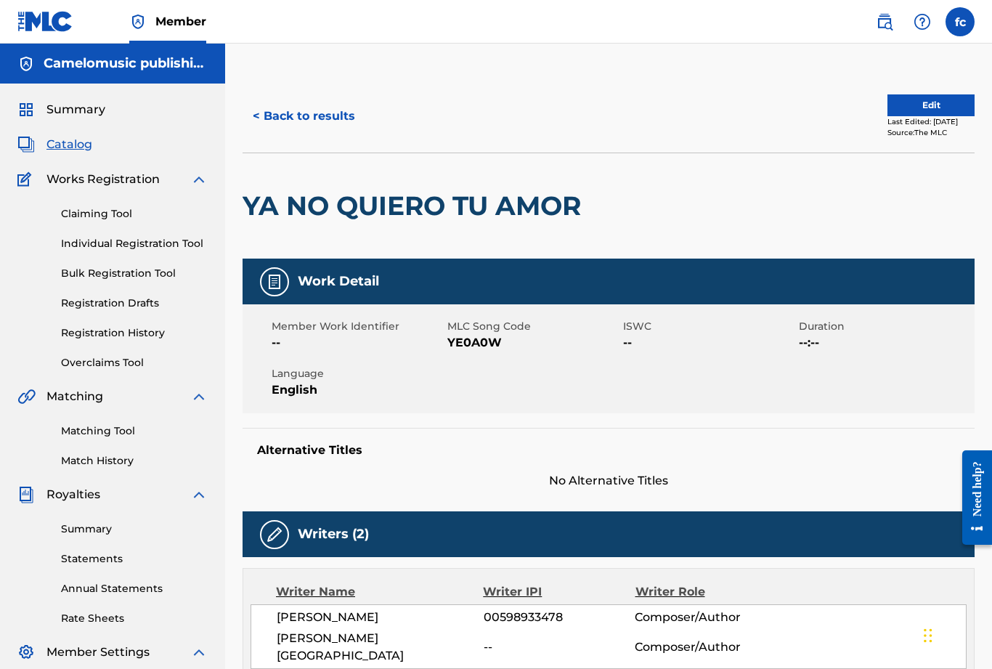
click at [927, 107] on button "Edit" at bounding box center [930, 105] width 87 height 22
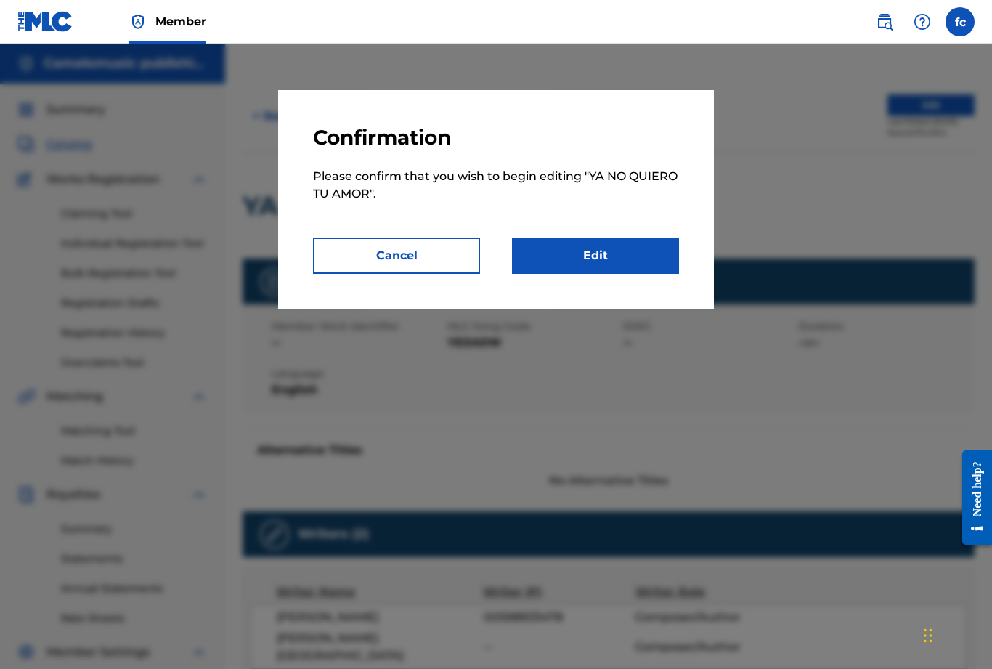
click at [604, 263] on link "Edit" at bounding box center [595, 255] width 167 height 36
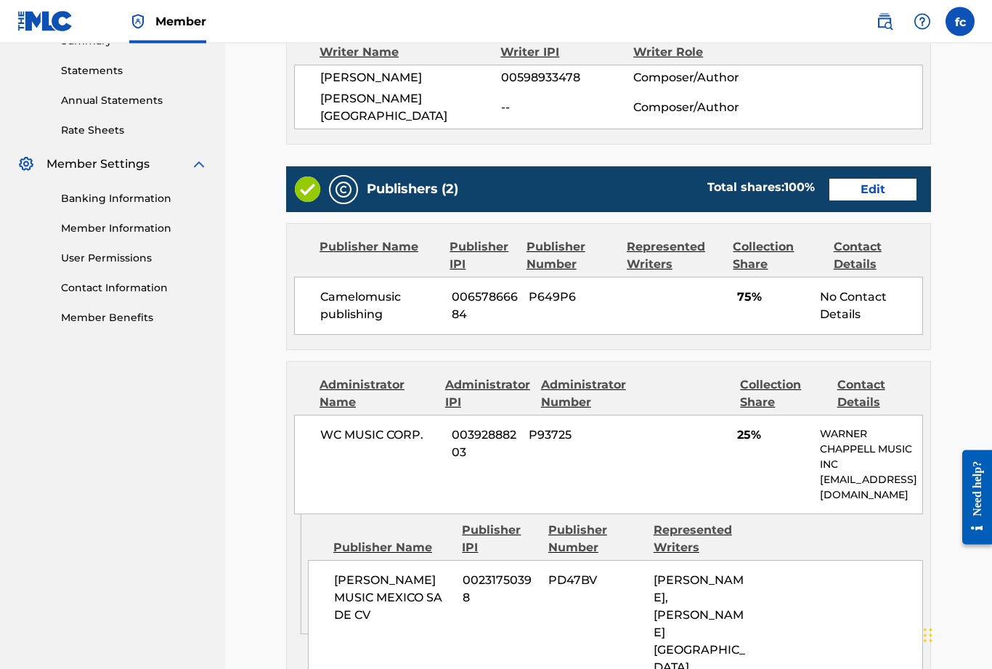
scroll to position [490, 0]
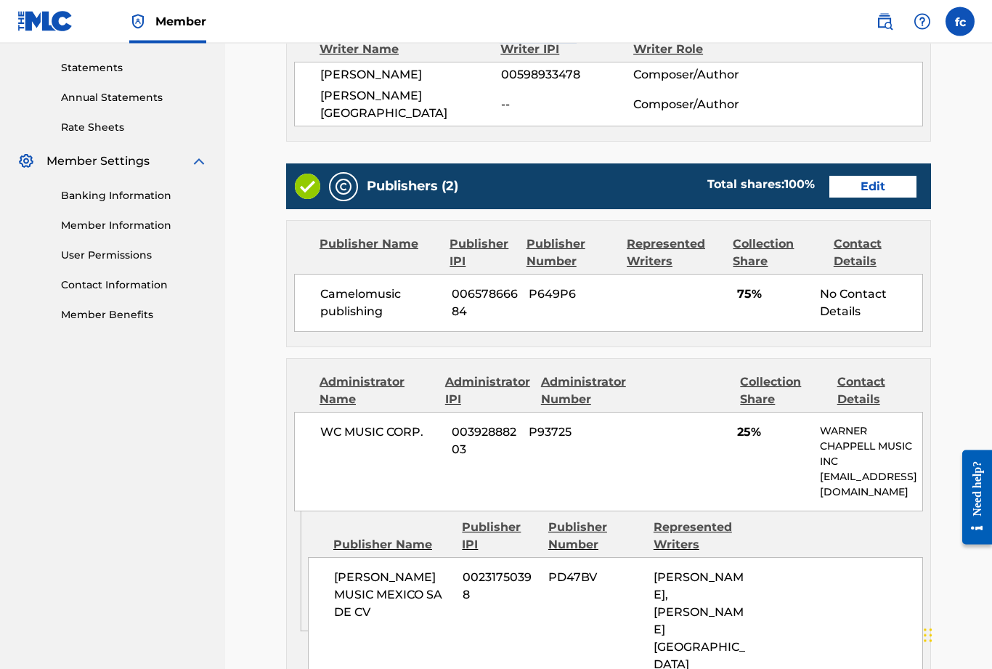
click at [885, 176] on link "Edit" at bounding box center [872, 187] width 87 height 22
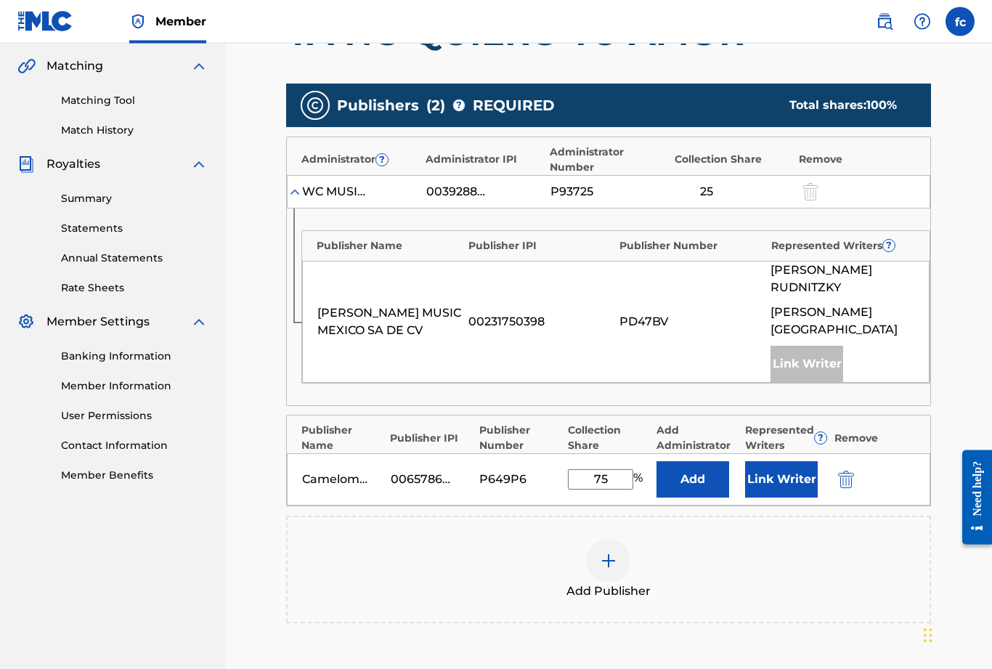
scroll to position [330, 0]
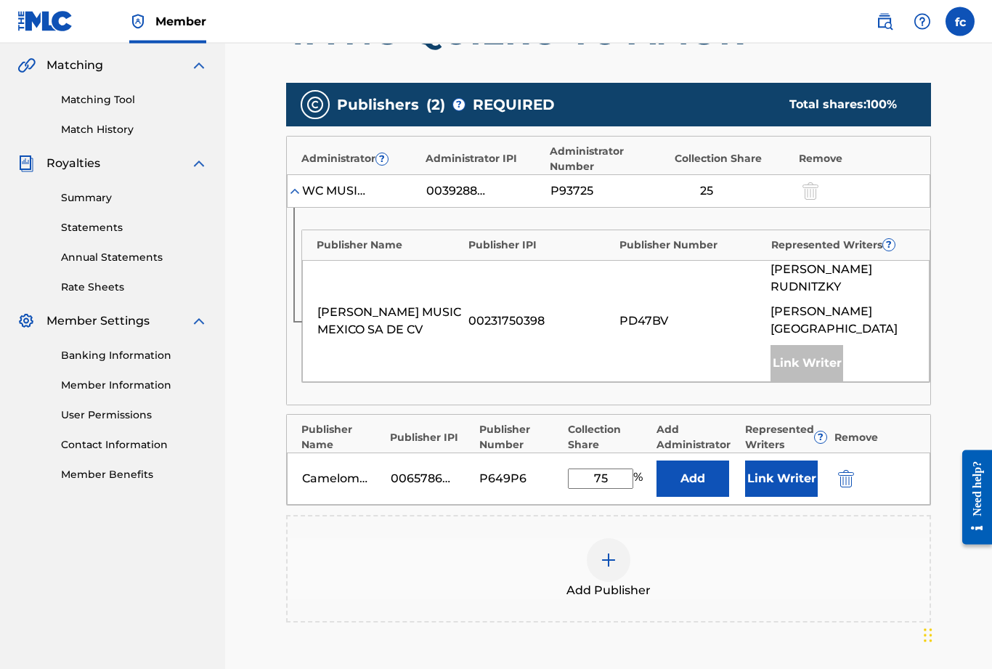
click at [779, 482] on button "Link Writer" at bounding box center [781, 479] width 73 height 36
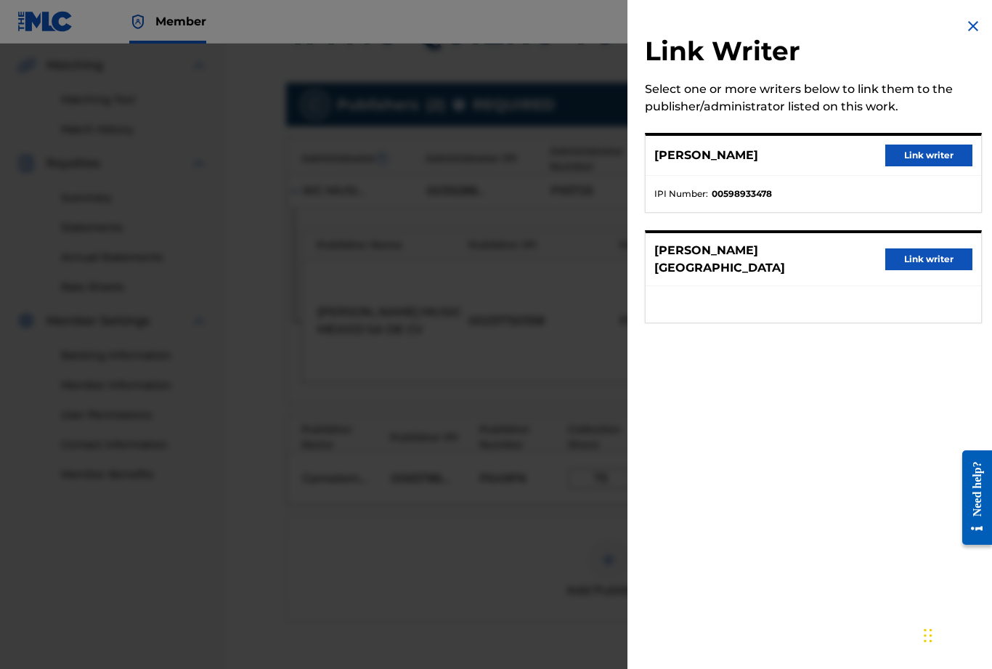
click at [935, 256] on button "Link writer" at bounding box center [928, 259] width 87 height 22
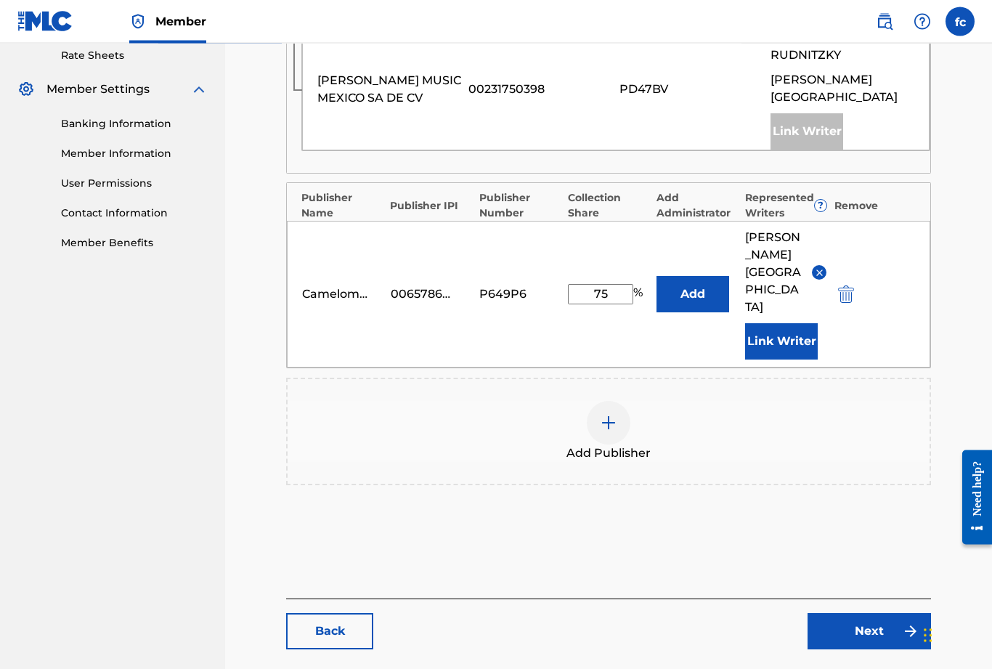
scroll to position [571, 0]
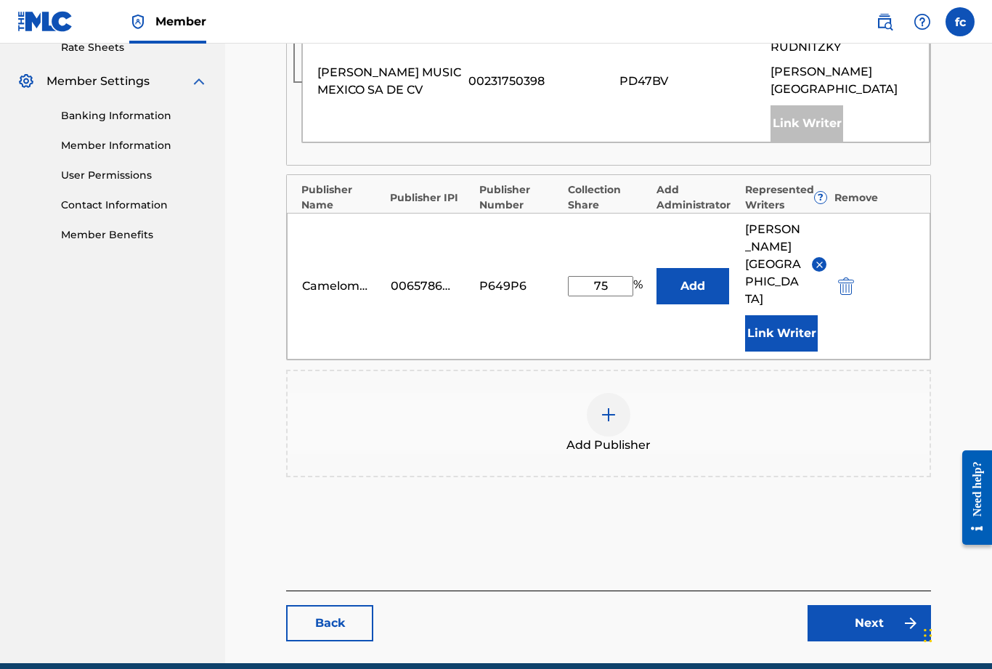
click at [887, 608] on link "Next" at bounding box center [868, 623] width 123 height 36
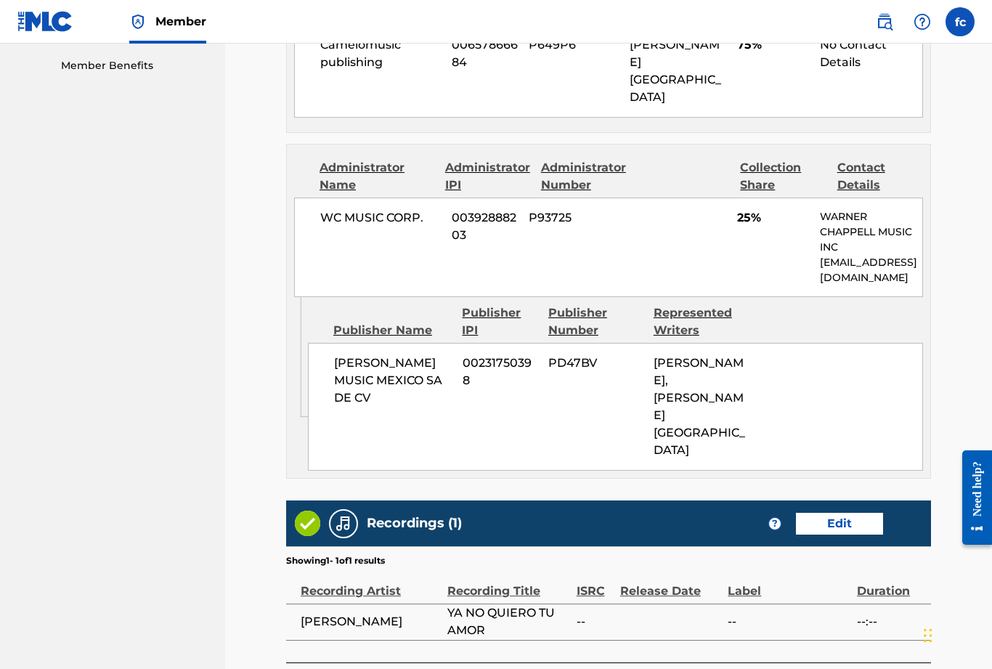
scroll to position [757, 0]
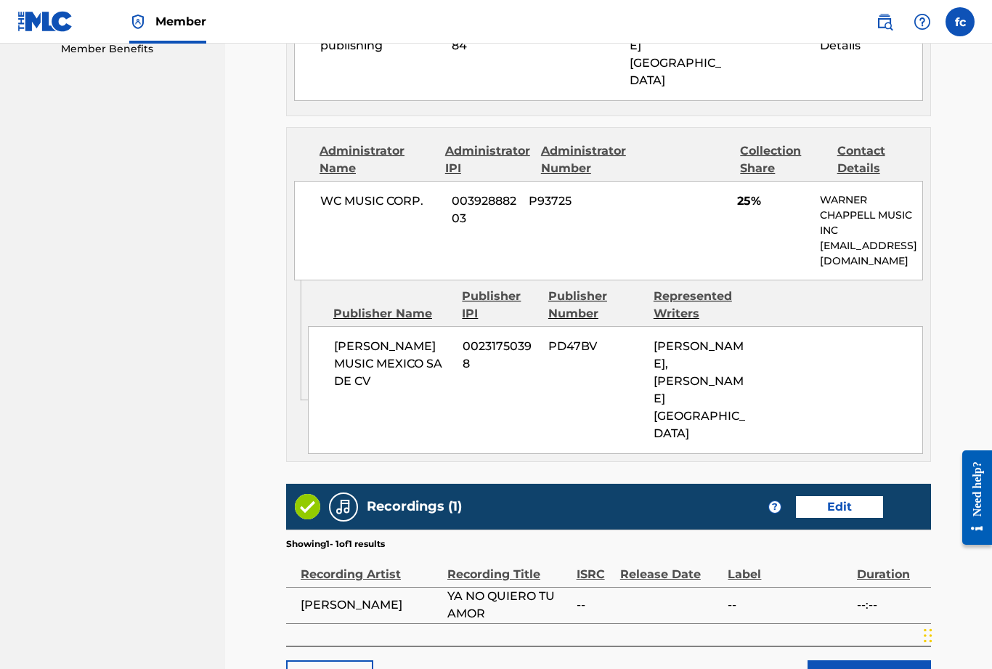
click at [882, 660] on button "Submit" at bounding box center [868, 678] width 123 height 36
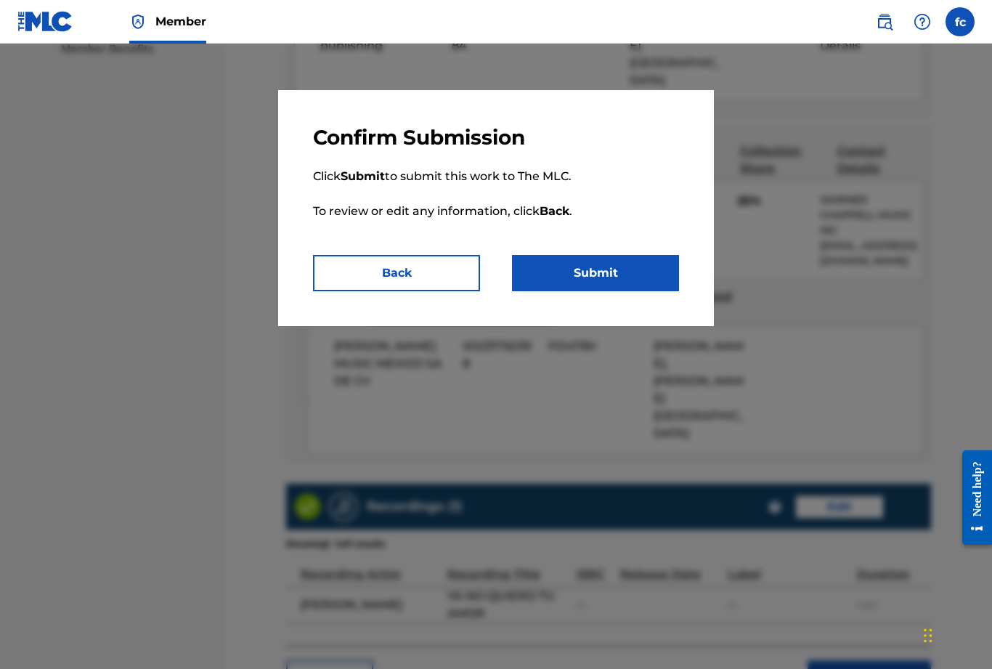
click at [599, 272] on button "Submit" at bounding box center [595, 273] width 167 height 36
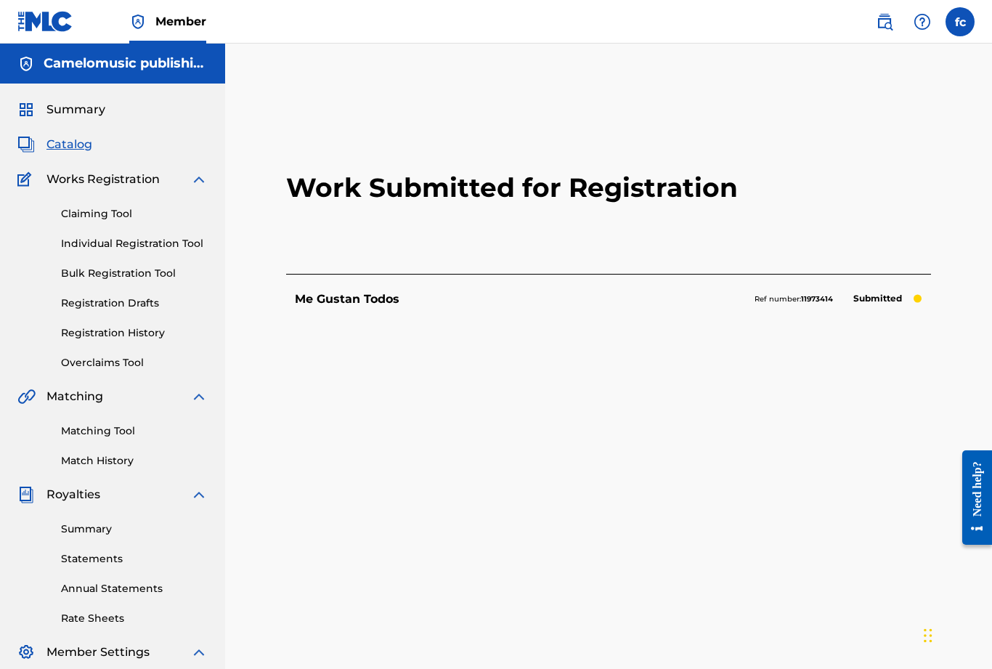
click at [73, 147] on span "Catalog" at bounding box center [69, 144] width 46 height 17
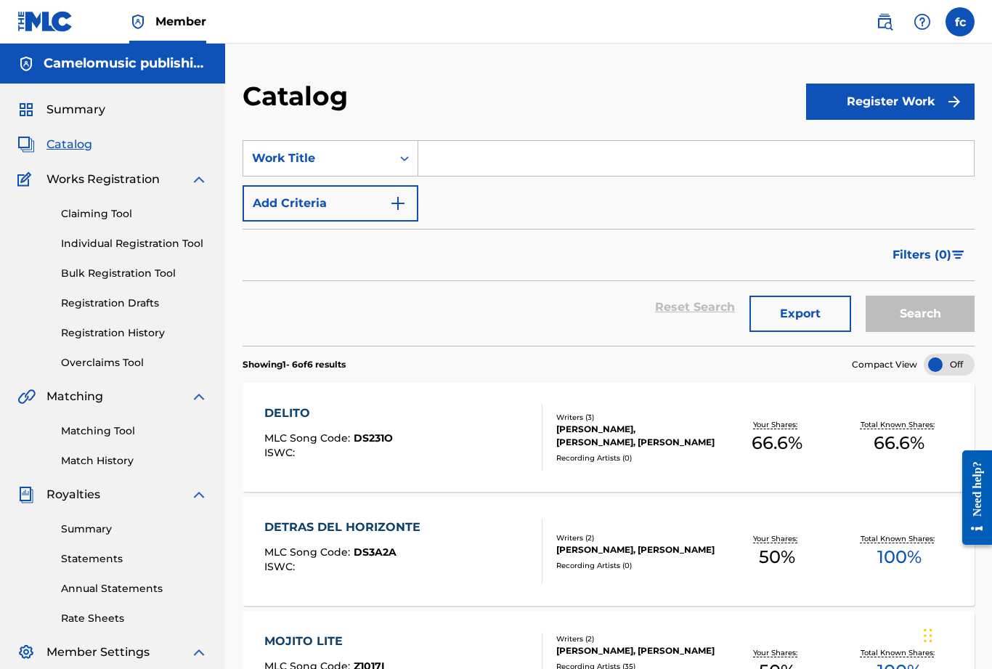
click at [99, 337] on link "Registration History" at bounding box center [134, 332] width 147 height 15
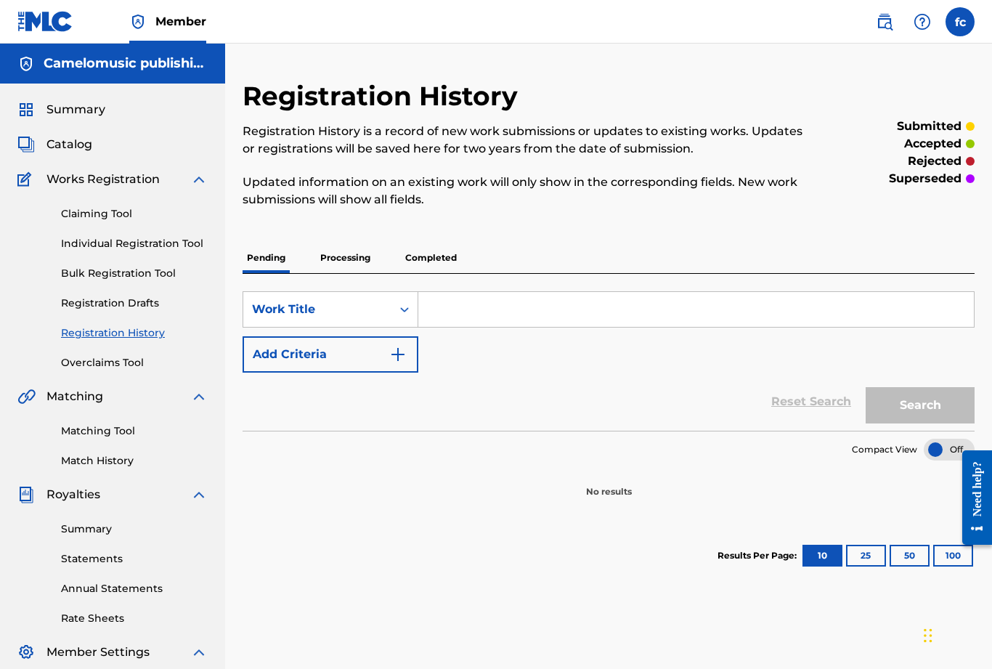
click at [343, 261] on p "Processing" at bounding box center [345, 258] width 59 height 30
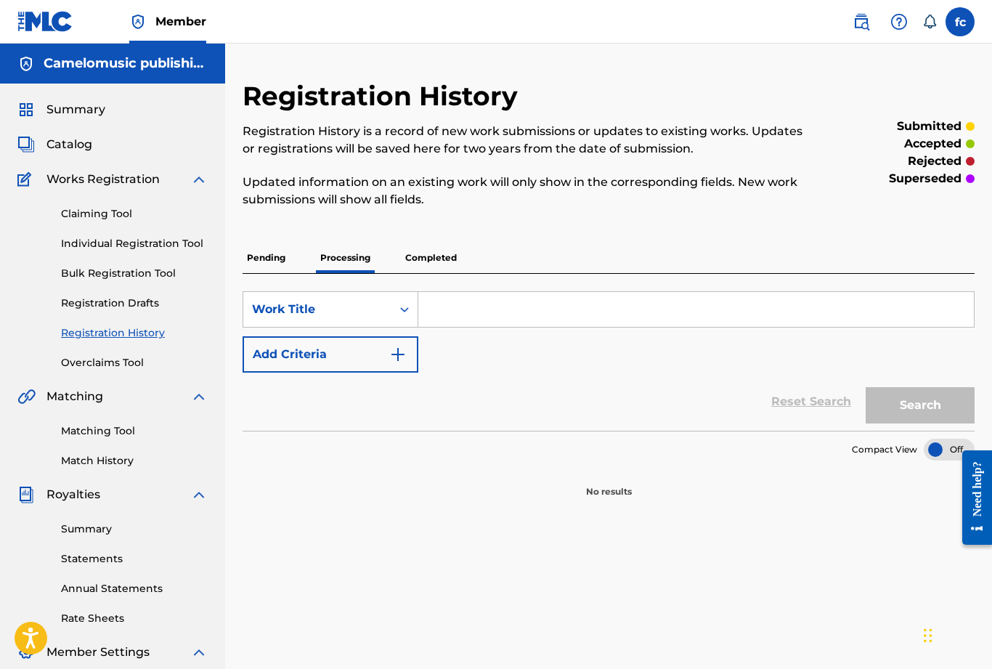
click at [436, 267] on p "Completed" at bounding box center [431, 258] width 60 height 30
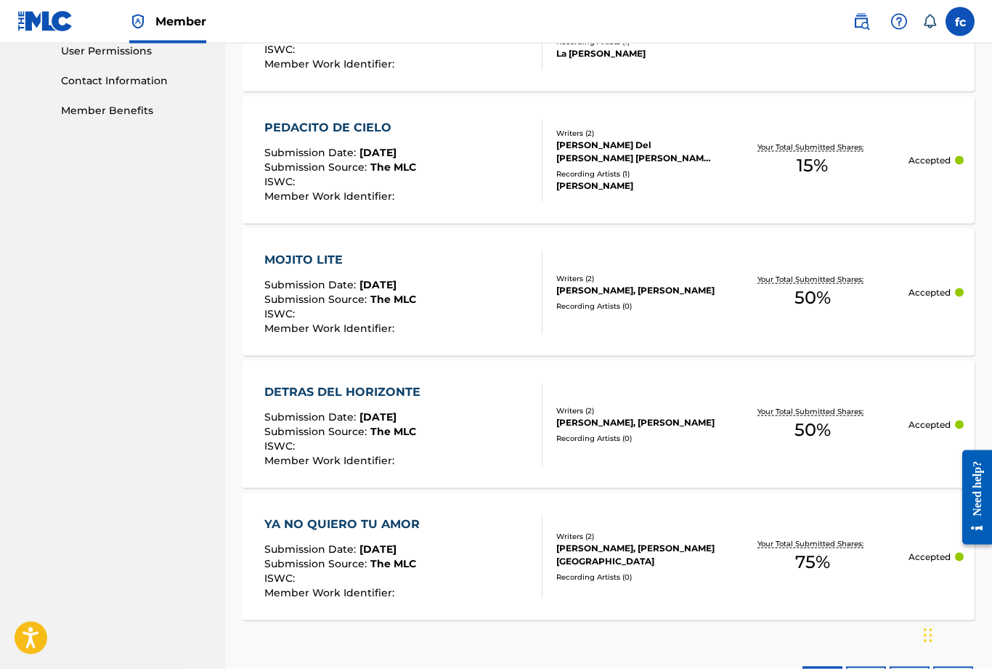
scroll to position [761, 0]
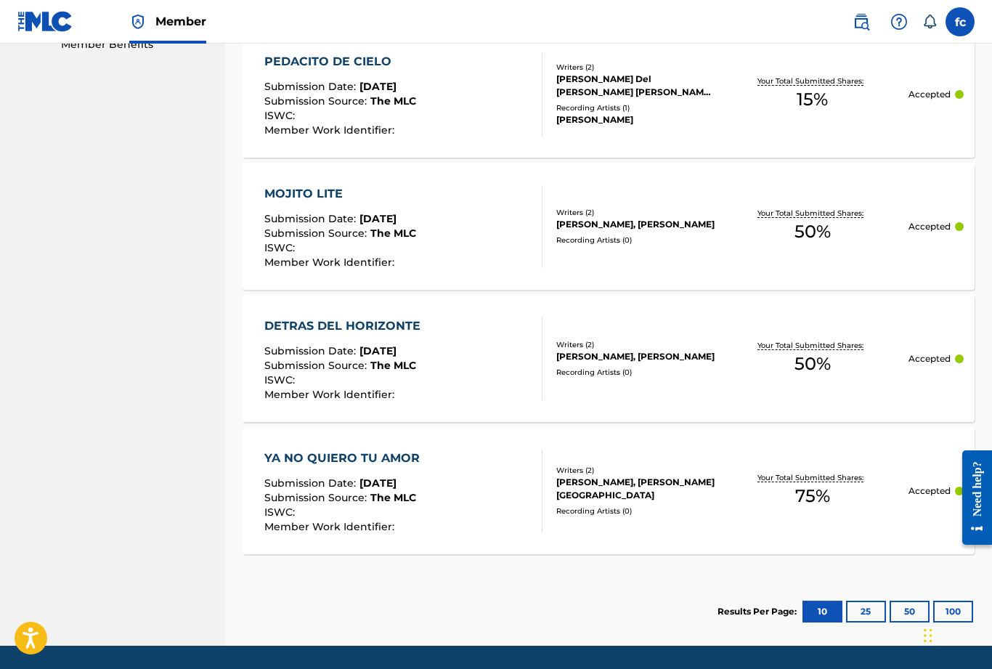
click at [866, 607] on button "25" at bounding box center [866, 612] width 40 height 22
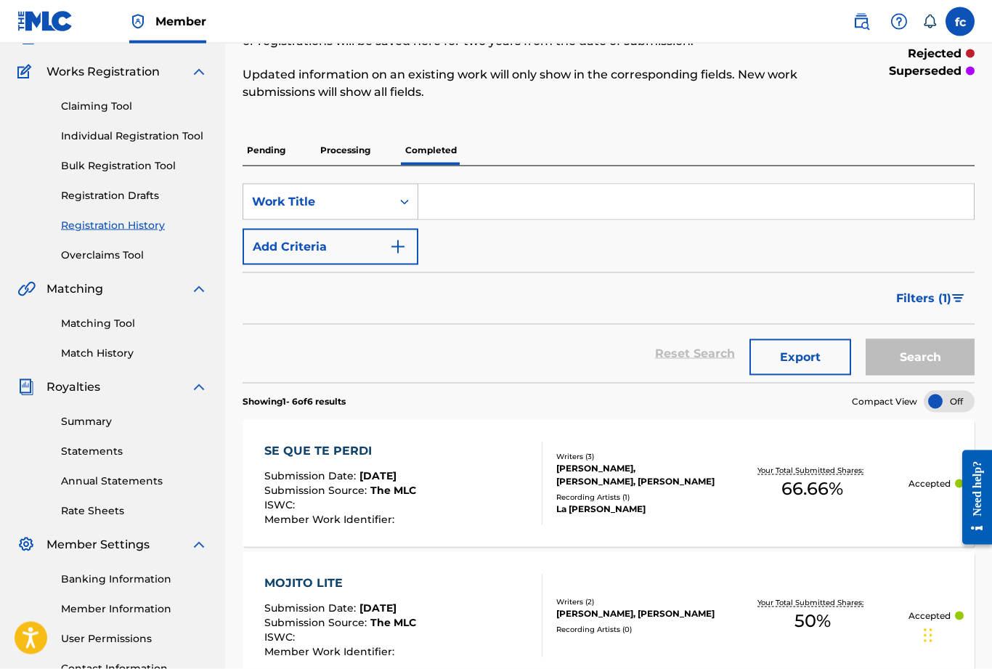
scroll to position [0, 0]
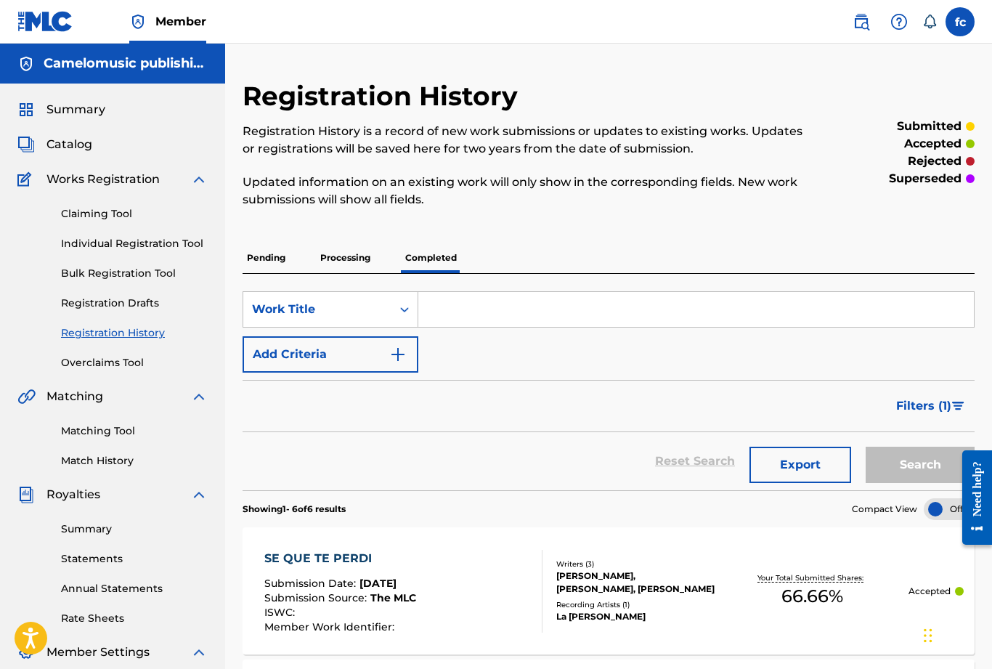
click at [264, 257] on p "Pending" at bounding box center [266, 258] width 47 height 30
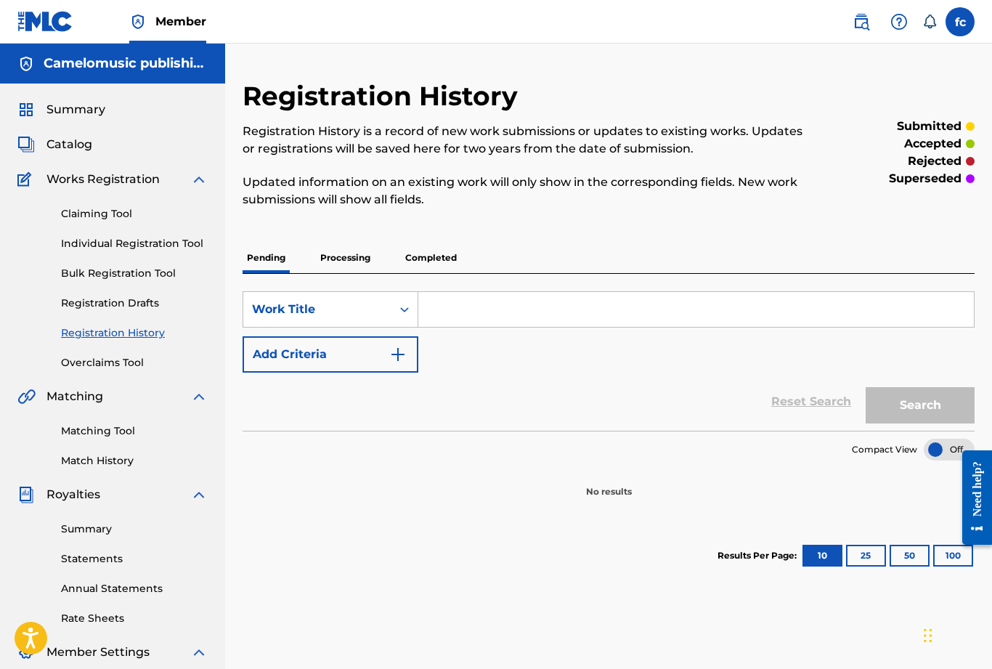
click at [352, 257] on p "Processing" at bounding box center [345, 258] width 59 height 30
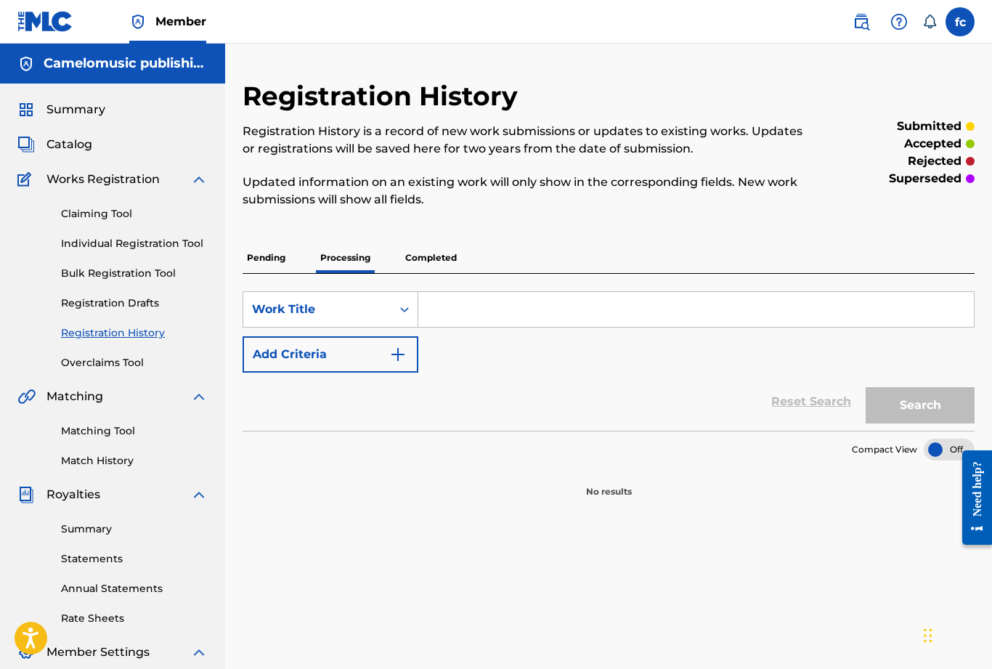
click at [104, 216] on link "Claiming Tool" at bounding box center [134, 213] width 147 height 15
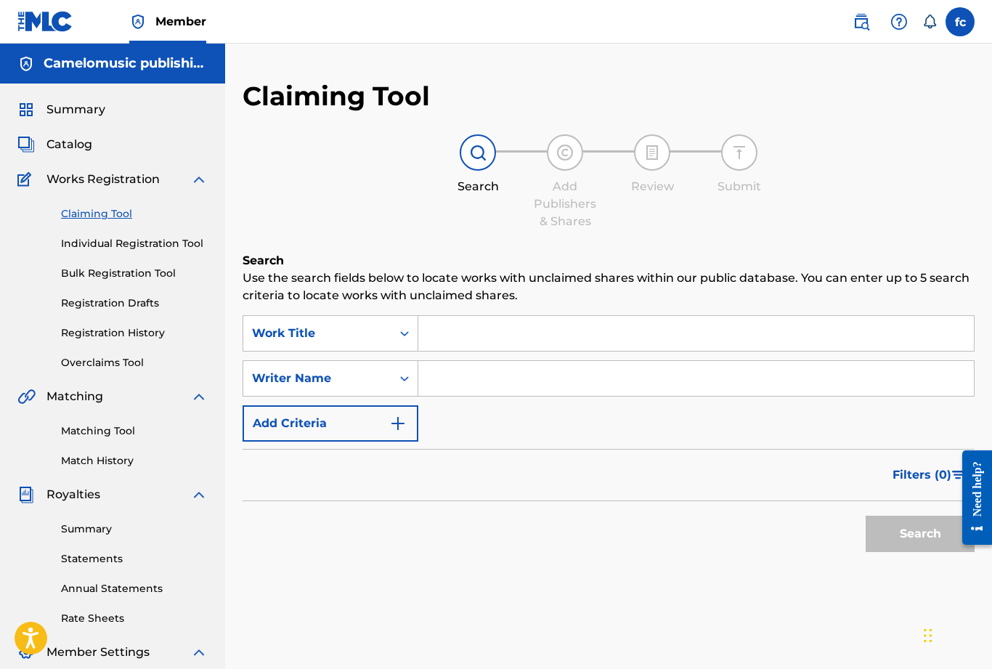
click at [471, 342] on input "Search Form" at bounding box center [695, 333] width 555 height 35
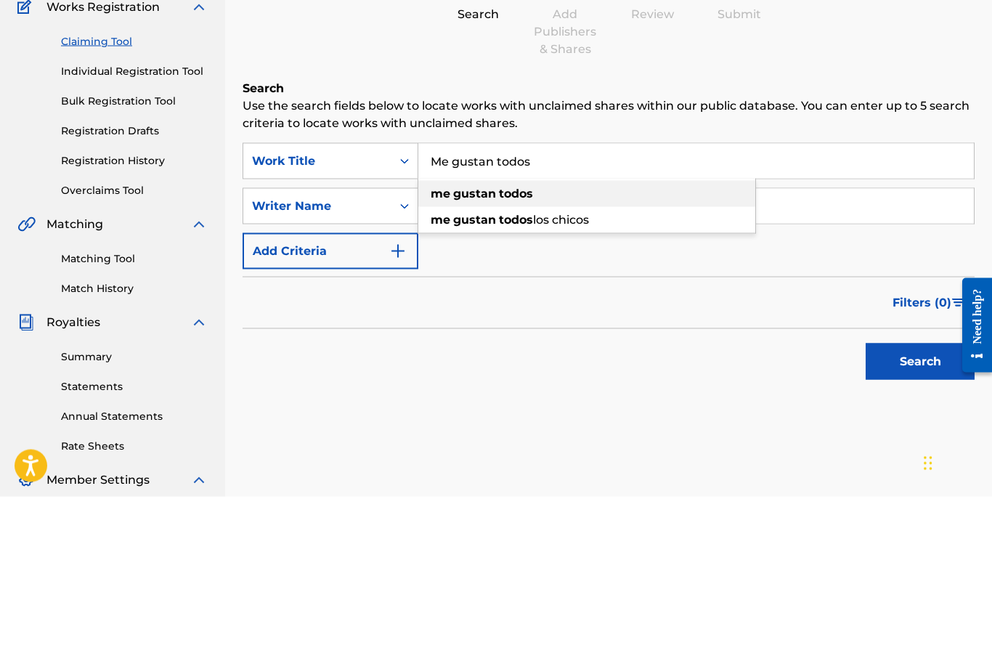
click at [485, 359] on strong "gustan" at bounding box center [474, 366] width 43 height 14
type input "me gustan todos"
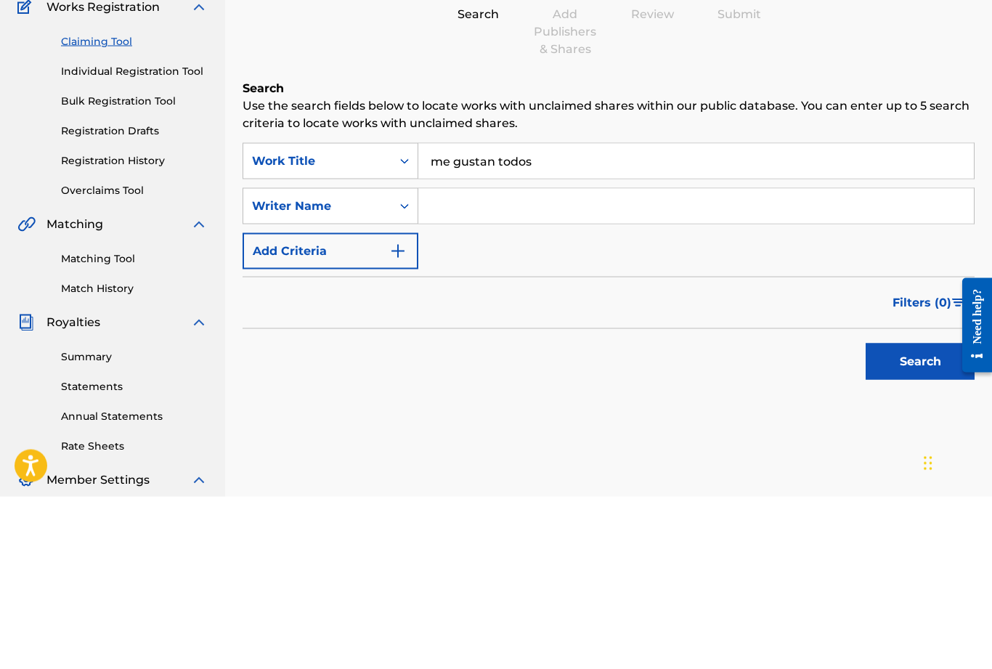
click at [533, 361] on input "Search Form" at bounding box center [695, 378] width 555 height 35
type input "[PERSON_NAME]"
click at [920, 516] on button "Search" at bounding box center [920, 534] width 109 height 36
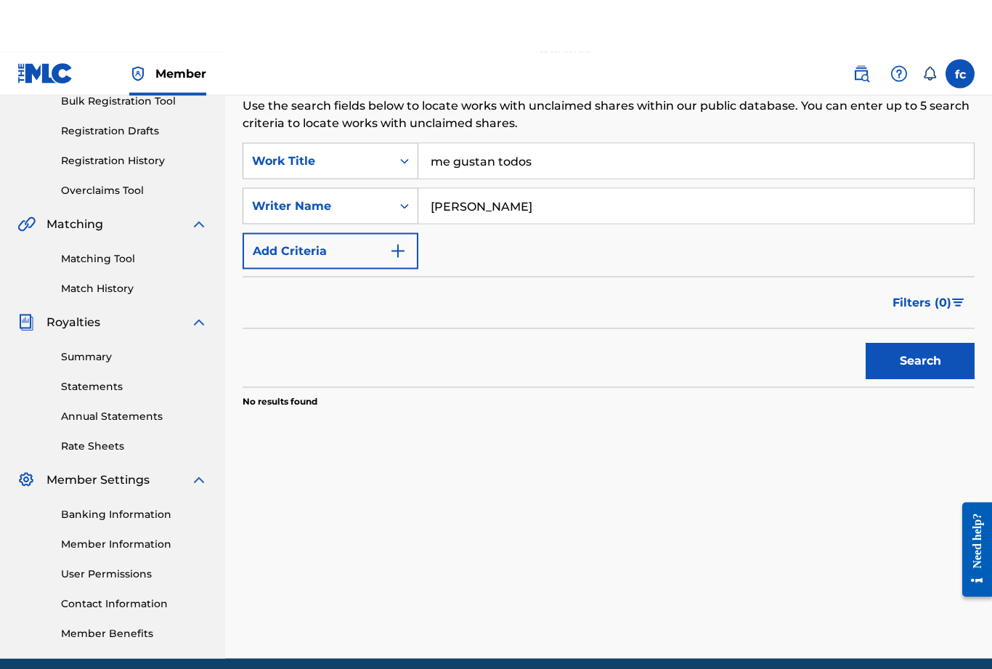
scroll to position [232, 0]
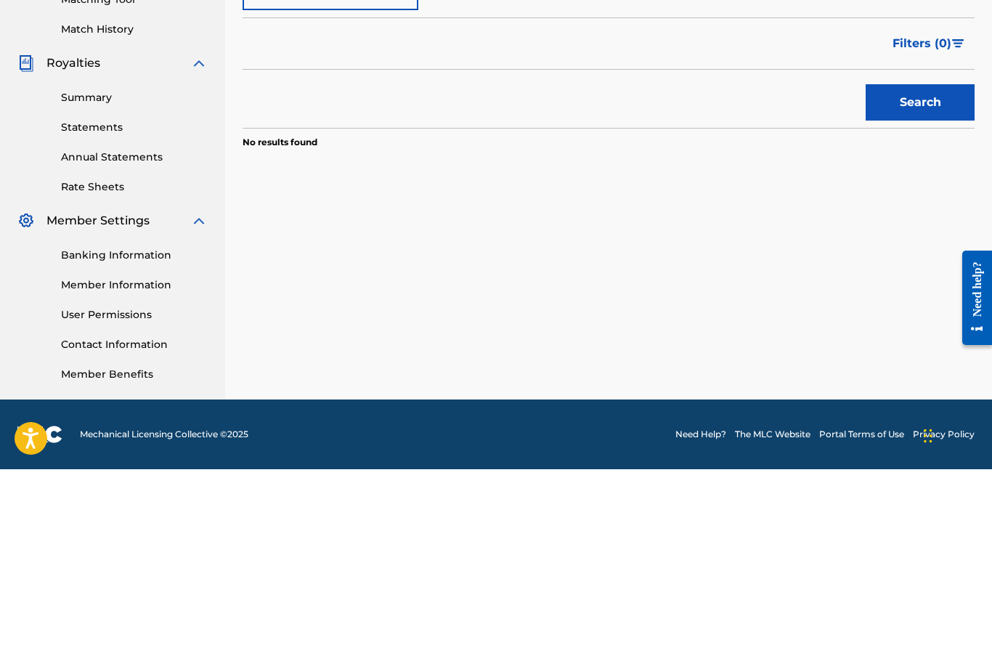
click at [922, 284] on button "Search" at bounding box center [920, 302] width 109 height 36
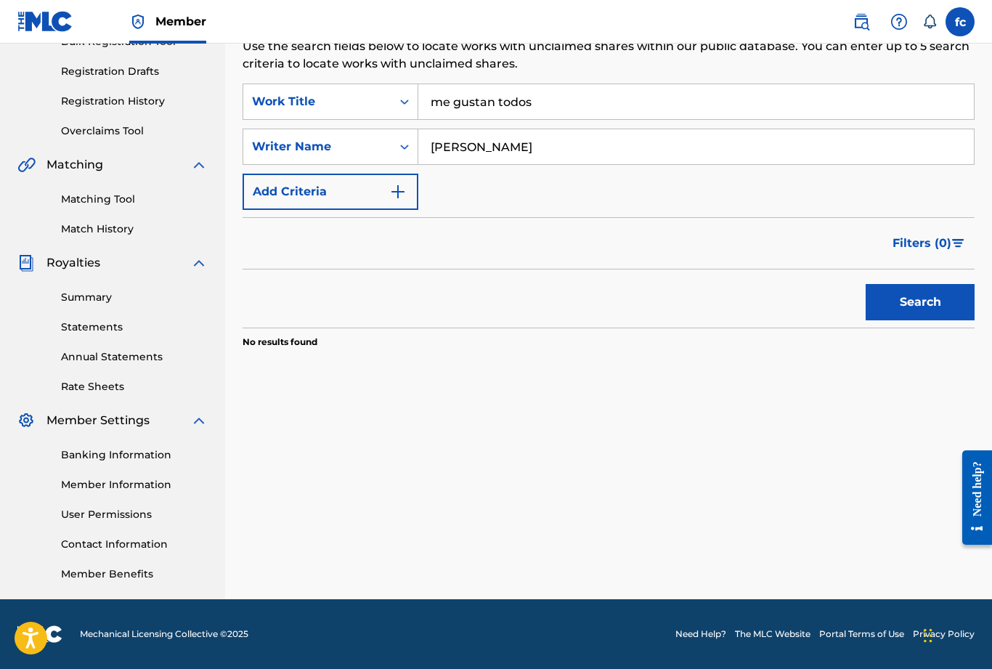
scroll to position [0, 0]
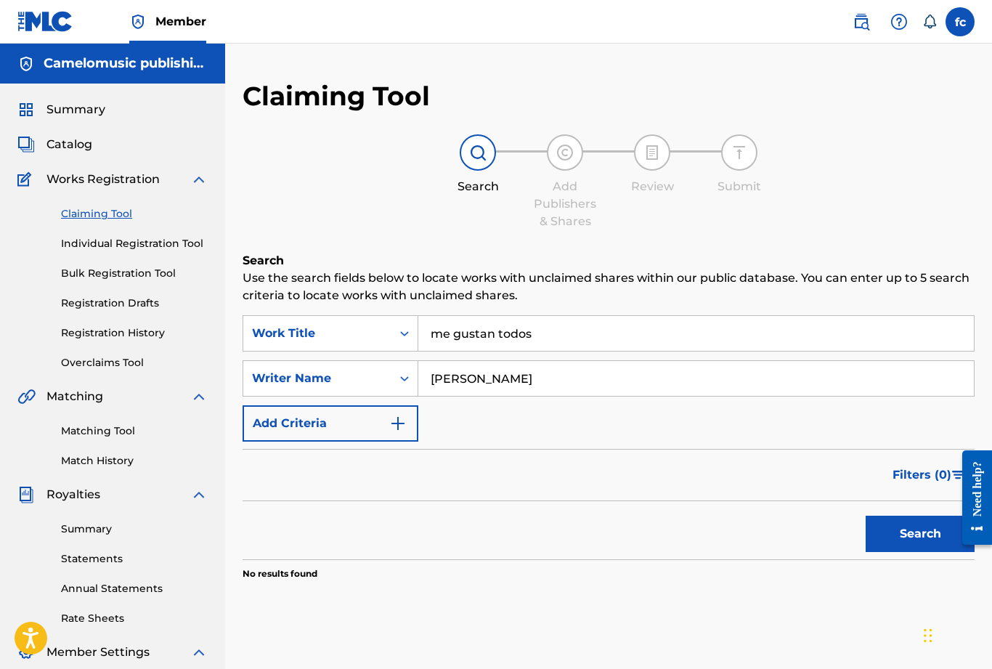
click at [99, 464] on link "Match History" at bounding box center [134, 460] width 147 height 15
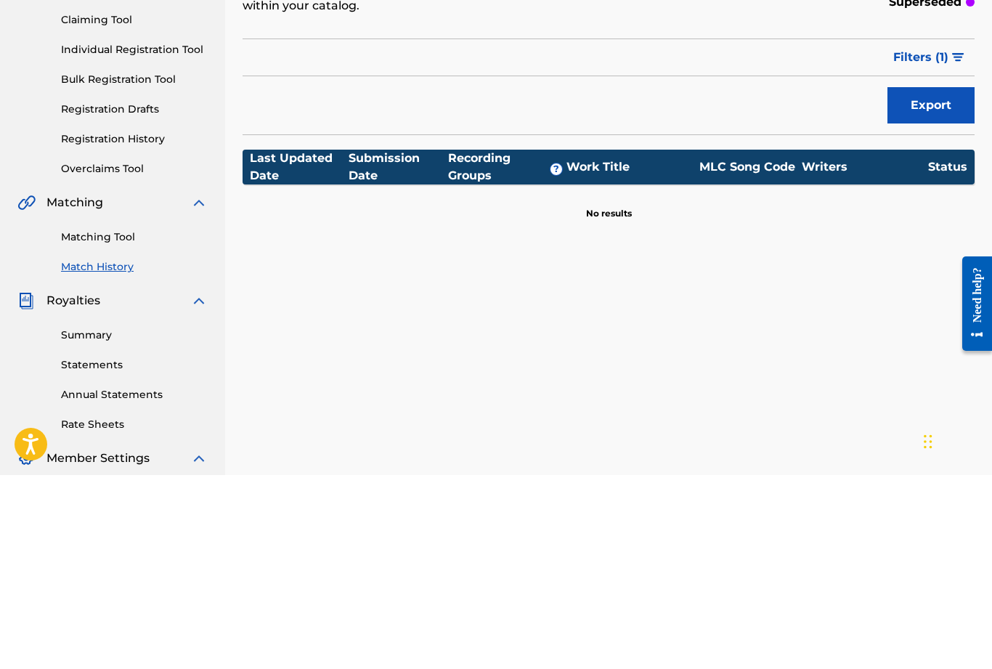
scroll to position [185, 0]
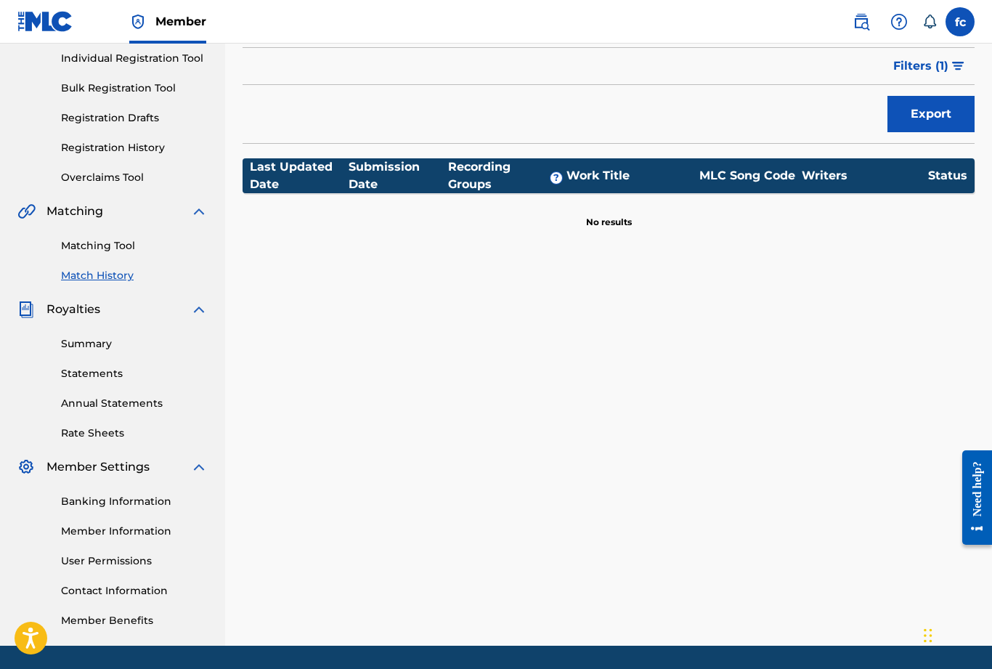
click at [101, 505] on link "Banking Information" at bounding box center [134, 501] width 147 height 15
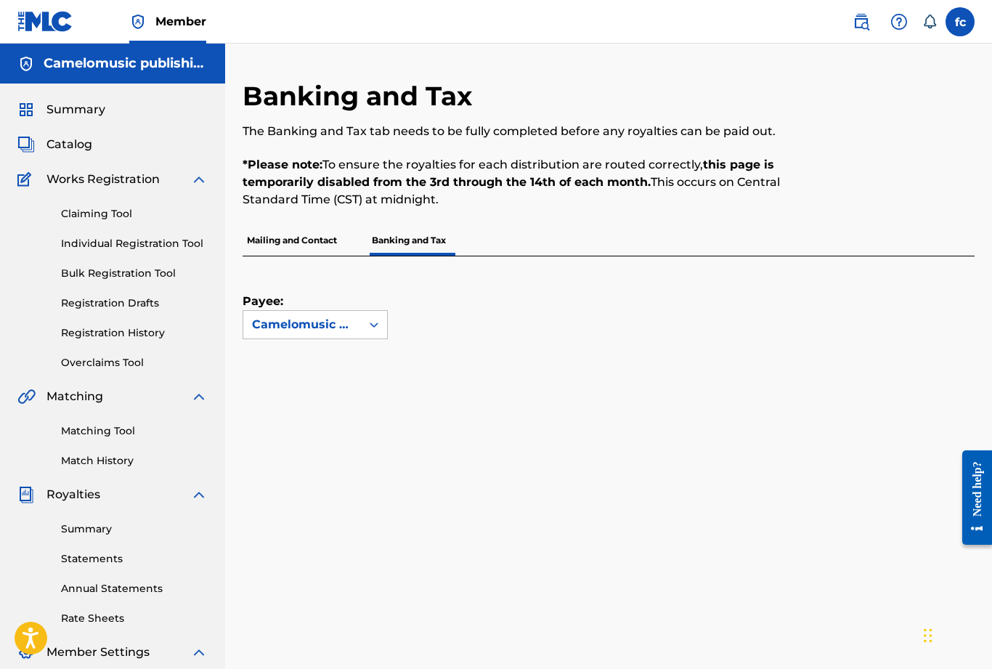
click at [298, 245] on p "Mailing and Contact" at bounding box center [292, 240] width 99 height 30
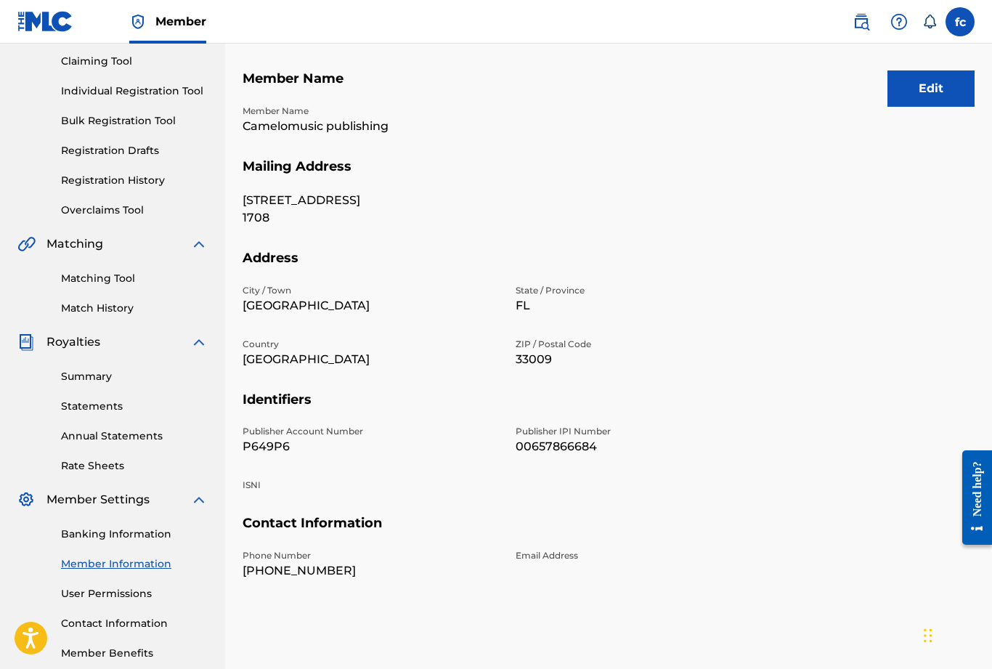
scroll to position [185, 0]
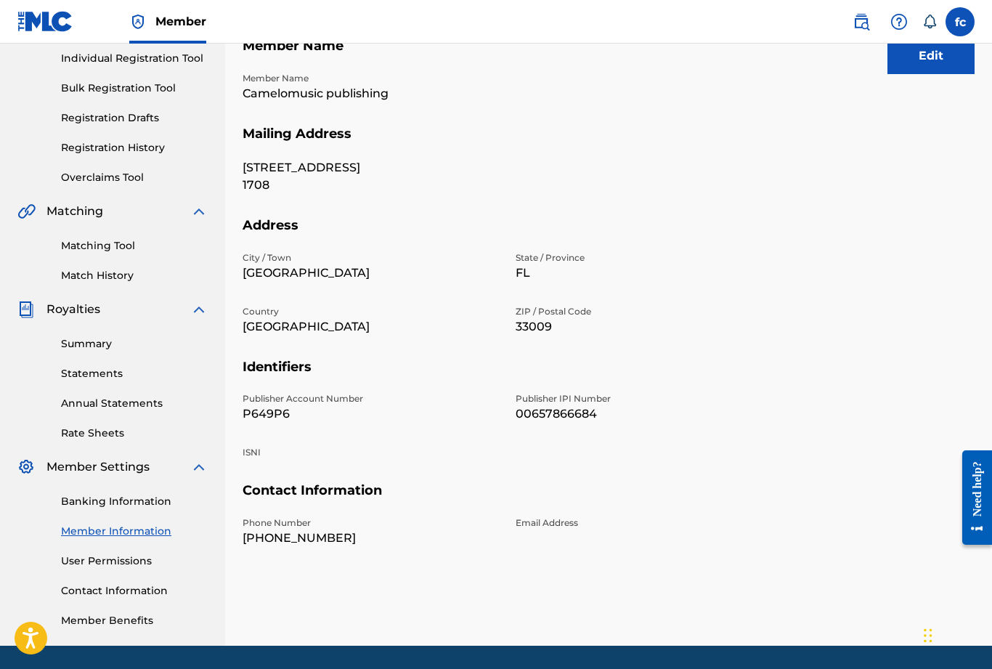
click at [103, 563] on link "User Permissions" at bounding box center [134, 560] width 147 height 15
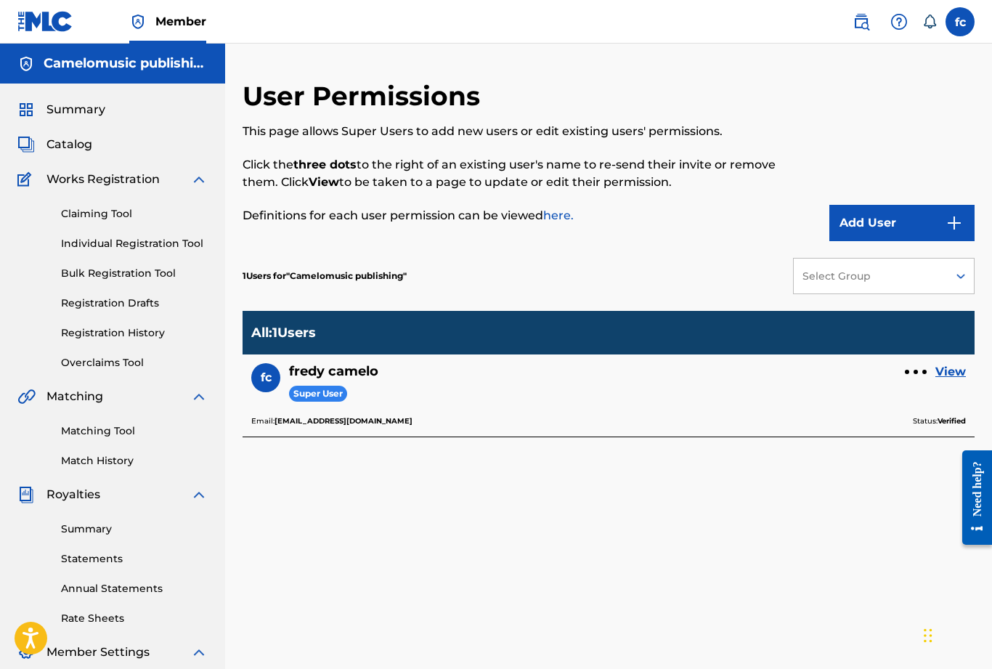
click at [915, 375] on div at bounding box center [916, 371] width 22 height 9
click at [837, 554] on div "User Permissions This page allows Super Users to add new users or edit existing…" at bounding box center [609, 455] width 732 height 751
click at [956, 377] on link "View" at bounding box center [950, 371] width 30 height 17
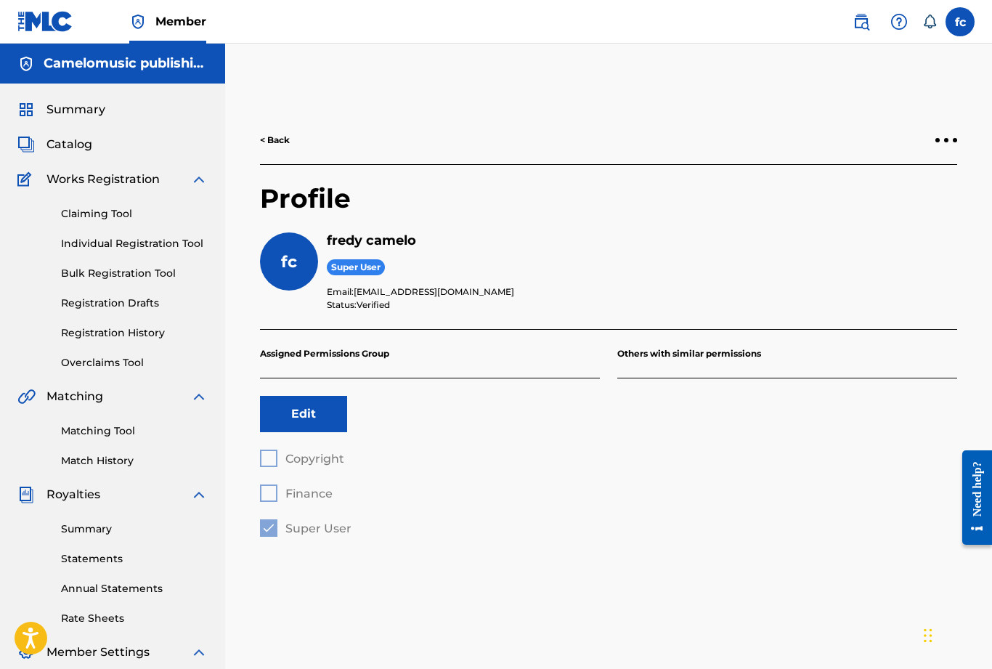
click at [948, 144] on div at bounding box center [946, 140] width 22 height 9
click at [720, 133] on div "< Back" at bounding box center [608, 140] width 697 height 49
click at [105, 435] on link "Matching Tool" at bounding box center [134, 430] width 147 height 15
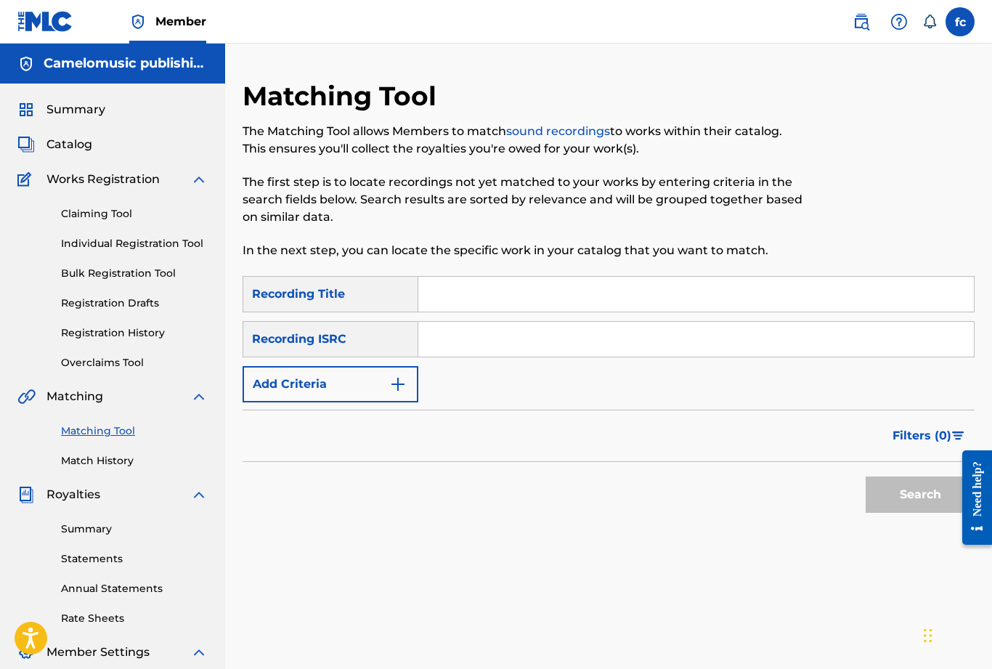
click at [491, 335] on input "Search Form" at bounding box center [695, 339] width 555 height 35
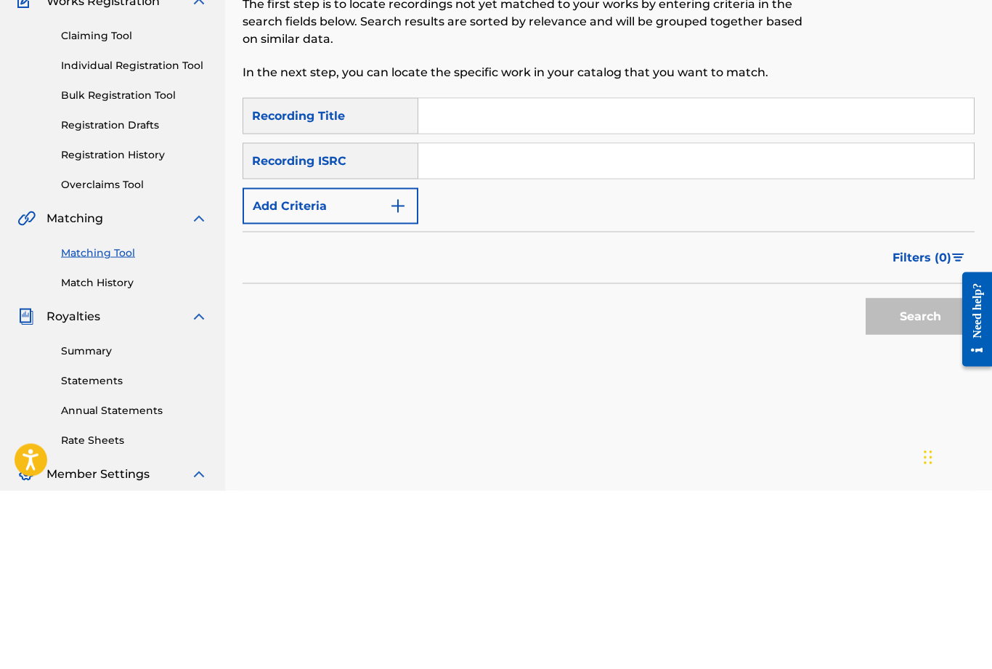
click at [438, 322] on input "Search Form" at bounding box center [695, 339] width 555 height 35
paste input "COS010100218"
type input "COS010100218"
click at [466, 277] on input "Search Form" at bounding box center [695, 294] width 555 height 35
type input "Buscame"
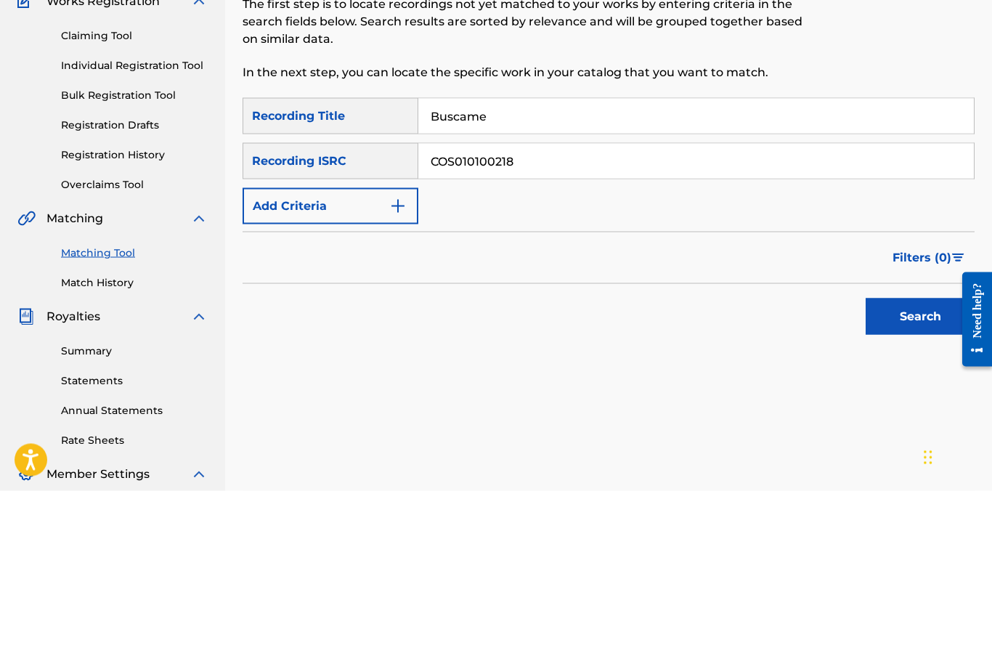
click at [919, 476] on button "Search" at bounding box center [920, 494] width 109 height 36
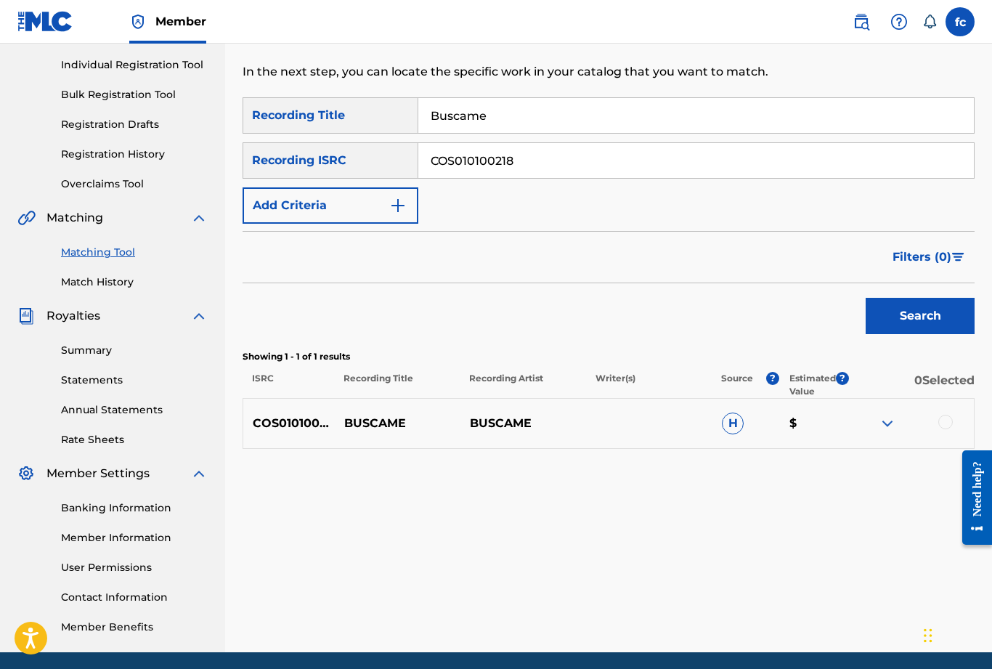
click at [500, 424] on p "BUSCAME" at bounding box center [523, 423] width 126 height 17
click at [374, 423] on p "BUSCAME" at bounding box center [397, 423] width 126 height 17
click at [500, 425] on p "BUSCAME" at bounding box center [523, 423] width 126 height 17
click at [502, 426] on p "BUSCAME" at bounding box center [523, 423] width 126 height 17
click at [449, 517] on div "Matching Tool The Matching Tool allows Members to match sound recordings to wor…" at bounding box center [609, 276] width 732 height 751
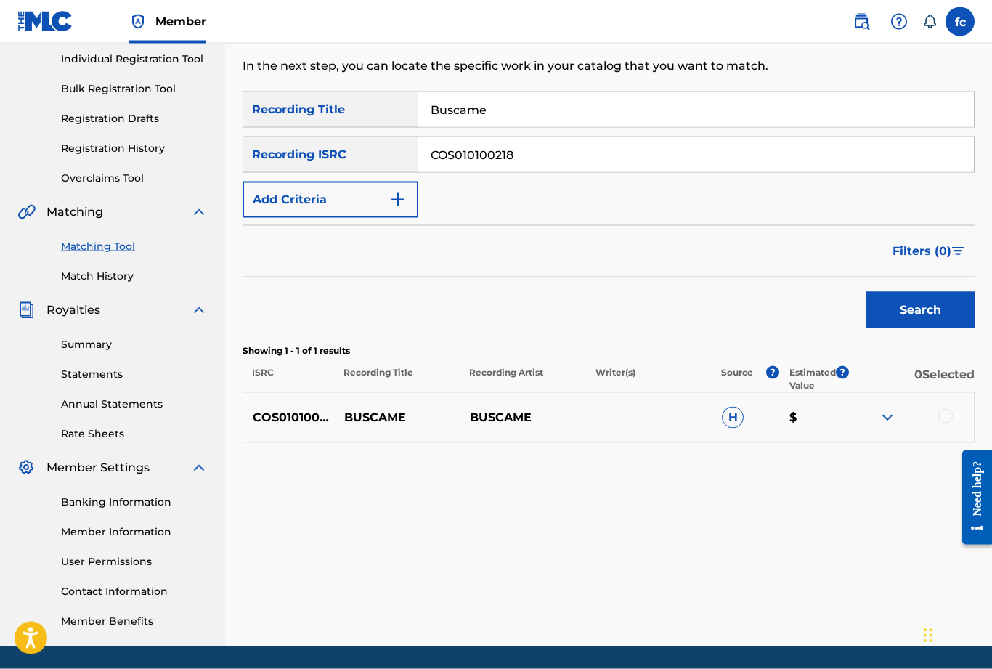
scroll to position [185, 0]
click at [518, 421] on p "BUSCAME" at bounding box center [523, 416] width 126 height 17
click at [927, 314] on button "Search" at bounding box center [920, 309] width 109 height 36
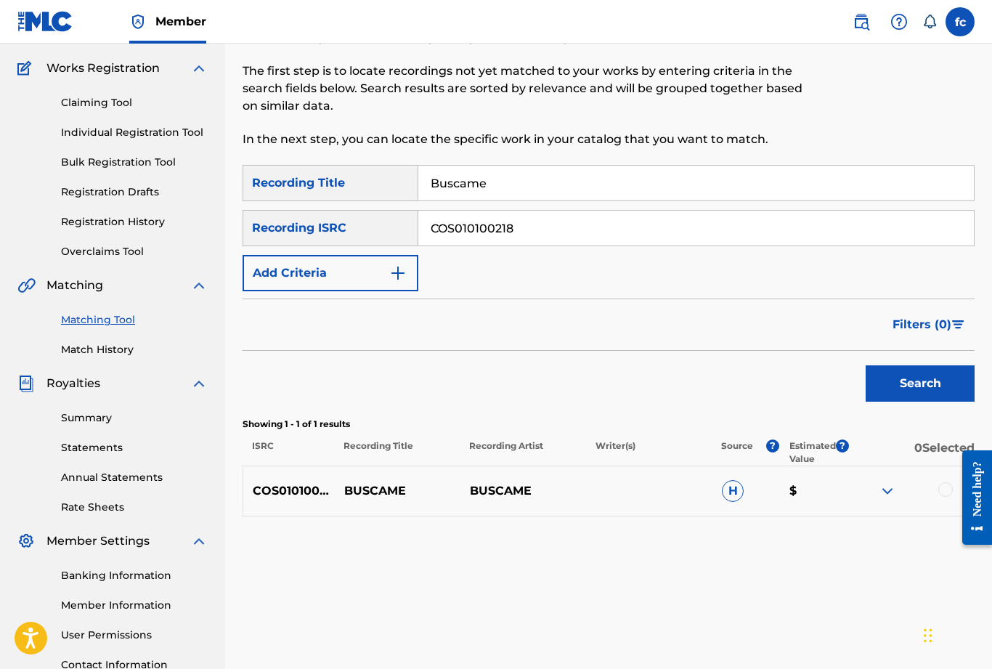
scroll to position [108, 0]
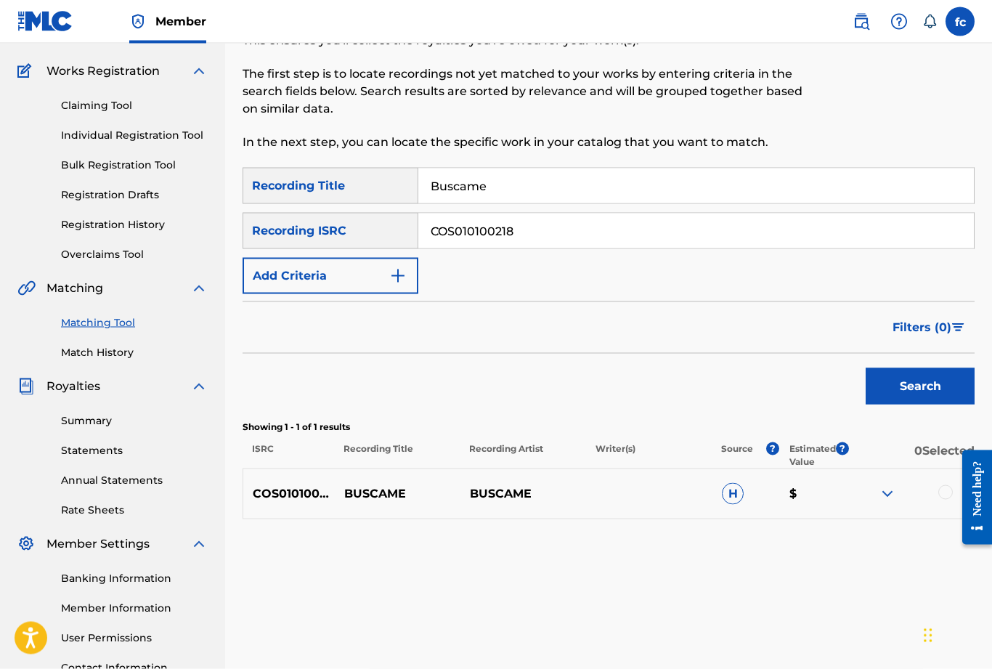
click at [399, 274] on img "Search Form" at bounding box center [397, 275] width 17 height 17
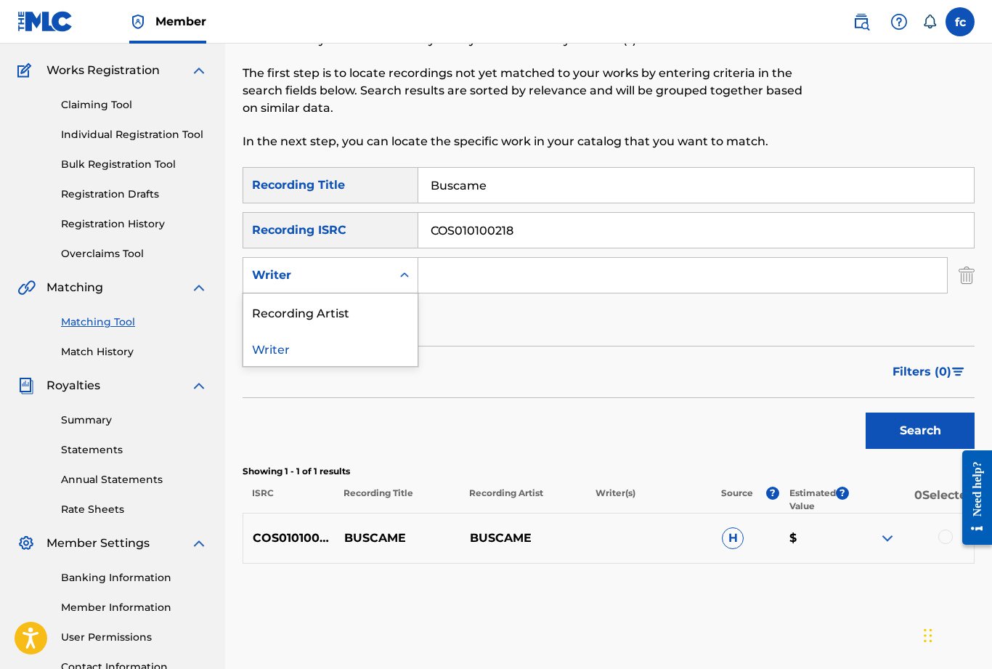
click at [349, 317] on div "Recording Artist" at bounding box center [330, 311] width 174 height 36
click at [468, 284] on input "Search Form" at bounding box center [682, 275] width 529 height 35
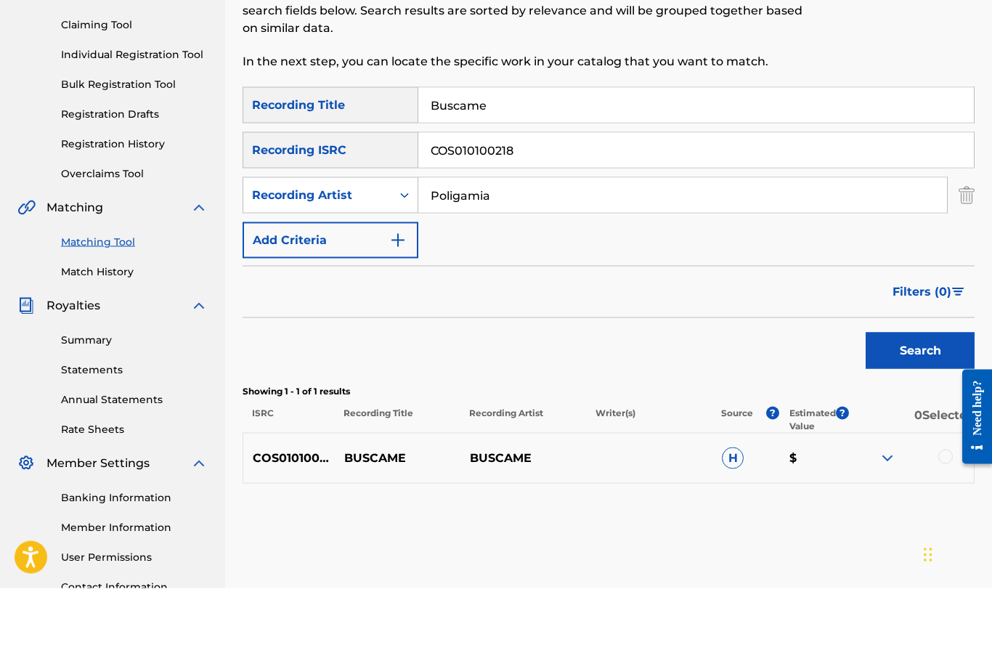
type input "Poligamia"
click at [925, 413] on button "Search" at bounding box center [920, 431] width 109 height 36
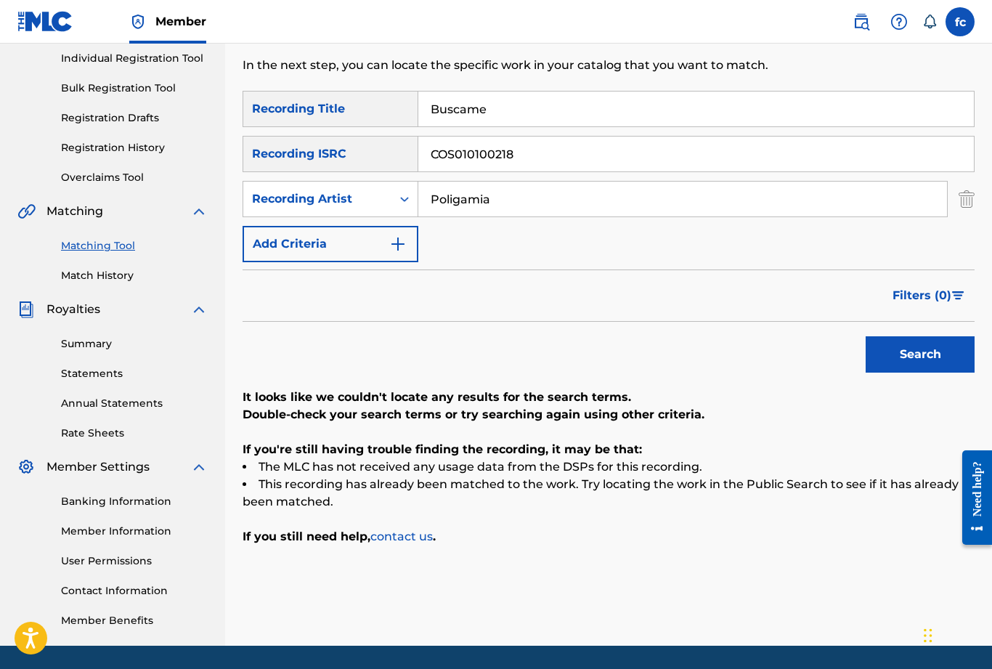
click at [515, 106] on input "Buscame" at bounding box center [695, 108] width 555 height 35
type input "B"
click at [915, 359] on button "Search" at bounding box center [920, 354] width 109 height 36
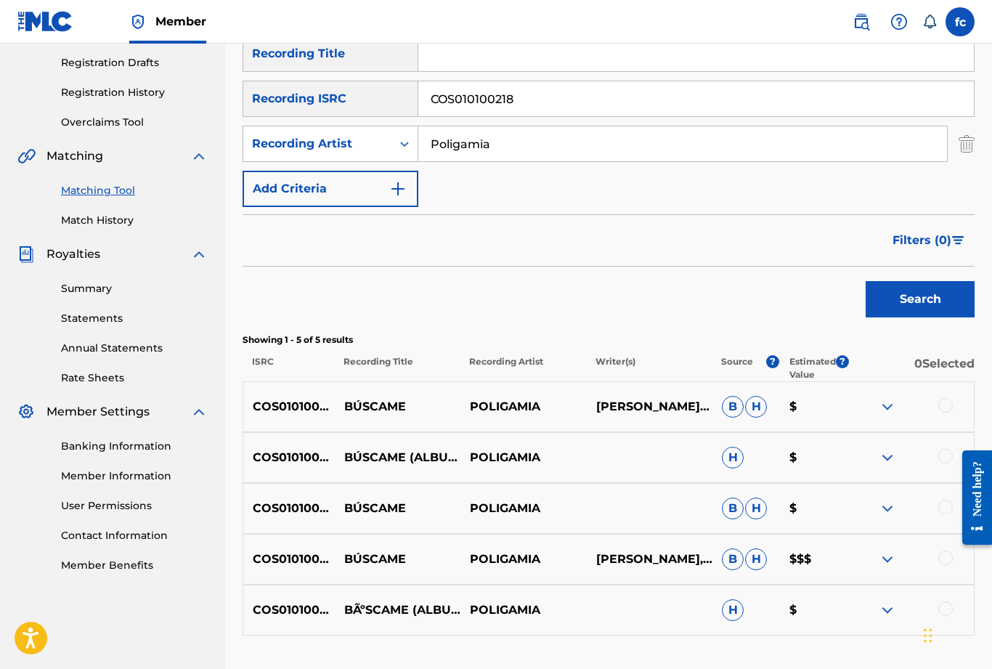
scroll to position [303, 0]
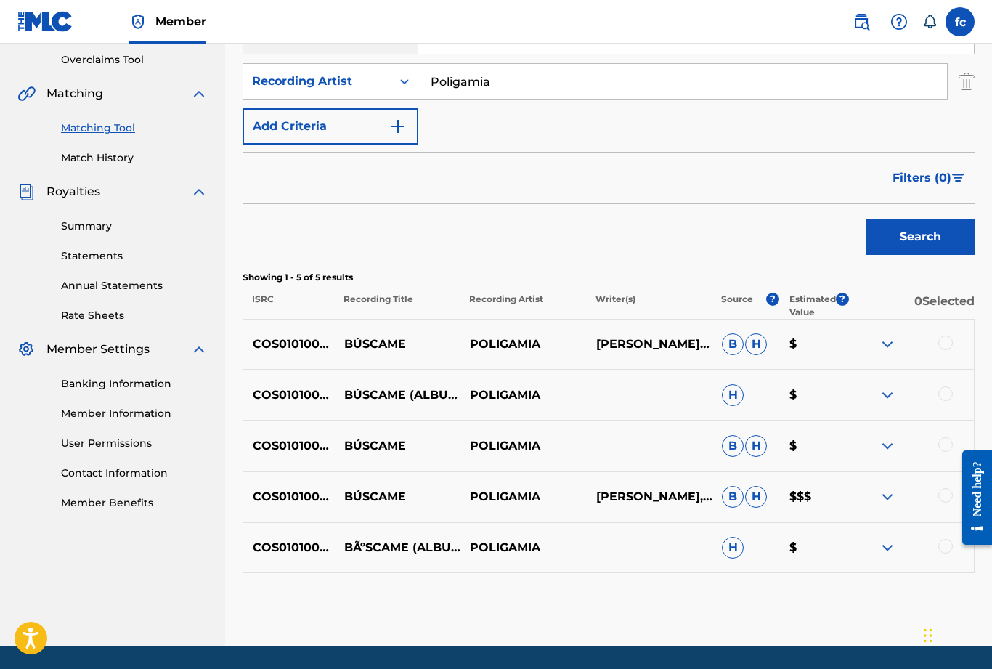
click at [560, 493] on p "POLIGAMIA" at bounding box center [523, 496] width 126 height 17
click at [556, 510] on div "COS010100218 BÚSCAME POLIGAMIA [PERSON_NAME], [PERSON_NAME] [PERSON_NAME] $$$" at bounding box center [609, 496] width 732 height 51
click at [433, 500] on p "BÚSCAME" at bounding box center [397, 496] width 126 height 17
click at [386, 487] on div "COS010100218 BÚSCAME POLIGAMIA [PERSON_NAME], [PERSON_NAME] [PERSON_NAME] $$$" at bounding box center [609, 496] width 732 height 51
click at [760, 502] on span "H" at bounding box center [756, 497] width 22 height 22
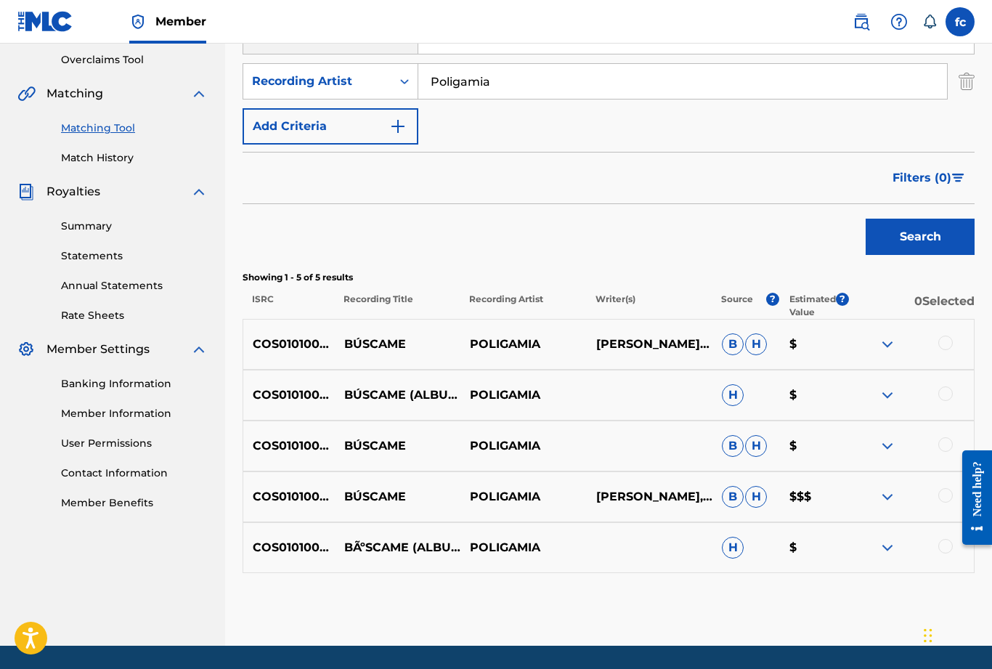
click at [803, 492] on p "$$$" at bounding box center [814, 496] width 68 height 17
click at [890, 495] on img at bounding box center [887, 496] width 17 height 17
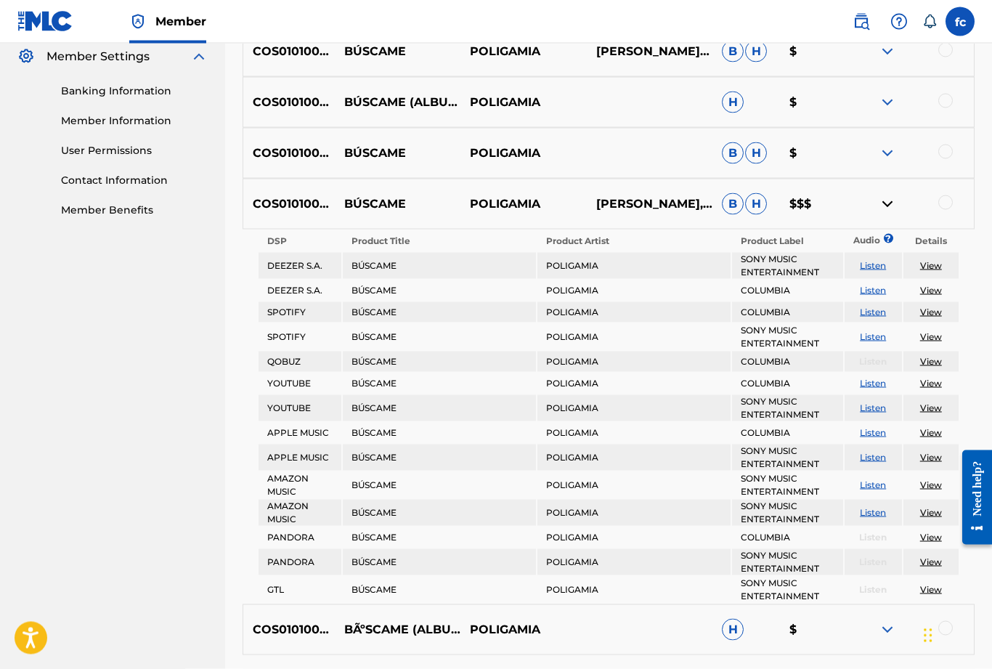
scroll to position [597, 0]
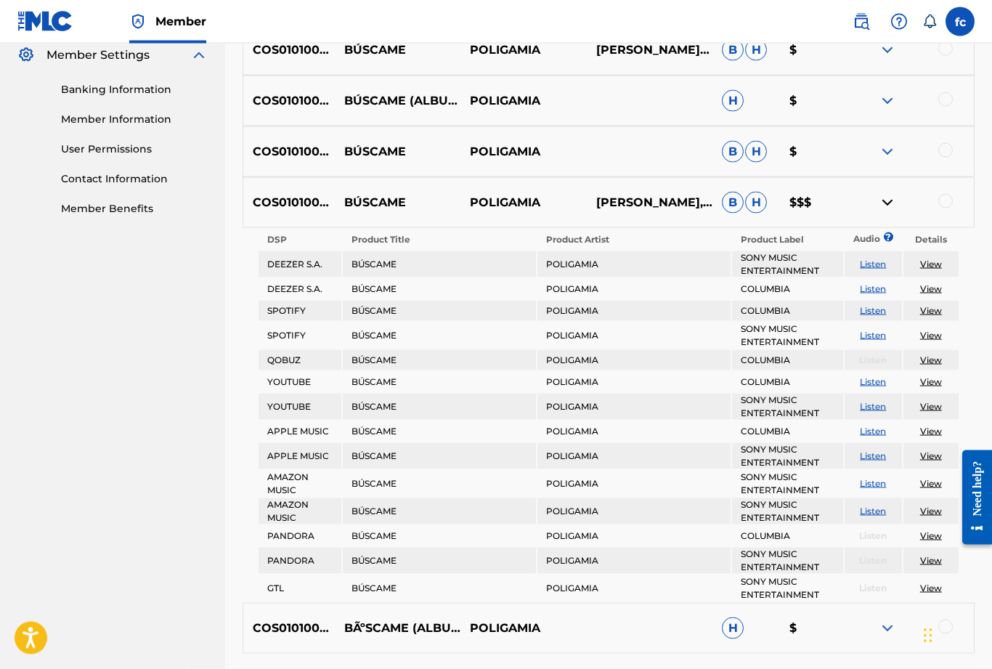
click at [931, 314] on link "View" at bounding box center [931, 310] width 22 height 11
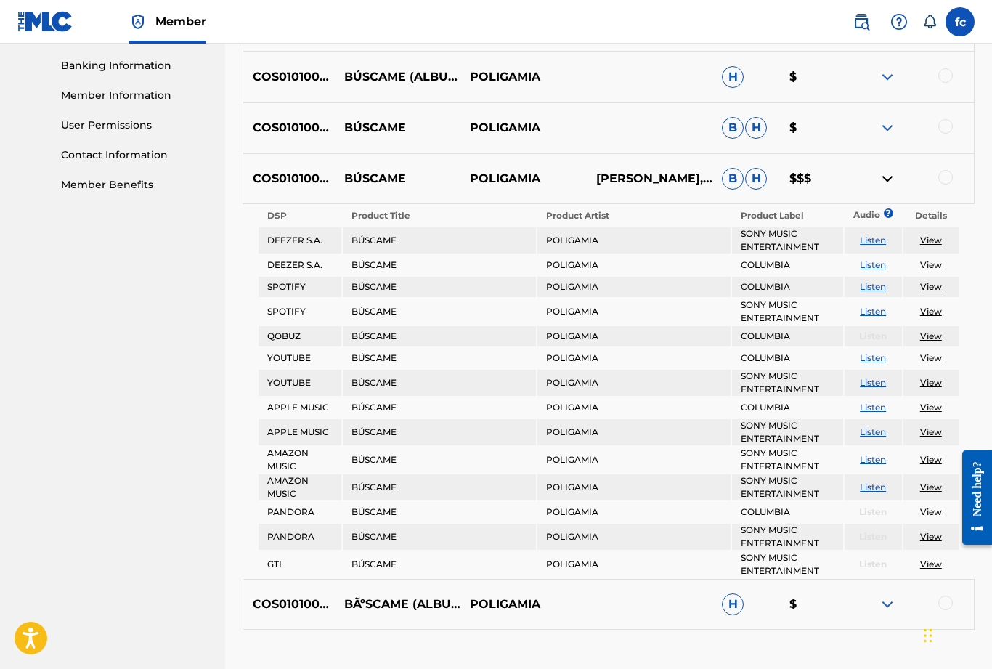
click at [927, 362] on link "View" at bounding box center [931, 357] width 22 height 11
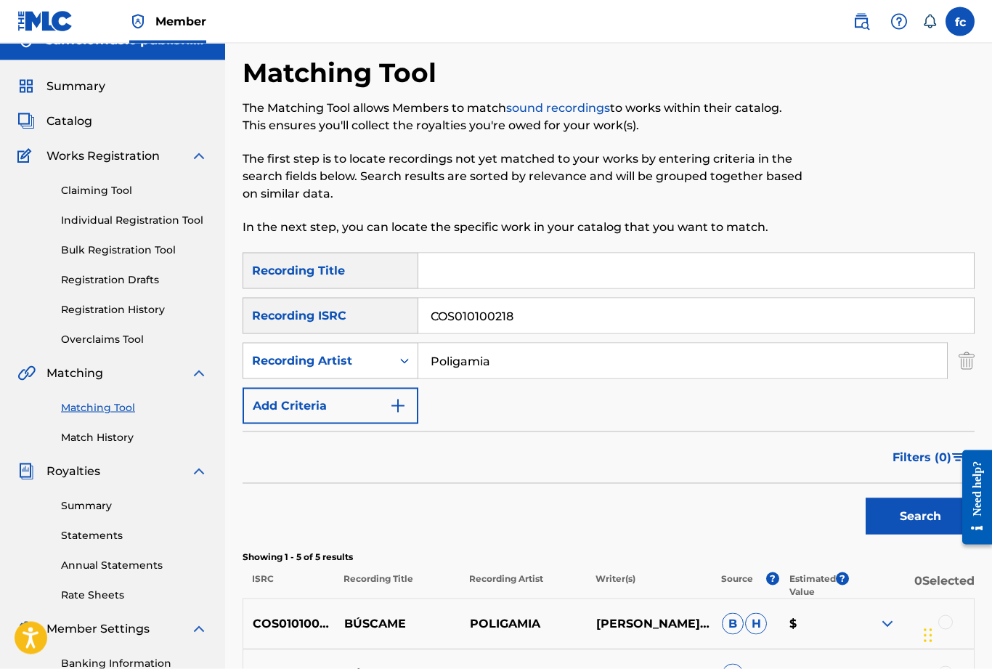
scroll to position [0, 0]
